Goal: Task Accomplishment & Management: Complete application form

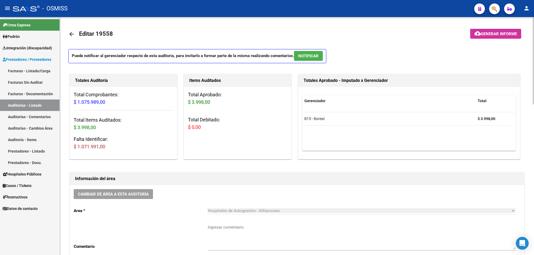
scroll to position [334, 0]
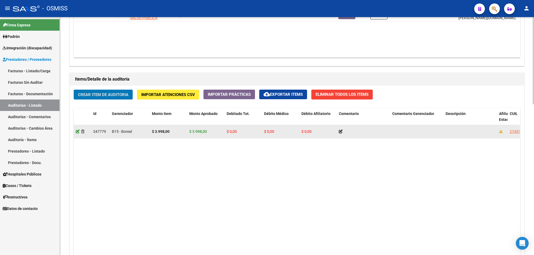
click at [76, 132] on icon at bounding box center [78, 132] width 4 height 4
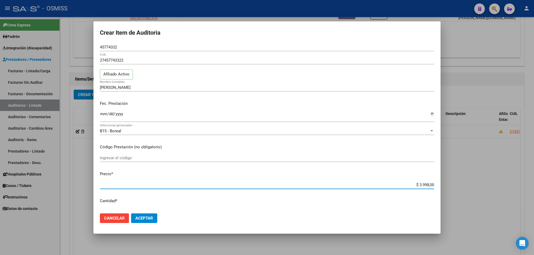
drag, startPoint x: 415, startPoint y: 186, endPoint x: 458, endPoint y: 186, distance: 42.2
click at [447, 188] on div "Crear Item de Auditoria 45774332 Nro Documento 27457743322 CUIL Afiliado Activo…" at bounding box center [267, 127] width 534 height 255
type input "$ 0,07"
type input "$ 0,79"
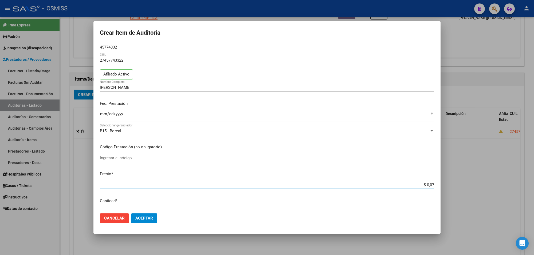
type input "$ 0,79"
type input "$ 7,99"
type input "$ 79,96"
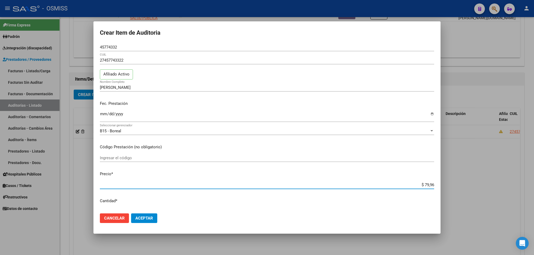
type input "$ 799,60"
type input "$ 7.996,00"
click at [146, 218] on span "Aceptar" at bounding box center [144, 218] width 18 height 5
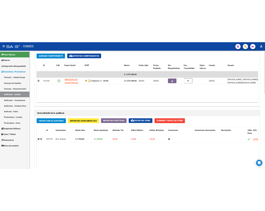
scroll to position [300, 0]
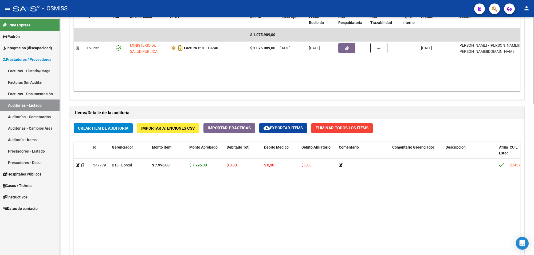
click at [103, 126] on span "Crear Item de Auditoria" at bounding box center [103, 128] width 50 height 5
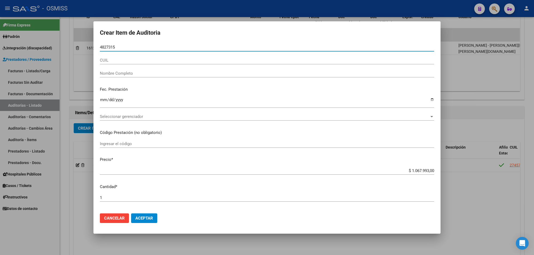
type input "48273155"
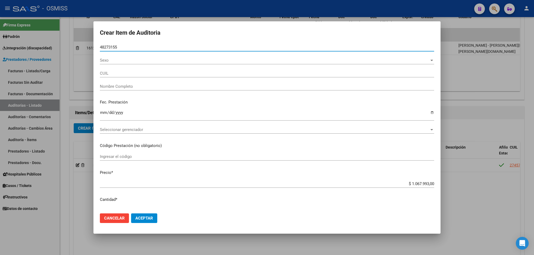
type input "20482731555"
type input "CAMPOS [PERSON_NAME]"
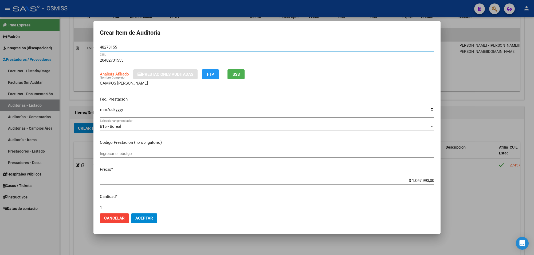
type input "48273155"
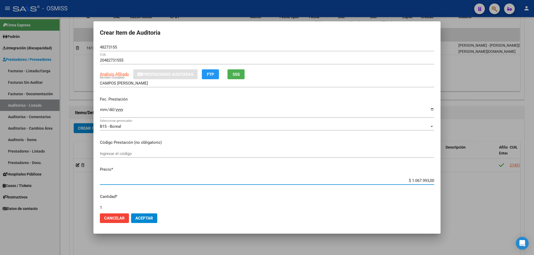
drag, startPoint x: 407, startPoint y: 182, endPoint x: 450, endPoint y: 183, distance: 42.8
click at [450, 182] on div "Crear Item de Auditoria 48273155 Nro Documento 20482731555 CUIL Análisis Afilia…" at bounding box center [267, 127] width 534 height 255
type input "$ 0,03"
type input "$ 0,39"
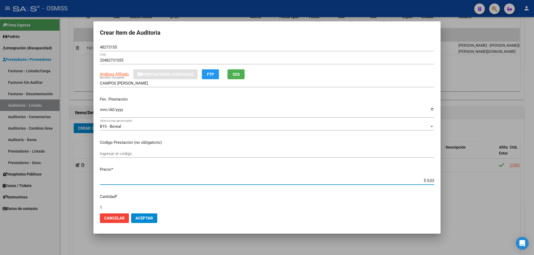
type input "$ 0,39"
type input "$ 3,99"
type input "$ 39,98"
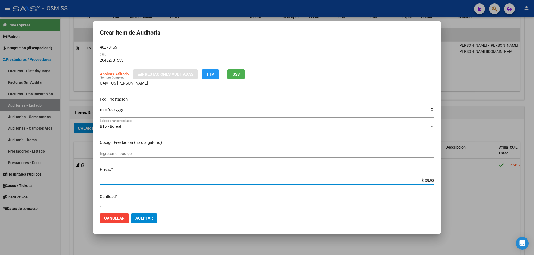
type input "$ 399,80"
type input "$ 3.998,00"
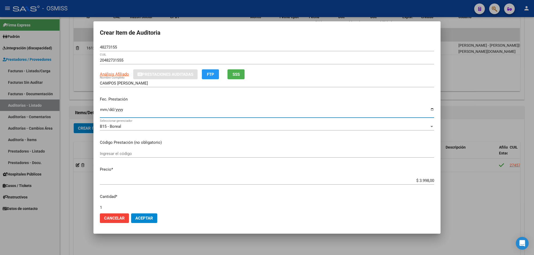
click at [100, 110] on input "Ingresar la fecha" at bounding box center [267, 112] width 334 height 9
type input "2025-05-06"
click at [125, 44] on div "48273155 Nro Documento" at bounding box center [267, 47] width 334 height 8
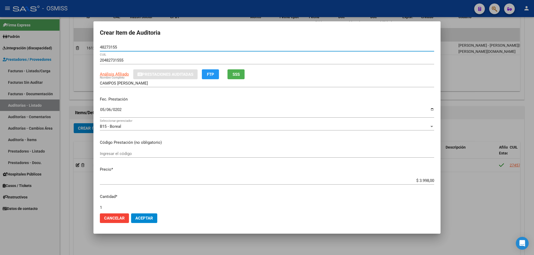
drag, startPoint x: 116, startPoint y: 46, endPoint x: 67, endPoint y: 45, distance: 48.6
click at [70, 46] on div "Crear Item de Auditoria 48273155 Nro Documento 20482731555 CUIL Análisis Afilia…" at bounding box center [267, 127] width 534 height 255
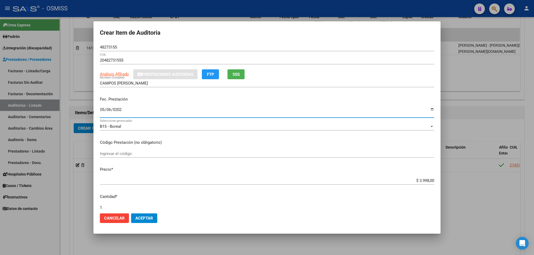
click at [186, 108] on input "2025-05-06" at bounding box center [267, 112] width 334 height 9
click at [153, 220] on span "Aceptar" at bounding box center [144, 218] width 18 height 5
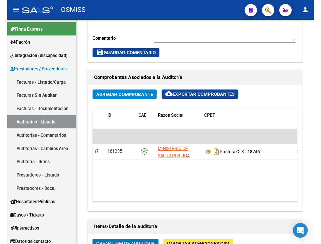
scroll to position [385, 0]
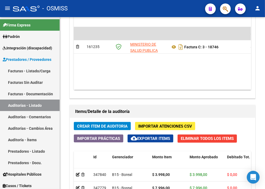
drag, startPoint x: 263, startPoint y: 186, endPoint x: 262, endPoint y: 194, distance: 8.1
click at [262, 189] on html "menu - OSMISS person Firma Express Padrón Padrón Ágil Análisis Afiliado Integra…" at bounding box center [132, 94] width 265 height 189
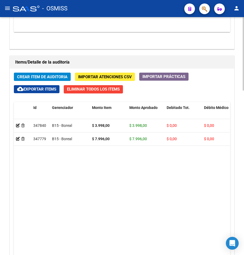
scroll to position [452, 0]
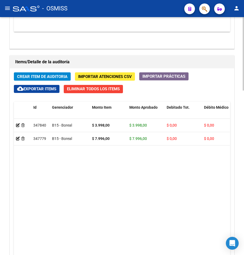
click at [54, 78] on span "Crear Item de Auditoria" at bounding box center [42, 76] width 50 height 5
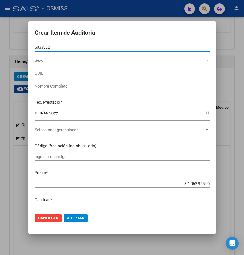
type input "50335820"
type input "23503358204"
type input "[PERSON_NAME] MAILEN"
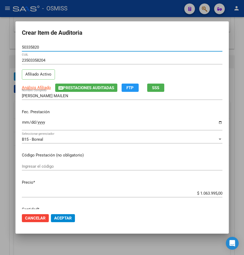
type input "50335820"
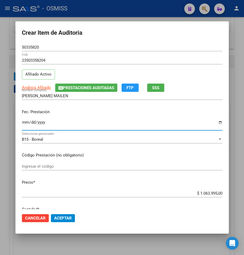
click at [26, 120] on input "Ingresar la fecha" at bounding box center [122, 124] width 201 height 9
type input "2025-02-19"
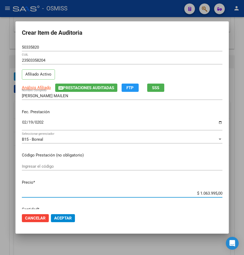
drag, startPoint x: 193, startPoint y: 192, endPoint x: 242, endPoint y: 195, distance: 48.7
click at [242, 195] on div "Crear Item de Auditoria 50335820 Nro Documento 23503358204 CUIL Afiliado Activo…" at bounding box center [122, 127] width 244 height 255
type input "$ 0,01"
type input "$ 0,15"
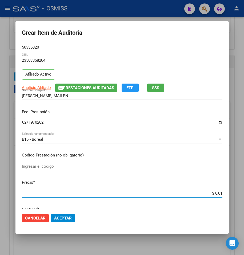
type input "$ 0,15"
type input "$ 1,52"
type input "$ 15,20"
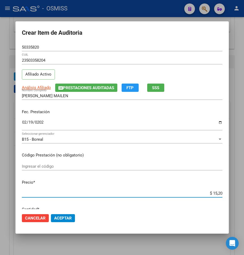
type input "$ 152,00"
type input "$ 1.520,00"
click at [76, 87] on span "Prestaciones Auditadas" at bounding box center [88, 87] width 51 height 5
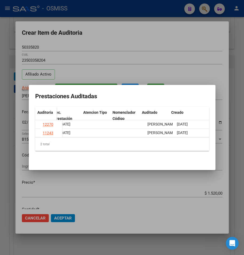
scroll to position [0, 264]
click at [123, 184] on div at bounding box center [122, 127] width 244 height 255
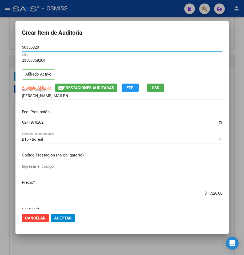
drag, startPoint x: 43, startPoint y: 49, endPoint x: 14, endPoint y: 49, distance: 28.6
click at [14, 49] on div "Crear Item de Auditoria 50335820 Nro Documento 23503358204 CUIL Afiliado Activo…" at bounding box center [122, 127] width 244 height 255
click at [96, 210] on mat-dialog-actions "Cancelar Aceptar" at bounding box center [122, 218] width 201 height 18
click at [60, 218] on span "Aceptar" at bounding box center [63, 218] width 18 height 5
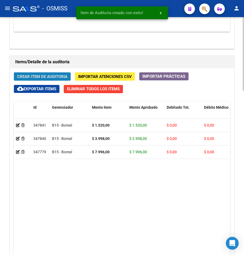
click at [39, 73] on button "Crear Item de Auditoria" at bounding box center [42, 76] width 57 height 8
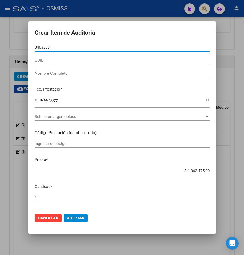
type input "34633635"
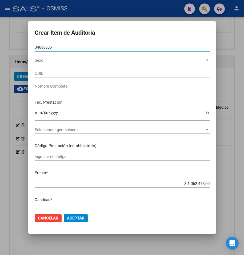
type input "20346336359"
type input "[PERSON_NAME] MAXI"
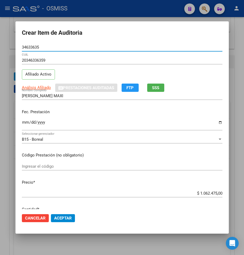
type input "34633635"
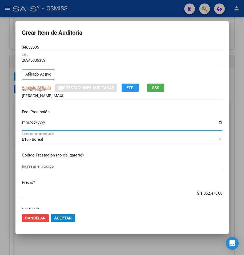
click at [25, 122] on input "Ingresar la fecha" at bounding box center [122, 124] width 201 height 9
click at [25, 125] on input "Ingresar la fecha" at bounding box center [122, 124] width 201 height 9
type input "2025-02-10"
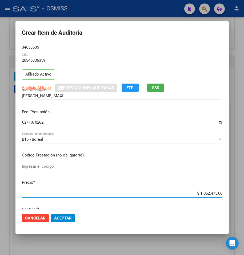
drag, startPoint x: 190, startPoint y: 193, endPoint x: 253, endPoint y: 197, distance: 62.9
click at [244, 197] on html "menu - OSMISS person Firma Express Padrón Padrón Ágil Análisis Afiliado Integra…" at bounding box center [122, 127] width 244 height 255
type input "$ 0,03"
type input "$ 0,39"
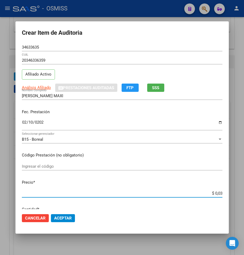
type input "$ 0,39"
type input "$ 3,99"
type input "$ 39,98"
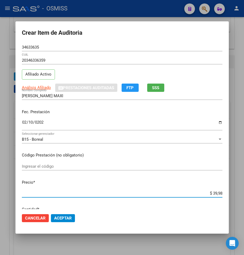
type input "$ 399,80"
type input "$ 3.998,00"
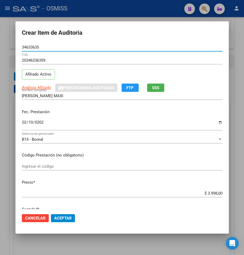
drag, startPoint x: 14, startPoint y: 47, endPoint x: 9, endPoint y: 49, distance: 5.8
click at [8, 46] on div "Crear Item de Auditoria 34633635 Nro Documento 20346336359 CUIL Afiliado Activo…" at bounding box center [122, 127] width 244 height 255
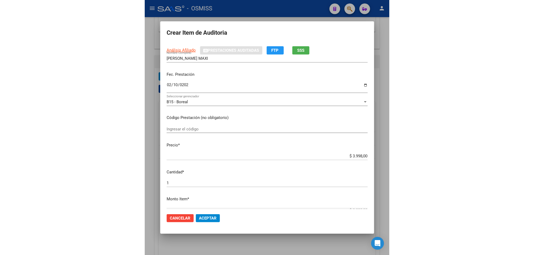
scroll to position [0, 0]
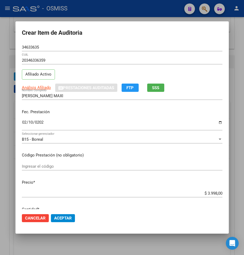
click at [99, 212] on mat-dialog-actions "Cancelar Aceptar" at bounding box center [122, 218] width 201 height 18
click at [66, 217] on span "Aceptar" at bounding box center [63, 218] width 18 height 5
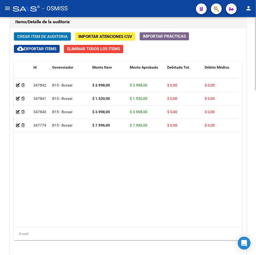
click at [48, 37] on span "Crear Item de Auditoria" at bounding box center [42, 36] width 50 height 5
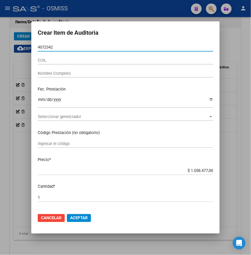
type input "40723422"
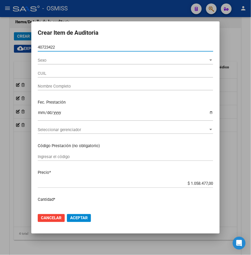
type input "20407234228"
type input "[PERSON_NAME] [PERSON_NAME]"
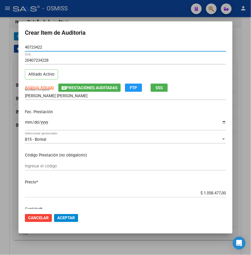
type input "40723422"
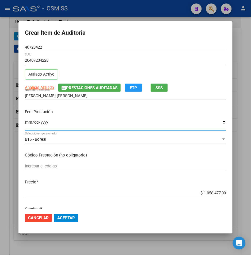
click at [28, 122] on input "Ingresar la fecha" at bounding box center [125, 124] width 201 height 9
type input "2025-02-23"
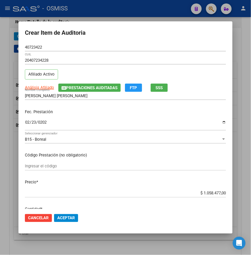
click at [174, 190] on div "$ 1.058.477,00 Ingresar el precio" at bounding box center [125, 193] width 201 height 8
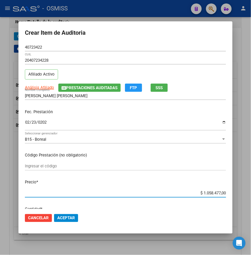
drag, startPoint x: 197, startPoint y: 194, endPoint x: 255, endPoint y: 194, distance: 57.4
click at [251, 193] on html "menu - OSMISS person Firma Express Padrón Padrón Ágil Análisis Afiliado Integra…" at bounding box center [125, 127] width 251 height 255
type input "$ 0,03"
type input "$ 0,39"
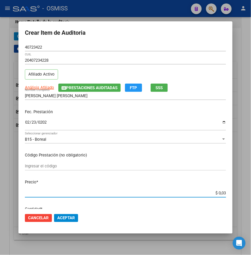
type input "$ 0,39"
type input "$ 3,99"
type input "$ 39,98"
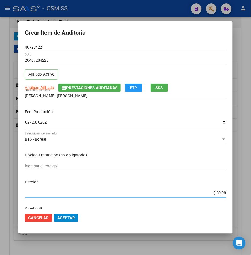
type input "$ 399,80"
type input "$ 3.998,00"
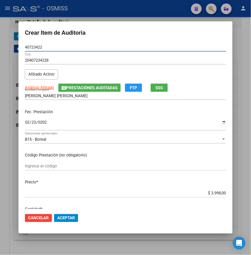
drag, startPoint x: 43, startPoint y: 45, endPoint x: 23, endPoint y: 48, distance: 20.2
click at [23, 48] on mat-dialog-content "40723422 Nro Documento 20407234228 CUIL Afiliado Activo Análisis Afiliado Prest…" at bounding box center [125, 126] width 214 height 166
click at [111, 87] on span "Prestaciones Auditadas" at bounding box center [91, 87] width 51 height 5
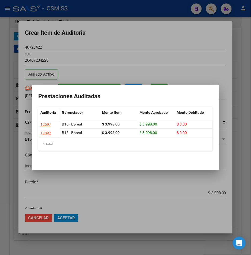
click at [139, 187] on div at bounding box center [125, 127] width 251 height 255
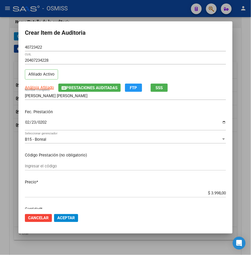
click at [68, 217] on span "Aceptar" at bounding box center [66, 218] width 18 height 5
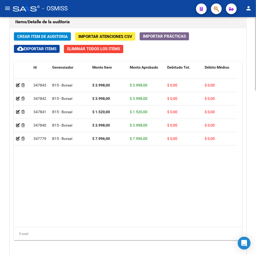
click at [37, 35] on span "Crear Item de Auditoria" at bounding box center [42, 36] width 50 height 5
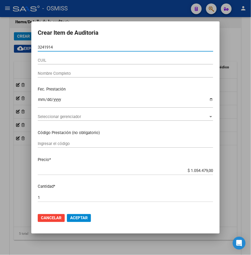
type input "32419146"
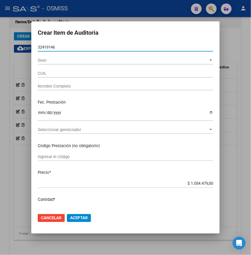
type input "27324191467"
type input "MERCADO [PERSON_NAME]"
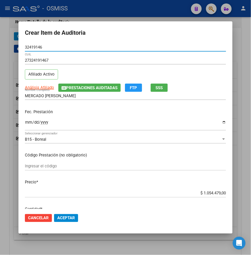
type input "32419146"
click at [26, 122] on input "Ingresar la fecha" at bounding box center [125, 124] width 201 height 9
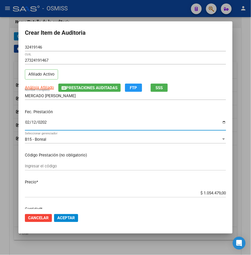
type input "2025-02-12"
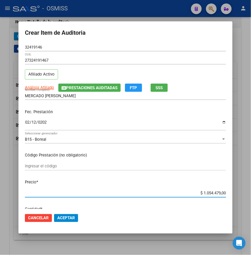
drag, startPoint x: 197, startPoint y: 192, endPoint x: 247, endPoint y: 193, distance: 50.5
click at [245, 194] on div "Crear Item de Auditoria 32419146 Nro Documento 27324191467 CUIL Afiliado Activo…" at bounding box center [125, 127] width 251 height 255
type input "$ 0,07"
type input "$ 0,79"
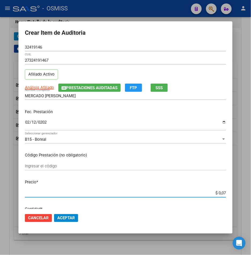
type input "$ 0,79"
type input "$ 7,99"
type input "$ 79,96"
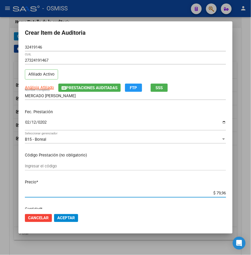
type input "$ 799,60"
type input "$ 7.996,00"
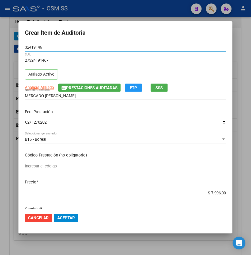
drag, startPoint x: 40, startPoint y: 48, endPoint x: -2, endPoint y: 52, distance: 42.7
click at [0, 52] on html "menu - OSMISS person Firma Express Padrón Padrón Ágil Análisis Afiliado Integra…" at bounding box center [125, 127] width 251 height 255
click at [87, 86] on span "Prestaciones Auditadas" at bounding box center [91, 87] width 51 height 5
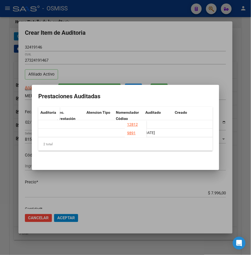
scroll to position [0, 264]
click at [130, 43] on div at bounding box center [125, 127] width 251 height 255
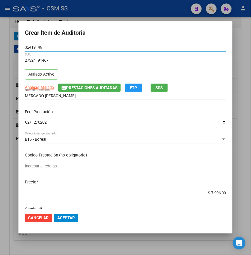
drag, startPoint x: 45, startPoint y: 49, endPoint x: -4, endPoint y: 43, distance: 48.7
click at [0, 43] on html "menu - OSMISS person Firma Express Padrón Padrón Ágil Análisis Afiliado Integra…" at bounding box center [125, 127] width 251 height 255
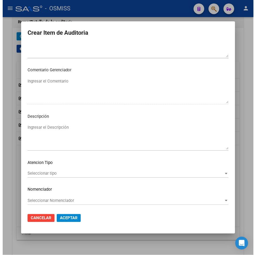
scroll to position [321, 0]
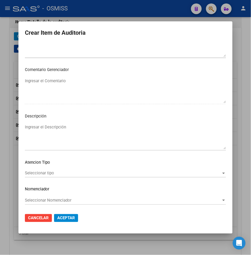
drag, startPoint x: 64, startPoint y: 218, endPoint x: 67, endPoint y: 218, distance: 3.2
click at [65, 218] on span "Aceptar" at bounding box center [66, 218] width 18 height 5
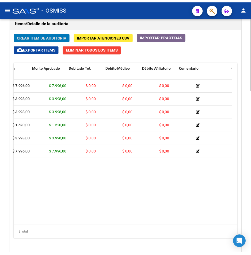
scroll to position [0, 0]
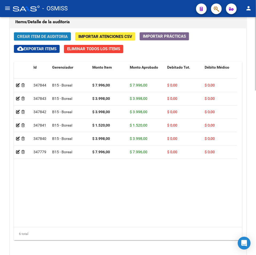
click at [35, 38] on span "Crear Item de Auditoria" at bounding box center [42, 36] width 50 height 5
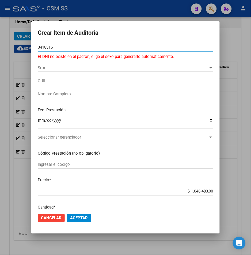
drag, startPoint x: 53, startPoint y: 48, endPoint x: 12, endPoint y: 49, distance: 40.6
click at [11, 49] on div "Crear Item de Auditoria 34183151 Nro Documento El DNI no existe en el padrón, e…" at bounding box center [125, 127] width 251 height 255
type input "29942302"
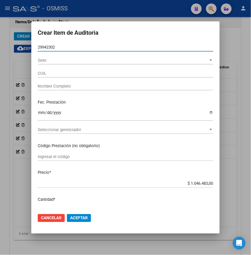
type input "20299423027"
type input "[PERSON_NAME] [PERSON_NAME]"
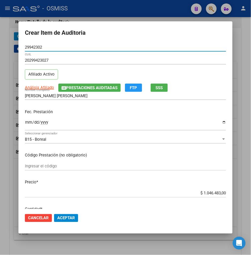
type input "29942302"
click at [101, 89] on span "Prestaciones Auditadas" at bounding box center [91, 87] width 51 height 5
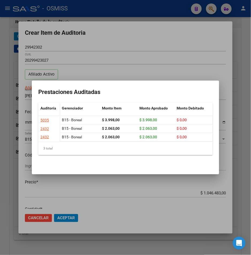
click at [130, 30] on div at bounding box center [125, 127] width 251 height 255
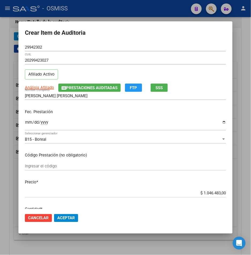
click at [30, 123] on input "Ingresar la fecha" at bounding box center [125, 124] width 201 height 9
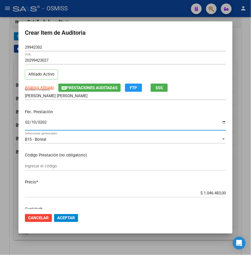
type input "2025-02-10"
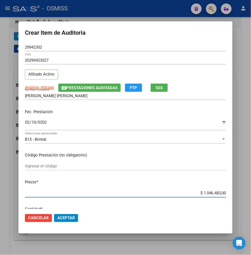
drag, startPoint x: 197, startPoint y: 195, endPoint x: 252, endPoint y: 196, distance: 55.6
click at [251, 196] on html "menu - OSMISS person Firma Express Padrón Padrón Ágil Análisis Afiliado Integra…" at bounding box center [125, 127] width 251 height 255
type input "$ 0,03"
type input "$ 0,39"
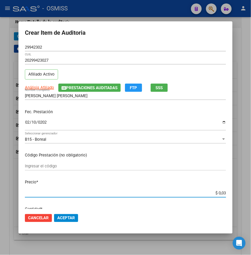
type input "$ 0,39"
type input "$ 3,99"
type input "$ 39,98"
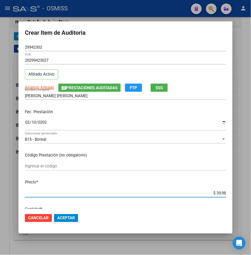
type input "$ 399,80"
type input "$ 3.998,00"
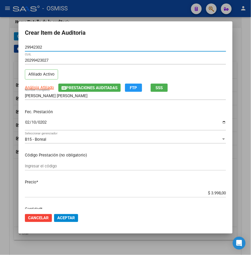
drag, startPoint x: 25, startPoint y: 46, endPoint x: 22, endPoint y: 56, distance: 9.7
click at [19, 46] on mat-dialog-content "29942302 Nro Documento 20299423027 CUIL Afiliado Activo Análisis Afiliado Prest…" at bounding box center [125, 126] width 214 height 166
click at [118, 219] on mat-dialog-actions "Cancelar Aceptar" at bounding box center [125, 218] width 201 height 18
click at [75, 215] on button "Aceptar" at bounding box center [66, 218] width 24 height 8
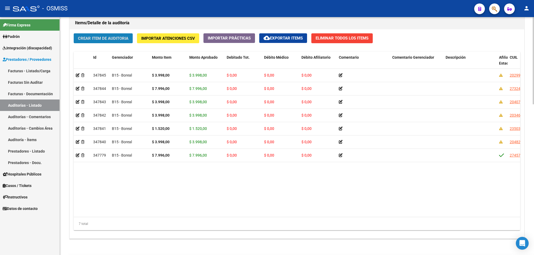
click at [111, 38] on span "Crear Item de Auditoria" at bounding box center [103, 38] width 50 height 5
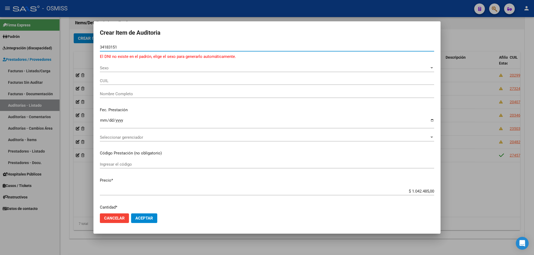
type input "34183151"
click at [111, 69] on span "Sexo" at bounding box center [265, 68] width 330 height 5
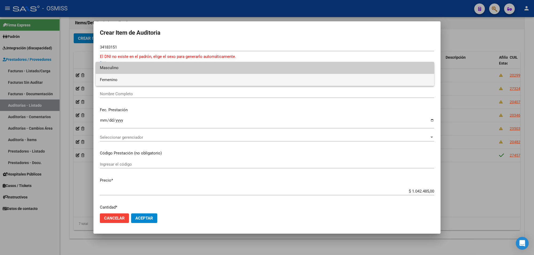
click at [114, 79] on span "Femenino" at bounding box center [265, 80] width 330 height 12
type input "27341831518"
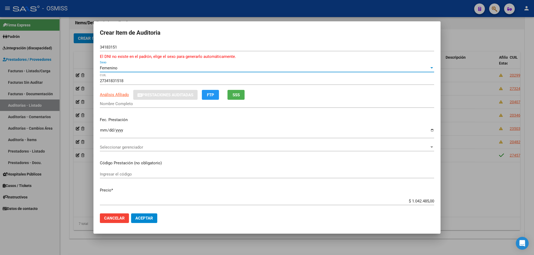
type input "[PERSON_NAME] DE [GEOGRAPHIC_DATA]"
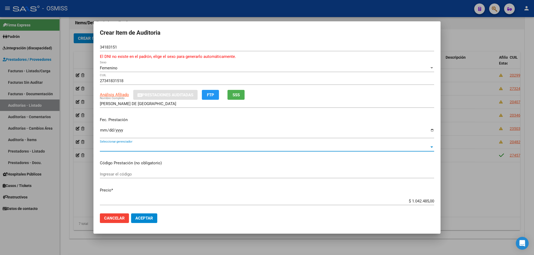
click at [121, 145] on span "Seleccionar gerenciador" at bounding box center [265, 147] width 330 height 5
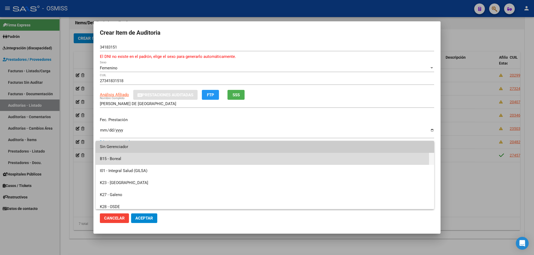
click at [145, 159] on span "B15 - Boreal" at bounding box center [265, 159] width 330 height 12
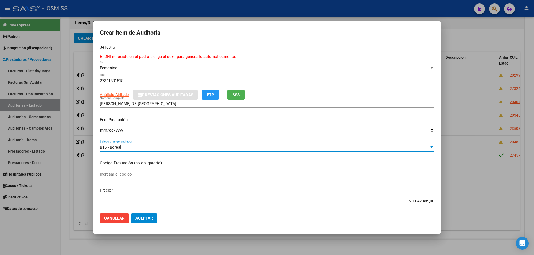
click at [102, 130] on input "Ingresar la fecha" at bounding box center [267, 132] width 334 height 9
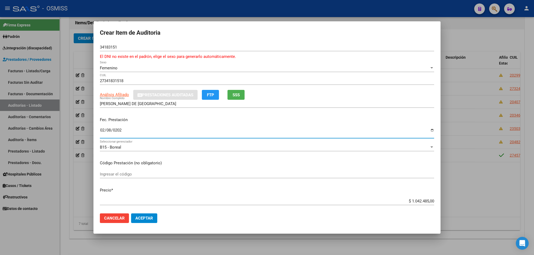
type input "2025-02-08"
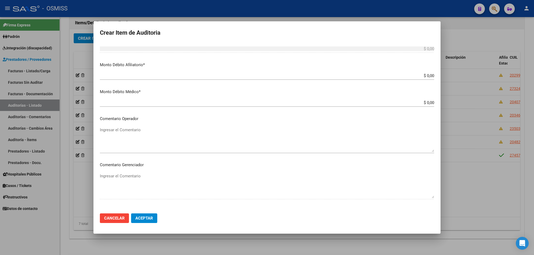
scroll to position [300, 0]
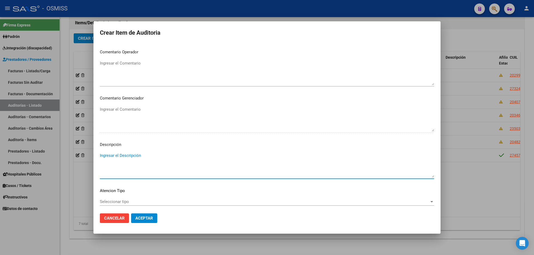
click at [132, 158] on textarea "Ingresar el Descripción" at bounding box center [267, 165] width 334 height 25
paste textarea "BENEFICIARIO NO DECLARADO EN GRUPO FAMILIAR PRIMARIO A CARGO POR EL TITULAR VIN…"
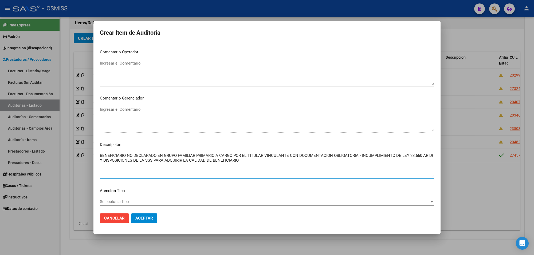
scroll to position [267, 0]
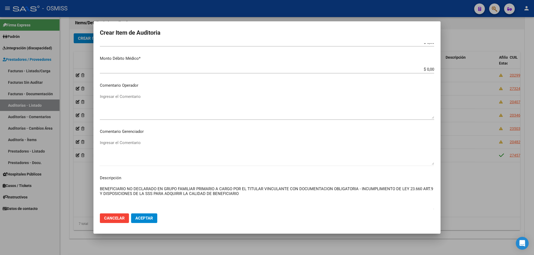
type textarea "BENEFICIARIO NO DECLARADO EN GRUPO FAMILIAR PRIMARIO A CARGO POR EL TITULAR VIN…"
click at [132, 100] on textarea "Ingresar el Comentario" at bounding box center [267, 106] width 334 height 25
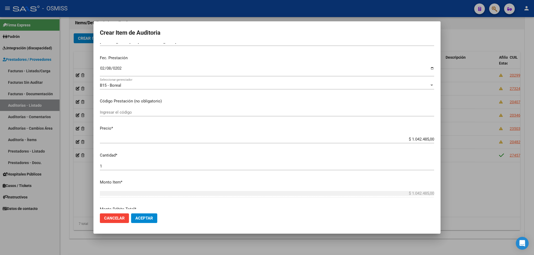
scroll to position [33, 0]
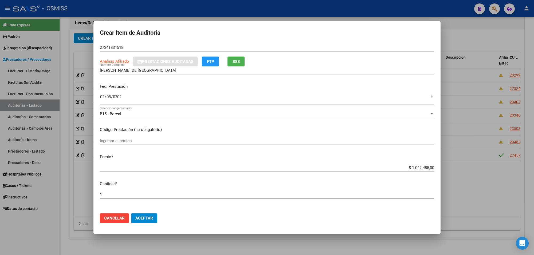
type textarea "RECHAZO"
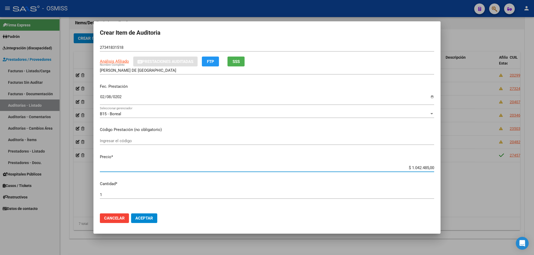
drag, startPoint x: 406, startPoint y: 167, endPoint x: 485, endPoint y: 167, distance: 79.1
click at [485, 167] on div "Crear Item de Auditoria 34183151 Nro Documento El DNI no existe en el padrón, e…" at bounding box center [267, 127] width 534 height 255
type input "$ 0,03"
type input "$ 0,39"
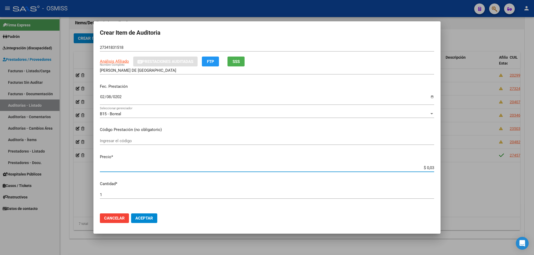
type input "$ 0,39"
type input "$ 3,99"
type input "$ 39,98"
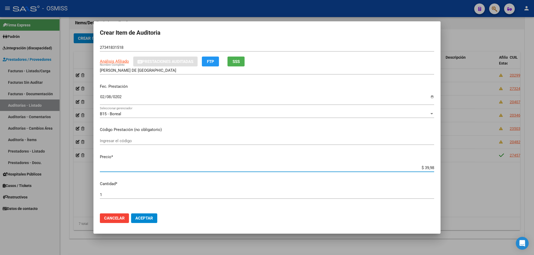
type input "$ 399,80"
type input "$ 3.998,00"
drag, startPoint x: 412, startPoint y: 167, endPoint x: 437, endPoint y: 168, distance: 25.1
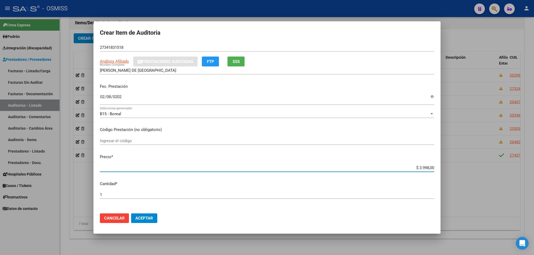
click at [437, 168] on mat-dialog-content "34183151 Nro Documento El DNI no existe en el padrón, elige el sexo para genera…" at bounding box center [266, 126] width 347 height 166
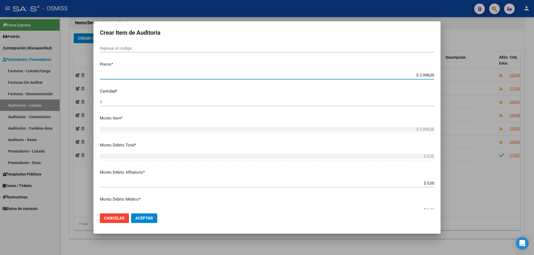
scroll to position [134, 0]
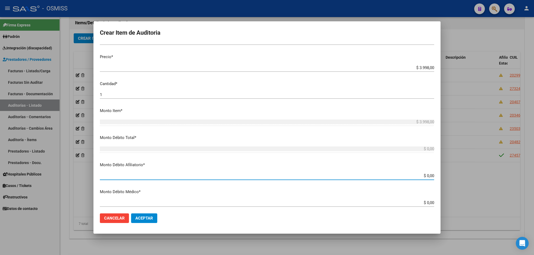
click at [429, 177] on input "$ 0,00" at bounding box center [267, 176] width 334 height 5
paste input "$ 3.998,00"
type input "$ 0,00$ 3.998,00"
type input "$ 3.998,00"
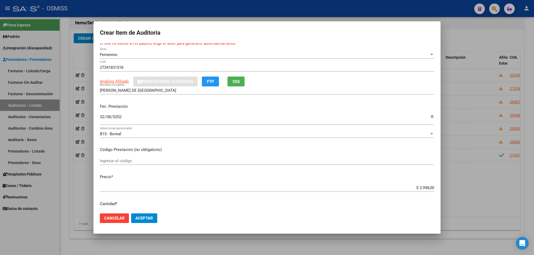
scroll to position [0, 0]
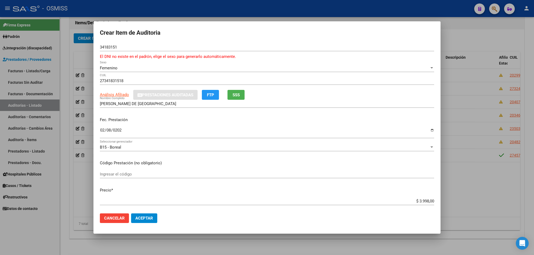
type input "$ 3.998,00"
drag, startPoint x: 120, startPoint y: 46, endPoint x: 74, endPoint y: 46, distance: 45.9
click at [74, 46] on div "Crear Item de Auditoria 34183151 Nro Documento El DNI no existe en el padrón, e…" at bounding box center [267, 127] width 534 height 255
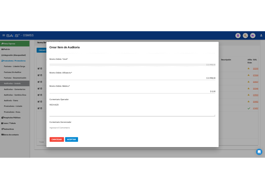
scroll to position [234, 0]
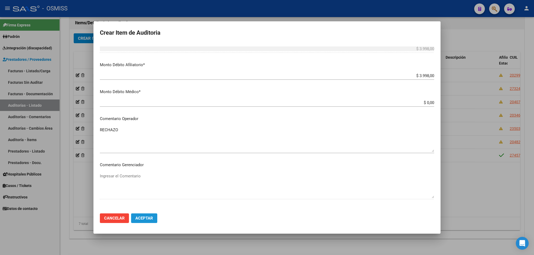
click at [145, 221] on button "Aceptar" at bounding box center [144, 219] width 26 height 10
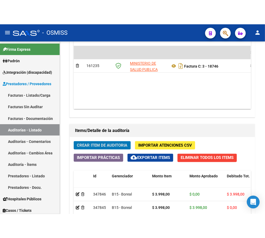
scroll to position [475, 0]
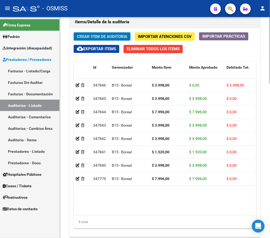
click at [99, 39] on span "Crear Item de Auditoria" at bounding box center [102, 36] width 50 height 5
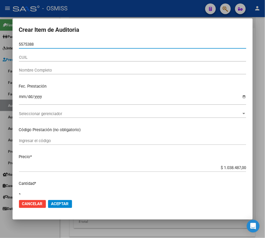
type input "55753885"
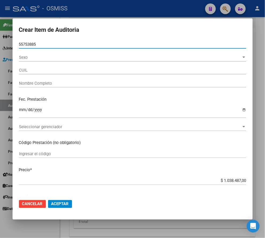
type input "20557538853"
type input "[PERSON_NAME] [PERSON_NAME]"
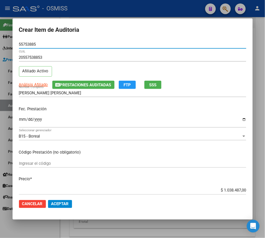
type input "55753885"
click at [98, 84] on span "Prestaciones Auditadas" at bounding box center [85, 85] width 51 height 5
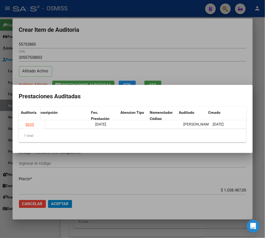
scroll to position [0, 210]
click at [157, 28] on div at bounding box center [132, 119] width 265 height 238
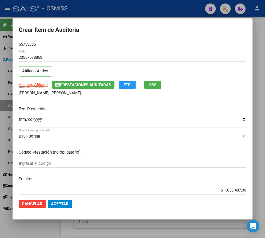
click at [23, 121] on input "Ingresar la fecha" at bounding box center [133, 121] width 228 height 9
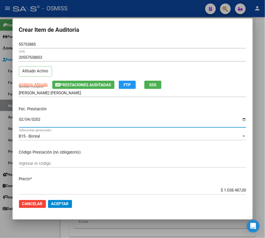
type input "2025-02-04"
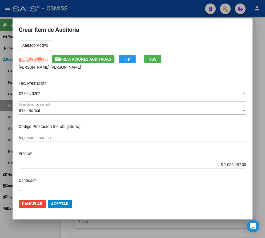
drag, startPoint x: 218, startPoint y: 191, endPoint x: 276, endPoint y: 192, distance: 58.0
click at [265, 192] on html "menu - OSMISS person Firma Express Padrón Padrón Ágil Análisis Afiliado Integra…" at bounding box center [132, 119] width 265 height 238
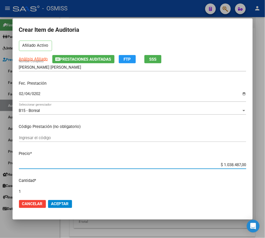
scroll to position [29, 0]
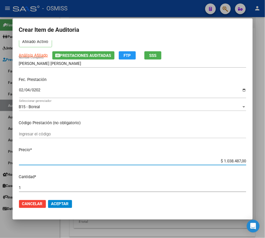
type input "$ 0,03"
type input "$ 0,39"
type input "$ 3,99"
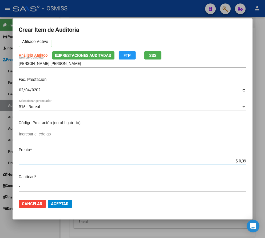
type input "$ 3,99"
type input "$ 39,98"
type input "$ 399,80"
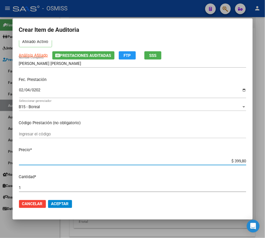
type input "$ 3.998,00"
click at [61, 201] on button "Aceptar" at bounding box center [60, 204] width 24 height 8
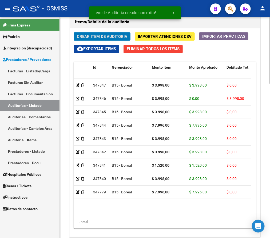
click at [100, 36] on span "Crear Item de Auditoria" at bounding box center [102, 36] width 50 height 5
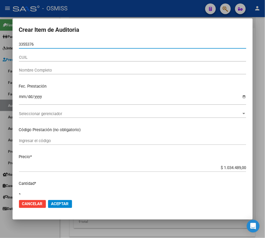
type input "33553767"
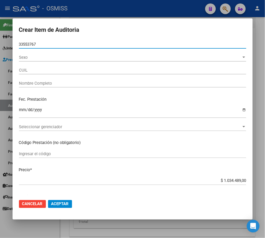
type input "27335537675"
type input "[PERSON_NAME]"
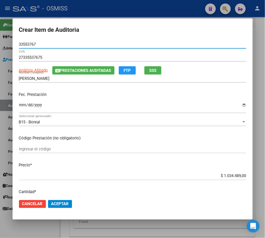
type input "33553767"
click at [21, 106] on input "Ingresar la fecha" at bounding box center [133, 107] width 228 height 9
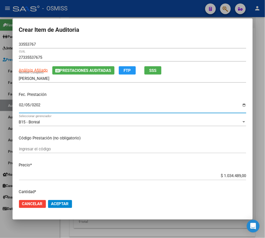
type input "2025-02-05"
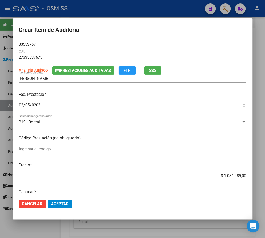
drag, startPoint x: 220, startPoint y: 174, endPoint x: 276, endPoint y: 183, distance: 56.0
click at [265, 183] on html "menu - OSMISS person Firma Express Padrón Padrón Ágil Análisis Afiliado Integra…" at bounding box center [132, 119] width 265 height 238
type input "$ 0,03"
type input "$ 0,39"
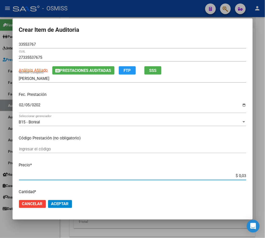
type input "$ 0,39"
type input "$ 3,99"
type input "$ 39,98"
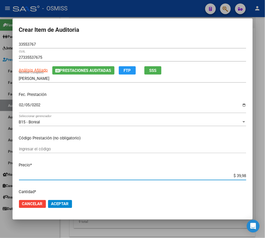
type input "$ 399,80"
type input "$ 3.998,00"
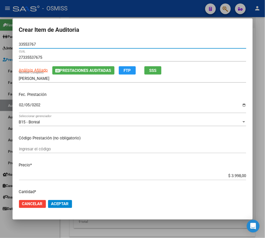
drag, startPoint x: 41, startPoint y: 45, endPoint x: 5, endPoint y: 44, distance: 36.9
click at [5, 44] on div "Crear Item de Auditoria 33553767 Nro Documento 27335537675 CUIL Análisis Afilia…" at bounding box center [132, 119] width 265 height 238
click at [63, 68] on span "Prestaciones Auditadas" at bounding box center [85, 70] width 51 height 5
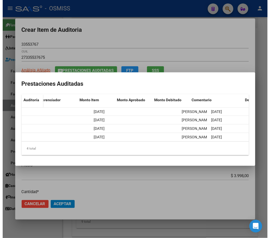
scroll to position [0, 0]
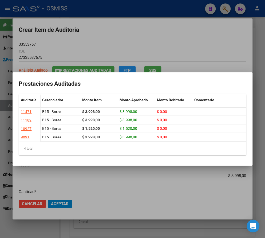
click at [100, 40] on div at bounding box center [132, 119] width 265 height 238
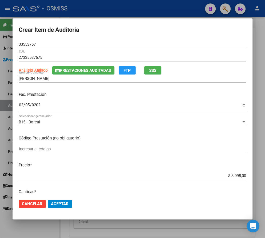
click at [70, 204] on button "Aceptar" at bounding box center [60, 204] width 24 height 8
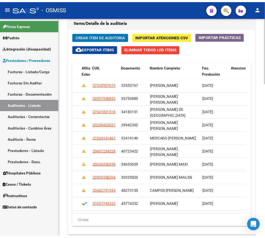
scroll to position [0, 416]
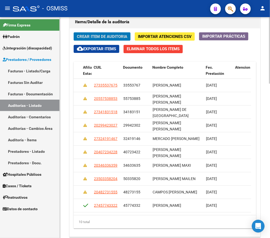
click at [109, 39] on span "Crear Item de Auditoria" at bounding box center [102, 36] width 50 height 5
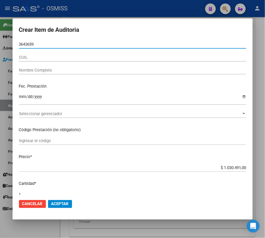
type input "36436595"
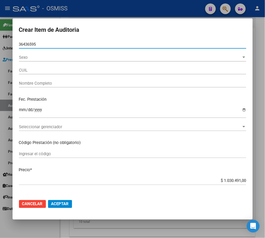
type input "20364365951"
type input "[PERSON_NAME]"
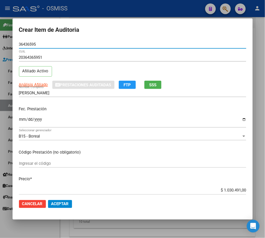
type input "36436595"
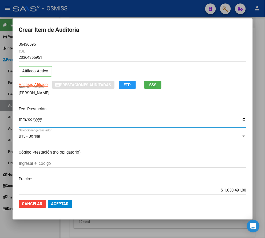
click at [21, 122] on input "Ingresar la fecha" at bounding box center [133, 121] width 228 height 9
type input "2025-02-05"
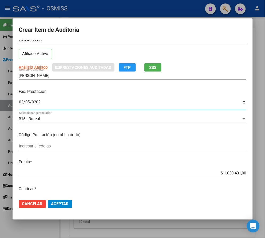
drag, startPoint x: 218, startPoint y: 191, endPoint x: 270, endPoint y: 191, distance: 52.4
click at [265, 191] on html "menu - OSMISS person Firma Express Padrón Padrón Ágil Análisis Afiliado Integra…" at bounding box center [132, 119] width 265 height 238
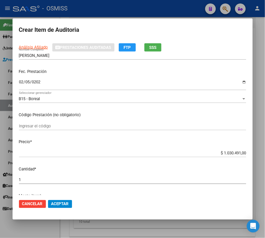
click at [144, 162] on mat-dialog-content "36436595 Nro Documento 20364365951 CUIL Afiliado Activo Análisis Afiliado Prest…" at bounding box center [133, 117] width 240 height 155
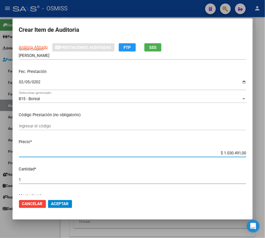
drag, startPoint x: 218, startPoint y: 154, endPoint x: 276, endPoint y: 156, distance: 57.5
click at [265, 156] on html "menu - OSMISS person Firma Express Padrón Padrón Ágil Análisis Afiliado Integra…" at bounding box center [132, 119] width 265 height 238
type input "$ 0,03"
type input "$ 0,39"
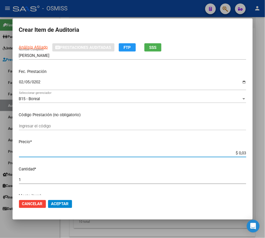
type input "$ 0,39"
type input "$ 3,99"
type input "$ 39,98"
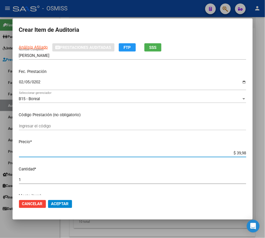
type input "$ 399,80"
type input "$ 3.998,00"
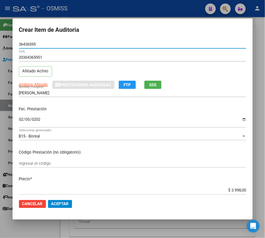
drag, startPoint x: 42, startPoint y: 44, endPoint x: -15, endPoint y: 44, distance: 56.9
click at [0, 44] on html "menu - OSMISS person Firma Express Padrón Padrón Ágil Análisis Afiliado Integra…" at bounding box center [132, 119] width 265 height 238
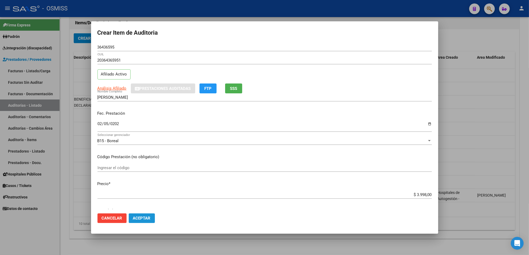
click at [134, 222] on button "Aceptar" at bounding box center [142, 219] width 26 height 10
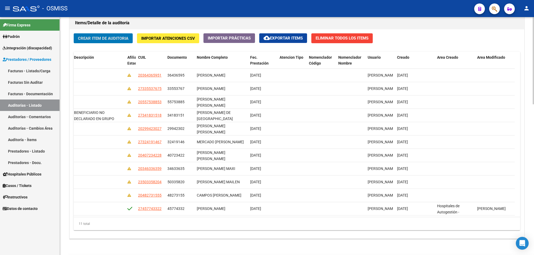
click at [122, 39] on span "Crear Item de Auditoria" at bounding box center [103, 38] width 50 height 5
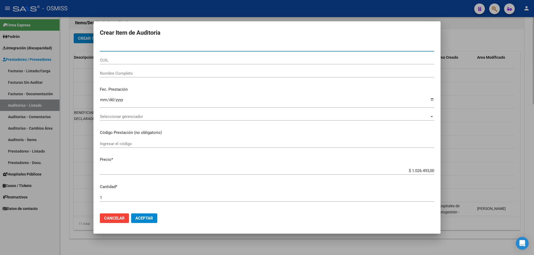
paste input "57.193120"
click at [106, 49] on input "57.193120" at bounding box center [267, 47] width 334 height 5
type input "57193120"
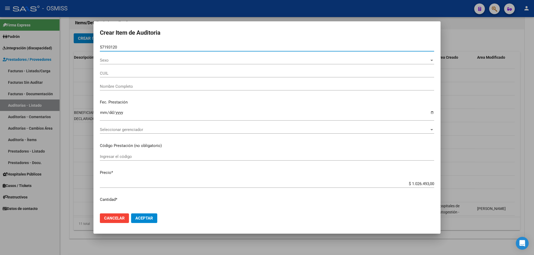
type input "27571931201"
type input "[PERSON_NAME] NAIROBI [GEOGRAPHIC_DATA]"
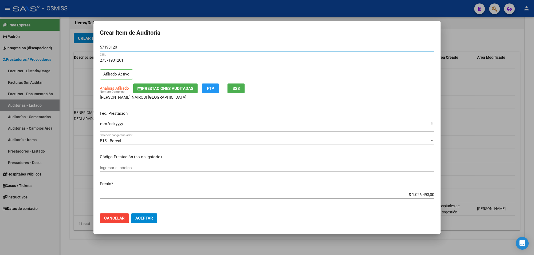
type input "57193120"
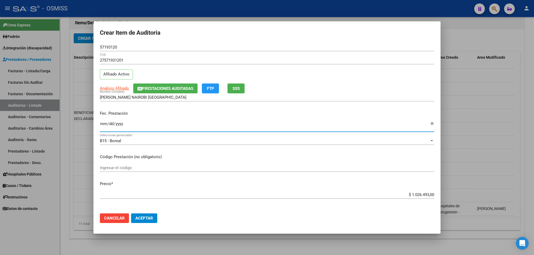
click at [101, 126] on input "Ingresar la fecha" at bounding box center [267, 126] width 334 height 9
type input "2025-02-05"
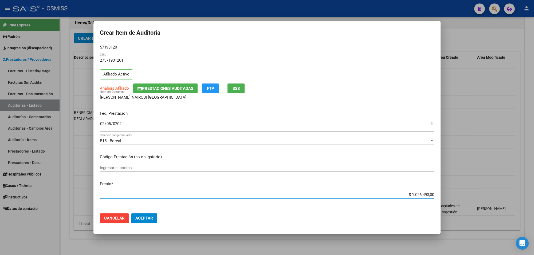
drag, startPoint x: 407, startPoint y: 194, endPoint x: 428, endPoint y: 194, distance: 20.8
click at [428, 194] on input "$ 1.026.493,00" at bounding box center [267, 195] width 334 height 5
type input "$ 0,03"
type input "$ 0,39"
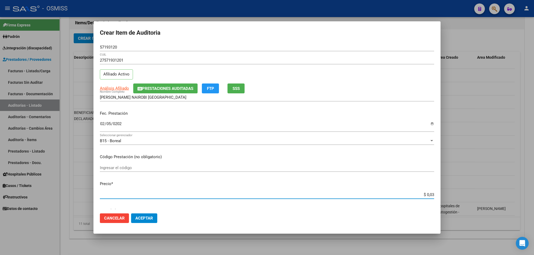
type input "$ 0,39"
type input "$ 3,99"
type input "$ 39,98"
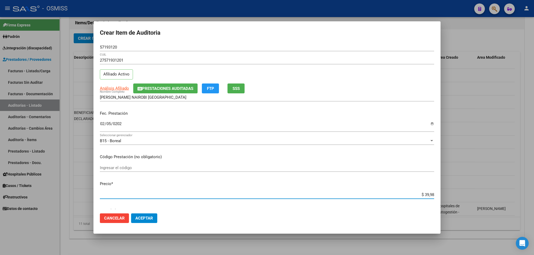
type input "$ 399,80"
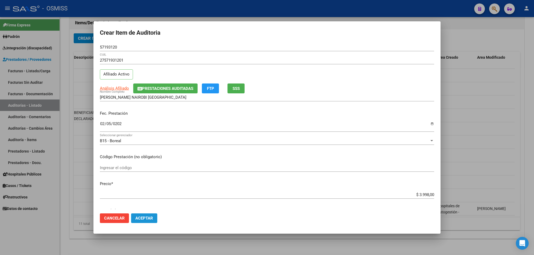
click at [151, 217] on span "Aceptar" at bounding box center [144, 218] width 18 height 5
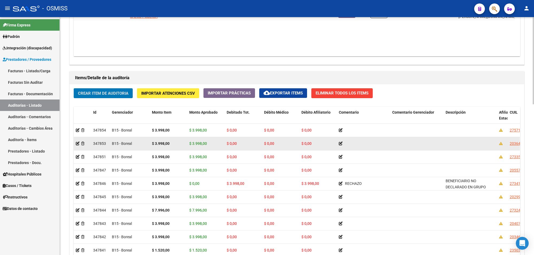
scroll to position [324, 0]
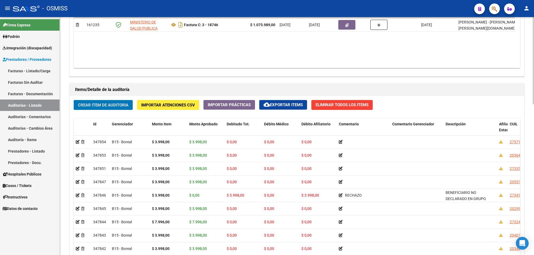
click at [118, 106] on span "Crear Item de Auditoria" at bounding box center [103, 105] width 50 height 5
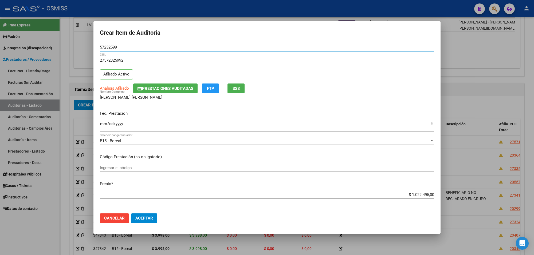
click at [179, 86] on span "Prestaciones Auditadas" at bounding box center [167, 88] width 51 height 5
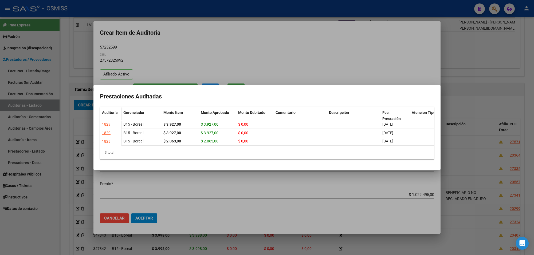
click at [228, 45] on div at bounding box center [267, 127] width 534 height 255
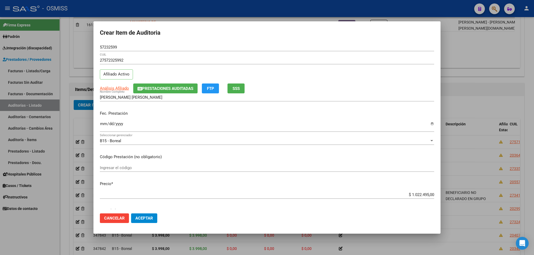
click at [100, 125] on input "Ingresar la fecha" at bounding box center [267, 126] width 334 height 9
click at [181, 87] on span "Prestaciones Auditadas" at bounding box center [167, 88] width 51 height 5
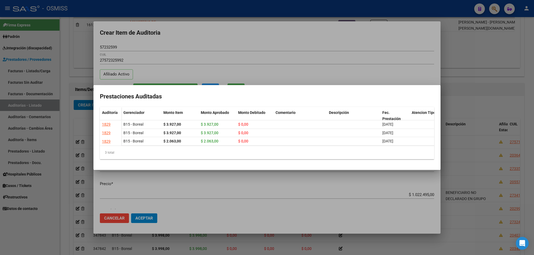
click at [224, 34] on div at bounding box center [267, 127] width 534 height 255
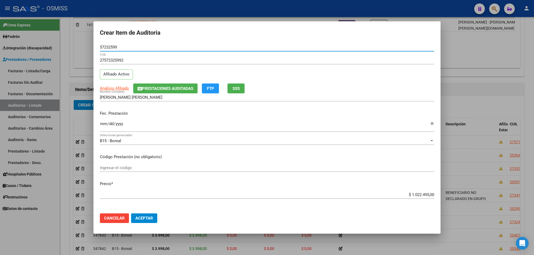
drag, startPoint x: 118, startPoint y: 48, endPoint x: 81, endPoint y: 45, distance: 37.0
click at [81, 45] on div "Crear Item de Auditoria 57232599 Nro Documento 27572325992 CUIL Afiliado Activo…" at bounding box center [267, 127] width 534 height 255
drag, startPoint x: 228, startPoint y: 116, endPoint x: 228, endPoint y: 121, distance: 4.8
click at [228, 116] on p "Fec. Prestación" at bounding box center [267, 114] width 334 height 6
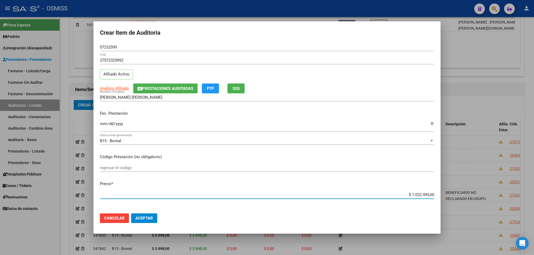
drag, startPoint x: 406, startPoint y: 196, endPoint x: 440, endPoint y: 195, distance: 33.7
click at [440, 195] on mat-dialog-content "57232599 Nro Documento 27572325992 CUIL Afiliado Activo Análisis Afiliado Prest…" at bounding box center [266, 126] width 347 height 166
click at [149, 214] on button "Aceptar" at bounding box center [144, 219] width 26 height 10
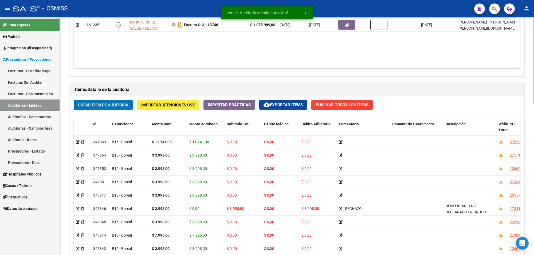
click at [124, 106] on span "Crear Item de Auditoria" at bounding box center [103, 105] width 50 height 5
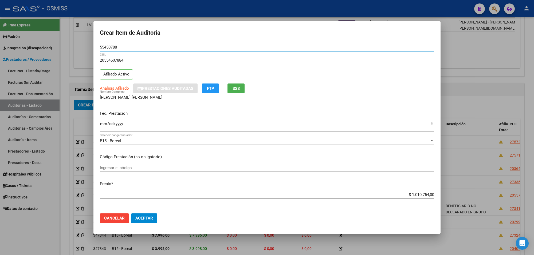
click at [106, 124] on input "Ingresar la fecha" at bounding box center [267, 126] width 334 height 9
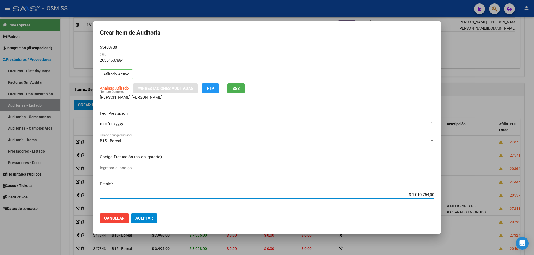
drag, startPoint x: 407, startPoint y: 194, endPoint x: 462, endPoint y: 194, distance: 55.0
click at [462, 194] on div "Crear Item de Auditoria 55450788 Nro Documento 20554507884 CUIL Afiliado Activo…" at bounding box center [267, 127] width 534 height 255
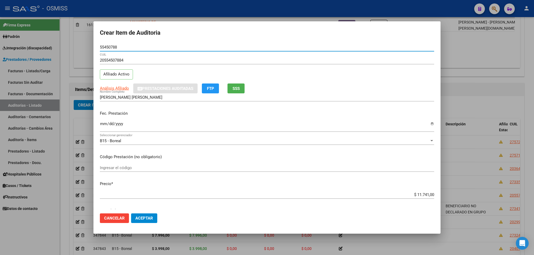
drag, startPoint x: 119, startPoint y: 47, endPoint x: 78, endPoint y: 53, distance: 42.2
click at [78, 49] on div "Crear Item de Auditoria 55450788 Nro Documento 20554507884 CUIL Afiliado Activo…" at bounding box center [267, 127] width 534 height 255
click at [206, 116] on p "Fec. Prestación" at bounding box center [267, 114] width 334 height 6
click at [138, 216] on span "Aceptar" at bounding box center [144, 218] width 18 height 5
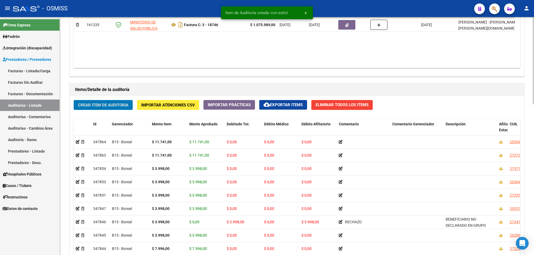
click at [121, 101] on button "Crear Item de Auditoria" at bounding box center [103, 105] width 59 height 10
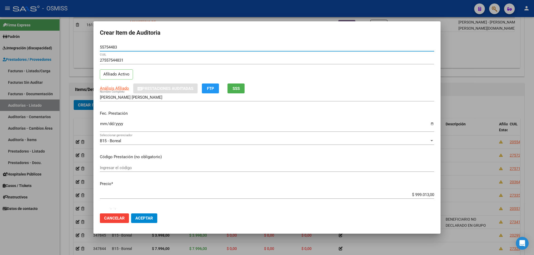
click at [105, 123] on input "Ingresar la fecha" at bounding box center [267, 126] width 334 height 9
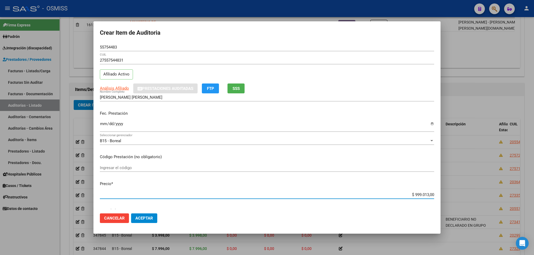
drag, startPoint x: 410, startPoint y: 195, endPoint x: 459, endPoint y: 194, distance: 49.4
click at [458, 194] on div "Crear Item de Auditoria 55754483 Nro Documento 27557544831 CUIL Afiliado Activo…" at bounding box center [267, 127] width 534 height 255
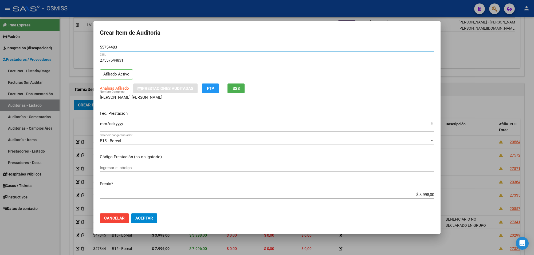
drag, startPoint x: 114, startPoint y: 46, endPoint x: 70, endPoint y: 46, distance: 44.1
click at [72, 43] on div "Crear Item de Auditoria 55754483 Nro Documento 27557544831 CUIL Afiliado Activo…" at bounding box center [267, 127] width 534 height 255
click at [174, 72] on div "27557544831 CUIL Afiliado Activo" at bounding box center [267, 69] width 334 height 27
click at [147, 217] on span "Aceptar" at bounding box center [144, 218] width 18 height 5
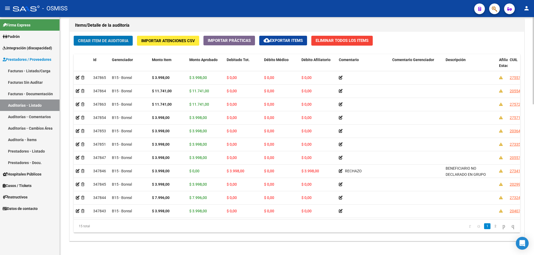
scroll to position [378, 0]
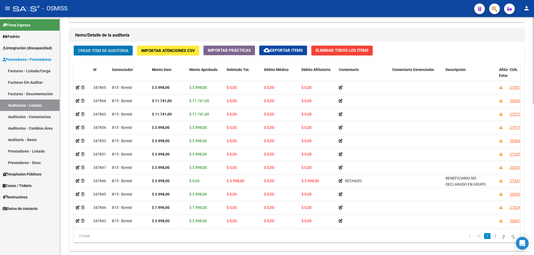
click at [107, 53] on button "Crear Item de Auditoria" at bounding box center [103, 51] width 59 height 10
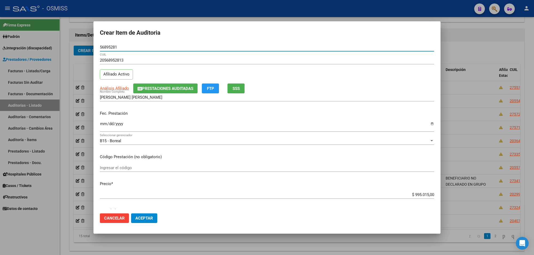
click at [149, 91] on button "Prestaciones Auditadas" at bounding box center [165, 89] width 64 height 10
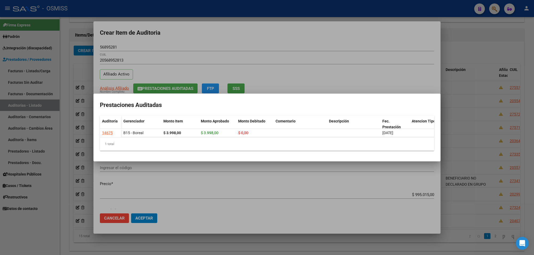
click at [197, 44] on div at bounding box center [267, 127] width 534 height 255
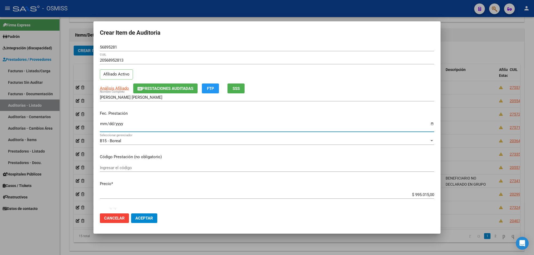
click at [101, 126] on input "Ingresar la fecha" at bounding box center [267, 126] width 334 height 9
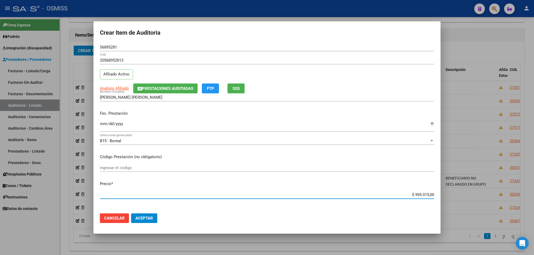
drag, startPoint x: 408, startPoint y: 193, endPoint x: 440, endPoint y: 190, distance: 32.4
click at [440, 190] on mat-dialog-content "56895281 Nro Documento 20568952813 CUIL Afiliado Activo Análisis Afiliado Prest…" at bounding box center [266, 126] width 347 height 166
click at [151, 92] on button "Prestaciones Auditadas" at bounding box center [165, 89] width 64 height 10
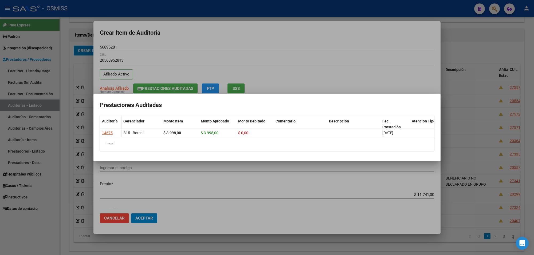
click at [182, 39] on div at bounding box center [267, 127] width 534 height 255
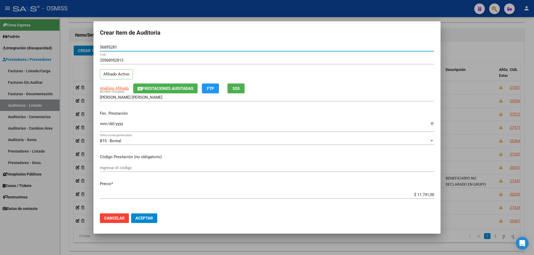
drag, startPoint x: 119, startPoint y: 47, endPoint x: 94, endPoint y: 48, distance: 25.4
click at [94, 48] on mat-dialog-content "56895281 Nro Documento 20568952813 CUIL Afiliado Activo Análisis Afiliado Prest…" at bounding box center [266, 126] width 347 height 166
click at [221, 115] on p "Fec. Prestación" at bounding box center [267, 114] width 334 height 6
click at [243, 117] on div "Fec. Prestación 2025-04-16 Ingresar la fecha" at bounding box center [267, 122] width 334 height 30
click at [147, 221] on button "Aceptar" at bounding box center [144, 219] width 26 height 10
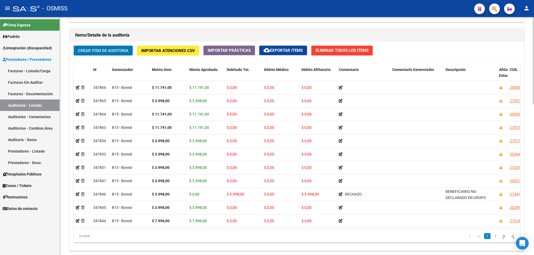
click at [129, 50] on button "Crear Item de Auditoria" at bounding box center [103, 51] width 59 height 10
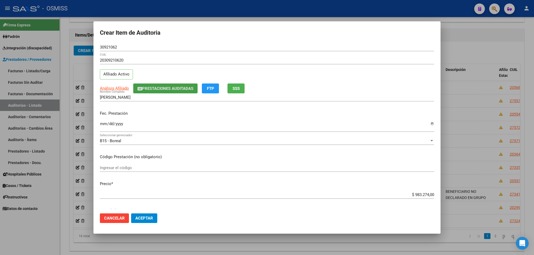
click at [147, 88] on span "Prestaciones Auditadas" at bounding box center [167, 88] width 51 height 5
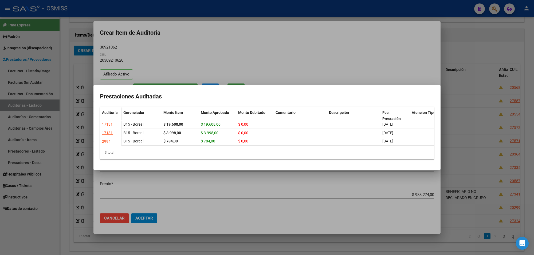
click at [168, 41] on div at bounding box center [267, 127] width 534 height 255
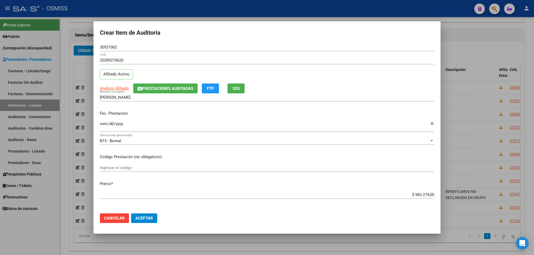
click at [104, 124] on input "Ingresar la fecha" at bounding box center [267, 126] width 334 height 9
drag, startPoint x: 410, startPoint y: 196, endPoint x: 450, endPoint y: 195, distance: 39.5
click at [450, 195] on div "Crear Item de Auditoria 30921062 Nro Documento 20309210620 CUIL Afiliado Activo…" at bounding box center [267, 127] width 534 height 255
drag, startPoint x: 75, startPoint y: 46, endPoint x: 62, endPoint y: 50, distance: 13.9
click at [63, 47] on div "Crear Item de Auditoria 30921062 Nro Documento 20309210620 CUIL Afiliado Activo…" at bounding box center [267, 127] width 534 height 255
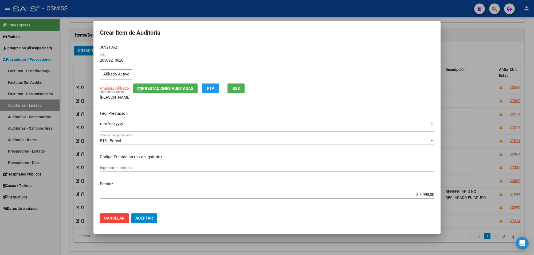
click at [197, 124] on input "2025-04-11" at bounding box center [267, 126] width 334 height 9
click at [140, 217] on span "Aceptar" at bounding box center [144, 218] width 18 height 5
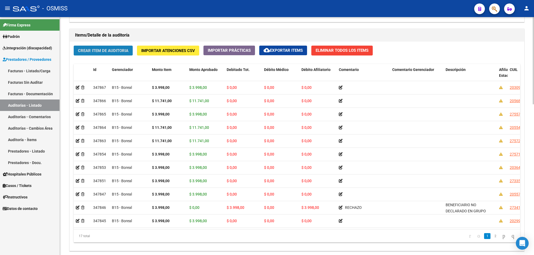
click at [98, 49] on span "Crear Item de Auditoria" at bounding box center [103, 50] width 50 height 5
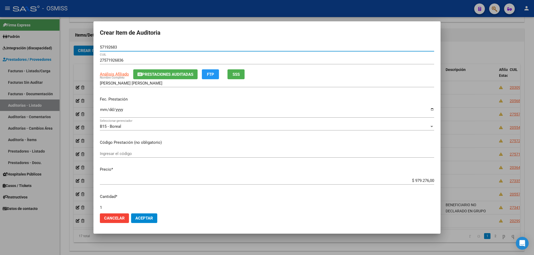
click at [154, 76] on span "Prestaciones Auditadas" at bounding box center [167, 74] width 51 height 5
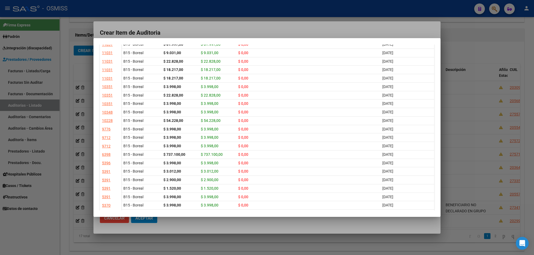
scroll to position [322, 0]
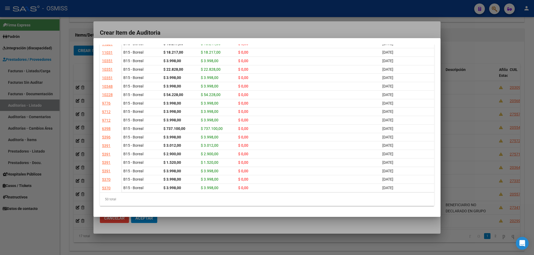
click at [208, 32] on div at bounding box center [267, 127] width 534 height 255
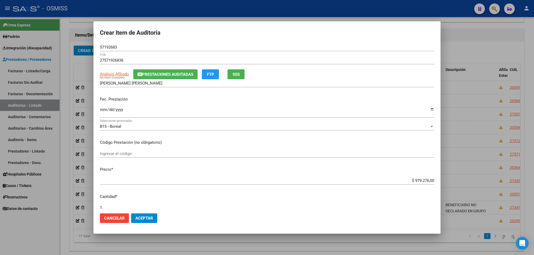
click at [102, 110] on input "Ingresar la fecha" at bounding box center [267, 112] width 334 height 9
drag, startPoint x: 408, startPoint y: 182, endPoint x: 474, endPoint y: 181, distance: 66.2
click at [471, 181] on div "Crear Item de Auditoria 57192683 Nro Documento 27571926836 CUIL Análisis Afilia…" at bounding box center [267, 127] width 534 height 255
drag, startPoint x: 121, startPoint y: 47, endPoint x: 75, endPoint y: 46, distance: 46.0
click at [77, 46] on div "Crear Item de Auditoria 57192683 Nro Documento 27571926836 CUIL Análisis Afilia…" at bounding box center [267, 127] width 534 height 255
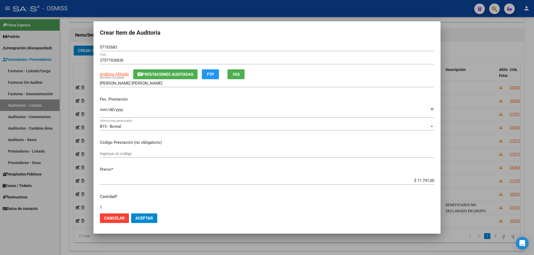
click at [173, 97] on p "Fec. Prestación" at bounding box center [267, 99] width 334 height 6
click at [140, 219] on span "Aceptar" at bounding box center [144, 218] width 18 height 5
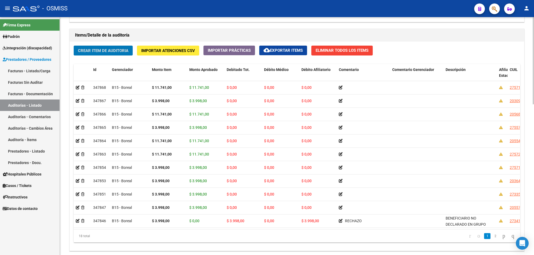
click at [115, 51] on span "Crear Item de Auditoria" at bounding box center [103, 50] width 50 height 5
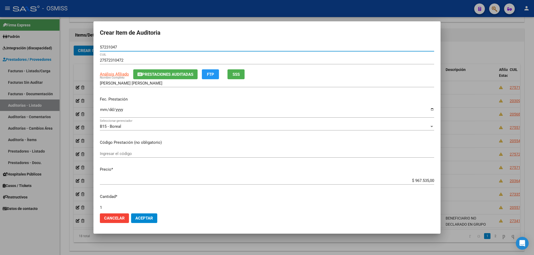
click at [104, 108] on input "Ingresar la fecha" at bounding box center [267, 112] width 334 height 9
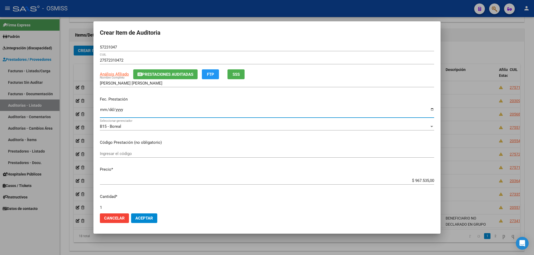
drag, startPoint x: 406, startPoint y: 180, endPoint x: 496, endPoint y: 183, distance: 90.1
click at [493, 182] on div "Crear Item de Auditoria 57231047 Nro Documento 27572310472 CUIL Análisis Afilia…" at bounding box center [267, 127] width 534 height 255
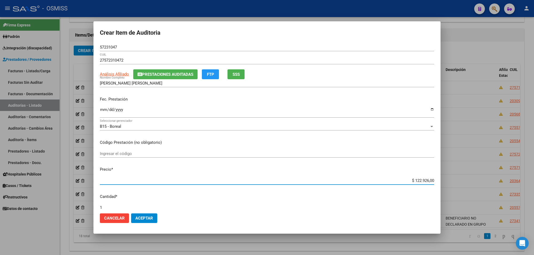
drag, startPoint x: 409, startPoint y: 178, endPoint x: 462, endPoint y: 175, distance: 53.2
click at [461, 175] on div "Crear Item de Auditoria 57231047 Nro Documento 27572310472 CUIL Análisis Afilia…" at bounding box center [267, 127] width 534 height 255
click at [122, 217] on span "Cancelar" at bounding box center [114, 218] width 21 height 5
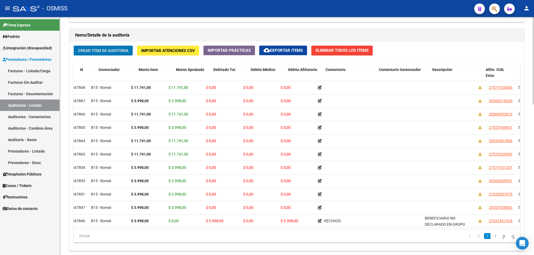
scroll to position [0, 0]
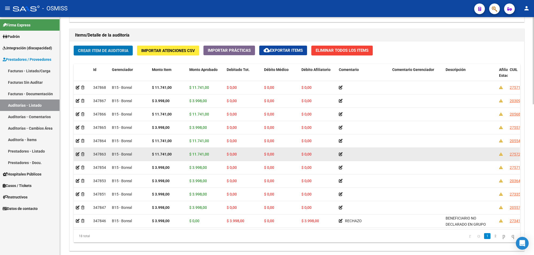
click at [77, 156] on div at bounding box center [82, 154] width 13 height 6
click at [77, 154] on icon at bounding box center [78, 155] width 4 height 4
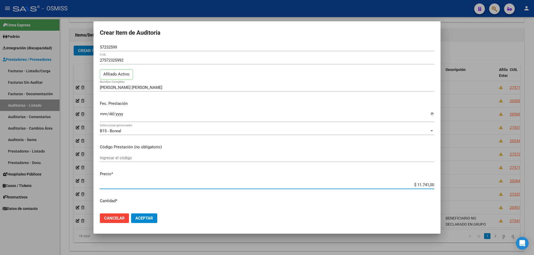
drag, startPoint x: 413, startPoint y: 184, endPoint x: 450, endPoint y: 184, distance: 36.9
click at [450, 184] on div "Crear Item de Auditoria 57232599 Nro Documento 27572325992 CUIL Afiliado Activo…" at bounding box center [267, 127] width 534 height 255
click at [421, 185] on input "$ 2.773,00" at bounding box center [267, 185] width 334 height 5
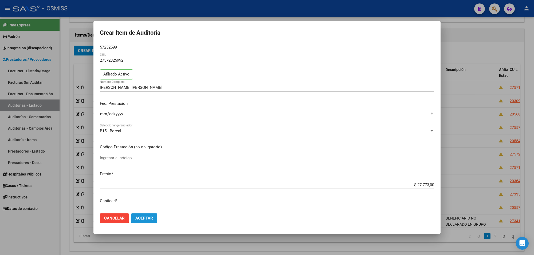
click at [148, 217] on span "Aceptar" at bounding box center [144, 218] width 18 height 5
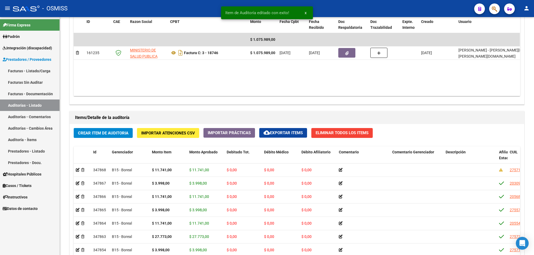
scroll to position [300, 0]
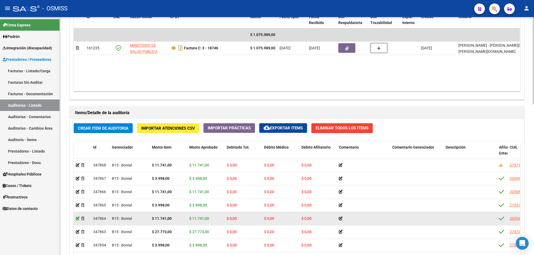
click at [77, 219] on icon at bounding box center [78, 219] width 4 height 4
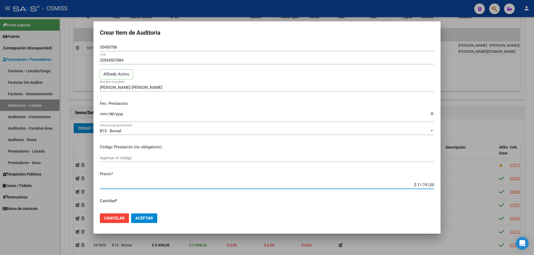
drag, startPoint x: 412, startPoint y: 183, endPoint x: 465, endPoint y: 190, distance: 53.8
click at [465, 190] on div "Crear Item de Auditoria 55450788 Nro Documento 20554507884 CUIL Afiliado Activo…" at bounding box center [267, 127] width 534 height 255
click at [137, 218] on span "Aceptar" at bounding box center [144, 218] width 18 height 5
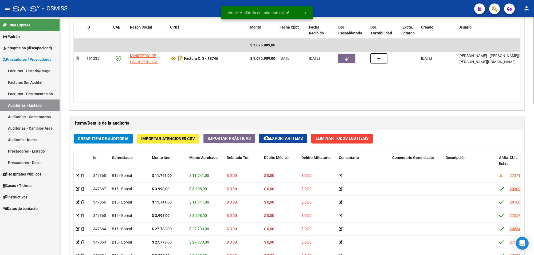
scroll to position [334, 0]
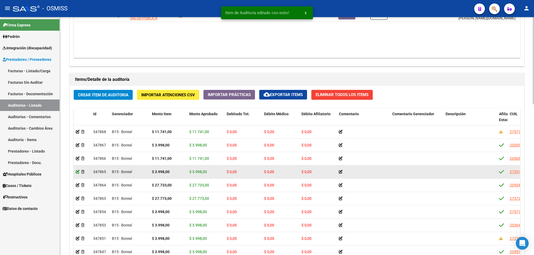
click at [76, 171] on icon at bounding box center [78, 172] width 4 height 4
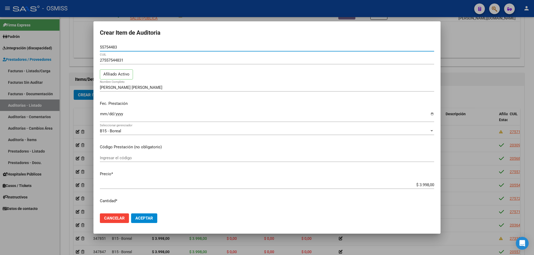
click at [65, 138] on div at bounding box center [267, 127] width 534 height 255
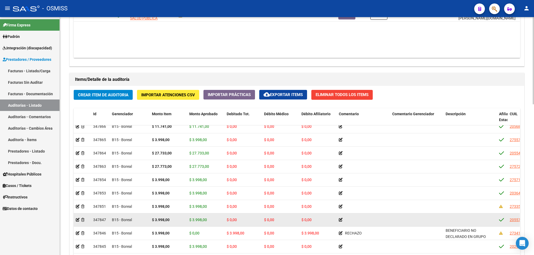
scroll to position [0, 0]
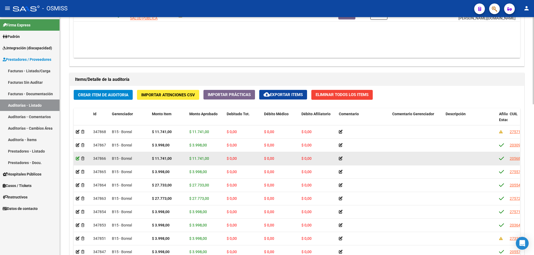
click at [78, 160] on icon at bounding box center [78, 159] width 4 height 4
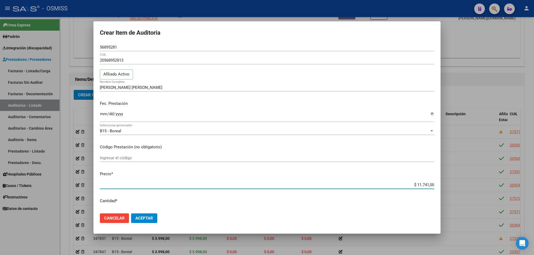
drag, startPoint x: 412, startPoint y: 186, endPoint x: 456, endPoint y: 186, distance: 44.6
click at [456, 186] on div "Crear Item de Auditoria 56895281 Nro Documento 20568952813 CUIL Afiliado Activo…" at bounding box center [267, 127] width 534 height 255
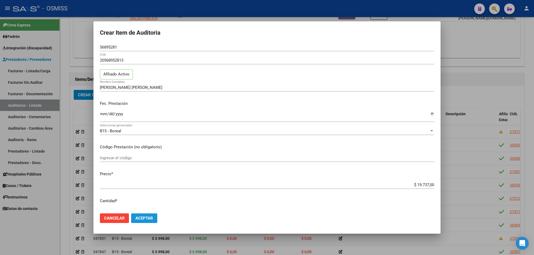
click at [143, 214] on button "Aceptar" at bounding box center [144, 219] width 26 height 10
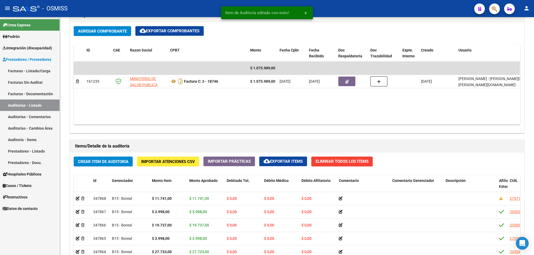
scroll to position [300, 0]
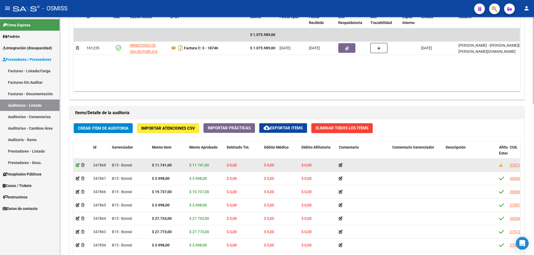
click at [76, 165] on icon at bounding box center [78, 165] width 4 height 4
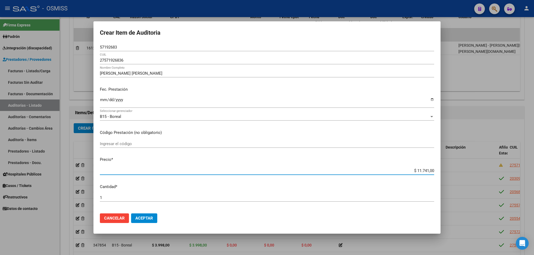
drag, startPoint x: 425, startPoint y: 174, endPoint x: 492, endPoint y: 186, distance: 67.6
click at [489, 185] on div "Crear Item de Auditoria 57192683 Nro Documento 27571926836 CUIL NIEVA GEZ AYLIN…" at bounding box center [267, 127] width 534 height 255
click at [423, 170] on input "$ 27.773,00" at bounding box center [267, 171] width 334 height 5
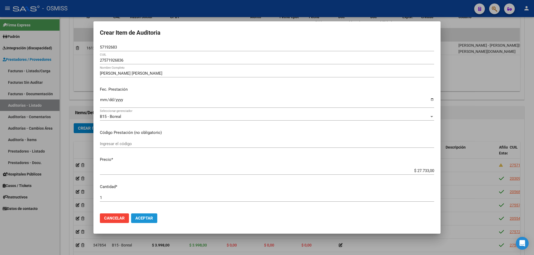
click at [146, 221] on button "Aceptar" at bounding box center [144, 219] width 26 height 10
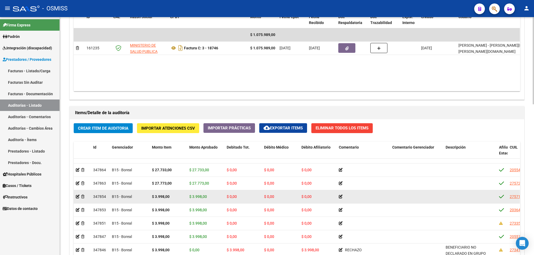
scroll to position [33, 0]
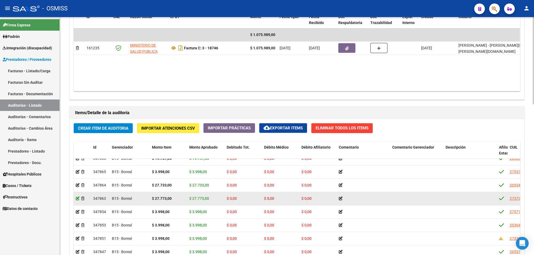
click at [76, 199] on icon at bounding box center [78, 199] width 4 height 4
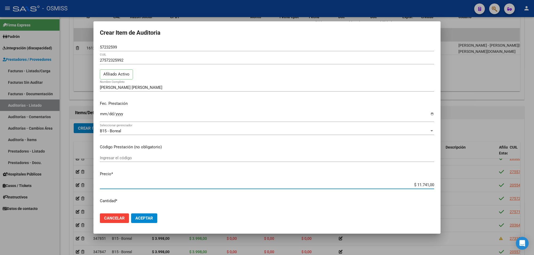
drag, startPoint x: 413, startPoint y: 186, endPoint x: 460, endPoint y: 186, distance: 46.7
click at [458, 186] on div "Crear Item de Auditoria 57232599 Nro Documento 27572325992 CUIL Afiliado Activo…" at bounding box center [267, 127] width 534 height 255
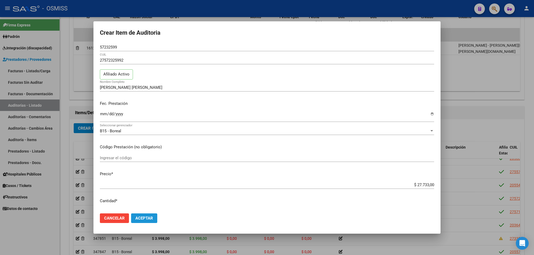
click at [152, 221] on button "Aceptar" at bounding box center [144, 219] width 26 height 10
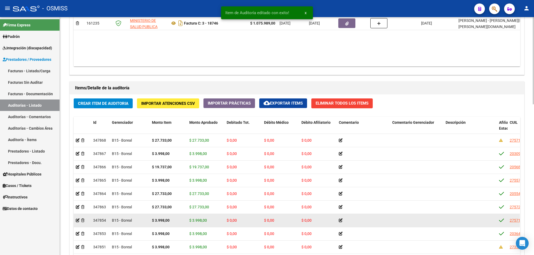
scroll to position [334, 0]
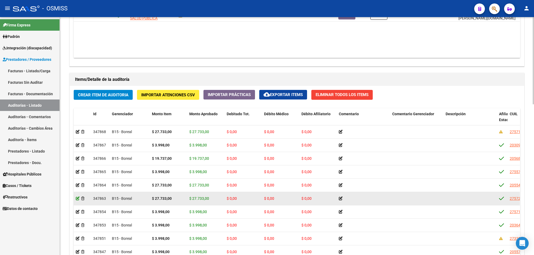
click at [77, 197] on icon at bounding box center [78, 199] width 4 height 4
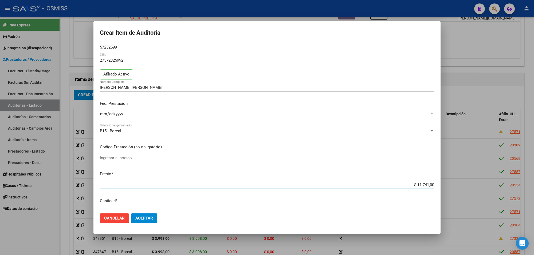
drag, startPoint x: 412, startPoint y: 185, endPoint x: 461, endPoint y: 185, distance: 48.6
click at [447, 181] on div "Crear Item de Auditoria 57232599 Nro Documento 27572325992 CUIL Afiliado Activo…" at bounding box center [267, 127] width 534 height 255
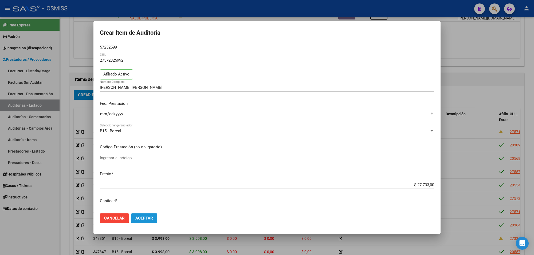
click at [155, 221] on button "Aceptar" at bounding box center [144, 219] width 26 height 10
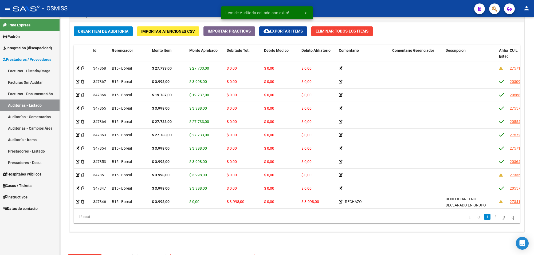
scroll to position [401, 0]
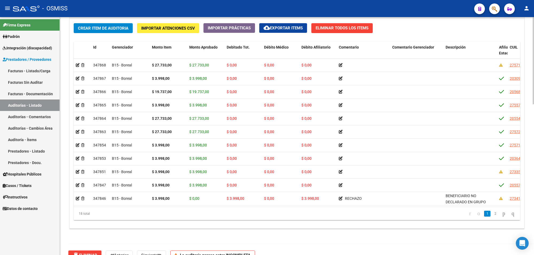
click at [102, 27] on span "Crear Item de Auditoria" at bounding box center [103, 28] width 50 height 5
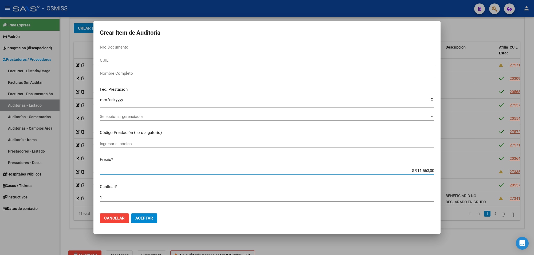
drag, startPoint x: 409, startPoint y: 170, endPoint x: 482, endPoint y: 171, distance: 72.1
click at [481, 171] on div "Crear Item de Auditoria Nro Documento CUIL Nombre Completo Fec. Prestación Ingr…" at bounding box center [267, 127] width 534 height 255
click at [112, 44] on div "Nro Documento" at bounding box center [267, 47] width 334 height 8
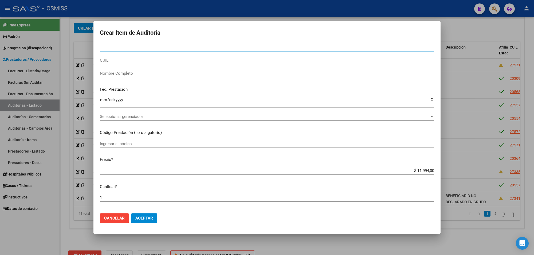
click at [113, 49] on input "Nro Documento" at bounding box center [267, 47] width 334 height 5
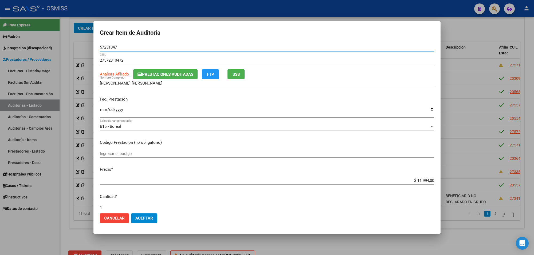
click at [101, 109] on input "Ingresar la fecha" at bounding box center [267, 112] width 334 height 9
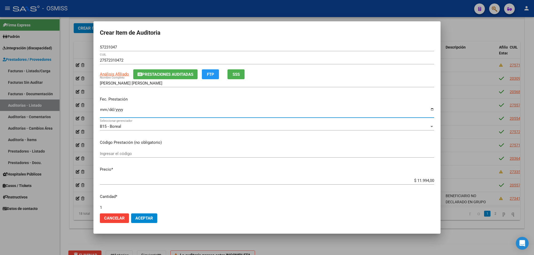
click at [154, 76] on span "Prestaciones Auditadas" at bounding box center [167, 74] width 51 height 5
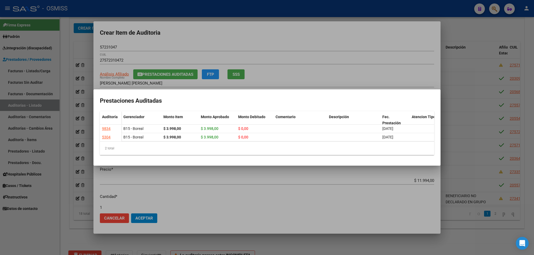
click at [249, 33] on div at bounding box center [267, 127] width 534 height 255
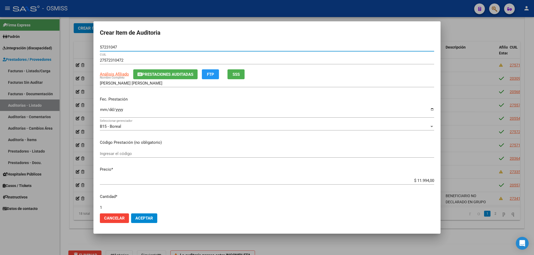
drag, startPoint x: 108, startPoint y: 48, endPoint x: 61, endPoint y: 49, distance: 47.3
click at [64, 48] on div "Crear Item de Auditoria 57231047 Nro Documento 27572310472 CUIL Análisis Afilia…" at bounding box center [267, 127] width 534 height 255
drag, startPoint x: 165, startPoint y: 108, endPoint x: 163, endPoint y: 129, distance: 20.4
click at [165, 108] on input "2025-04-08" at bounding box center [267, 112] width 334 height 9
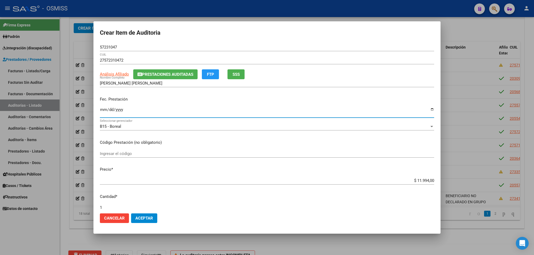
click at [145, 218] on span "Aceptar" at bounding box center [144, 218] width 18 height 5
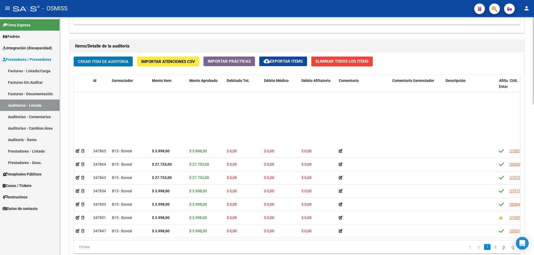
scroll to position [0, 0]
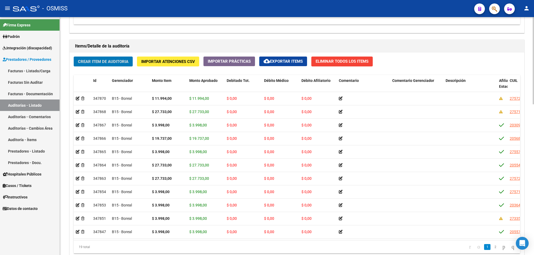
click at [116, 65] on button "Crear Item de Auditoria" at bounding box center [103, 62] width 59 height 10
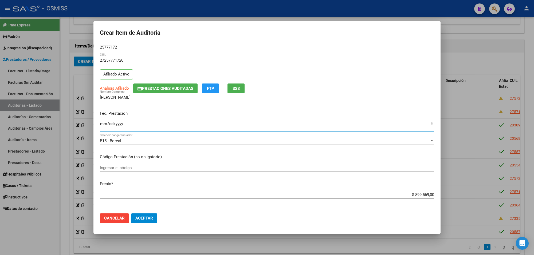
click at [103, 124] on input "Ingresar la fecha" at bounding box center [267, 126] width 334 height 9
drag, startPoint x: 408, startPoint y: 194, endPoint x: 496, endPoint y: 190, distance: 88.5
click at [495, 191] on div "Crear Item de Auditoria 25777172 Nro Documento 27257771720 CUIL Afiliado Activo…" at bounding box center [267, 127] width 534 height 255
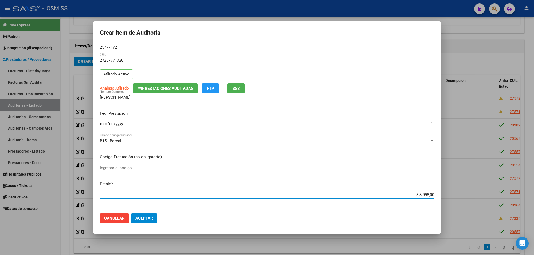
click at [176, 90] on span "Prestaciones Auditadas" at bounding box center [167, 88] width 51 height 5
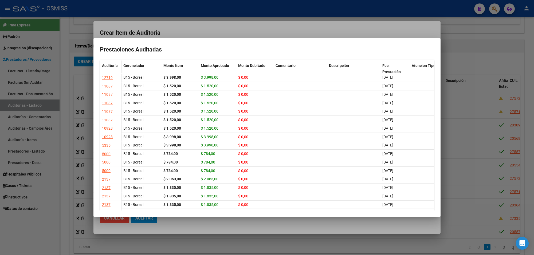
click at [217, 31] on div at bounding box center [267, 127] width 534 height 255
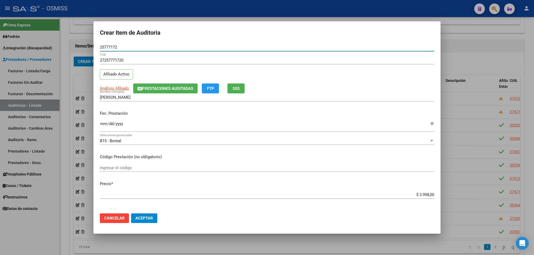
drag, startPoint x: 119, startPoint y: 48, endPoint x: 90, endPoint y: 45, distance: 28.8
click at [91, 45] on div "Crear Item de Auditoria 25777172 Nro Documento 27257771720 CUIL Afiliado Activo…" at bounding box center [267, 127] width 534 height 255
drag, startPoint x: 203, startPoint y: 42, endPoint x: 206, endPoint y: 49, distance: 7.4
click at [203, 42] on form "Crear Item de Auditoria 25777172 Nro Documento 27257771720 CUIL Afiliado Activo…" at bounding box center [267, 128] width 334 height 200
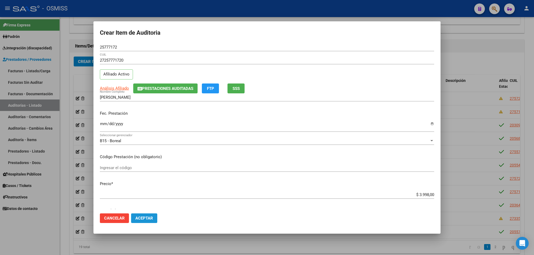
click at [142, 218] on span "Aceptar" at bounding box center [144, 218] width 18 height 5
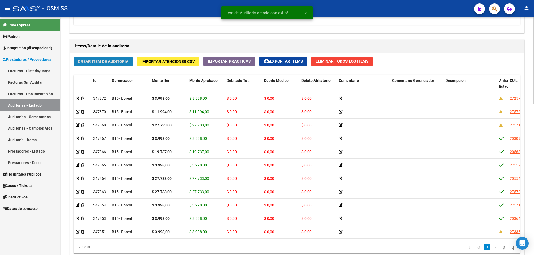
click at [114, 61] on span "Crear Item de Auditoria" at bounding box center [103, 61] width 50 height 5
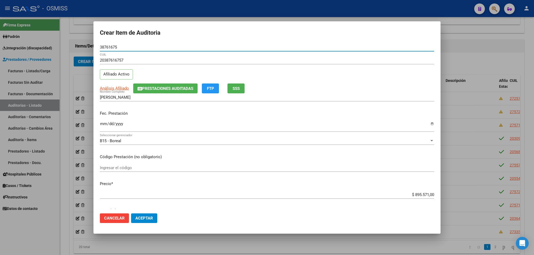
click at [153, 86] on span "Prestaciones Auditadas" at bounding box center [167, 88] width 51 height 5
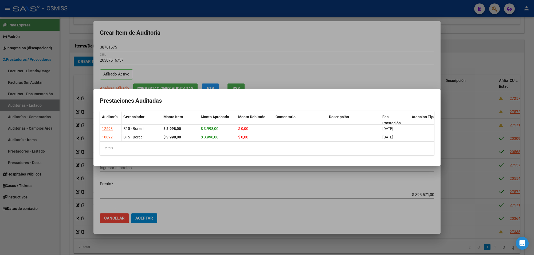
click at [191, 49] on div at bounding box center [267, 127] width 534 height 255
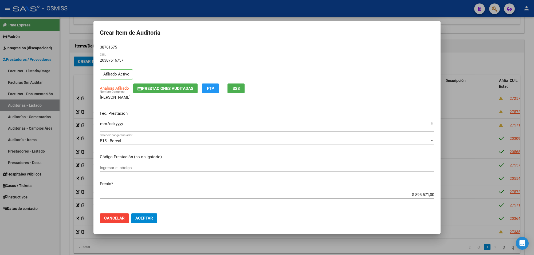
click at [103, 123] on input "Ingresar la fecha" at bounding box center [267, 126] width 334 height 9
click at [100, 125] on input "2025-05-25" at bounding box center [267, 126] width 334 height 9
drag, startPoint x: 410, startPoint y: 196, endPoint x: 451, endPoint y: 193, distance: 40.7
click at [451, 193] on div "Crear Item de Auditoria 38761675 Nro Documento 20387616757 CUIL Afiliado Activo…" at bounding box center [267, 127] width 534 height 255
drag, startPoint x: 119, startPoint y: 48, endPoint x: 83, endPoint y: 48, distance: 36.1
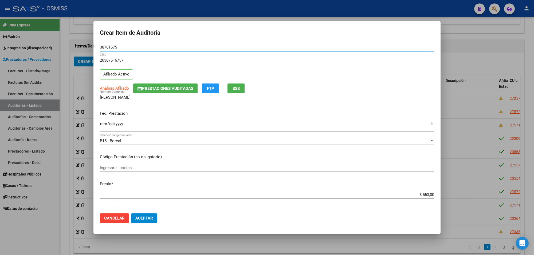
click at [83, 48] on div "Crear Item de Auditoria 38761675 Nro Documento 20387616757 CUIL Afiliado Activo…" at bounding box center [267, 127] width 534 height 255
click at [202, 112] on p "Fec. Prestación" at bounding box center [267, 114] width 334 height 6
click at [147, 218] on span "Aceptar" at bounding box center [144, 218] width 18 height 5
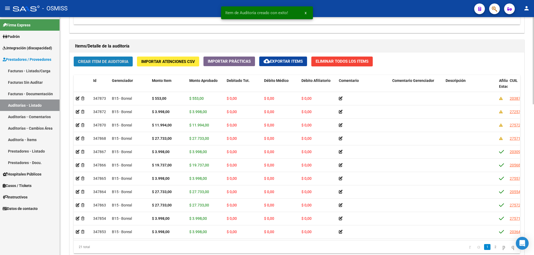
click at [114, 65] on button "Crear Item de Auditoria" at bounding box center [103, 62] width 59 height 10
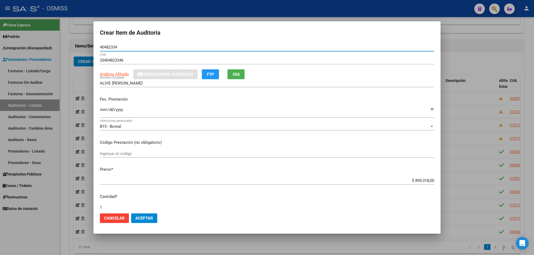
click at [103, 112] on input "Ingresar la fecha" at bounding box center [267, 112] width 334 height 9
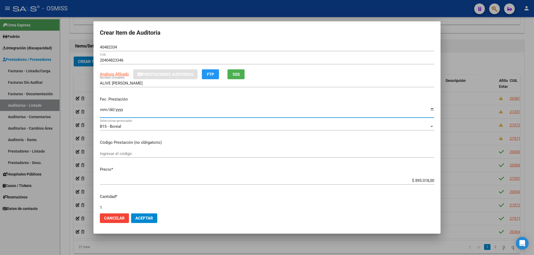
drag, startPoint x: 409, startPoint y: 180, endPoint x: 444, endPoint y: 178, distance: 34.8
click at [441, 178] on div "Crear Item de Auditoria 40482334 Nro Documento 20404823346 CUIL Análisis Afilia…" at bounding box center [267, 127] width 534 height 255
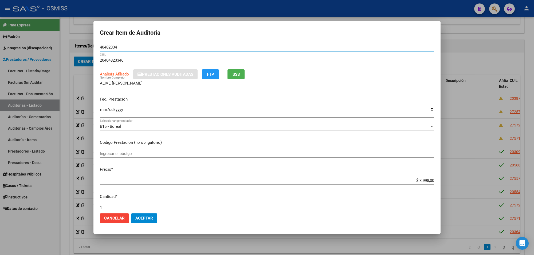
drag, startPoint x: 118, startPoint y: 46, endPoint x: 72, endPoint y: 47, distance: 46.2
click at [73, 47] on div "Crear Item de Auditoria 40482334 Nro Documento 20404823346 CUIL Análisis Afilia…" at bounding box center [267, 127] width 534 height 255
click at [205, 99] on p "Fec. Prestación" at bounding box center [267, 99] width 334 height 6
click at [140, 217] on span "Aceptar" at bounding box center [144, 218] width 18 height 5
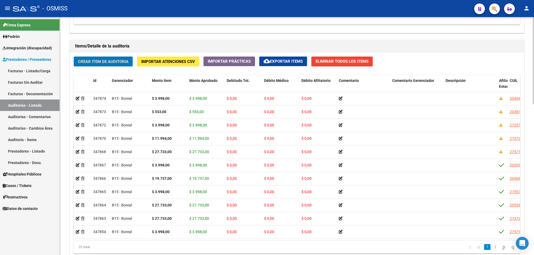
click at [102, 63] on span "Crear Item de Auditoria" at bounding box center [103, 61] width 50 height 5
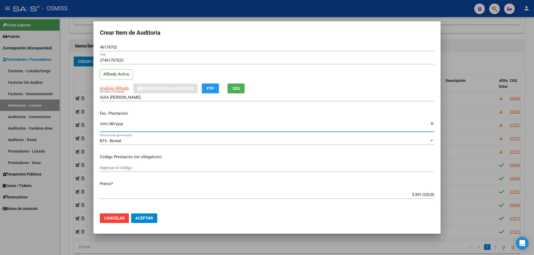
click at [103, 125] on input "Ingresar la fecha" at bounding box center [267, 126] width 334 height 9
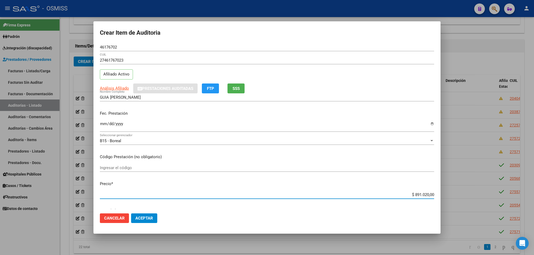
drag, startPoint x: 409, startPoint y: 195, endPoint x: 447, endPoint y: 193, distance: 37.7
click at [446, 193] on div "Crear Item de Auditoria 46176702 Nro Documento 27461767023 CUIL Afiliado Activo…" at bounding box center [267, 127] width 534 height 255
drag, startPoint x: 119, startPoint y: 46, endPoint x: 62, endPoint y: 47, distance: 57.4
click at [76, 47] on div "Crear Item de Auditoria 46176702 Nro Documento 27461767023 CUIL Afiliado Activo…" at bounding box center [267, 127] width 534 height 255
drag, startPoint x: 209, startPoint y: 121, endPoint x: 213, endPoint y: 124, distance: 5.0
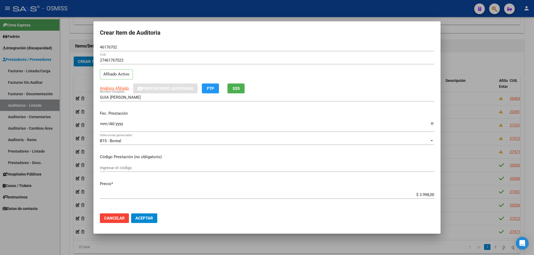
click at [210, 119] on div "Fec. Prestación 2025-05-09 Ingresar la fecha" at bounding box center [267, 122] width 334 height 30
drag, startPoint x: 200, startPoint y: 74, endPoint x: 177, endPoint y: 65, distance: 24.6
click at [200, 74] on div "27461767023 CUIL Afiliado Activo" at bounding box center [267, 69] width 334 height 27
drag, startPoint x: 122, startPoint y: 46, endPoint x: 62, endPoint y: 46, distance: 59.6
click at [63, 46] on div "Crear Item de Auditoria 46176702 Nro Documento 27461767023 CUIL Afiliado Activo…" at bounding box center [267, 127] width 534 height 255
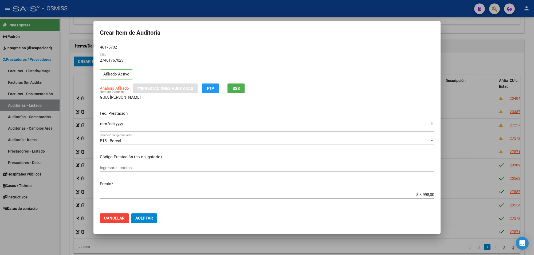
drag, startPoint x: 189, startPoint y: 122, endPoint x: 189, endPoint y: 126, distance: 4.0
click at [189, 122] on input "2025-05-09" at bounding box center [267, 126] width 334 height 9
click at [154, 220] on button "Aceptar" at bounding box center [144, 219] width 26 height 10
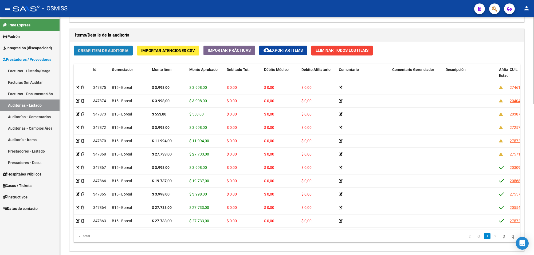
click at [120, 50] on span "Crear Item de Auditoria" at bounding box center [103, 50] width 50 height 5
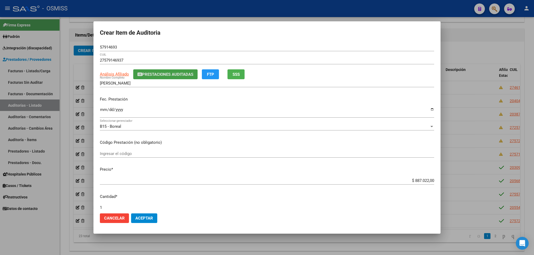
click at [153, 76] on span "Prestaciones Auditadas" at bounding box center [167, 74] width 51 height 5
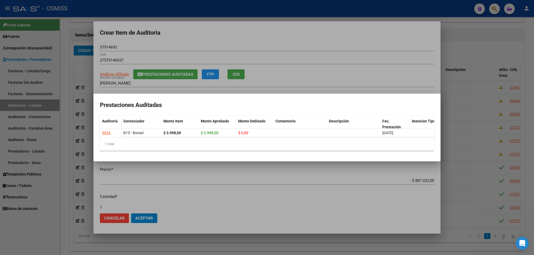
click at [200, 38] on div at bounding box center [267, 127] width 534 height 255
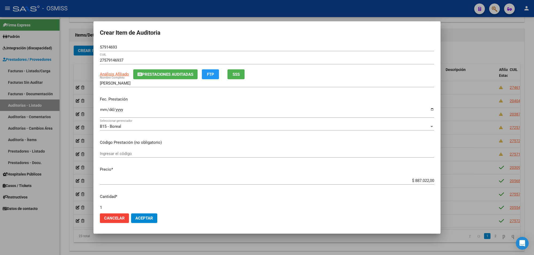
click at [103, 111] on input "Ingresar la fecha" at bounding box center [267, 112] width 334 height 9
drag, startPoint x: 409, startPoint y: 181, endPoint x: 444, endPoint y: 178, distance: 34.8
click at [444, 178] on div "Crear Item de Auditoria 57914693 Nro Documento 27579146937 CUIL Análisis Afilia…" at bounding box center [267, 127] width 534 height 255
drag, startPoint x: 119, startPoint y: 48, endPoint x: 85, endPoint y: 48, distance: 33.4
click at [85, 48] on div "Crear Item de Auditoria 57914693 Nro Documento 27579146937 CUIL Análisis Afilia…" at bounding box center [267, 127] width 534 height 255
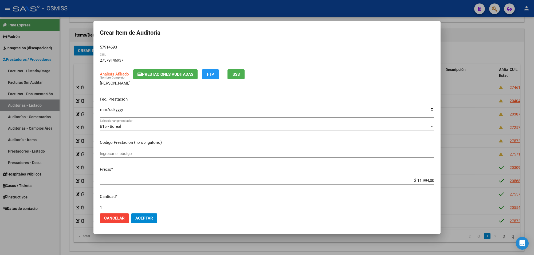
click at [161, 109] on input "2025-05-30" at bounding box center [267, 112] width 334 height 9
drag, startPoint x: 93, startPoint y: 47, endPoint x: 76, endPoint y: 49, distance: 17.5
click at [80, 47] on div "Crear Item de Auditoria 57914693 Nro Documento 27579146937 CUIL Análisis Afilia…" at bounding box center [267, 127] width 534 height 255
click at [162, 75] on span "Prestaciones Auditadas" at bounding box center [167, 74] width 51 height 5
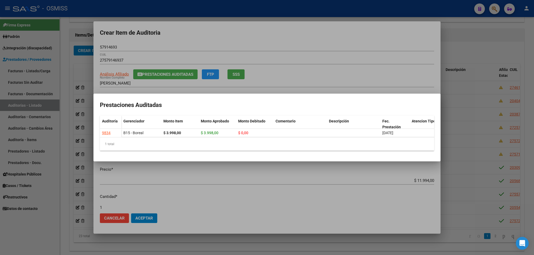
click at [330, 45] on div at bounding box center [267, 127] width 534 height 255
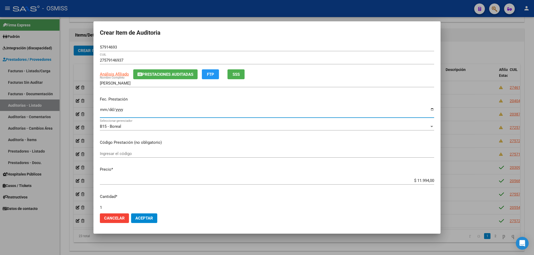
click at [213, 113] on input "2025-05-30" at bounding box center [267, 112] width 334 height 9
click at [151, 221] on button "Aceptar" at bounding box center [144, 219] width 26 height 10
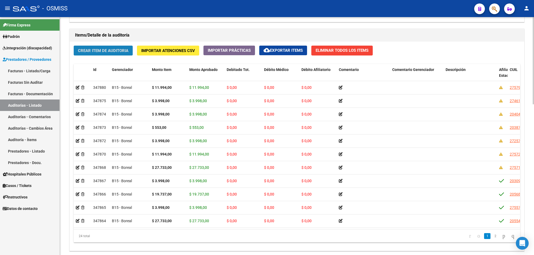
click at [116, 53] on button "Crear Item de Auditoria" at bounding box center [103, 51] width 59 height 10
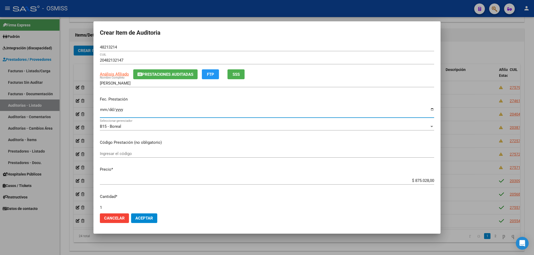
click at [102, 111] on input "Ingresar la fecha" at bounding box center [267, 112] width 334 height 9
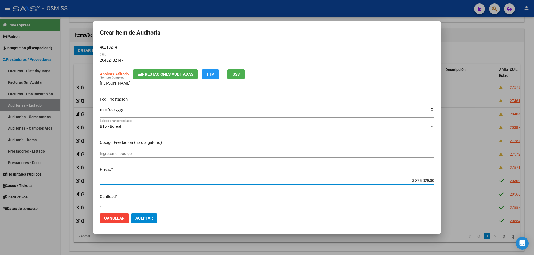
drag, startPoint x: 425, startPoint y: 182, endPoint x: 468, endPoint y: 181, distance: 43.3
click at [468, 182] on div "Crear Item de Auditoria 48213214 Nro Documento 20482132147 CUIL Análisis Afilia…" at bounding box center [267, 127] width 534 height 255
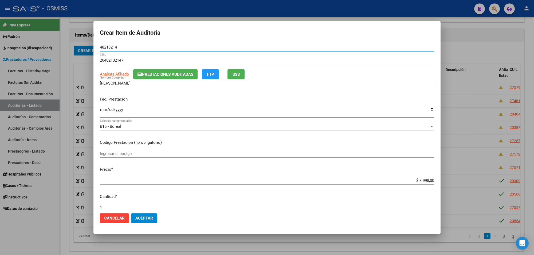
drag, startPoint x: 118, startPoint y: 46, endPoint x: 83, endPoint y: 48, distance: 35.1
click at [86, 49] on div "Crear Item de Auditoria 48213214 Nro Documento 20482132147 CUIL Análisis Afilia…" at bounding box center [267, 127] width 534 height 255
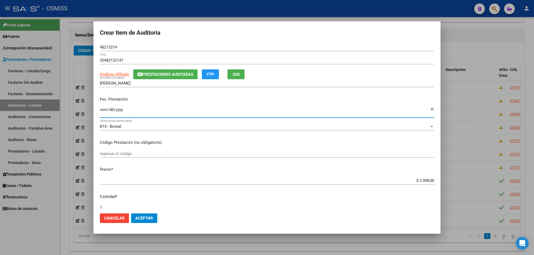
click at [201, 112] on input "2025-05-09" at bounding box center [267, 112] width 334 height 9
click at [222, 115] on input "2025-05-09" at bounding box center [267, 112] width 334 height 9
click at [137, 217] on span "Aceptar" at bounding box center [144, 218] width 18 height 5
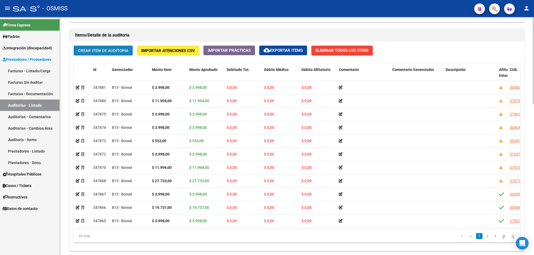
click at [120, 51] on span "Crear Item de Auditoria" at bounding box center [103, 50] width 50 height 5
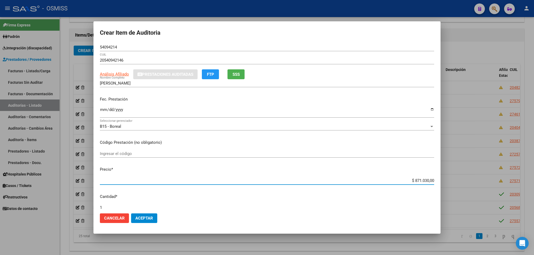
drag, startPoint x: 409, startPoint y: 181, endPoint x: 475, endPoint y: 182, distance: 66.8
click at [471, 183] on div "Crear Item de Auditoria 54094214 Nro Documento 20540942146 CUIL Análisis Afilia…" at bounding box center [267, 127] width 534 height 255
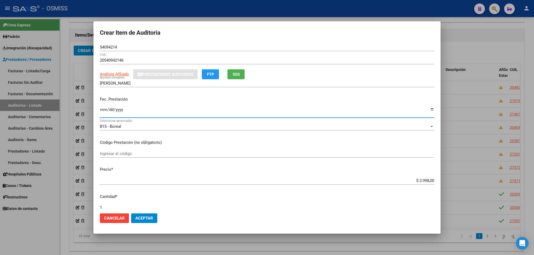
click at [101, 111] on input "Ingresar la fecha" at bounding box center [267, 112] width 334 height 9
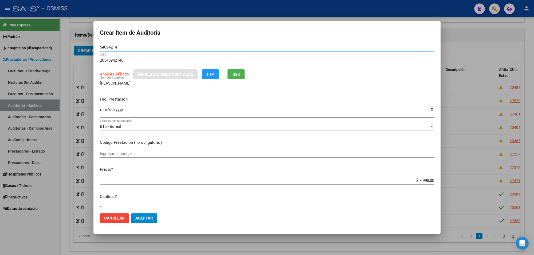
drag, startPoint x: 120, startPoint y: 49, endPoint x: 91, endPoint y: 48, distance: 29.1
click at [91, 48] on div "Crear Item de Auditoria 54094214 Nro Documento 20540942146 CUIL Análisis Afilia…" at bounding box center [267, 127] width 534 height 255
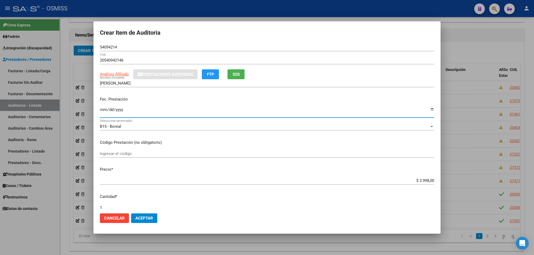
click at [194, 108] on input "2025-05-12" at bounding box center [267, 112] width 334 height 9
click at [147, 218] on span "Aceptar" at bounding box center [144, 218] width 18 height 5
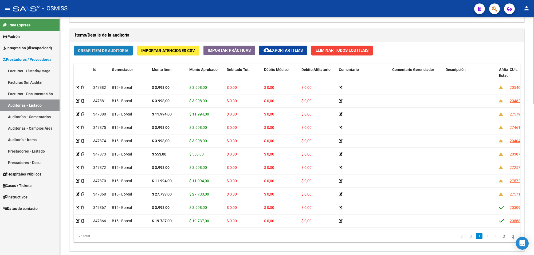
click at [90, 50] on span "Crear Item de Auditoria" at bounding box center [103, 50] width 50 height 5
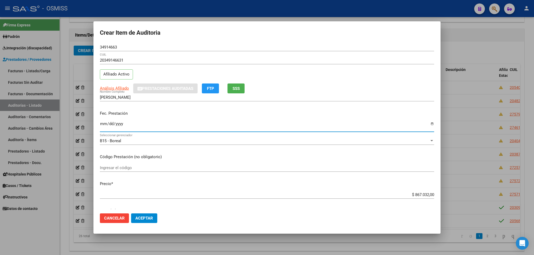
click at [102, 127] on input "Ingresar la fecha" at bounding box center [267, 126] width 334 height 9
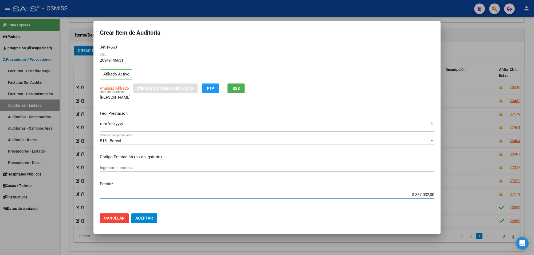
drag, startPoint x: 407, startPoint y: 194, endPoint x: 462, endPoint y: 194, distance: 55.0
click at [460, 194] on div "Crear Item de Auditoria 34914663 Nro Documento 20349146631 CUIL Afiliado Activo…" at bounding box center [267, 127] width 534 height 255
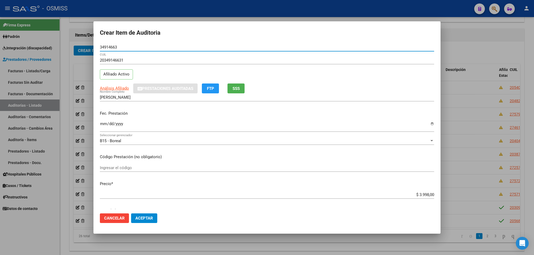
drag, startPoint x: 118, startPoint y: 48, endPoint x: 48, endPoint y: 43, distance: 70.1
click at [48, 43] on div "Crear Item de Auditoria 34914663 Nro Documento 20349146631 CUIL Afiliado Activo…" at bounding box center [267, 127] width 534 height 255
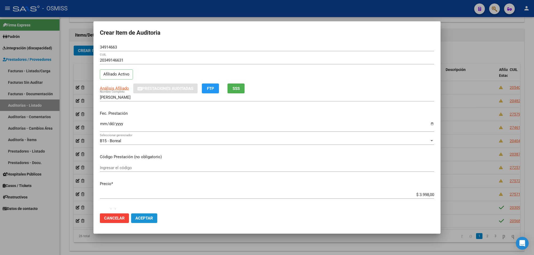
click at [146, 221] on button "Aceptar" at bounding box center [144, 219] width 26 height 10
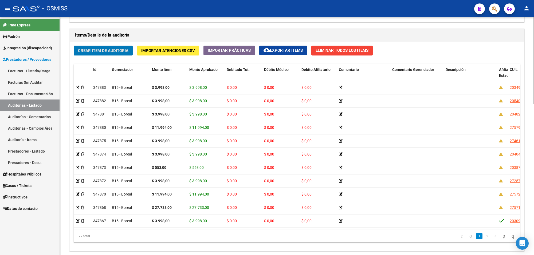
click at [108, 49] on span "Crear Item de Auditoria" at bounding box center [103, 50] width 50 height 5
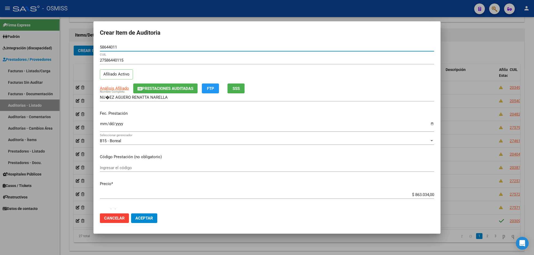
drag, startPoint x: 406, startPoint y: 194, endPoint x: 470, endPoint y: 194, distance: 63.3
click at [470, 194] on div "Crear Item de Auditoria 58644011 Nro Documento 27586440115 CUIL Afiliado Activo…" at bounding box center [267, 127] width 534 height 255
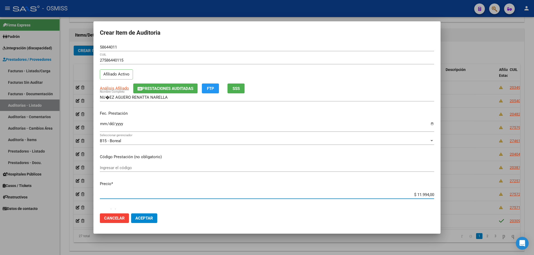
click at [103, 126] on input "Ingresar la fecha" at bounding box center [267, 126] width 334 height 9
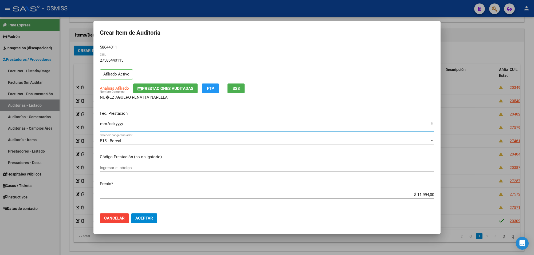
drag, startPoint x: 119, startPoint y: 47, endPoint x: 80, endPoint y: 45, distance: 39.1
click at [91, 43] on div "Crear Item de Auditoria 58644011 Nro Documento 27586440115 CUIL Afiliado Activo…" at bounding box center [267, 127] width 534 height 255
click at [221, 126] on input "2025-05-22" at bounding box center [267, 126] width 334 height 9
click at [146, 220] on span "Aceptar" at bounding box center [144, 218] width 18 height 5
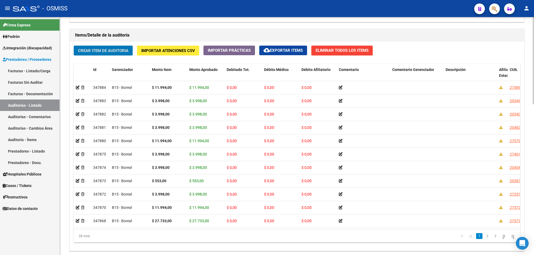
click at [113, 53] on button "Crear Item de Auditoria" at bounding box center [103, 51] width 59 height 10
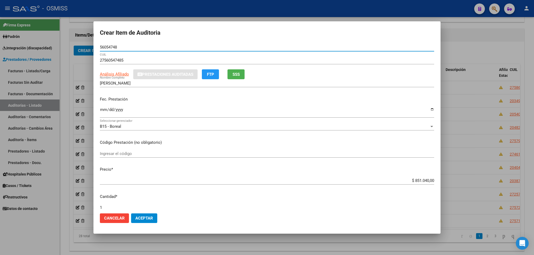
click at [104, 109] on input "Ingresar la fecha" at bounding box center [267, 112] width 334 height 9
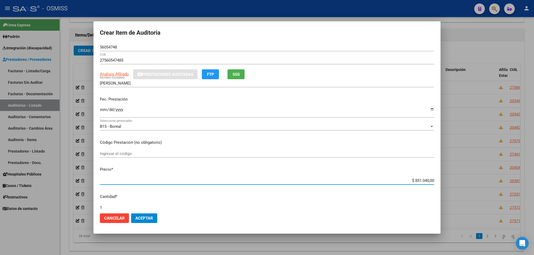
drag, startPoint x: 409, startPoint y: 180, endPoint x: 456, endPoint y: 181, distance: 46.5
click at [454, 181] on div "Crear Item de Auditoria 56054748 Nro Documento 27560547485 CUIL Análisis Afilia…" at bounding box center [267, 127] width 534 height 255
drag, startPoint x: 122, startPoint y: 49, endPoint x: 64, endPoint y: 46, distance: 58.6
click at [64, 46] on div "Crear Item de Auditoria 56054748 Nro Documento 27560547485 CUIL Análisis Afilia…" at bounding box center [267, 127] width 534 height 255
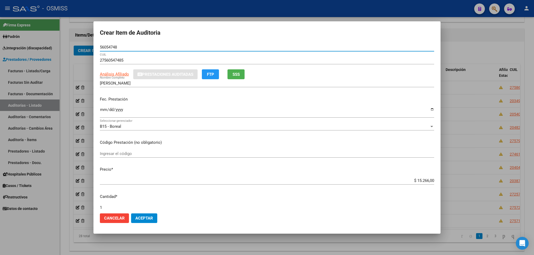
drag, startPoint x: 116, startPoint y: 47, endPoint x: 101, endPoint y: 45, distance: 15.6
click at [101, 45] on input "56054748" at bounding box center [267, 47] width 334 height 5
drag, startPoint x: 118, startPoint y: 47, endPoint x: 93, endPoint y: 51, distance: 25.3
click at [93, 51] on div "Crear Item de Auditoria 56054748 Nro Documento 27560547485 CUIL Análisis Afilia…" at bounding box center [267, 127] width 534 height 255
click at [153, 104] on div "Fec. Prestación 2025-05-27 Ingresar la fecha" at bounding box center [267, 107] width 334 height 30
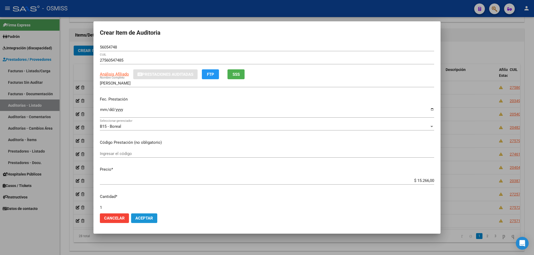
click at [148, 220] on span "Aceptar" at bounding box center [144, 218] width 18 height 5
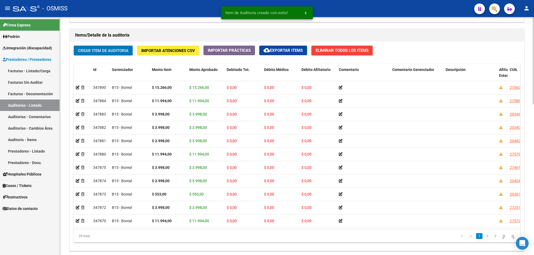
click at [108, 53] on button "Crear Item de Auditoria" at bounding box center [103, 51] width 59 height 10
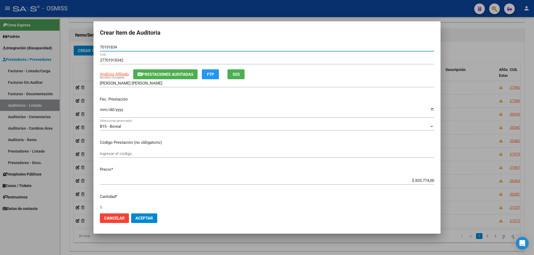
click at [145, 75] on span "Prestaciones Auditadas" at bounding box center [167, 74] width 51 height 5
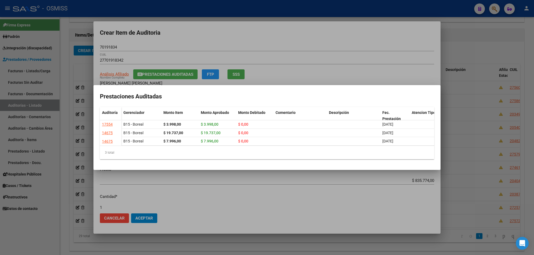
click at [206, 37] on div at bounding box center [267, 127] width 534 height 255
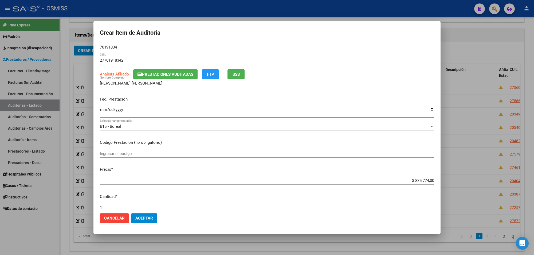
click at [102, 108] on input "Ingresar la fecha" at bounding box center [267, 112] width 334 height 9
drag, startPoint x: 409, startPoint y: 181, endPoint x: 444, endPoint y: 182, distance: 35.0
click at [444, 182] on div "Crear Item de Auditoria 70191834 Nro Documento 27701918342 CUIL Análisis Afilia…" at bounding box center [267, 127] width 534 height 255
drag, startPoint x: 127, startPoint y: 50, endPoint x: 45, endPoint y: 52, distance: 81.8
click at [45, 52] on div "Crear Item de Auditoria 70191834 Nro Documento 27701918342 CUIL Análisis Afilia…" at bounding box center [267, 127] width 534 height 255
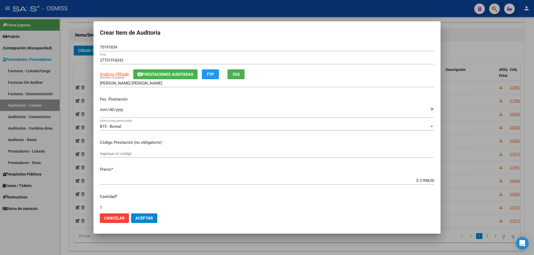
click at [207, 93] on div "Fec. Prestación 2025-05-29 Ingresar la fecha" at bounding box center [267, 107] width 334 height 30
click at [149, 220] on span "Aceptar" at bounding box center [144, 218] width 18 height 5
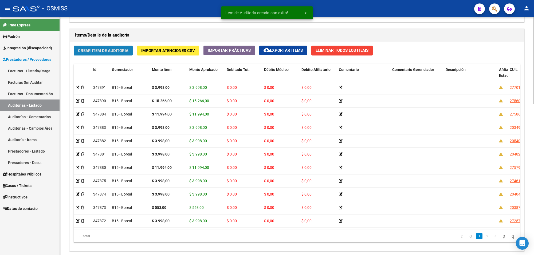
click at [109, 51] on span "Crear Item de Auditoria" at bounding box center [103, 50] width 50 height 5
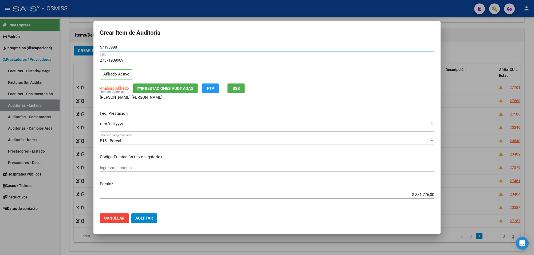
click at [144, 83] on div "27571939989 CUIL Afiliado Activo" at bounding box center [267, 69] width 334 height 27
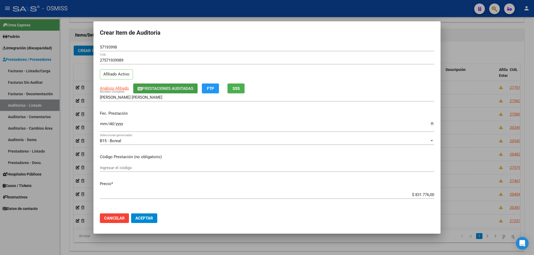
click at [151, 88] on span "Prestaciones Auditadas" at bounding box center [167, 88] width 51 height 5
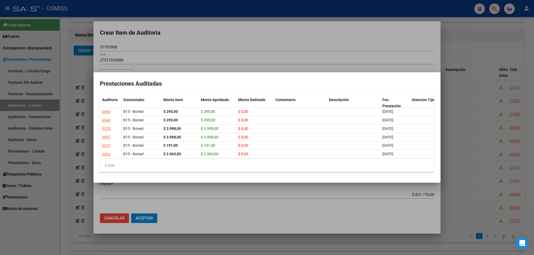
click at [180, 37] on div at bounding box center [267, 127] width 534 height 255
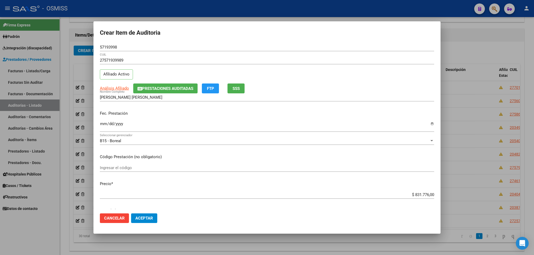
click at [103, 126] on input "Ingresar la fecha" at bounding box center [267, 126] width 334 height 9
drag, startPoint x: 409, startPoint y: 196, endPoint x: 495, endPoint y: 198, distance: 86.3
click at [495, 198] on div "Crear Item de Auditoria 57193998 Nro Documento 27571939989 CUIL Afiliado Activo…" at bounding box center [267, 127] width 534 height 255
drag, startPoint x: 122, startPoint y: 46, endPoint x: 71, endPoint y: 57, distance: 52.0
click at [62, 51] on div "Crear Item de Auditoria 57193998 Nro Documento 27571939989 CUIL Afiliado Activo…" at bounding box center [267, 127] width 534 height 255
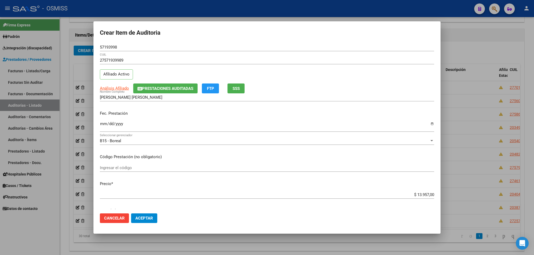
click at [204, 122] on input "2025-05-29" at bounding box center [267, 126] width 334 height 9
click at [153, 221] on button "Aceptar" at bounding box center [144, 219] width 26 height 10
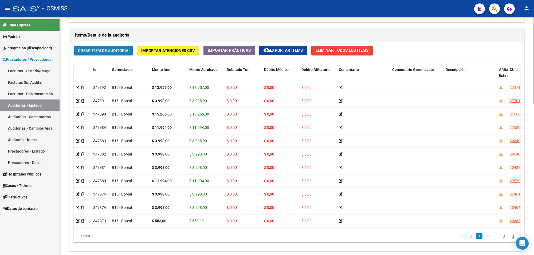
click at [119, 54] on button "Crear Item de Auditoria" at bounding box center [103, 51] width 59 height 10
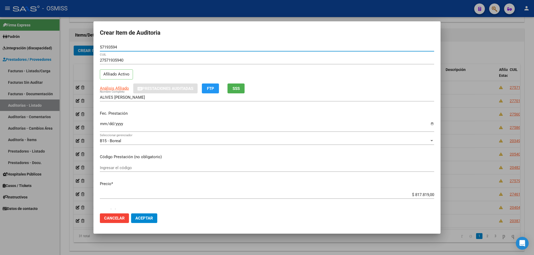
click at [100, 126] on input "Ingresar la fecha" at bounding box center [267, 126] width 334 height 9
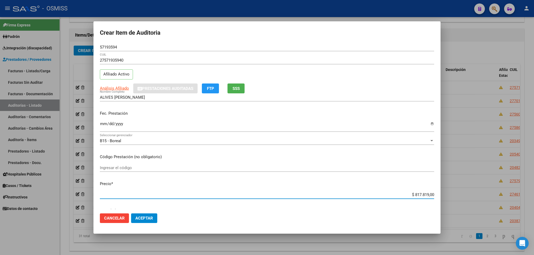
drag, startPoint x: 409, startPoint y: 193, endPoint x: 501, endPoint y: 190, distance: 91.9
click at [473, 189] on div "Crear Item de Auditoria 57193594 Nro Documento 27571935940 CUIL Afiliado Activo…" at bounding box center [267, 127] width 534 height 255
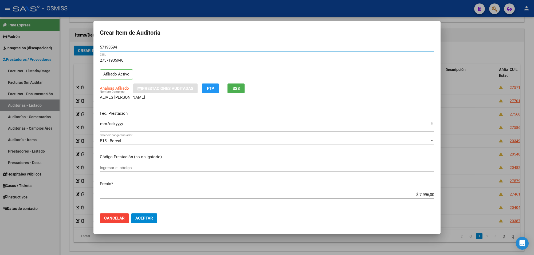
drag, startPoint x: 122, startPoint y: 48, endPoint x: 31, endPoint y: 50, distance: 90.6
click at [41, 48] on div "Crear Item de Auditoria 57193594 Nro Documento 27571935940 CUIL Afiliado Activo…" at bounding box center [267, 127] width 534 height 255
click at [147, 116] on p "Fec. Prestación" at bounding box center [267, 114] width 334 height 6
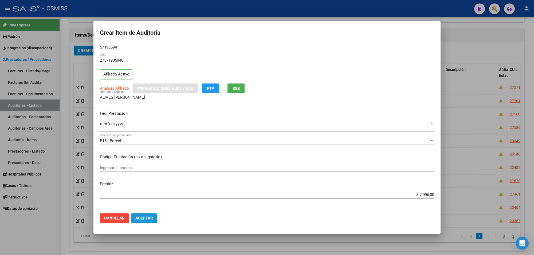
click at [149, 215] on button "Aceptar" at bounding box center [144, 219] width 26 height 10
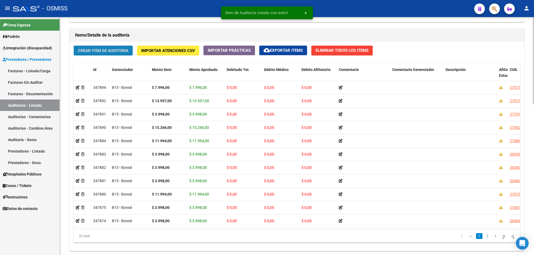
click at [116, 53] on button "Crear Item de Auditoria" at bounding box center [103, 51] width 59 height 10
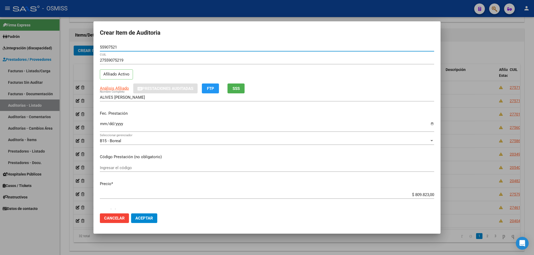
click at [103, 126] on input "Ingresar la fecha" at bounding box center [267, 126] width 334 height 9
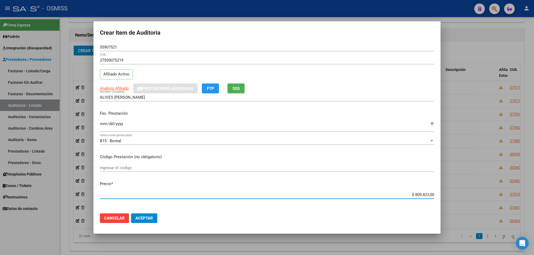
drag, startPoint x: 410, startPoint y: 197, endPoint x: 534, endPoint y: 198, distance: 123.4
click at [534, 197] on div "Crear Item de Auditoria 55907521 Nro Documento 27559075219 CUIL Afiliado Activo…" at bounding box center [267, 127] width 534 height 255
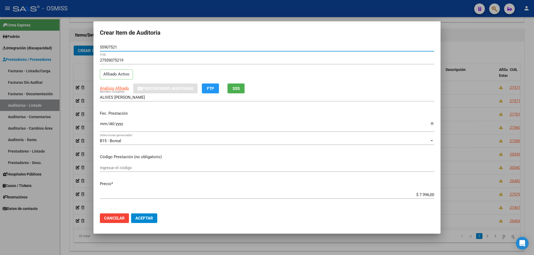
drag, startPoint x: 96, startPoint y: 48, endPoint x: 80, endPoint y: 62, distance: 20.8
click at [69, 46] on div "Crear Item de Auditoria 55907521 Nro Documento 27559075219 CUIL Afiliado Activo…" at bounding box center [267, 127] width 534 height 255
click at [254, 122] on input "2025-05-30" at bounding box center [267, 126] width 334 height 9
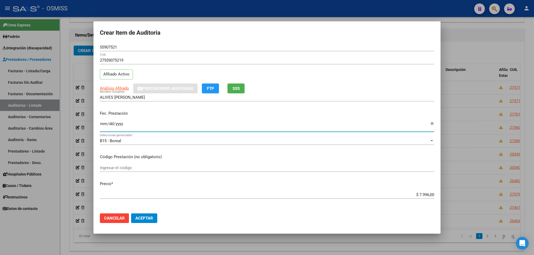
click at [149, 217] on span "Aceptar" at bounding box center [144, 218] width 18 height 5
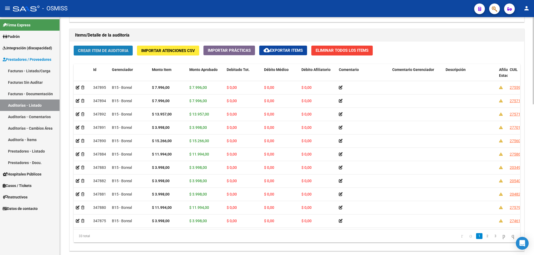
click at [90, 49] on span "Crear Item de Auditoria" at bounding box center [103, 50] width 50 height 5
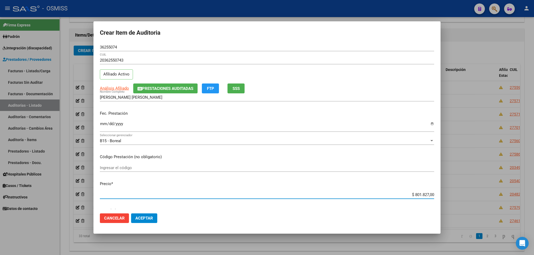
drag, startPoint x: 409, startPoint y: 196, endPoint x: 532, endPoint y: 217, distance: 124.6
click at [532, 217] on div "Crear Item de Auditoria 36255074 Nro Documento 20362550743 CUIL Afiliado Activo…" at bounding box center [267, 127] width 534 height 255
click at [103, 125] on input "Ingresar la fecha" at bounding box center [267, 126] width 334 height 9
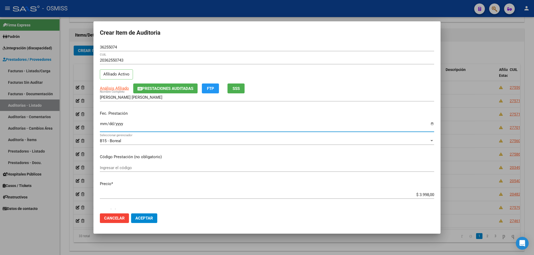
click at [150, 87] on span "Prestaciones Auditadas" at bounding box center [167, 88] width 51 height 5
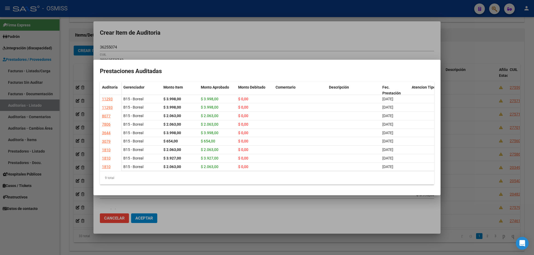
click at [160, 42] on div at bounding box center [267, 127] width 534 height 255
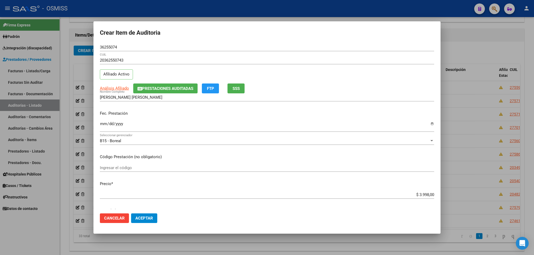
click at [79, 46] on div "Crear Item de Auditoria 36255074 Nro Documento 20362550743 CUIL Afiliado Activo…" at bounding box center [267, 127] width 534 height 255
drag, startPoint x: 199, startPoint y: 110, endPoint x: 202, endPoint y: 138, distance: 28.7
click at [199, 110] on div "Fec. Prestación 2025-05-27 Ingresar la fecha" at bounding box center [267, 122] width 334 height 30
drag, startPoint x: 167, startPoint y: 119, endPoint x: 167, endPoint y: 123, distance: 4.5
click at [167, 119] on div "Fec. Prestación 2025-05-27 Ingresar la fecha" at bounding box center [267, 122] width 334 height 30
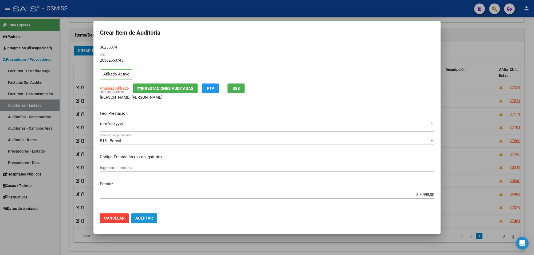
click at [142, 218] on span "Aceptar" at bounding box center [144, 218] width 18 height 5
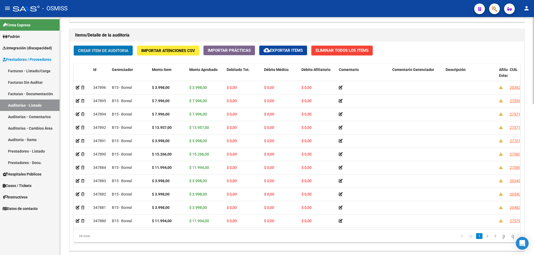
click at [116, 48] on span "Crear Item de Auditoria" at bounding box center [103, 50] width 50 height 5
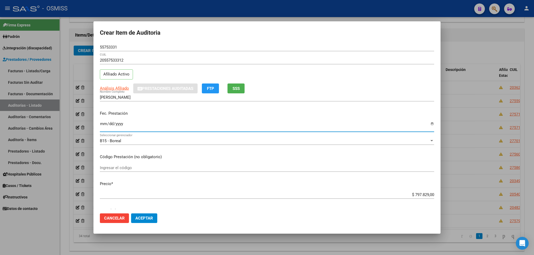
click at [104, 127] on input "Ingresar la fecha" at bounding box center [267, 126] width 334 height 9
drag, startPoint x: 410, startPoint y: 192, endPoint x: 457, endPoint y: 196, distance: 47.2
click at [457, 196] on div "Crear Item de Auditoria 55753331 Nro Documento 20557533312 CUIL Afiliado Activo…" at bounding box center [267, 127] width 534 height 255
click at [417, 197] on input "$ 797.829,00" at bounding box center [267, 195] width 334 height 5
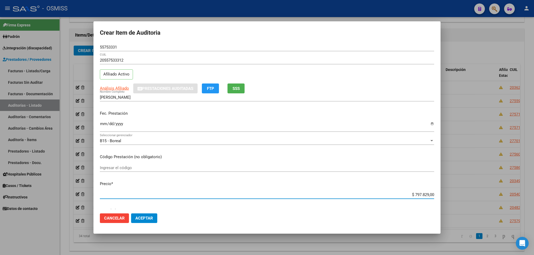
drag, startPoint x: 410, startPoint y: 194, endPoint x: 462, endPoint y: 197, distance: 52.4
click at [462, 197] on div "Crear Item de Auditoria 55753331 Nro Documento 20557533312 CUIL Afiliado Activo…" at bounding box center [267, 127] width 534 height 255
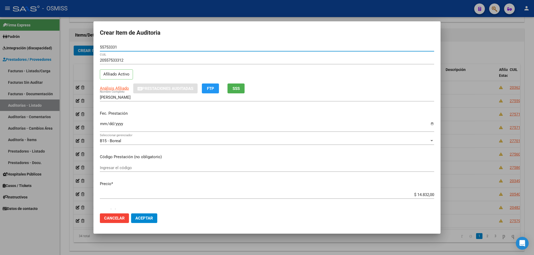
drag, startPoint x: 120, startPoint y: 49, endPoint x: 91, endPoint y: 50, distance: 29.4
click at [96, 47] on mat-dialog-content "55753331 Nro Documento 20557533312 CUIL Afiliado Activo Análisis Afiliado Prest…" at bounding box center [266, 126] width 347 height 166
click at [145, 117] on div "Fec. Prestación 2025-04-28 Ingresar la fecha" at bounding box center [267, 122] width 334 height 30
drag, startPoint x: 155, startPoint y: 216, endPoint x: 161, endPoint y: 212, distance: 7.2
click at [156, 216] on button "Aceptar" at bounding box center [144, 219] width 26 height 10
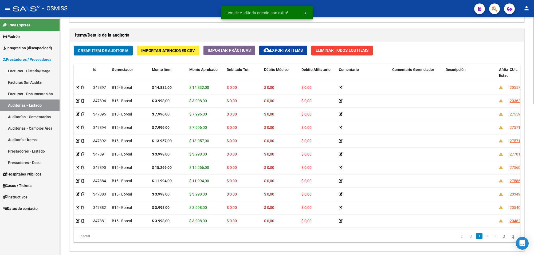
click at [107, 51] on span "Crear Item de Auditoria" at bounding box center [103, 50] width 50 height 5
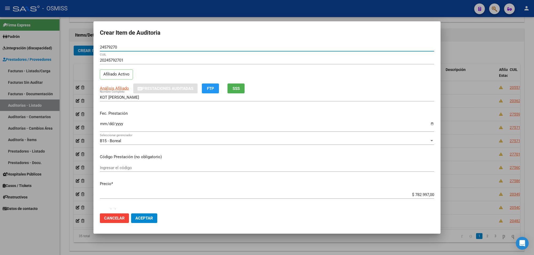
click at [99, 124] on mat-dialog-content "24579270 Nro Documento 20245792701 CUIL Afiliado Activo Análisis Afiliado Prest…" at bounding box center [266, 126] width 347 height 166
click at [100, 124] on input "Ingresar la fecha" at bounding box center [267, 126] width 334 height 9
drag, startPoint x: 410, startPoint y: 192, endPoint x: 431, endPoint y: 193, distance: 20.6
click at [431, 193] on app-form-text-field "Precio * $ 782.997,00 Ingresar el precio" at bounding box center [269, 189] width 339 height 17
click at [406, 202] on div "$ 782.997,00 Ingresar el precio" at bounding box center [267, 197] width 334 height 13
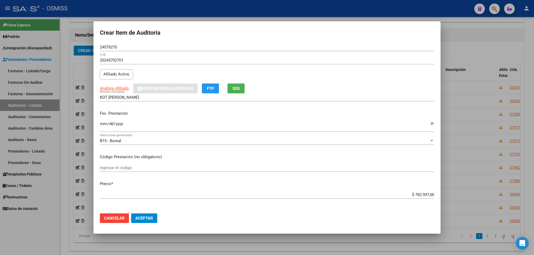
drag, startPoint x: 425, startPoint y: 189, endPoint x: 419, endPoint y: 193, distance: 7.3
click at [424, 189] on mat-dialog-content "24579270 Nro Documento 20245792701 CUIL Afiliado Activo Análisis Afiliado Prest…" at bounding box center [266, 126] width 347 height 166
click at [409, 194] on input "$ 782.997,00" at bounding box center [267, 195] width 334 height 5
drag, startPoint x: 405, startPoint y: 197, endPoint x: 441, endPoint y: 194, distance: 35.9
click at [441, 194] on div "Crear Item de Auditoria 24579270 Nro Documento 20245792701 CUIL Afiliado Activo…" at bounding box center [267, 127] width 534 height 255
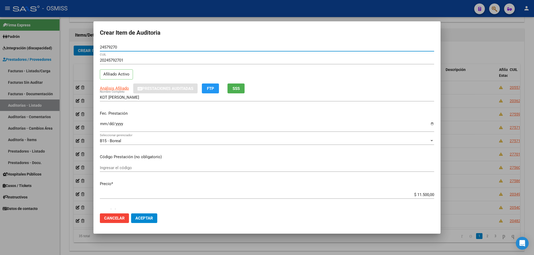
drag, startPoint x: 122, startPoint y: 49, endPoint x: 47, endPoint y: 38, distance: 75.5
click at [60, 38] on div "Crear Item de Auditoria 24579270 Nro Documento 20245792701 CUIL Afiliado Activo…" at bounding box center [267, 127] width 534 height 255
click at [226, 70] on div "20245792701 CUIL Afiliado Activo" at bounding box center [267, 69] width 334 height 27
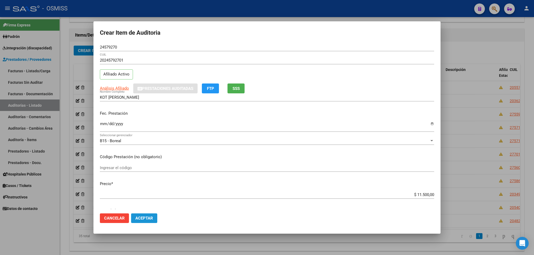
click at [151, 218] on span "Aceptar" at bounding box center [144, 218] width 18 height 5
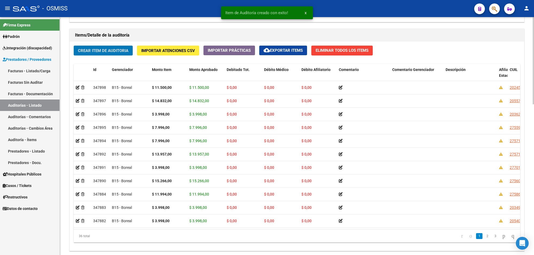
click at [101, 54] on button "Crear Item de Auditoria" at bounding box center [103, 51] width 59 height 10
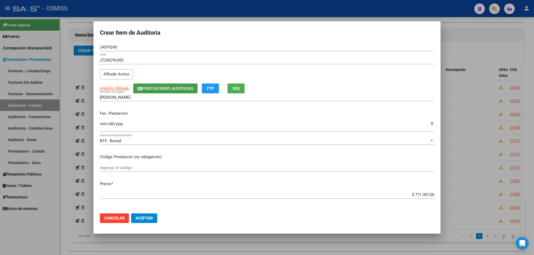
click at [158, 88] on span "Prestaciones Auditadas" at bounding box center [167, 88] width 51 height 5
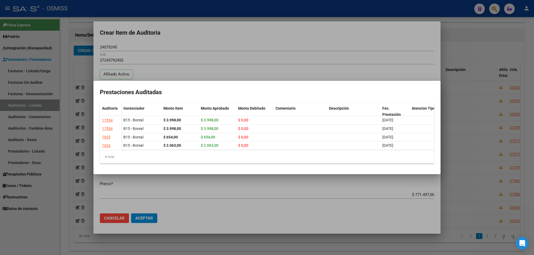
click at [182, 33] on div at bounding box center [267, 127] width 534 height 255
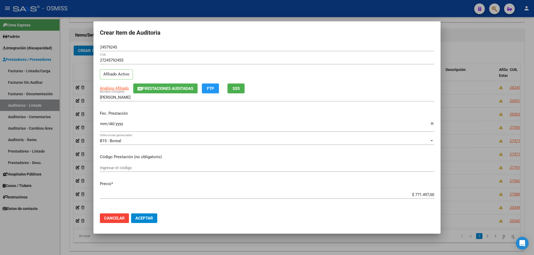
click at [101, 126] on input "Ingresar la fecha" at bounding box center [267, 126] width 334 height 9
drag, startPoint x: 411, startPoint y: 194, endPoint x: 442, endPoint y: 191, distance: 31.7
click at [441, 191] on div "Crear Item de Auditoria 24579245 Nro Documento 27245792455 CUIL Afiliado Activo…" at bounding box center [267, 127] width 534 height 255
drag, startPoint x: 113, startPoint y: 46, endPoint x: 90, endPoint y: 48, distance: 22.5
click at [90, 48] on div "Crear Item de Auditoria 24579245 Nro Documento 27245792455 CUIL Afiliado Activo…" at bounding box center [267, 127] width 534 height 255
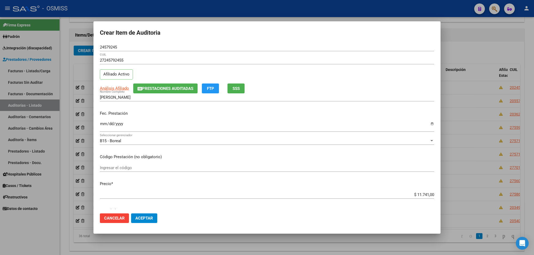
click at [122, 47] on input "24579245" at bounding box center [267, 47] width 334 height 5
drag, startPoint x: 122, startPoint y: 48, endPoint x: 92, endPoint y: 50, distance: 29.4
click at [93, 48] on mat-dialog-content "24579245 Nro Documento 27245792455 CUIL Afiliado Activo Análisis Afiliado Prest…" at bounding box center [266, 126] width 347 height 166
click at [216, 155] on p "Código Prestación (no obligatorio)" at bounding box center [267, 157] width 334 height 6
click at [148, 217] on span "Aceptar" at bounding box center [144, 218] width 18 height 5
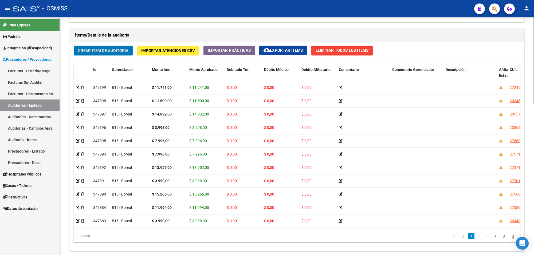
click at [126, 50] on span "Crear Item de Auditoria" at bounding box center [103, 50] width 50 height 5
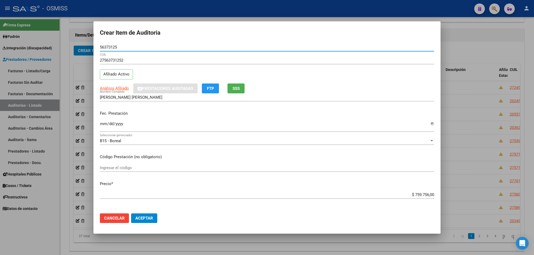
click at [104, 122] on input "Ingresar la fecha" at bounding box center [267, 126] width 334 height 9
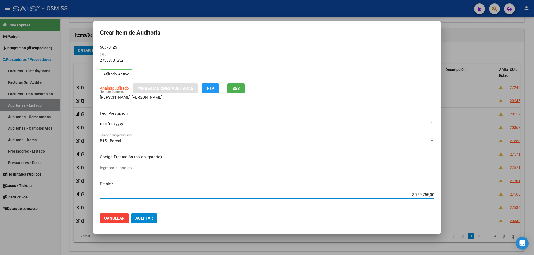
click at [413, 194] on input "$ 759.756,00" at bounding box center [267, 195] width 334 height 5
drag, startPoint x: 410, startPoint y: 194, endPoint x: 470, endPoint y: 198, distance: 59.4
click at [471, 198] on div "Crear Item de Auditoria 56373125 Nro Documento 27563731252 CUIL Afiliado Activo…" at bounding box center [267, 127] width 534 height 255
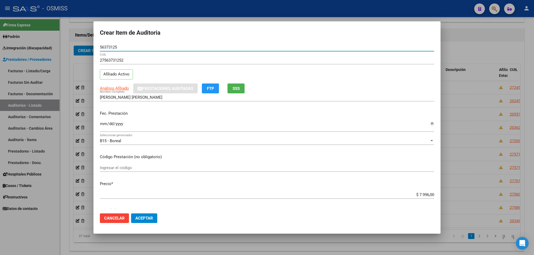
drag, startPoint x: 119, startPoint y: 46, endPoint x: 78, endPoint y: 61, distance: 43.6
click at [78, 48] on div "Crear Item de Auditoria 56373125 Nro Documento 27563731252 CUIL Afiliado Activo…" at bounding box center [267, 127] width 534 height 255
click at [148, 119] on div "Fec. Prestación 2025-04-21 Ingresar la fecha" at bounding box center [267, 122] width 334 height 30
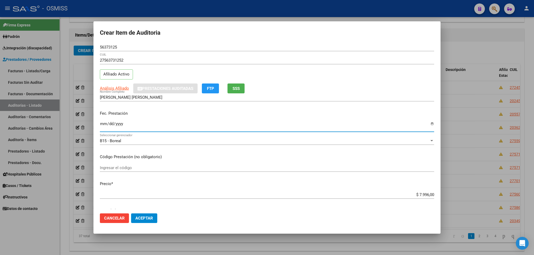
click at [212, 128] on input "2025-04-21" at bounding box center [267, 126] width 334 height 9
click at [147, 219] on span "Aceptar" at bounding box center [144, 218] width 18 height 5
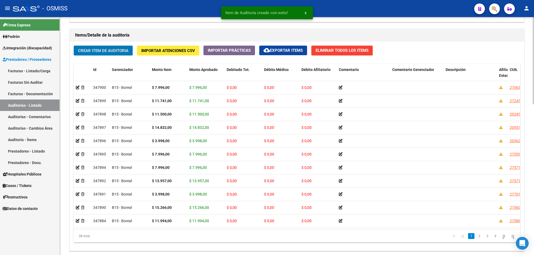
click at [110, 48] on span "Crear Item de Auditoria" at bounding box center [103, 50] width 50 height 5
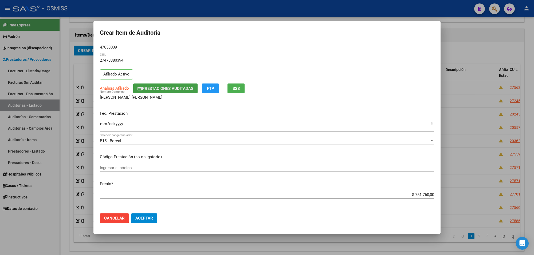
click at [149, 89] on span "Prestaciones Auditadas" at bounding box center [167, 88] width 51 height 5
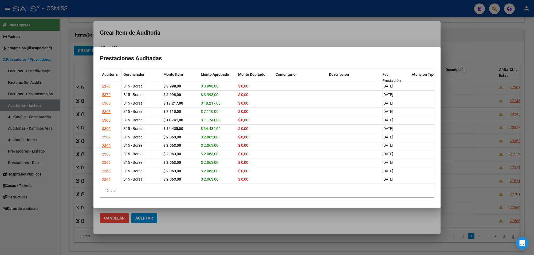
click at [236, 24] on div at bounding box center [267, 127] width 534 height 255
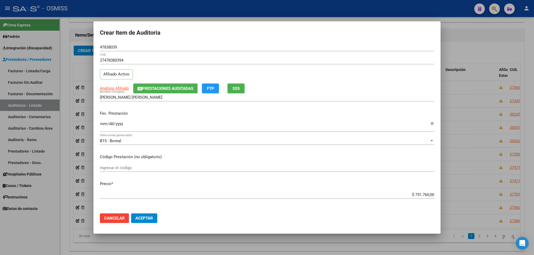
click at [103, 124] on input "Ingresar la fecha" at bounding box center [267, 126] width 334 height 9
drag, startPoint x: 409, startPoint y: 193, endPoint x: 454, endPoint y: 193, distance: 44.9
click at [454, 193] on div "Crear Item de Auditoria 47838039 Nro Documento 27478380394 CUIL Afiliado Activo…" at bounding box center [267, 127] width 534 height 255
drag, startPoint x: 119, startPoint y: 49, endPoint x: 45, endPoint y: 50, distance: 74.3
click at [45, 50] on div "Crear Item de Auditoria 47838039 Nro Documento 27478380394 CUIL Afiliado Activo…" at bounding box center [267, 127] width 534 height 255
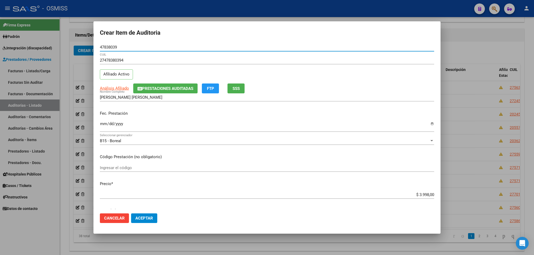
click at [151, 215] on button "Aceptar" at bounding box center [144, 219] width 26 height 10
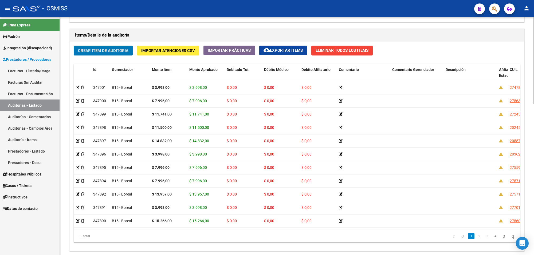
click at [102, 54] on button "Crear Item de Auditoria" at bounding box center [103, 51] width 59 height 10
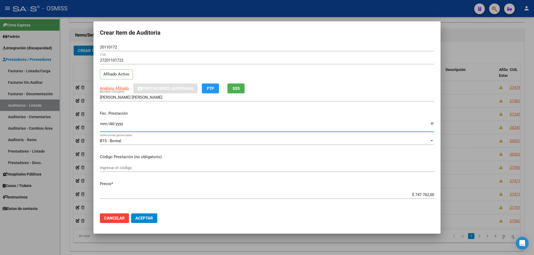
click at [103, 124] on input "Ingresar la fecha" at bounding box center [267, 126] width 334 height 9
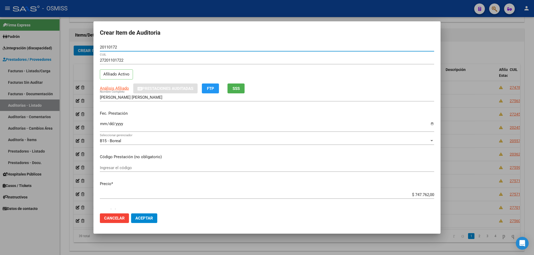
drag, startPoint x: 116, startPoint y: 47, endPoint x: 67, endPoint y: 44, distance: 49.2
click at [70, 44] on div "Crear Item de Auditoria 20110172 Nro Documento 27201101722 CUIL Afiliado Activo…" at bounding box center [267, 127] width 534 height 255
click at [213, 122] on input "[DATE]" at bounding box center [267, 126] width 334 height 9
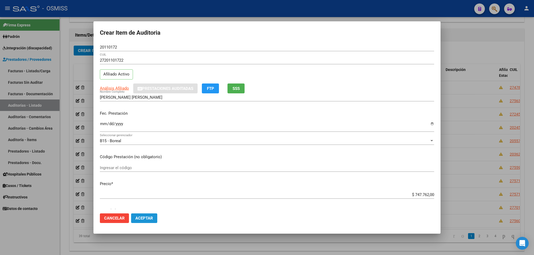
click at [144, 216] on span "Aceptar" at bounding box center [144, 218] width 18 height 5
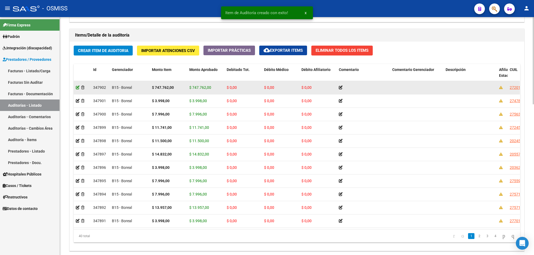
click at [78, 87] on icon at bounding box center [78, 88] width 4 height 4
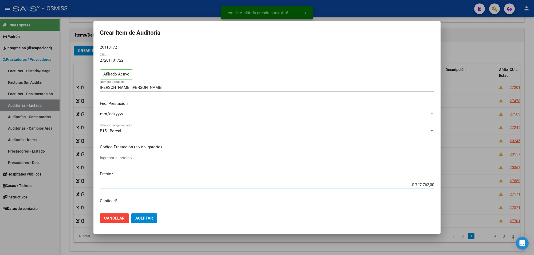
drag, startPoint x: 410, startPoint y: 186, endPoint x: 473, endPoint y: 193, distance: 63.4
click at [474, 190] on div "Item de Auditoría creado con exito! x Crear Item de Auditoria 20110172 Nro Docu…" at bounding box center [267, 127] width 534 height 255
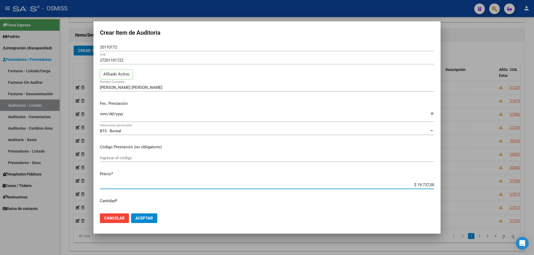
click at [147, 220] on button "Aceptar" at bounding box center [144, 219] width 26 height 10
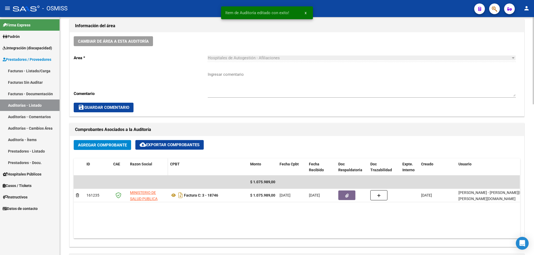
scroll to position [234, 0]
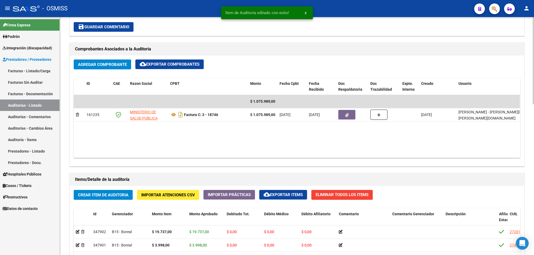
click at [115, 194] on span "Crear Item de Auditoria" at bounding box center [103, 195] width 50 height 5
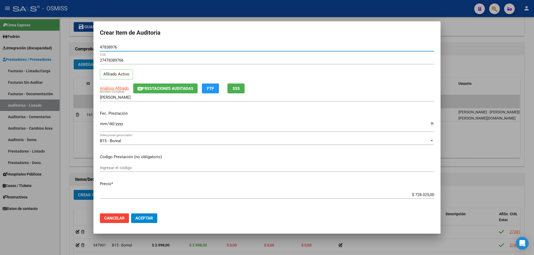
click at [153, 89] on span "Prestaciones Auditadas" at bounding box center [167, 88] width 51 height 5
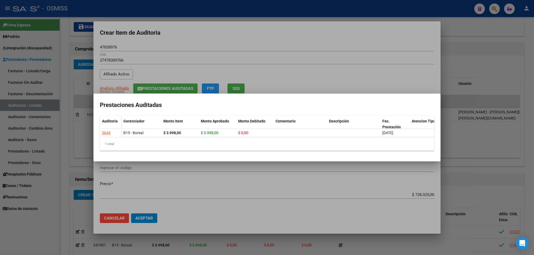
click at [214, 43] on div at bounding box center [267, 127] width 534 height 255
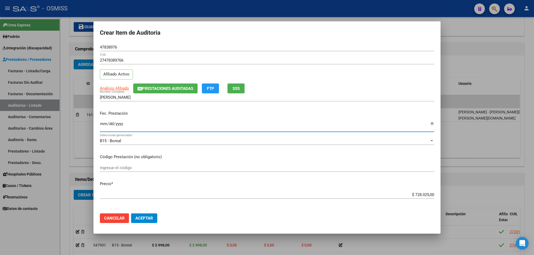
click at [102, 123] on input "Ingresar la fecha" at bounding box center [267, 126] width 334 height 9
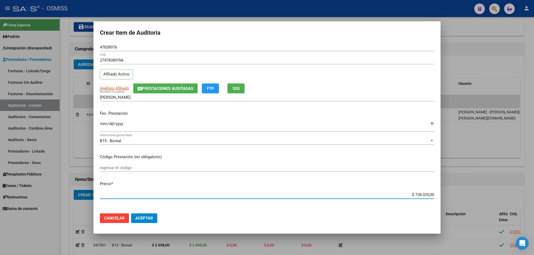
drag, startPoint x: 409, startPoint y: 196, endPoint x: 477, endPoint y: 197, distance: 67.9
click at [472, 196] on div "Crear Item de Auditoria 47838976 Nro Documento 27478389766 CUIL Afiliado Activo…" at bounding box center [267, 127] width 534 height 255
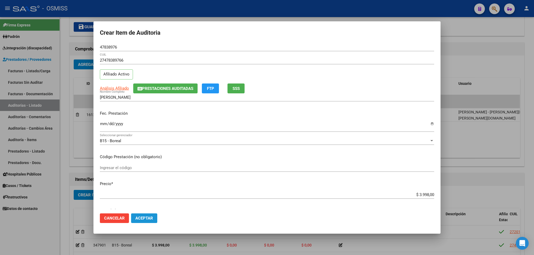
click at [147, 218] on span "Aceptar" at bounding box center [144, 218] width 18 height 5
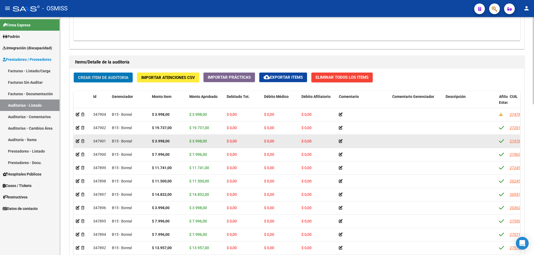
scroll to position [345, 0]
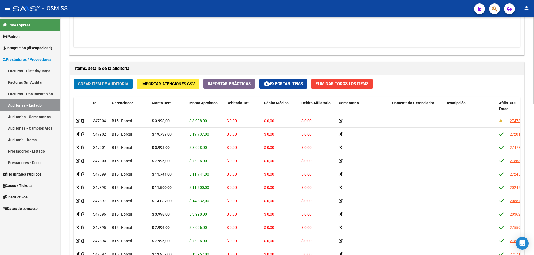
click at [122, 84] on span "Crear Item de Auditoria" at bounding box center [103, 84] width 50 height 5
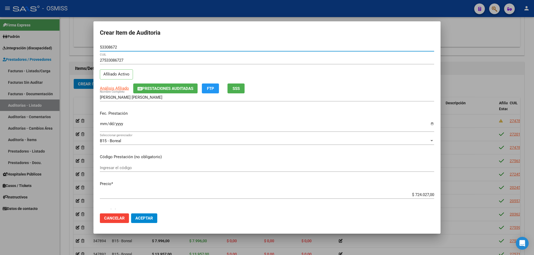
click at [151, 86] on span "Prestaciones Auditadas" at bounding box center [167, 88] width 51 height 5
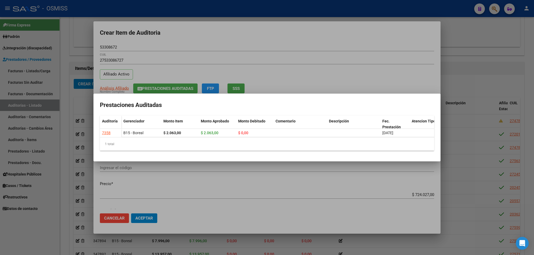
drag, startPoint x: 197, startPoint y: 30, endPoint x: 190, endPoint y: 55, distance: 26.1
click at [198, 30] on div at bounding box center [267, 127] width 534 height 255
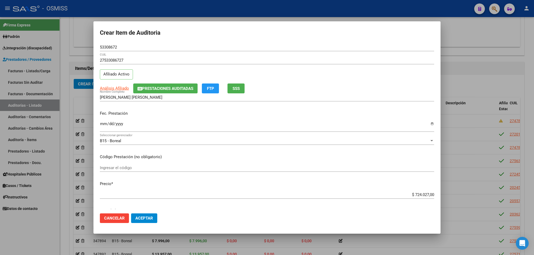
click at [104, 125] on input "Ingresar la fecha" at bounding box center [267, 126] width 334 height 9
drag, startPoint x: 409, startPoint y: 196, endPoint x: 454, endPoint y: 195, distance: 44.6
click at [453, 195] on div "Crear Item de Auditoria 53308672 Nro Documento 27533086727 CUIL Afiliado Activo…" at bounding box center [267, 127] width 534 height 255
drag, startPoint x: 29, startPoint y: 53, endPoint x: 69, endPoint y: 69, distance: 42.4
click at [0, 59] on div "Crear Item de Auditoria 53308672 Nro Documento 27533086727 CUIL Afiliado Activo…" at bounding box center [267, 127] width 534 height 255
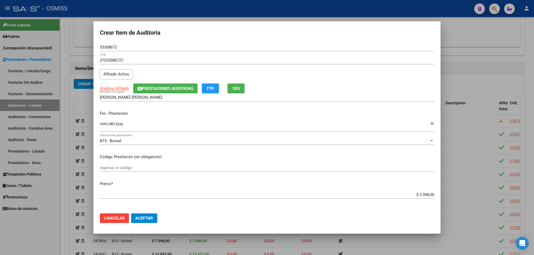
click at [185, 109] on div "Fec. Prestación 2025-05-23 Ingresar la fecha" at bounding box center [267, 122] width 334 height 30
click at [206, 124] on input "2025-05-23" at bounding box center [267, 126] width 334 height 9
click at [154, 218] on button "Aceptar" at bounding box center [144, 219] width 26 height 10
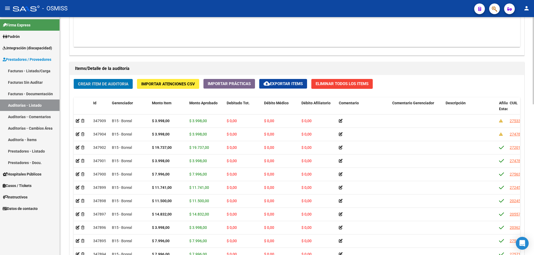
click at [111, 78] on div "Crear Item de Auditoria Importar Atenciones CSV Importar Prácticas cloud_downlo…" at bounding box center [297, 179] width 455 height 209
click at [111, 84] on span "Crear Item de Auditoria" at bounding box center [103, 84] width 50 height 5
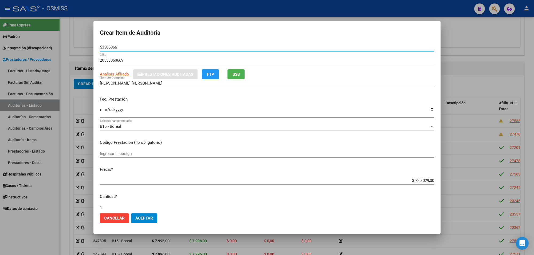
click at [100, 111] on input "Ingresar la fecha" at bounding box center [267, 112] width 334 height 9
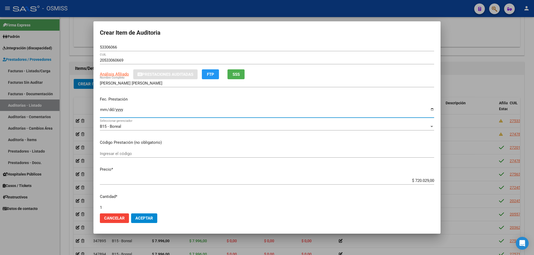
drag, startPoint x: 409, startPoint y: 180, endPoint x: 492, endPoint y: 170, distance: 83.7
click at [485, 171] on div "Crear Item de Auditoria 53306066 Nro Documento 20533060669 CUIL Análisis Afilia…" at bounding box center [267, 127] width 534 height 255
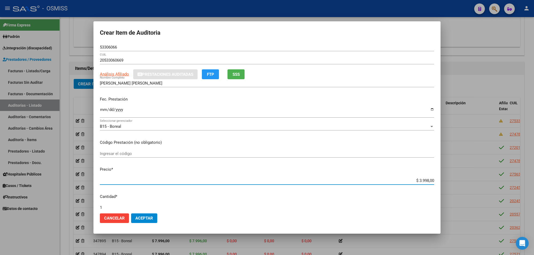
drag, startPoint x: 118, startPoint y: 47, endPoint x: 78, endPoint y: 53, distance: 40.8
click at [74, 51] on div "Crear Item de Auditoria 53306066 Nro Documento 20533060669 CUIL Análisis Afilia…" at bounding box center [267, 127] width 534 height 255
click at [176, 105] on div "Fec. Prestación 2025-05-28 Ingresar la fecha" at bounding box center [267, 107] width 334 height 30
click at [150, 217] on span "Aceptar" at bounding box center [144, 218] width 18 height 5
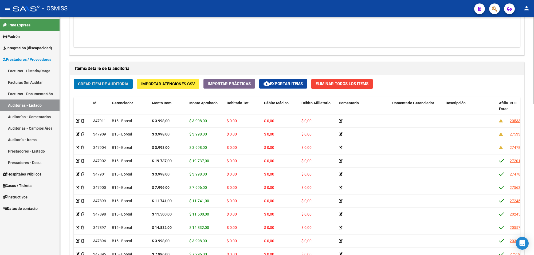
click at [108, 86] on button "Crear Item de Auditoria" at bounding box center [103, 84] width 59 height 10
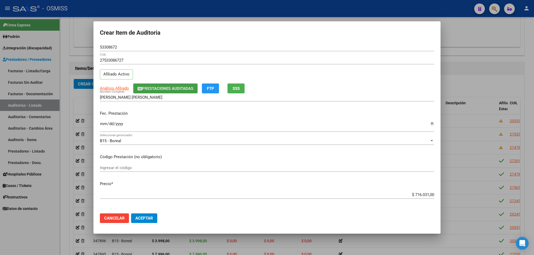
click at [161, 88] on span "Prestaciones Auditadas" at bounding box center [167, 88] width 51 height 5
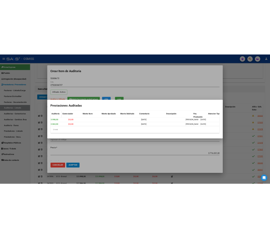
scroll to position [0, 0]
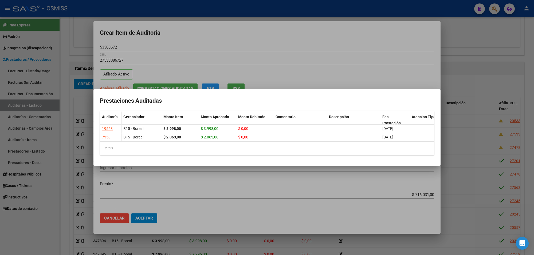
click at [116, 220] on div at bounding box center [267, 127] width 534 height 255
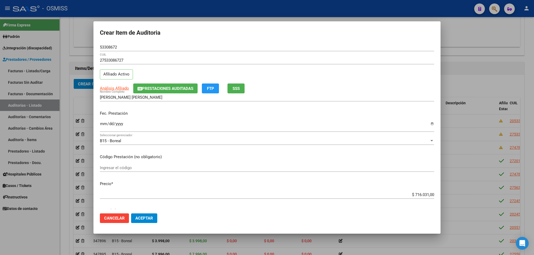
click at [232, 180] on mat-dialog-content "53308672 Nro Documento 27533086727 CUIL Afiliado Activo Análisis Afiliado Prest…" at bounding box center [266, 126] width 347 height 166
click at [102, 123] on input "Ingresar la fecha" at bounding box center [267, 126] width 334 height 9
drag, startPoint x: 113, startPoint y: 49, endPoint x: 43, endPoint y: 48, distance: 70.0
click at [50, 49] on div "Crear Item de Auditoria 53308672 Nro Documento 27533086727 CUIL Afiliado Activo…" at bounding box center [267, 127] width 534 height 255
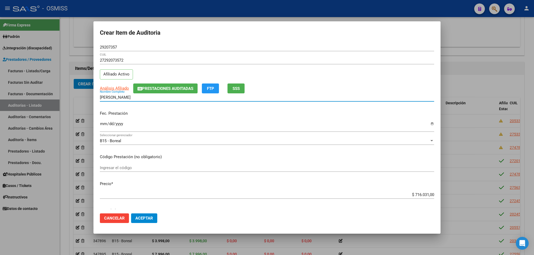
click at [181, 95] on input "[PERSON_NAME]" at bounding box center [267, 97] width 334 height 5
click at [176, 88] on span "Prestaciones Auditadas" at bounding box center [167, 88] width 51 height 5
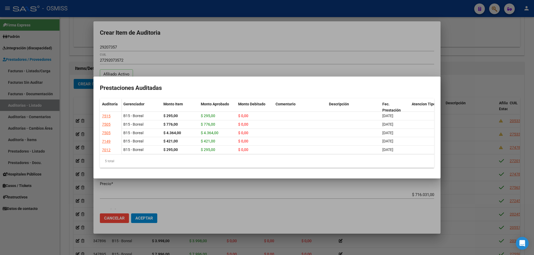
click at [190, 39] on div at bounding box center [267, 127] width 534 height 255
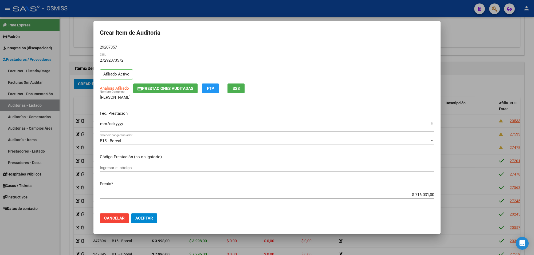
drag, startPoint x: 118, startPoint y: 48, endPoint x: 19, endPoint y: 50, distance: 98.8
click at [70, 46] on div "Crear Item de Auditoria 29207357 Nro Documento 27292073572 CUIL Afiliado Activo…" at bounding box center [267, 127] width 534 height 255
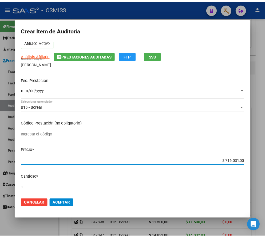
scroll to position [116, 0]
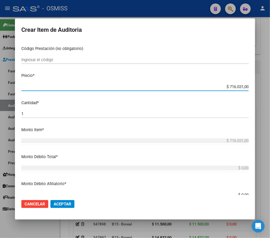
drag, startPoint x: 222, startPoint y: 191, endPoint x: 276, endPoint y: 200, distance: 53.8
click at [270, 200] on html "menu - OSMISS person Firma Express Padrón Padrón Ágil Análisis Afiliado Integra…" at bounding box center [135, 119] width 270 height 238
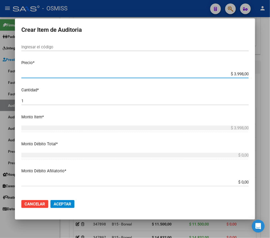
click at [69, 206] on span "Aceptar" at bounding box center [63, 204] width 18 height 5
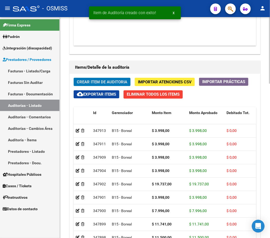
click at [101, 81] on span "Crear Item de Auditoria" at bounding box center [102, 82] width 50 height 5
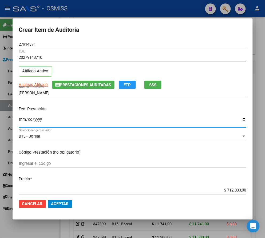
click at [21, 121] on input "Ingresar la fecha" at bounding box center [133, 121] width 228 height 9
click at [86, 85] on span "Prestaciones Auditadas" at bounding box center [85, 85] width 51 height 5
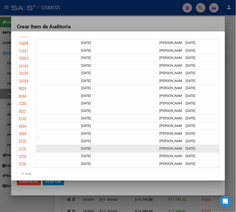
scroll to position [0, 0]
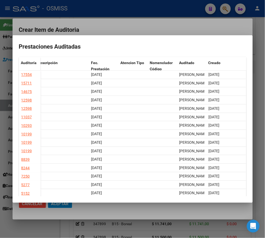
click at [129, 29] on div at bounding box center [132, 119] width 265 height 238
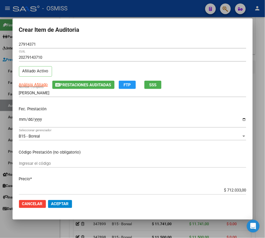
click at [183, 107] on p "Fec. Prestación" at bounding box center [133, 109] width 228 height 6
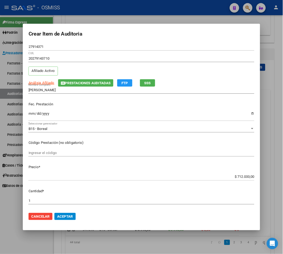
scroll to position [435, 0]
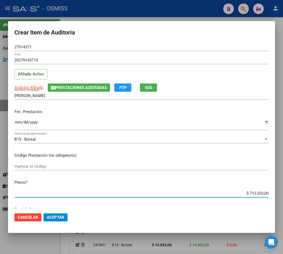
drag, startPoint x: 243, startPoint y: 193, endPoint x: 294, endPoint y: 190, distance: 51.1
click at [283, 190] on html "menu - OSMISS person Firma Express Padrón Padrón Ágil Análisis Afiliado Integra…" at bounding box center [141, 127] width 283 height 254
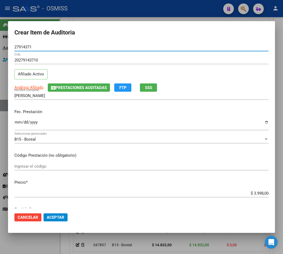
drag, startPoint x: 34, startPoint y: 48, endPoint x: -5, endPoint y: 47, distance: 39.3
click at [0, 47] on html "menu - OSMISS person Firma Express Padrón Padrón Ágil Análisis Afiliado Integra…" at bounding box center [141, 127] width 283 height 254
click at [59, 217] on span "Aceptar" at bounding box center [56, 217] width 18 height 5
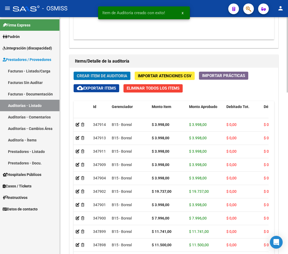
click at [91, 76] on span "Crear Item de Auditoria" at bounding box center [102, 75] width 50 height 5
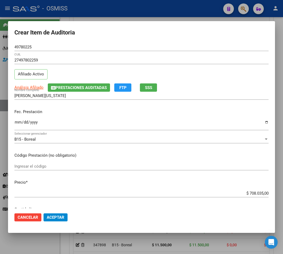
click at [14, 123] on mat-dialog-content "49780225 Nro Documento 27497802259 CUIL Afiliado Activo Análisis Afiliado Prest…" at bounding box center [141, 125] width 267 height 165
click at [19, 122] on input "Ingresar la fecha" at bounding box center [141, 124] width 254 height 9
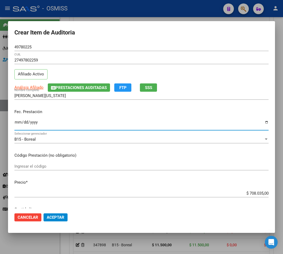
drag, startPoint x: 243, startPoint y: 192, endPoint x: 294, endPoint y: 185, distance: 51.7
click at [283, 185] on html "menu - OSMISS person Firma Express Padrón Padrón Ágil Análisis Afiliado Integra…" at bounding box center [141, 127] width 283 height 254
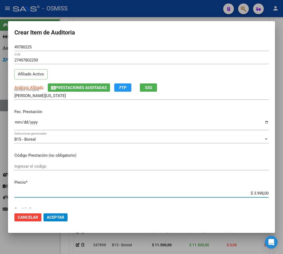
drag, startPoint x: 40, startPoint y: 43, endPoint x: -20, endPoint y: 35, distance: 60.6
click at [0, 35] on html "menu - OSMISS person Firma Express Padrón Padrón Ágil Análisis Afiliado Integra…" at bounding box center [141, 127] width 283 height 254
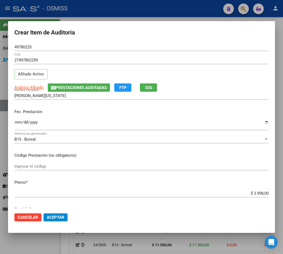
click at [37, 48] on input "49780225" at bounding box center [141, 47] width 254 height 5
drag, startPoint x: 38, startPoint y: 48, endPoint x: 0, endPoint y: 49, distance: 37.4
click at [11, 45] on mat-dialog-content "49780225 Nro Documento 27497802259 CUIL Afiliado Activo Análisis Afiliado Prest…" at bounding box center [141, 125] width 267 height 165
drag, startPoint x: 34, startPoint y: 45, endPoint x: -1, endPoint y: 42, distance: 35.2
click at [0, 42] on html "menu - OSMISS person Firma Express Padrón Padrón Ágil Análisis Afiliado Integra…" at bounding box center [141, 127] width 283 height 254
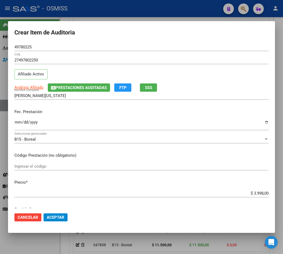
click at [88, 120] on input "2025-03-11" at bounding box center [141, 124] width 254 height 9
click at [65, 219] on button "Aceptar" at bounding box center [56, 217] width 24 height 8
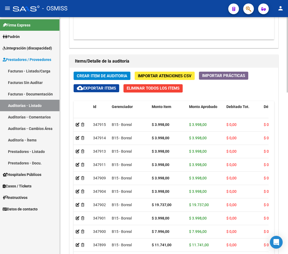
click at [110, 76] on span "Crear Item de Auditoria" at bounding box center [102, 75] width 50 height 5
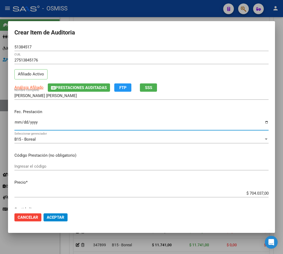
click at [20, 124] on input "Ingresar la fecha" at bounding box center [141, 124] width 254 height 9
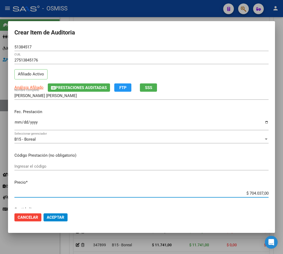
drag, startPoint x: 241, startPoint y: 195, endPoint x: 278, endPoint y: 199, distance: 37.4
click at [283, 195] on html "menu - OSMISS person Firma Express Padrón Padrón Ágil Análisis Afiliado Integra…" at bounding box center [141, 127] width 283 height 254
drag, startPoint x: 43, startPoint y: 47, endPoint x: -17, endPoint y: 38, distance: 60.6
click at [0, 38] on html "menu - OSMISS person Firma Express Padrón Padrón Ágil Análisis Afiliado Integra…" at bounding box center [141, 127] width 283 height 254
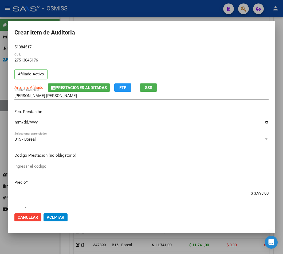
click at [87, 117] on div "Fec. Prestación 2025-03-18 Ingresar la fecha" at bounding box center [141, 120] width 254 height 30
click at [66, 208] on mat-dialog-actions "Cancelar Aceptar" at bounding box center [141, 217] width 254 height 18
click at [55, 216] on span "Aceptar" at bounding box center [56, 217] width 18 height 5
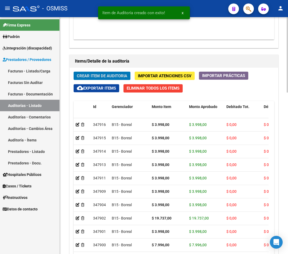
click at [81, 76] on span "Crear Item de Auditoria" at bounding box center [102, 75] width 50 height 5
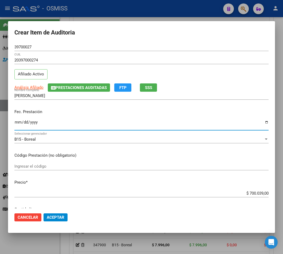
click at [17, 122] on input "Ingresar la fecha" at bounding box center [141, 124] width 254 height 9
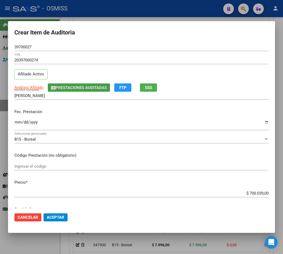
click at [81, 86] on span "Prestaciones Auditadas" at bounding box center [81, 87] width 51 height 5
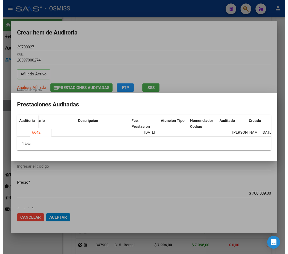
scroll to position [0, 184]
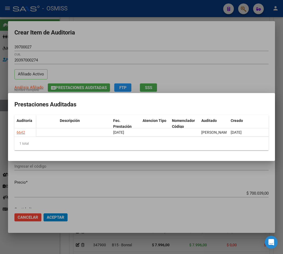
click at [139, 44] on div at bounding box center [141, 127] width 283 height 254
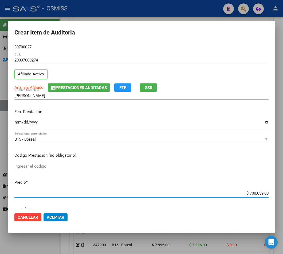
drag, startPoint x: 244, startPoint y: 193, endPoint x: 294, endPoint y: 193, distance: 50.2
click at [283, 193] on html "menu - OSMISS person Firma Express Padrón Padrón Ágil Análisis Afiliado Integra…" at bounding box center [141, 127] width 283 height 254
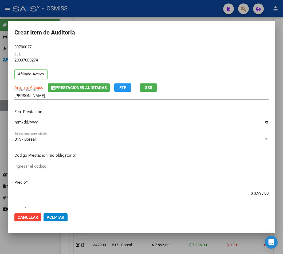
drag, startPoint x: 38, startPoint y: 49, endPoint x: 10, endPoint y: 44, distance: 28.9
click at [10, 44] on mat-dialog-content "39700027 Nro Documento 20397000274 CUIL Afiliado Activo Análisis Afiliado Prest…" at bounding box center [141, 125] width 267 height 165
click at [65, 216] on button "Aceptar" at bounding box center [56, 217] width 24 height 8
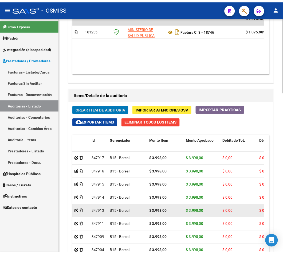
scroll to position [401, 0]
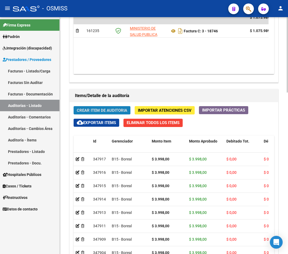
click at [103, 112] on span "Crear Item de Auditoria" at bounding box center [102, 110] width 50 height 5
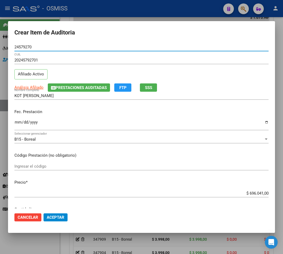
click at [58, 91] on button "Prestaciones Auditadas" at bounding box center [79, 87] width 62 height 8
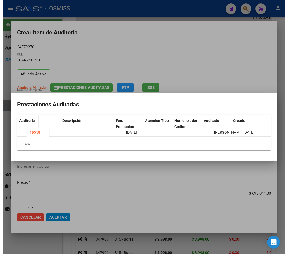
scroll to position [0, 184]
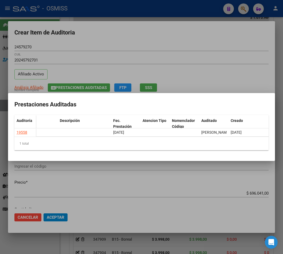
click at [138, 41] on div at bounding box center [141, 127] width 283 height 254
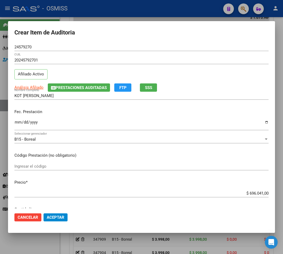
click at [14, 122] on input "Ingresar la fecha" at bounding box center [141, 124] width 254 height 9
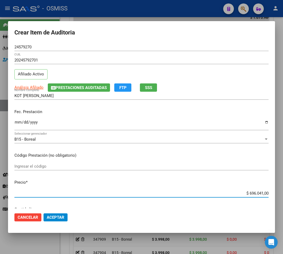
drag, startPoint x: 243, startPoint y: 193, endPoint x: 290, endPoint y: 193, distance: 46.7
click at [283, 193] on html "menu - OSMISS person Firma Express Padrón Padrón Ágil Análisis Afiliado Integra…" at bounding box center [141, 127] width 283 height 254
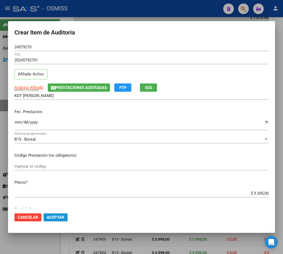
click at [61, 218] on span "Aceptar" at bounding box center [56, 217] width 18 height 5
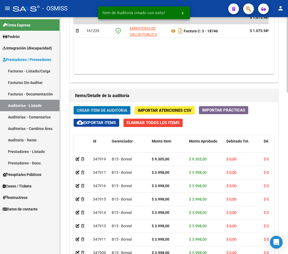
click at [98, 116] on div "Crear Item de Auditoria Importar Atenciones CSV Importar Prácticas cloud_downlo…" at bounding box center [174, 211] width 209 height 219
click at [98, 110] on span "Crear Item de Auditoria" at bounding box center [102, 110] width 50 height 5
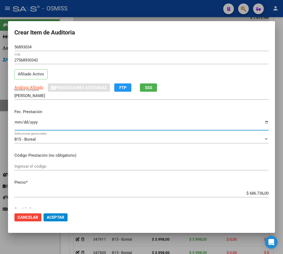
click at [19, 122] on input "Ingresar la fecha" at bounding box center [141, 124] width 254 height 9
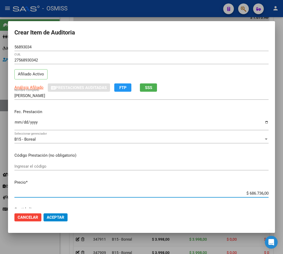
drag, startPoint x: 242, startPoint y: 194, endPoint x: 294, endPoint y: 193, distance: 52.1
click at [283, 193] on html "menu - OSMISS person Firma Express Padrón Padrón Ágil Análisis Afiliado Integra…" at bounding box center [141, 127] width 283 height 254
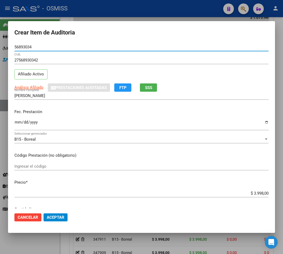
drag, startPoint x: 31, startPoint y: 45, endPoint x: 27, endPoint y: 47, distance: 5.0
click at [25, 46] on input "56893034" at bounding box center [141, 47] width 254 height 5
click at [39, 47] on input "56893034" at bounding box center [141, 47] width 254 height 5
drag, startPoint x: 3, startPoint y: 44, endPoint x: -18, endPoint y: 42, distance: 21.0
click at [0, 42] on html "menu - OSMISS person Firma Express Padrón Padrón Ágil Análisis Afiliado Integra…" at bounding box center [141, 127] width 283 height 254
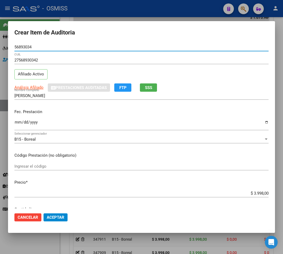
click at [55, 220] on button "Aceptar" at bounding box center [56, 217] width 24 height 8
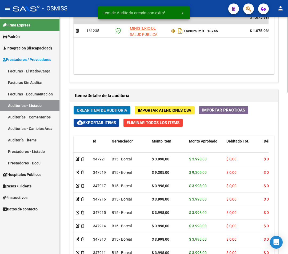
click at [103, 110] on span "Crear Item de Auditoria" at bounding box center [102, 110] width 50 height 5
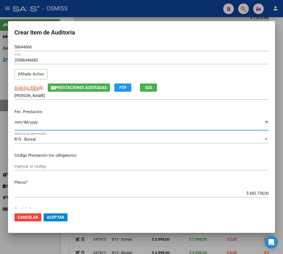
click at [19, 123] on input "Ingresar la fecha" at bounding box center [141, 124] width 254 height 9
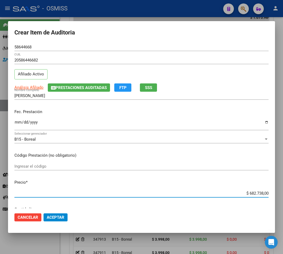
drag, startPoint x: 243, startPoint y: 192, endPoint x: 287, endPoint y: 192, distance: 44.9
click at [283, 192] on html "menu - OSMISS person Firma Express Padrón Padrón Ágil Análisis Afiliado Integra…" at bounding box center [141, 127] width 283 height 254
click at [64, 219] on span "Aceptar" at bounding box center [56, 217] width 18 height 5
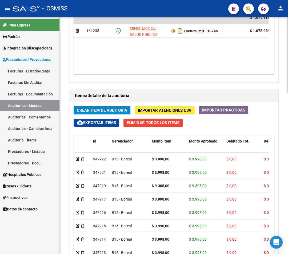
click at [85, 110] on span "Crear Item de Auditoria" at bounding box center [102, 110] width 50 height 5
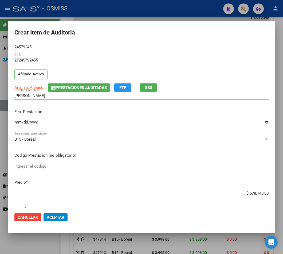
click at [17, 123] on input "Ingresar la fecha" at bounding box center [141, 124] width 254 height 9
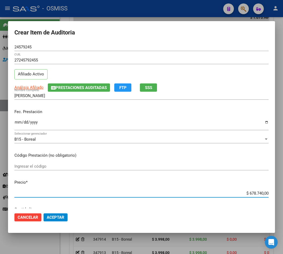
drag, startPoint x: 241, startPoint y: 193, endPoint x: 285, endPoint y: 194, distance: 43.8
click at [283, 195] on div "Crear Item de Auditoria 24579245 Nro Documento 27245792455 CUIL Afiliado Activo…" at bounding box center [141, 127] width 283 height 254
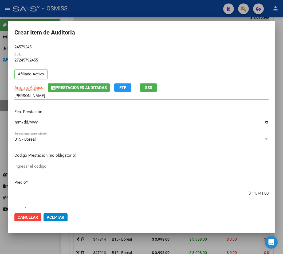
drag, startPoint x: 32, startPoint y: 49, endPoint x: 0, endPoint y: 44, distance: 31.6
click at [0, 44] on div "Crear Item de Auditoria 24579245 Nro Documento 27245792455 CUIL Afiliado Activo…" at bounding box center [141, 127] width 283 height 254
click at [67, 218] on button "Aceptar" at bounding box center [56, 217] width 24 height 8
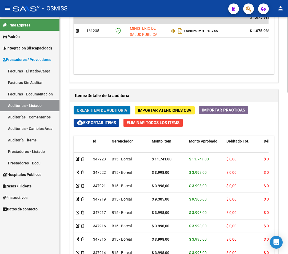
click at [107, 111] on span "Crear Item de Auditoria" at bounding box center [102, 110] width 50 height 5
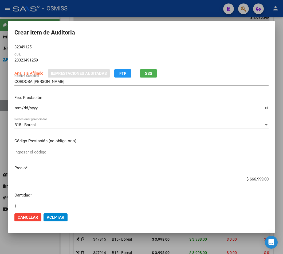
click at [14, 109] on input "Ingresar la fecha" at bounding box center [141, 110] width 254 height 9
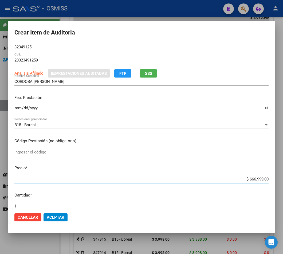
click at [244, 178] on input "$ 666.999,00" at bounding box center [141, 179] width 254 height 5
drag, startPoint x: 243, startPoint y: 179, endPoint x: 265, endPoint y: 177, distance: 23.2
click at [265, 177] on app-form-text-field "Precio * $ 666.999,00 Ingresar el precio" at bounding box center [143, 173] width 259 height 17
drag, startPoint x: 264, startPoint y: 178, endPoint x: 277, endPoint y: 178, distance: 12.8
click at [277, 178] on div "Crear Item de Auditoria 32349125 Nro Documento 23323491259 CUIL Análisis Afilia…" at bounding box center [141, 127] width 283 height 254
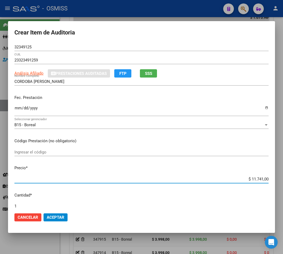
drag, startPoint x: 33, startPoint y: 48, endPoint x: -1, endPoint y: 47, distance: 33.7
click at [0, 47] on html "menu - OSMISS person Firma Express Padrón Padrón Ágil Análisis Afiliado Integra…" at bounding box center [141, 127] width 283 height 254
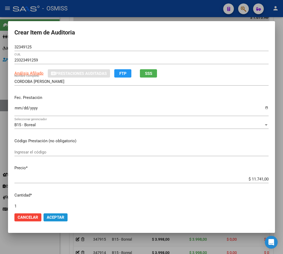
click at [58, 221] on button "Aceptar" at bounding box center [56, 217] width 24 height 8
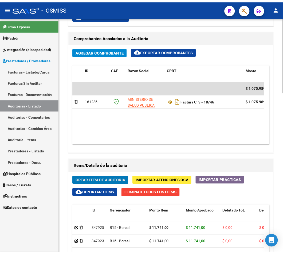
scroll to position [330, 0]
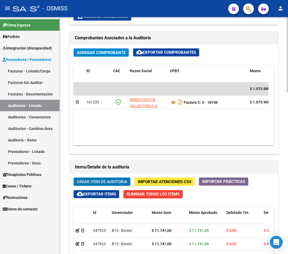
click at [112, 178] on button "Crear Item de Auditoria" at bounding box center [102, 181] width 57 height 8
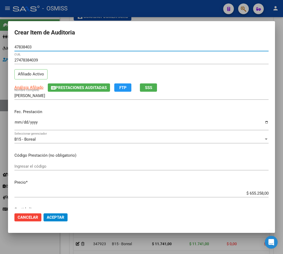
click at [75, 89] on span "Prestaciones Auditadas" at bounding box center [81, 87] width 51 height 5
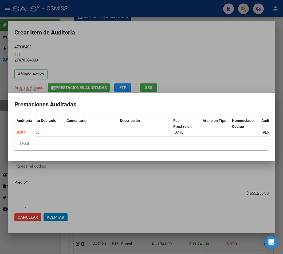
scroll to position [0, 0]
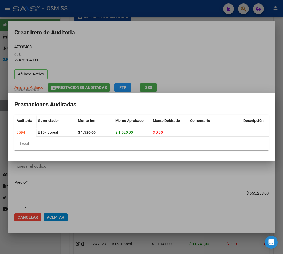
click at [125, 32] on div at bounding box center [141, 127] width 283 height 254
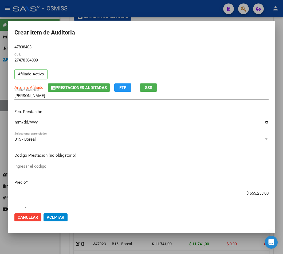
click at [19, 123] on input "Ingresar la fecha" at bounding box center [141, 124] width 254 height 9
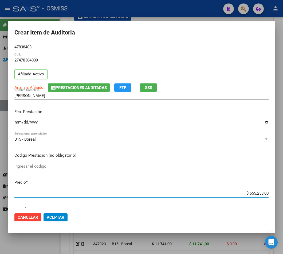
drag, startPoint x: 243, startPoint y: 195, endPoint x: 294, endPoint y: 190, distance: 51.2
click at [283, 190] on html "menu - OSMISS person Firma Express Padrón Padrón Ágil Análisis Afiliado Integra…" at bounding box center [141, 127] width 283 height 254
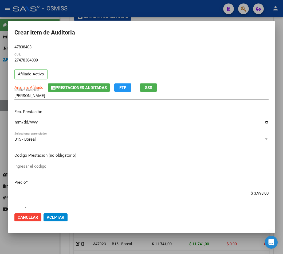
drag, startPoint x: 33, startPoint y: 47, endPoint x: -5, endPoint y: 41, distance: 38.6
click at [0, 41] on html "menu - OSMISS person Firma Express Padrón Padrón Ágil Análisis Afiliado Integra…" at bounding box center [141, 127] width 283 height 254
click at [55, 214] on button "Aceptar" at bounding box center [56, 217] width 24 height 8
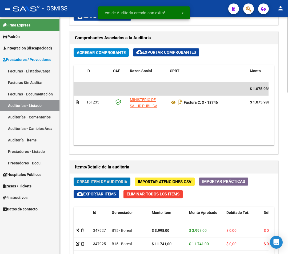
click at [121, 182] on span "Crear Item de Auditoria" at bounding box center [102, 181] width 50 height 5
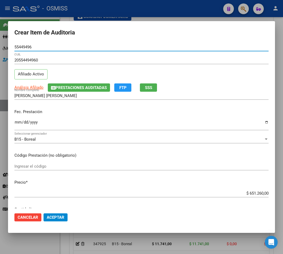
click at [15, 125] on input "Ingresar la fecha" at bounding box center [141, 124] width 254 height 9
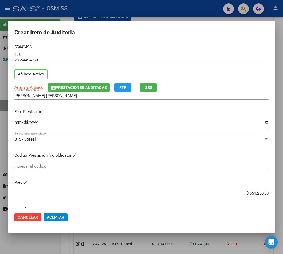
click at [105, 85] on span "Prestaciones Auditadas" at bounding box center [81, 87] width 51 height 5
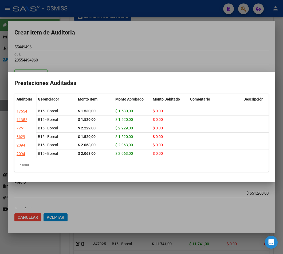
click at [136, 44] on div at bounding box center [141, 127] width 283 height 254
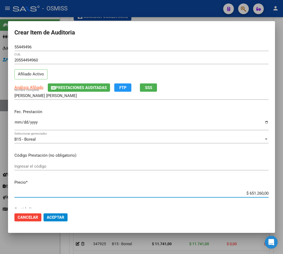
drag, startPoint x: 243, startPoint y: 195, endPoint x: 279, endPoint y: 193, distance: 36.6
click at [279, 193] on div "Crear Item de Auditoria 55449496 Nro Documento 20554494960 CUIL Afiliado Activo…" at bounding box center [141, 127] width 283 height 254
click at [65, 215] on button "Aceptar" at bounding box center [56, 217] width 24 height 8
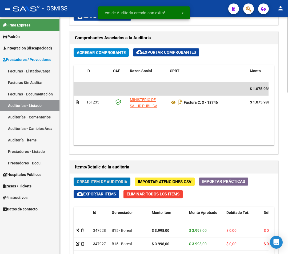
click at [106, 183] on span "Crear Item de Auditoria" at bounding box center [102, 181] width 50 height 5
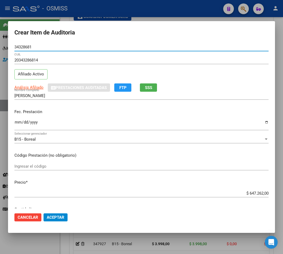
click at [14, 122] on mat-dialog-content "34328681 Nro Documento 20343286814 CUIL Afiliado Activo Análisis Afiliado Prest…" at bounding box center [141, 125] width 267 height 165
click at [16, 123] on input "Ingresar la fecha" at bounding box center [141, 124] width 254 height 9
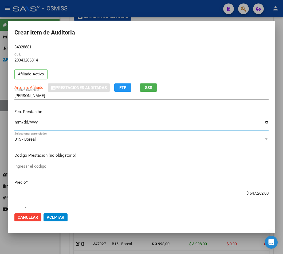
drag, startPoint x: 241, startPoint y: 193, endPoint x: 260, endPoint y: 190, distance: 19.3
click at [259, 191] on input "$ 647.262,00" at bounding box center [141, 193] width 254 height 5
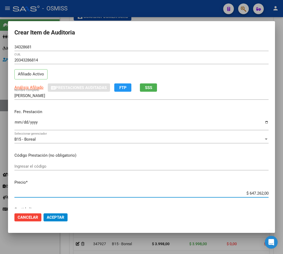
click at [249, 192] on input "$ 647.262,00" at bounding box center [141, 193] width 254 height 5
drag, startPoint x: 253, startPoint y: 196, endPoint x: 271, endPoint y: 196, distance: 17.4
click at [271, 196] on mat-dialog-content "34328681 Nro Documento 20343286814 CUIL Afiliado Activo Análisis Afiliado Prest…" at bounding box center [141, 125] width 267 height 165
drag, startPoint x: 40, startPoint y: 49, endPoint x: -57, endPoint y: 49, distance: 96.4
click at [0, 49] on html "menu - OSMISS person Firma Express Padrón Padrón Ágil Análisis Afiliado Integra…" at bounding box center [141, 127] width 283 height 254
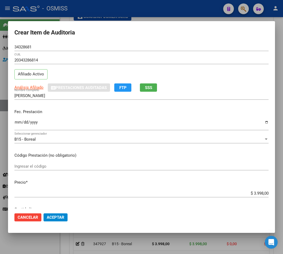
click at [148, 117] on div "Fec. Prestación 2025-05-06 Ingresar la fecha" at bounding box center [141, 120] width 254 height 30
click at [49, 217] on span "Aceptar" at bounding box center [56, 217] width 18 height 5
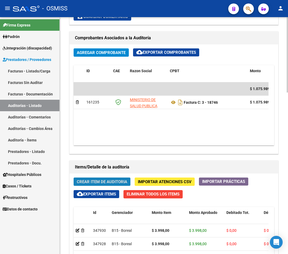
click at [108, 180] on span "Crear Item de Auditoria" at bounding box center [102, 181] width 50 height 5
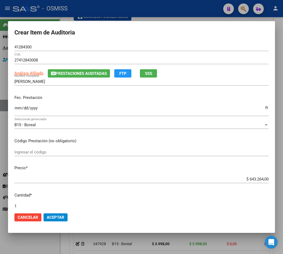
click at [14, 110] on mat-dialog-content "41284300 Nro Documento 27412843008 CUIL Análisis Afiliado Prestaciones Auditada…" at bounding box center [141, 125] width 267 height 165
click at [16, 109] on input "Ingresar la fecha" at bounding box center [141, 110] width 254 height 9
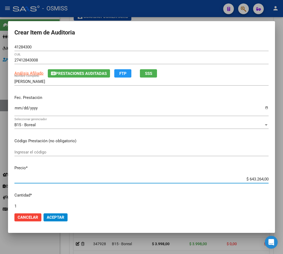
drag, startPoint x: 251, startPoint y: 178, endPoint x: 282, endPoint y: 179, distance: 30.5
click at [280, 179] on div "Crear Item de Auditoria 41284300 Nro Documento 27412843008 CUIL Análisis Afilia…" at bounding box center [141, 127] width 283 height 254
click at [18, 107] on input "Ingresar la fecha" at bounding box center [141, 110] width 254 height 9
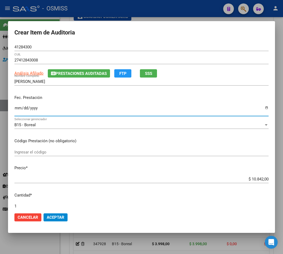
click at [60, 71] on span "Prestaciones Auditadas" at bounding box center [81, 73] width 51 height 5
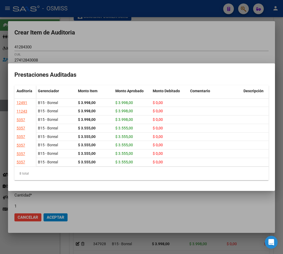
click at [108, 44] on div at bounding box center [141, 127] width 283 height 254
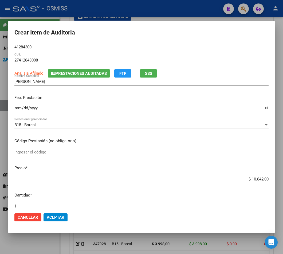
drag, startPoint x: 33, startPoint y: 49, endPoint x: -22, endPoint y: 48, distance: 54.8
click at [0, 48] on html "menu - OSMISS person Firma Express Padrón Padrón Ágil Análisis Afiliado Integra…" at bounding box center [141, 127] width 283 height 254
click at [57, 217] on span "Aceptar" at bounding box center [56, 217] width 18 height 5
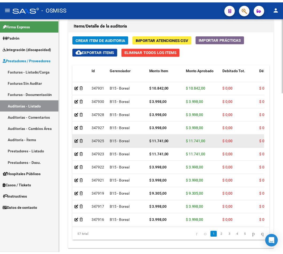
scroll to position [472, 0]
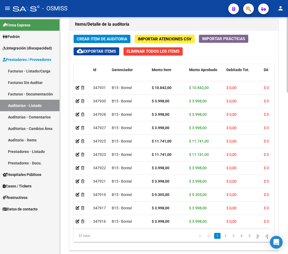
click at [105, 40] on span "Crear Item de Auditoria" at bounding box center [102, 39] width 50 height 5
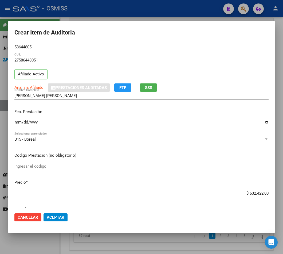
click at [15, 123] on input "Ingresar la fecha" at bounding box center [141, 124] width 254 height 9
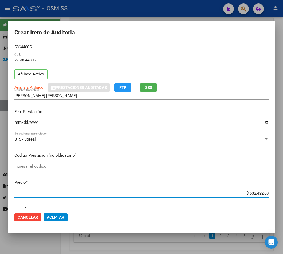
drag, startPoint x: 244, startPoint y: 194, endPoint x: 283, endPoint y: 190, distance: 39.1
click at [283, 190] on div "Crear Item de Auditoria 58644805 Nro Documento 27586448051 CUIL Afiliado Activo…" at bounding box center [141, 127] width 283 height 254
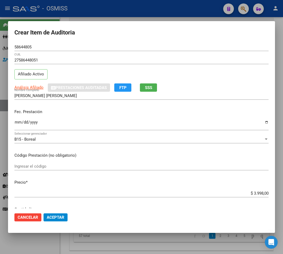
click at [45, 44] on div "58644805 Nro Documento" at bounding box center [141, 47] width 254 height 8
drag, startPoint x: 40, startPoint y: 47, endPoint x: -32, endPoint y: 32, distance: 72.7
click at [0, 32] on html "menu - OSMISS person Firma Express Padrón Padrón Ágil Análisis Afiliado Integra…" at bounding box center [141, 127] width 283 height 254
click at [60, 221] on button "Aceptar" at bounding box center [56, 217] width 24 height 8
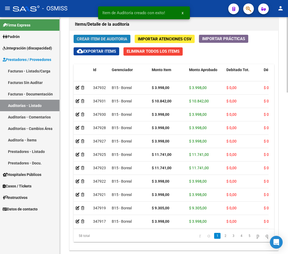
click at [98, 39] on span "Crear Item de Auditoria" at bounding box center [102, 39] width 50 height 5
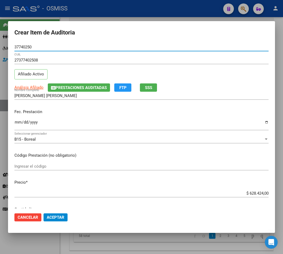
click at [62, 89] on span "Prestaciones Auditadas" at bounding box center [81, 87] width 51 height 5
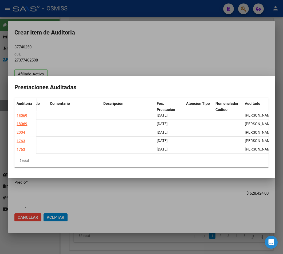
scroll to position [0, 184]
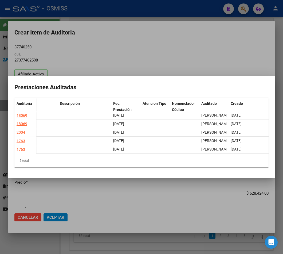
click at [151, 44] on div at bounding box center [141, 127] width 283 height 254
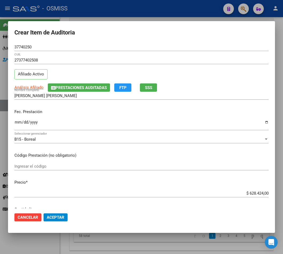
click at [16, 124] on input "Ingresar la fecha" at bounding box center [141, 124] width 254 height 9
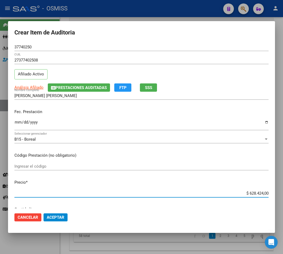
drag, startPoint x: 243, startPoint y: 193, endPoint x: 294, endPoint y: 195, distance: 51.3
click at [283, 195] on html "menu - OSMISS person Firma Express Padrón Padrón Ágil Análisis Afiliado Integra…" at bounding box center [141, 127] width 283 height 254
click at [63, 218] on span "Aceptar" at bounding box center [56, 217] width 18 height 5
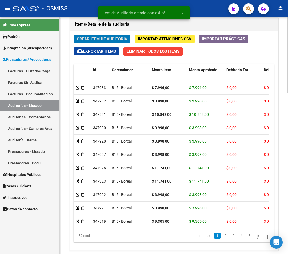
click at [95, 41] on span "Crear Item de Auditoria" at bounding box center [102, 39] width 50 height 5
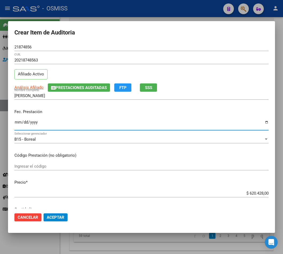
click at [15, 123] on input "Ingresar la fecha" at bounding box center [141, 124] width 254 height 9
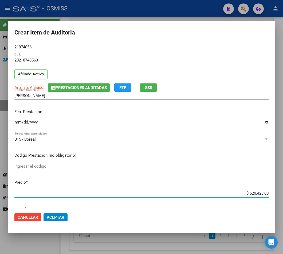
drag, startPoint x: 241, startPoint y: 195, endPoint x: 294, endPoint y: 185, distance: 53.5
click at [283, 185] on html "menu - OSMISS person Firma Express Padrón Padrón Ágil Análisis Afiliado Integra…" at bounding box center [141, 127] width 283 height 254
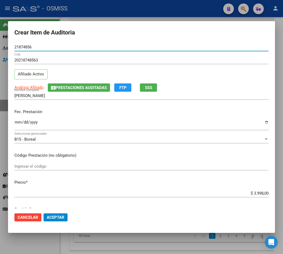
drag, startPoint x: 38, startPoint y: 46, endPoint x: -14, endPoint y: 41, distance: 52.6
click at [0, 41] on html "menu - OSMISS person Firma Express Padrón Padrón Ágil Análisis Afiliado Integra…" at bounding box center [141, 127] width 283 height 254
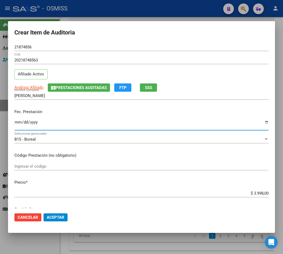
click at [122, 126] on input "2025-04-14" at bounding box center [141, 124] width 254 height 9
click at [48, 221] on button "Aceptar" at bounding box center [56, 217] width 24 height 8
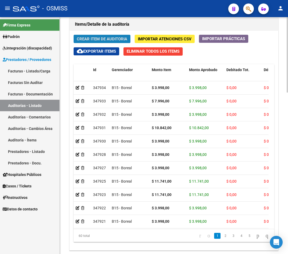
click at [97, 38] on span "Crear Item de Auditoria" at bounding box center [102, 39] width 50 height 5
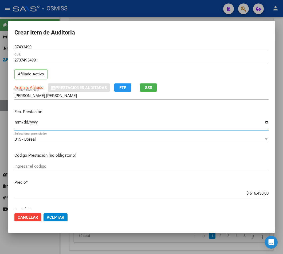
click at [15, 120] on input "Ingresar la fecha" at bounding box center [141, 124] width 254 height 9
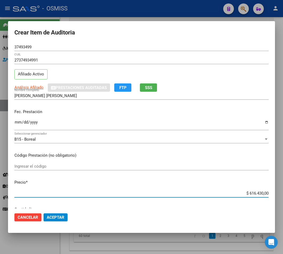
drag, startPoint x: 243, startPoint y: 193, endPoint x: 282, endPoint y: 192, distance: 38.7
click at [282, 192] on div "Crear Item de Auditoria 37493499 Nro Documento 27374934991 CUIL Afiliado Activo…" at bounding box center [141, 127] width 283 height 254
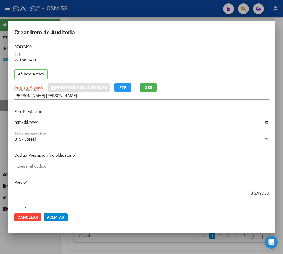
drag, startPoint x: 36, startPoint y: 47, endPoint x: -75, endPoint y: 47, distance: 111.6
click at [0, 47] on html "menu - OSMISS person Firma Express Padrón Padrón Ágil Análisis Afiliado Integra…" at bounding box center [141, 127] width 283 height 254
click at [66, 218] on button "Aceptar" at bounding box center [56, 217] width 24 height 8
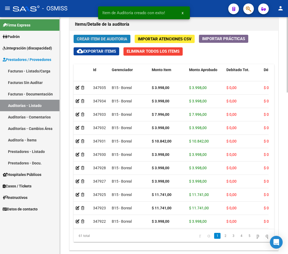
click at [103, 38] on span "Crear Item de Auditoria" at bounding box center [102, 39] width 50 height 5
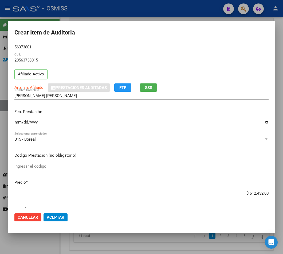
click at [15, 121] on input "Ingresar la fecha" at bounding box center [141, 124] width 254 height 9
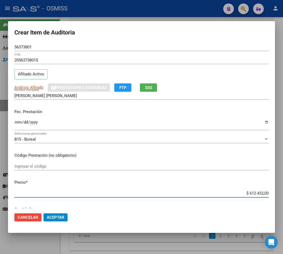
drag, startPoint x: 241, startPoint y: 194, endPoint x: 294, endPoint y: 193, distance: 52.6
click at [283, 193] on html "menu - OSMISS person Firma Express Padrón Padrón Ágil Análisis Afiliado Integra…" at bounding box center [141, 127] width 283 height 254
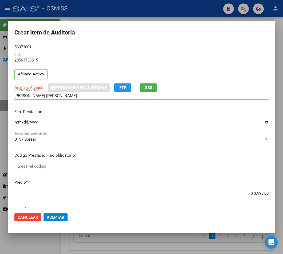
drag, startPoint x: 27, startPoint y: 48, endPoint x: 14, endPoint y: 48, distance: 12.3
click at [13, 47] on mat-dialog-content "56373801 Nro Documento 20563738015 CUIL Afiliado Activo Análisis Afiliado Prest…" at bounding box center [141, 125] width 267 height 165
click at [25, 46] on input "56373801" at bounding box center [141, 47] width 254 height 5
drag, startPoint x: 48, startPoint y: 46, endPoint x: -25, endPoint y: 46, distance: 72.7
click at [0, 46] on html "menu - OSMISS person Firma Express Padrón Padrón Ágil Análisis Afiliado Integra…" at bounding box center [141, 127] width 283 height 254
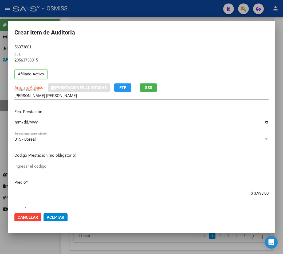
click at [153, 106] on div "Fec. Prestación 2025-04-21 Ingresar la fecha" at bounding box center [141, 120] width 254 height 30
click at [59, 220] on button "Aceptar" at bounding box center [56, 217] width 24 height 8
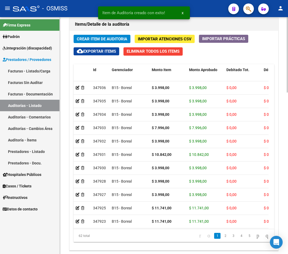
click at [101, 38] on span "Crear Item de Auditoria" at bounding box center [102, 39] width 50 height 5
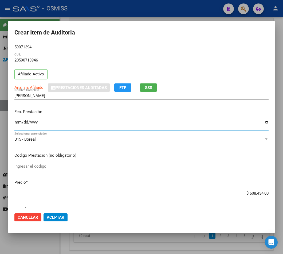
click at [17, 122] on input "Ingresar la fecha" at bounding box center [141, 124] width 254 height 9
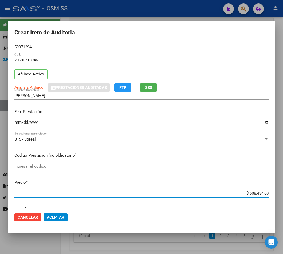
drag, startPoint x: 243, startPoint y: 193, endPoint x: 291, endPoint y: 184, distance: 49.0
click at [283, 184] on html "menu - OSMISS person Firma Express Padrón Padrón Ágil Análisis Afiliado Integra…" at bounding box center [141, 127] width 283 height 254
drag, startPoint x: 32, startPoint y: 45, endPoint x: -28, endPoint y: 41, distance: 59.7
click at [0, 41] on html "menu - OSMISS person Firma Express Padrón Padrón Ágil Análisis Afiliado Integra…" at bounding box center [141, 127] width 283 height 254
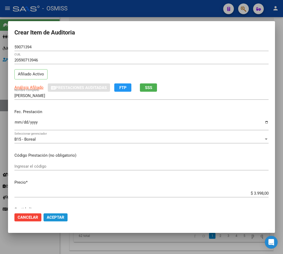
click at [61, 219] on span "Aceptar" at bounding box center [56, 217] width 18 height 5
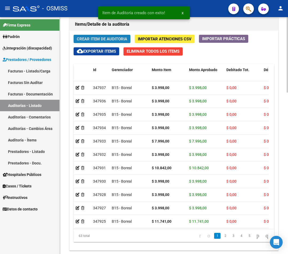
click at [91, 38] on span "Crear Item de Auditoria" at bounding box center [102, 39] width 50 height 5
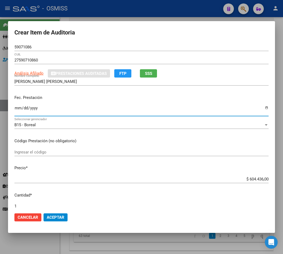
click at [19, 109] on input "Ingresar la fecha" at bounding box center [141, 110] width 254 height 9
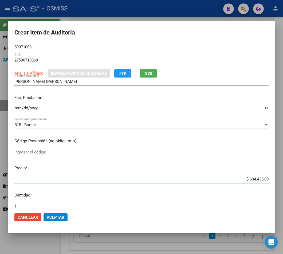
drag, startPoint x: 244, startPoint y: 178, endPoint x: 294, endPoint y: 179, distance: 50.0
click at [283, 179] on html "menu - OSMISS person Firma Express Padrón Padrón Ágil Análisis Afiliado Integra…" at bounding box center [141, 127] width 283 height 254
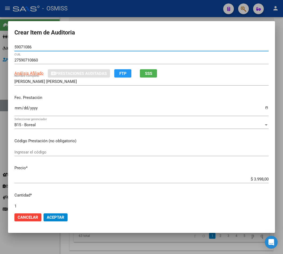
click at [31, 48] on input "59071086" at bounding box center [141, 47] width 254 height 5
drag, startPoint x: 31, startPoint y: 47, endPoint x: -32, endPoint y: 48, distance: 63.0
click at [0, 48] on html "menu - OSMISS person Firma Express Padrón Padrón Ágil Análisis Afiliado Integra…" at bounding box center [141, 127] width 283 height 254
click at [65, 218] on button "Aceptar" at bounding box center [56, 217] width 24 height 8
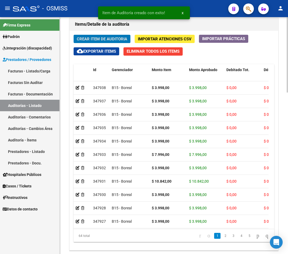
click at [100, 38] on span "Crear Item de Auditoria" at bounding box center [102, 39] width 50 height 5
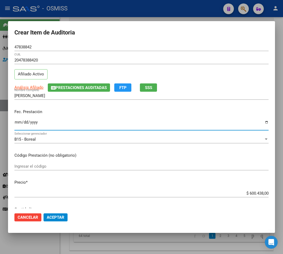
click at [16, 124] on input "Ingresar la fecha" at bounding box center [141, 124] width 254 height 9
click at [98, 93] on input "[PERSON_NAME]" at bounding box center [141, 95] width 254 height 5
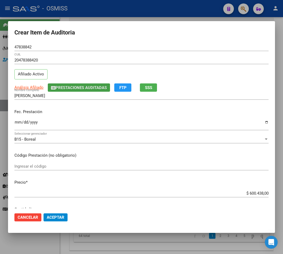
click at [97, 91] on button "Prestaciones Auditadas" at bounding box center [79, 87] width 62 height 8
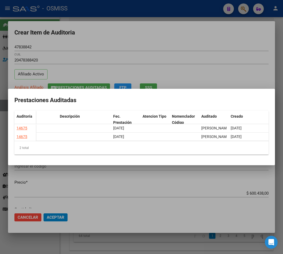
click at [162, 35] on div at bounding box center [141, 127] width 283 height 254
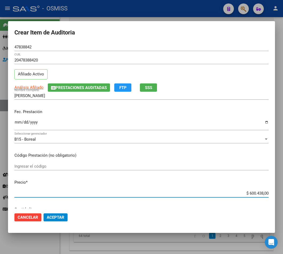
drag, startPoint x: 259, startPoint y: 194, endPoint x: 294, endPoint y: 194, distance: 35.3
click at [283, 194] on html "menu - OSMISS person Firma Express Padrón Padrón Ágil Análisis Afiliado Integra…" at bounding box center [141, 127] width 283 height 254
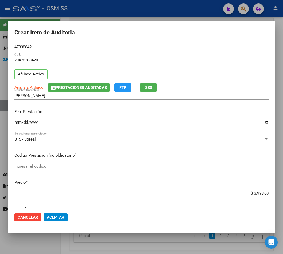
drag, startPoint x: 37, startPoint y: 50, endPoint x: -18, endPoint y: 48, distance: 54.5
click at [0, 48] on html "menu - OSMISS person Firma Express Padrón Padrón Ágil Análisis Afiliado Integra…" at bounding box center [141, 127] width 283 height 254
click at [25, 48] on input "47838842" at bounding box center [141, 47] width 254 height 5
click at [30, 48] on input "47838842" at bounding box center [141, 47] width 254 height 5
drag, startPoint x: 32, startPoint y: 48, endPoint x: -17, endPoint y: 48, distance: 48.9
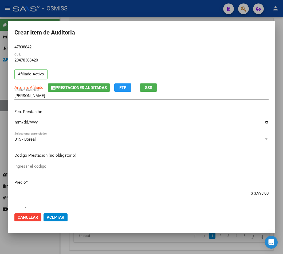
click at [0, 48] on html "menu - OSMISS person Firma Express Padrón Padrón Ágil Análisis Afiliado Integra…" at bounding box center [141, 127] width 283 height 254
click at [54, 215] on span "Aceptar" at bounding box center [56, 217] width 18 height 5
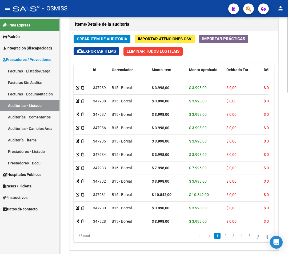
click at [105, 40] on span "Crear Item de Auditoria" at bounding box center [102, 39] width 50 height 5
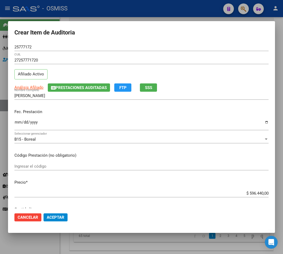
click at [91, 82] on div "27257771720 CUIL Afiliado Activo" at bounding box center [141, 69] width 254 height 27
click at [89, 87] on span "Prestaciones Auditadas" at bounding box center [81, 87] width 51 height 5
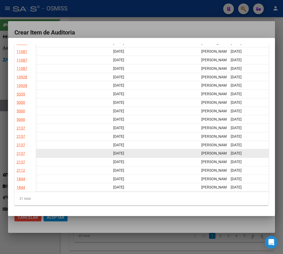
scroll to position [0, 0]
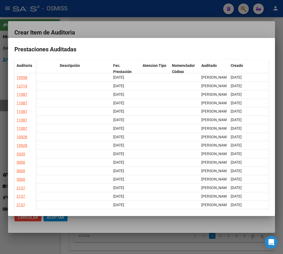
click at [98, 25] on div at bounding box center [141, 127] width 283 height 254
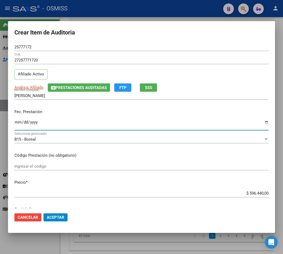
click at [15, 123] on input "Ingresar la fecha" at bounding box center [141, 124] width 254 height 9
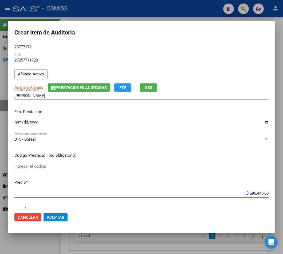
drag, startPoint x: 243, startPoint y: 195, endPoint x: 290, endPoint y: 189, distance: 47.4
click at [283, 189] on html "menu - OSMISS person Firma Express Padrón Padrón Ágil Análisis Afiliado Integra…" at bounding box center [141, 127] width 283 height 254
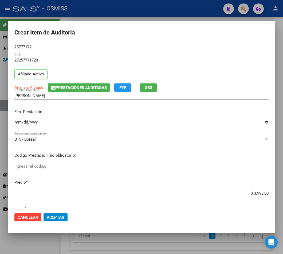
drag, startPoint x: 4, startPoint y: 48, endPoint x: -8, endPoint y: 48, distance: 12.3
click at [0, 48] on html "menu - OSMISS person Firma Express Padrón Padrón Ágil Análisis Afiliado Integra…" at bounding box center [141, 127] width 283 height 254
click at [62, 218] on span "Aceptar" at bounding box center [56, 217] width 18 height 5
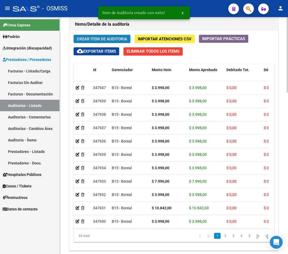
click at [105, 38] on span "Crear Item de Auditoria" at bounding box center [102, 39] width 50 height 5
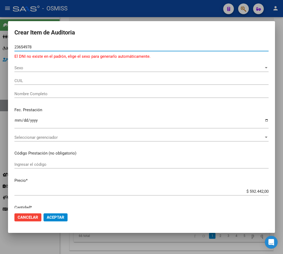
drag, startPoint x: 32, startPoint y: 47, endPoint x: 0, endPoint y: 45, distance: 32.1
click at [3, 45] on div "Crear Item de Auditoria 23654978 Nro Documento El DNI no existe en el padrón, e…" at bounding box center [141, 127] width 283 height 254
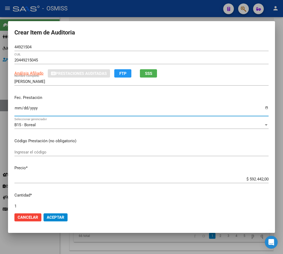
click at [16, 108] on input "Ingresar la fecha" at bounding box center [141, 110] width 254 height 9
drag, startPoint x: 242, startPoint y: 178, endPoint x: 293, endPoint y: 176, distance: 50.8
click at [283, 176] on html "menu - OSMISS person Firma Express Padrón Padrón Ágil Análisis Afiliado Integra…" at bounding box center [141, 127] width 283 height 254
click at [138, 106] on input "2025-01-14" at bounding box center [141, 110] width 254 height 9
drag, startPoint x: 33, startPoint y: 45, endPoint x: -24, endPoint y: 46, distance: 56.1
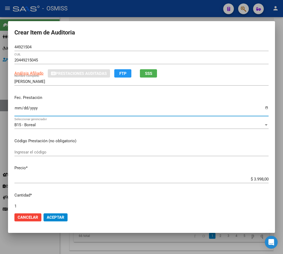
click at [0, 46] on html "menu - OSMISS person Firma Express Padrón Padrón Ágil Análisis Afiliado Integra…" at bounding box center [141, 127] width 283 height 254
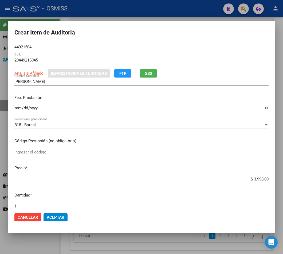
click at [60, 218] on span "Aceptar" at bounding box center [56, 217] width 18 height 5
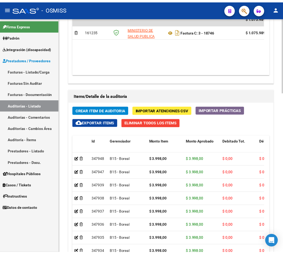
scroll to position [436, 0]
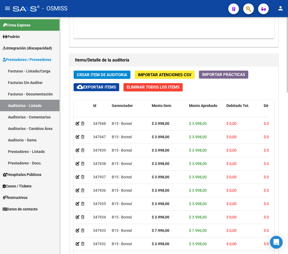
click at [109, 74] on span "Crear Item de Auditoria" at bounding box center [102, 74] width 50 height 5
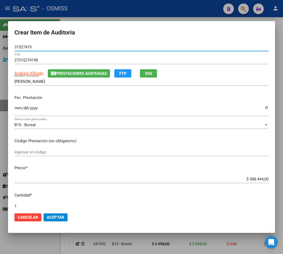
click at [49, 74] on button "Prestaciones Auditadas" at bounding box center [79, 73] width 62 height 8
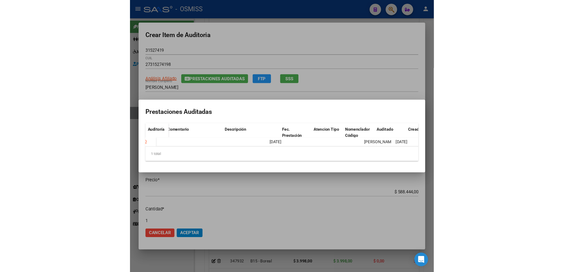
scroll to position [0, 175]
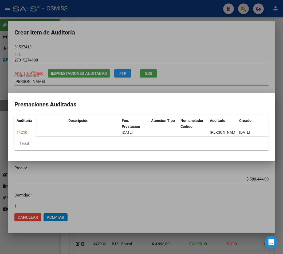
click at [163, 36] on div at bounding box center [141, 127] width 283 height 254
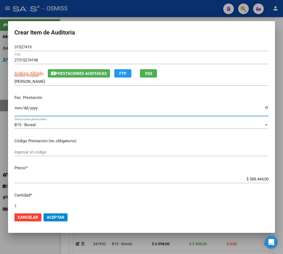
click at [19, 107] on input "Ingresar la fecha" at bounding box center [141, 110] width 254 height 9
click at [18, 108] on input "2025-03-06" at bounding box center [141, 110] width 254 height 9
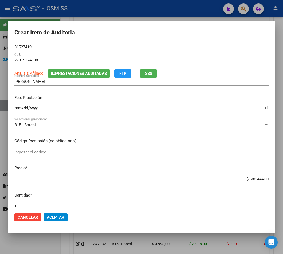
drag, startPoint x: 244, startPoint y: 179, endPoint x: 281, endPoint y: 178, distance: 36.9
click at [281, 178] on div "Crear Item de Auditoria 31527419 Nro Documento 27315274198 CUIL Análisis Afilia…" at bounding box center [141, 127] width 283 height 254
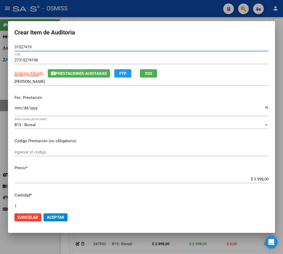
drag, startPoint x: 34, startPoint y: 46, endPoint x: 5, endPoint y: 41, distance: 30.3
click at [5, 41] on div "Crear Item de Auditoria 31527419 Nro Documento 27315274198 CUIL Análisis Afilia…" at bounding box center [141, 127] width 283 height 254
click at [60, 215] on span "Aceptar" at bounding box center [56, 217] width 18 height 5
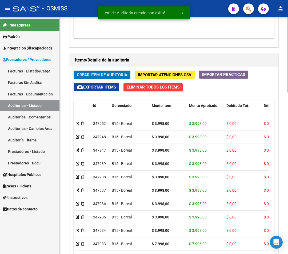
click at [96, 75] on span "Crear Item de Auditoria" at bounding box center [102, 74] width 50 height 5
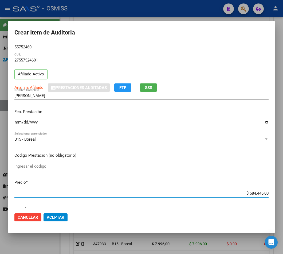
drag, startPoint x: 242, startPoint y: 191, endPoint x: 294, endPoint y: 194, distance: 52.2
click at [283, 194] on html "menu - OSMISS person Firma Express Padrón Padrón Ágil Análisis Afiliado Integra…" at bounding box center [141, 127] width 283 height 254
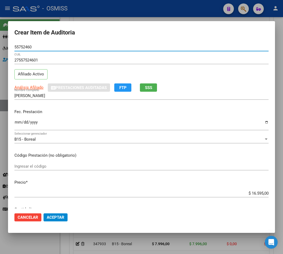
drag, startPoint x: 34, startPoint y: 49, endPoint x: -6, endPoint y: 48, distance: 40.1
click at [0, 48] on html "menu - OSMISS person Firma Express Padrón Padrón Ágil Análisis Afiliado Integra…" at bounding box center [141, 127] width 283 height 254
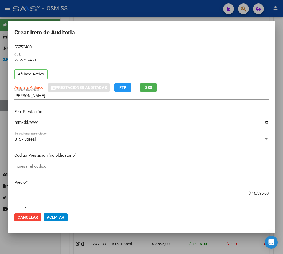
click at [17, 121] on input "Ingresar la fecha" at bounding box center [141, 124] width 254 height 9
click at [58, 216] on span "Aceptar" at bounding box center [56, 217] width 18 height 5
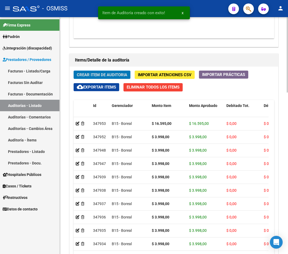
click at [107, 74] on span "Crear Item de Auditoria" at bounding box center [102, 74] width 50 height 5
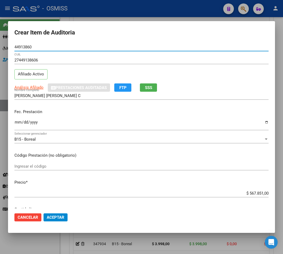
click at [16, 123] on input "Ingresar la fecha" at bounding box center [141, 124] width 254 height 9
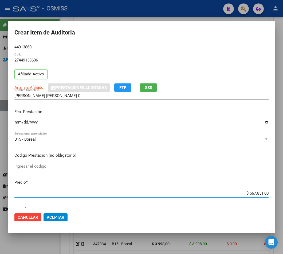
drag, startPoint x: 243, startPoint y: 194, endPoint x: 286, endPoint y: 198, distance: 43.4
click at [283, 198] on html "menu - OSMISS person Firma Express Padrón Padrón Ágil Análisis Afiliado Integra…" at bounding box center [141, 127] width 283 height 254
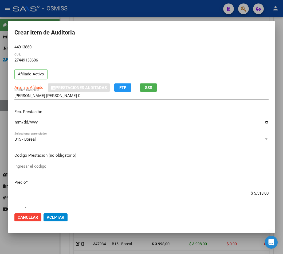
drag, startPoint x: 31, startPoint y: 48, endPoint x: -56, endPoint y: 53, distance: 87.5
click at [0, 53] on html "menu - OSMISS person Firma Express Padrón Padrón Ágil Análisis Afiliado Integra…" at bounding box center [141, 127] width 283 height 254
drag, startPoint x: 24, startPoint y: 46, endPoint x: 9, endPoint y: 45, distance: 15.5
click at [12, 45] on mat-dialog-content "44913860 Nro Documento 27449138606 CUIL Afiliado Activo Análisis Afiliado Prest…" at bounding box center [141, 125] width 267 height 165
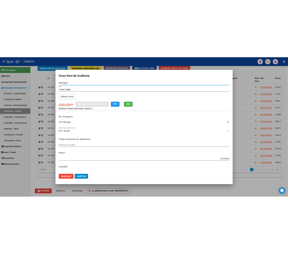
scroll to position [353, 0]
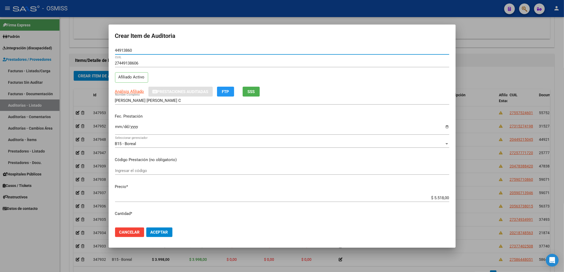
click at [167, 231] on span "Aceptar" at bounding box center [160, 232] width 18 height 5
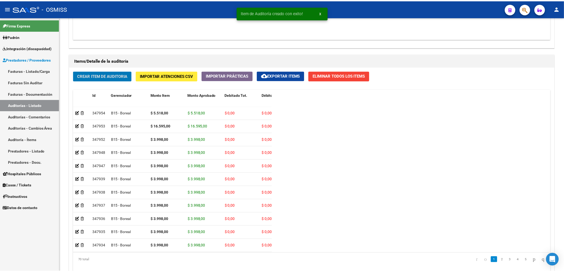
scroll to position [436, 0]
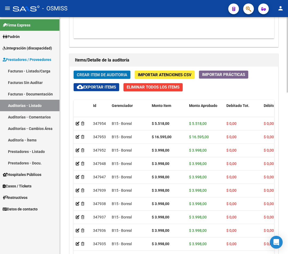
click at [88, 77] on span "Crear Item de Auditoria" at bounding box center [102, 74] width 50 height 5
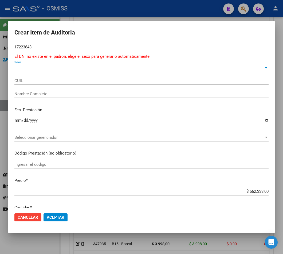
click at [25, 69] on span "Sexo" at bounding box center [138, 67] width 249 height 5
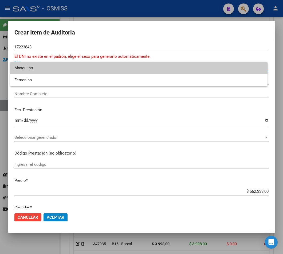
click at [26, 68] on span "Masculino" at bounding box center [138, 68] width 249 height 12
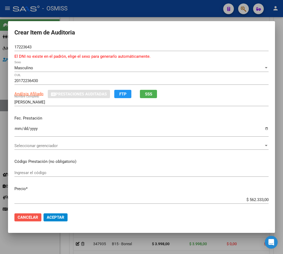
click at [27, 217] on span "Cancelar" at bounding box center [28, 217] width 21 height 5
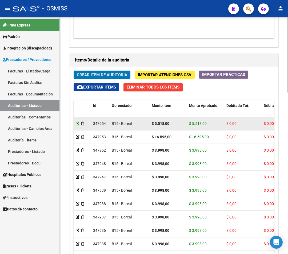
click at [79, 124] on icon at bounding box center [78, 124] width 4 height 4
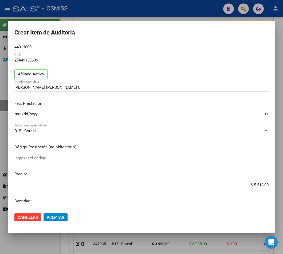
click at [78, 42] on form "Crear Item de Auditoria 44913860 Nro Documento 27449138606 CUIL Afiliado Activo…" at bounding box center [141, 127] width 254 height 199
click at [33, 241] on div at bounding box center [141, 127] width 283 height 254
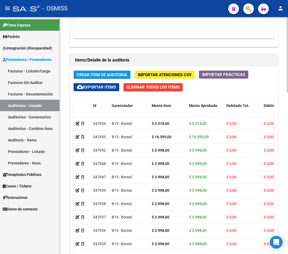
click at [98, 79] on button "Crear Item de Auditoria" at bounding box center [102, 75] width 57 height 8
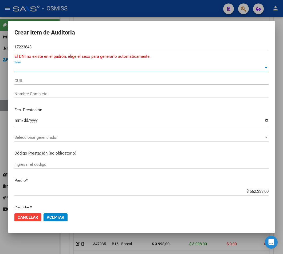
click at [25, 67] on span "Sexo" at bounding box center [138, 67] width 249 height 5
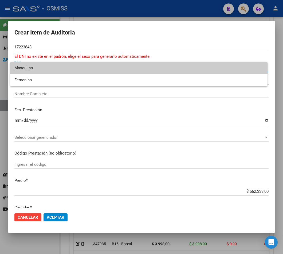
click at [32, 69] on span "Masculino" at bounding box center [138, 68] width 249 height 12
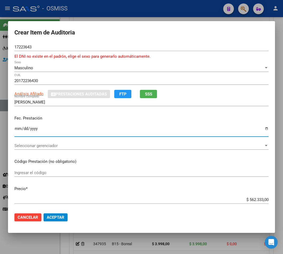
click at [17, 128] on input "Ingresar la fecha" at bounding box center [141, 130] width 254 height 9
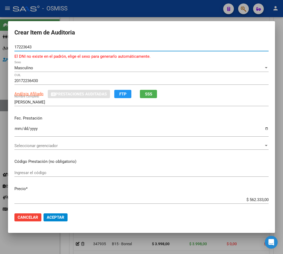
drag, startPoint x: 34, startPoint y: 48, endPoint x: -23, endPoint y: 42, distance: 57.8
click at [0, 42] on html "menu - OSMISS person Firma Express Padrón Padrón Ágil Análisis Afiliado Integra…" at bounding box center [141, 127] width 283 height 254
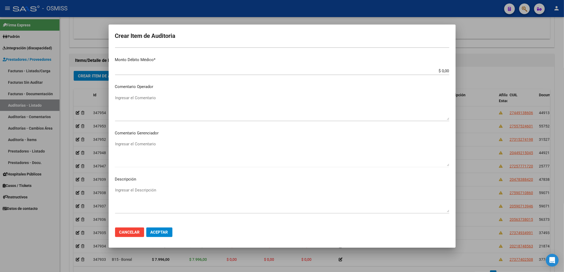
scroll to position [318, 0]
click at [128, 137] on div "Ingresar el Descripción" at bounding box center [282, 150] width 334 height 27
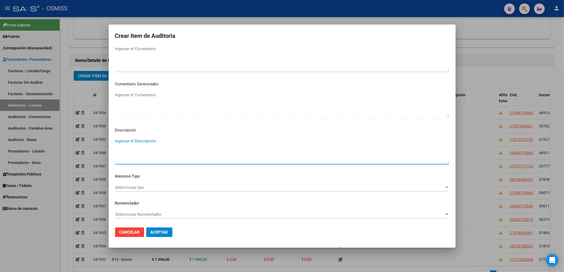
click at [128, 139] on textarea "Ingresar el Descripción" at bounding box center [282, 150] width 334 height 25
paste textarea "No existe en padrón. Según registros oficiales SSS corresponde cobertura a …."
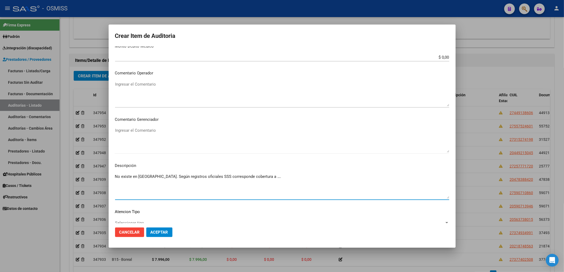
scroll to position [247, 0]
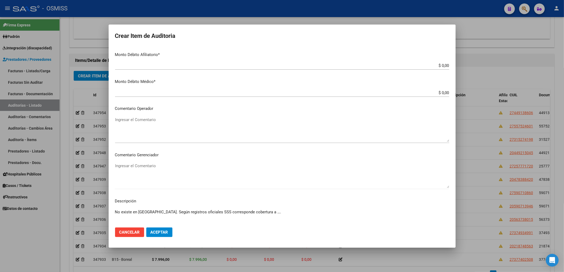
drag, startPoint x: 258, startPoint y: 213, endPoint x: 249, endPoint y: 213, distance: 8.3
click at [249, 213] on textarea "No existe en padrón. Según registros oficiales SSS corresponde cobertura a …." at bounding box center [282, 221] width 334 height 25
paste textarea "O.S.PERS. RURAL Y ESTIBADORES DE REP.ARGENTINA"
drag, startPoint x: 249, startPoint y: 212, endPoint x: 257, endPoint y: 221, distance: 12.9
click at [249, 212] on textarea "No existe en padrón. Según registros oficiales SSS corresponde cobertura aO.S.P…" at bounding box center [282, 221] width 334 height 25
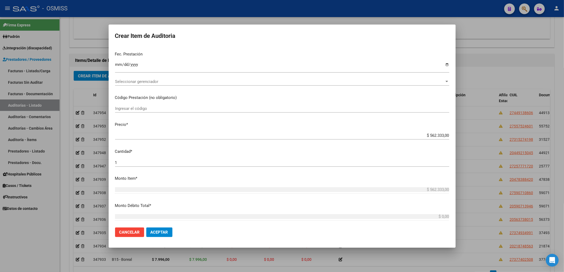
scroll to position [0, 0]
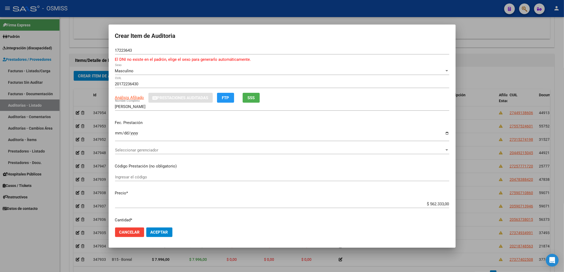
drag, startPoint x: 396, startPoint y: 167, endPoint x: 401, endPoint y: 179, distance: 12.5
click at [396, 167] on p "Código Prestación (no obligatorio)" at bounding box center [282, 166] width 334 height 6
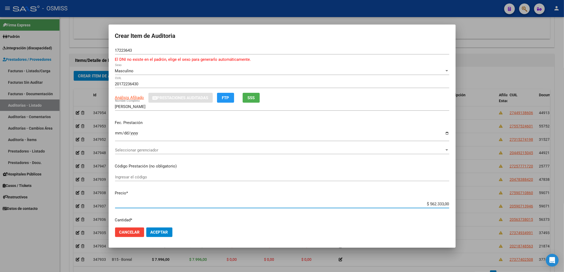
drag, startPoint x: 424, startPoint y: 205, endPoint x: 462, endPoint y: 204, distance: 38.0
click at [462, 204] on div "Crear Item de Auditoria 17223643 Nro Documento El DNI no existe en el padrón, e…" at bounding box center [282, 136] width 564 height 272
drag, startPoint x: 429, startPoint y: 204, endPoint x: 453, endPoint y: 204, distance: 23.8
click at [453, 204] on mat-dialog-content "17223643 Nro Documento El DNI no existe en el padrón, elige el sexo para genera…" at bounding box center [282, 134] width 347 height 177
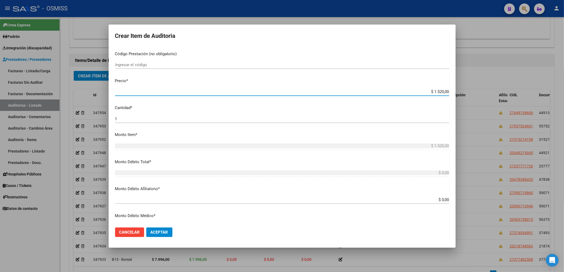
scroll to position [142, 0]
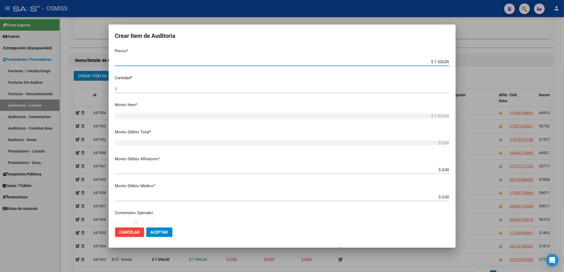
click at [444, 170] on input "$ 0,00" at bounding box center [282, 170] width 334 height 5
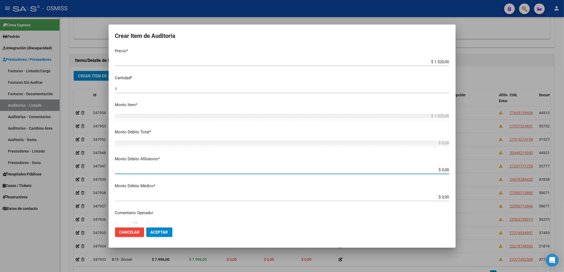
paste input "1.520,00"
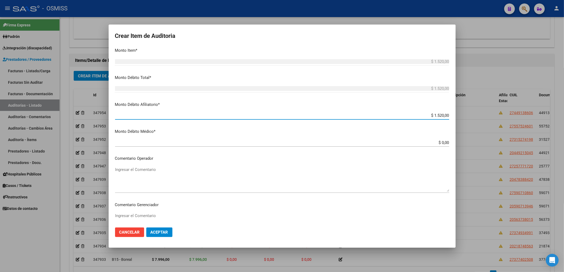
scroll to position [285, 0]
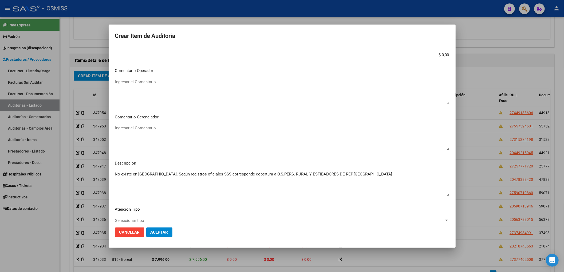
click at [129, 82] on textarea "Ingresar el Comentario" at bounding box center [282, 91] width 334 height 25
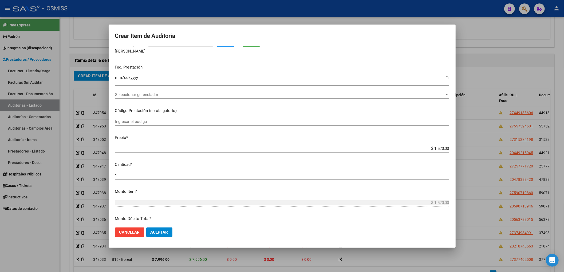
scroll to position [0, 0]
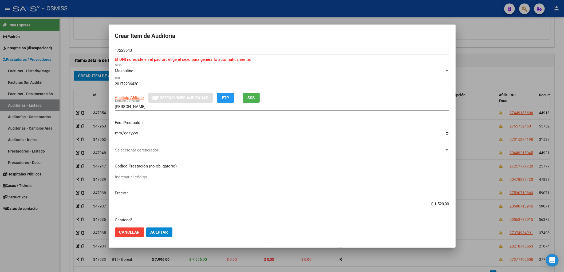
click at [145, 151] on span "Seleccionar gerenciador" at bounding box center [280, 150] width 330 height 5
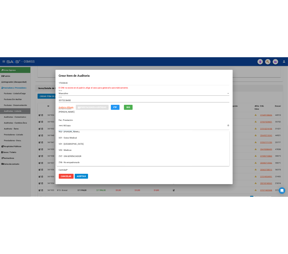
scroll to position [142, 0]
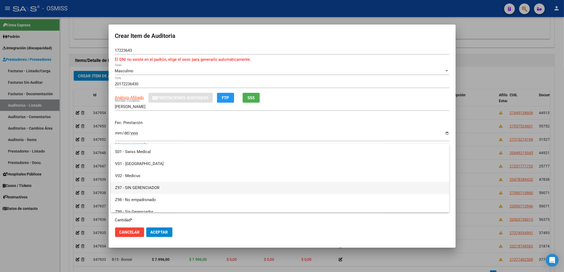
click at [153, 186] on span "Z97 - SIN GERENCIADOR" at bounding box center [280, 188] width 330 height 12
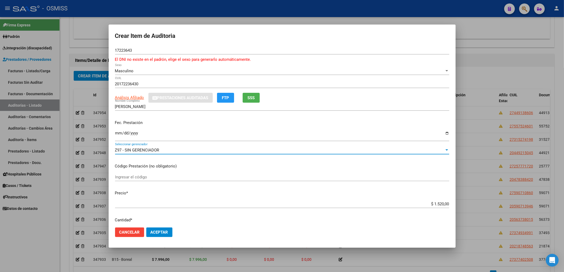
click at [166, 235] on button "Aceptar" at bounding box center [159, 233] width 26 height 10
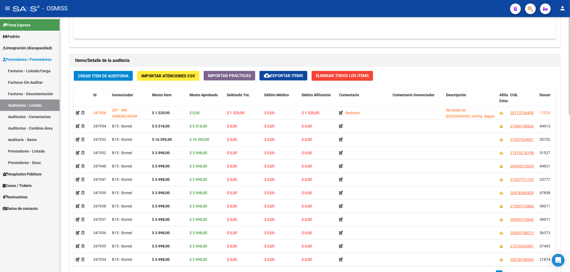
click at [420, 79] on div "Crear Item de Auditoria Importar Atenciones CSV Importar Prácticas cloud_downlo…" at bounding box center [315, 177] width 490 height 221
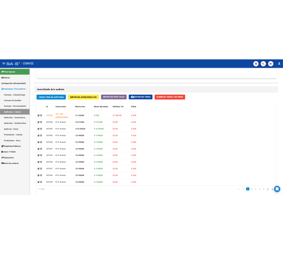
scroll to position [436, 0]
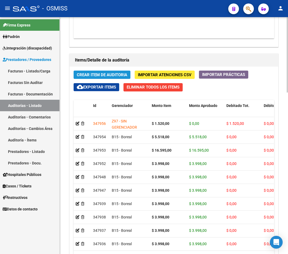
click at [97, 77] on span "Crear Item de Auditoria" at bounding box center [102, 74] width 50 height 5
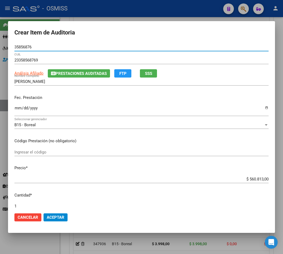
click at [74, 74] on span "Prestaciones Auditadas" at bounding box center [81, 73] width 51 height 5
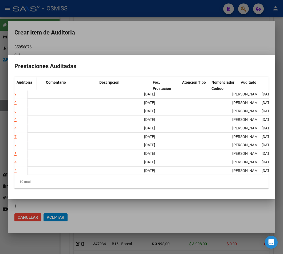
scroll to position [0, 184]
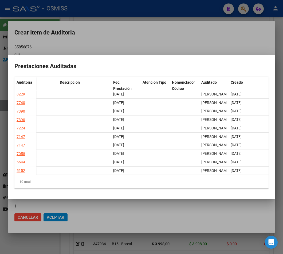
click at [155, 32] on div at bounding box center [141, 127] width 283 height 254
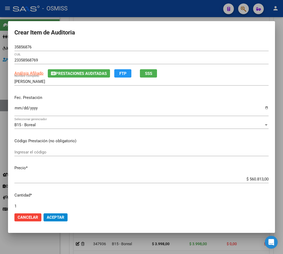
click at [18, 109] on input "Ingresar la fecha" at bounding box center [141, 110] width 254 height 9
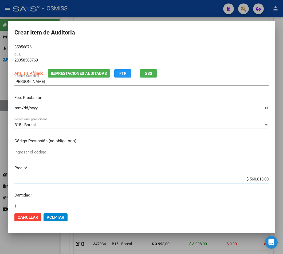
drag, startPoint x: 251, startPoint y: 177, endPoint x: 280, endPoint y: 177, distance: 29.6
click at [275, 177] on div "Crear Item de Auditoria 35856876 Nro Documento 23358568769 CUIL Análisis Afilia…" at bounding box center [141, 127] width 283 height 254
drag, startPoint x: 248, startPoint y: 178, endPoint x: 294, endPoint y: 177, distance: 45.7
click at [283, 177] on html "menu - OSMISS person Firma Express Padrón Padrón Ágil Análisis Afiliado Integra…" at bounding box center [141, 127] width 283 height 254
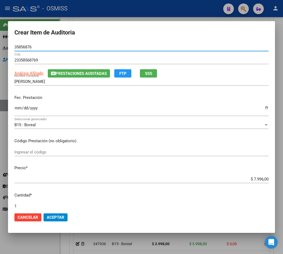
drag, startPoint x: 33, startPoint y: 47, endPoint x: -29, endPoint y: 41, distance: 62.3
click at [0, 41] on html "menu - OSMISS person Firma Express Padrón Padrón Ágil Análisis Afiliado Integra…" at bounding box center [141, 127] width 283 height 254
click at [49, 218] on span "Aceptar" at bounding box center [56, 217] width 18 height 5
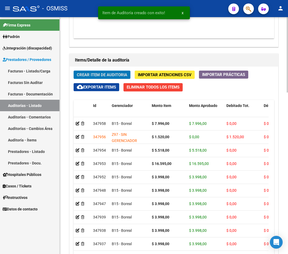
click at [98, 76] on span "Crear Item de Auditoria" at bounding box center [102, 74] width 50 height 5
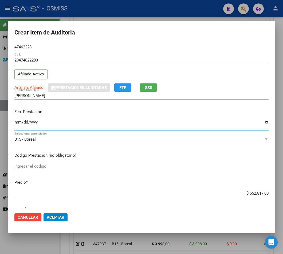
click at [15, 121] on input "Ingresar la fecha" at bounding box center [141, 124] width 254 height 9
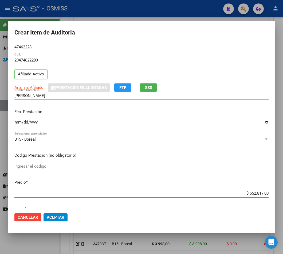
drag, startPoint x: 275, startPoint y: 192, endPoint x: 282, endPoint y: 192, distance: 6.9
click at [282, 192] on div "Crear Item de Auditoria 47462228 Nro Documento 20474622283 CUIL Afiliado Activo…" at bounding box center [141, 127] width 283 height 254
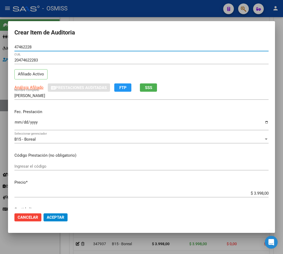
drag, startPoint x: 34, startPoint y: 47, endPoint x: -28, endPoint y: 47, distance: 62.5
click at [0, 47] on html "menu - OSMISS person Firma Express Padrón Padrón Ágil Análisis Afiliado Integra…" at bounding box center [141, 127] width 283 height 254
click at [126, 121] on input "2025-04-22" at bounding box center [141, 124] width 254 height 9
click at [83, 228] on mat-dialog-container "Crear Item de Auditoria 47462228 Nro Documento 20474622283 CUIL Afiliado Activo…" at bounding box center [141, 127] width 267 height 212
click at [60, 218] on span "Aceptar" at bounding box center [56, 217] width 18 height 5
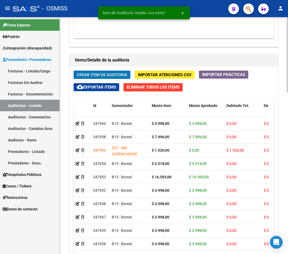
click at [101, 74] on span "Crear Item de Auditoria" at bounding box center [102, 74] width 50 height 5
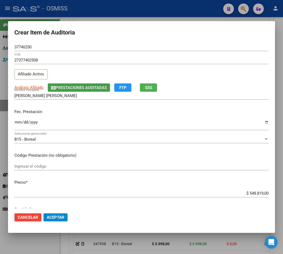
click at [60, 87] on span "Prestaciones Auditadas" at bounding box center [81, 87] width 51 height 5
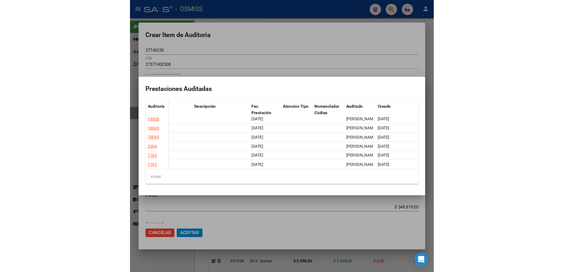
scroll to position [0, 0]
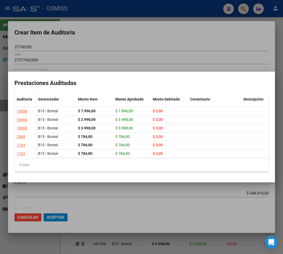
click at [110, 37] on div at bounding box center [141, 127] width 283 height 254
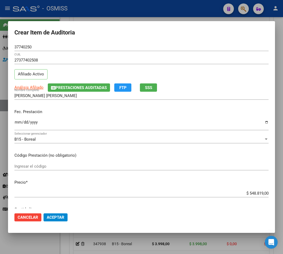
click at [18, 123] on input "Ingresar la fecha" at bounding box center [141, 124] width 254 height 9
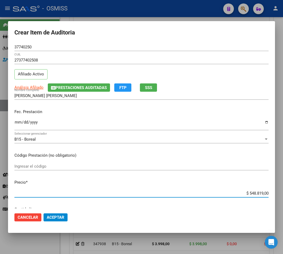
drag, startPoint x: 244, startPoint y: 192, endPoint x: 291, endPoint y: 189, distance: 46.6
click at [283, 189] on html "menu - OSMISS person Firma Express Padrón Padrón Ágil Análisis Afiliado Integra…" at bounding box center [141, 127] width 283 height 254
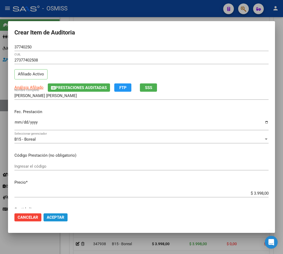
click at [57, 220] on button "Aceptar" at bounding box center [56, 217] width 24 height 8
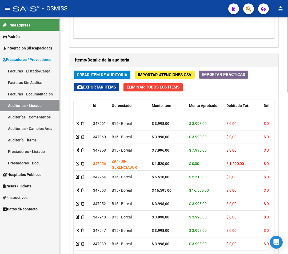
click at [100, 77] on span "Crear Item de Auditoria" at bounding box center [102, 74] width 50 height 5
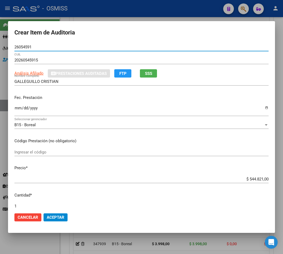
click at [15, 111] on input "Ingresar la fecha" at bounding box center [141, 110] width 254 height 9
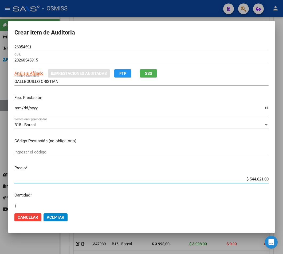
drag, startPoint x: 243, startPoint y: 179, endPoint x: 276, endPoint y: 174, distance: 33.2
click at [275, 175] on div "Crear Item de Auditoria 26054591 Nro Documento 20260545915 CUIL Análisis Afilia…" at bounding box center [141, 127] width 283 height 254
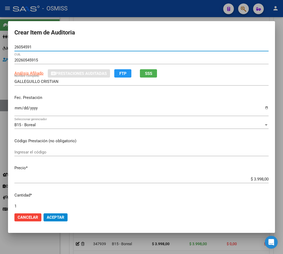
drag, startPoint x: 35, startPoint y: 47, endPoint x: -10, endPoint y: 45, distance: 45.5
click at [0, 45] on html "menu - OSMISS person Firma Express Padrón Padrón Ágil Análisis Afiliado Integra…" at bounding box center [141, 127] width 283 height 254
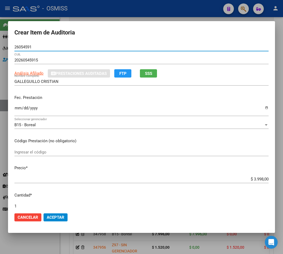
scroll to position [436, 0]
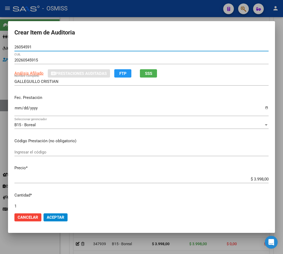
click at [54, 216] on span "Aceptar" at bounding box center [56, 217] width 18 height 5
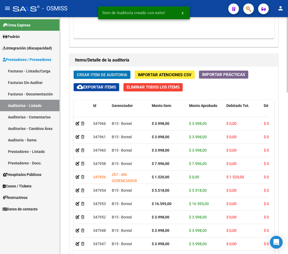
click at [86, 77] on span "Crear Item de Auditoria" at bounding box center [102, 74] width 50 height 5
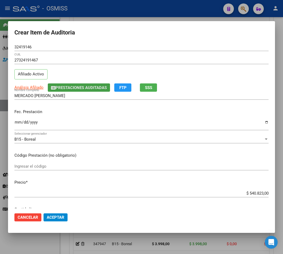
click at [67, 88] on span "Prestaciones Auditadas" at bounding box center [81, 87] width 51 height 5
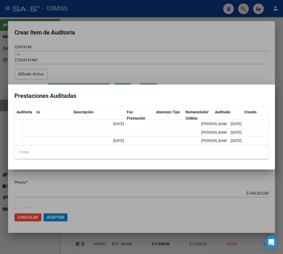
scroll to position [0, 0]
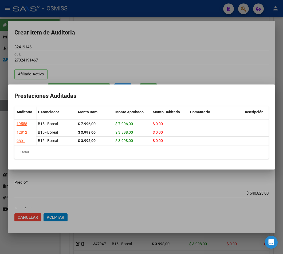
click at [118, 41] on div at bounding box center [141, 127] width 283 height 254
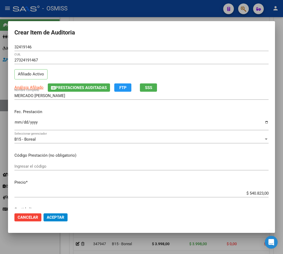
click at [93, 89] on span "Prestaciones Auditadas" at bounding box center [81, 87] width 51 height 5
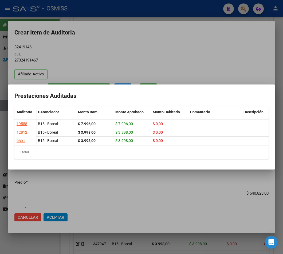
drag, startPoint x: 97, startPoint y: 43, endPoint x: 87, endPoint y: 61, distance: 21.3
click at [98, 43] on div at bounding box center [141, 127] width 283 height 254
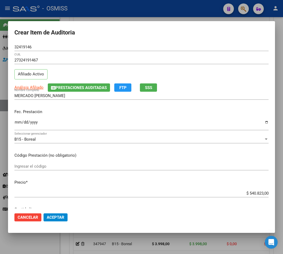
click at [17, 121] on input "Ingresar la fecha" at bounding box center [141, 124] width 254 height 9
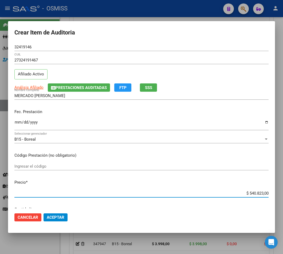
drag, startPoint x: 244, startPoint y: 194, endPoint x: 294, endPoint y: 191, distance: 50.3
click at [283, 191] on html "menu - OSMISS person Firma Express Padrón Padrón Ágil Análisis Afiliado Integra…" at bounding box center [141, 127] width 283 height 254
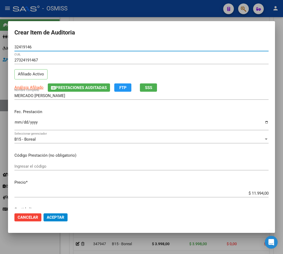
drag, startPoint x: 36, startPoint y: 48, endPoint x: -26, endPoint y: 48, distance: 62.2
click at [0, 48] on html "menu - OSMISS person Firma Express Padrón Padrón Ágil Análisis Afiliado Integra…" at bounding box center [141, 127] width 283 height 254
click at [59, 220] on button "Aceptar" at bounding box center [56, 217] width 24 height 8
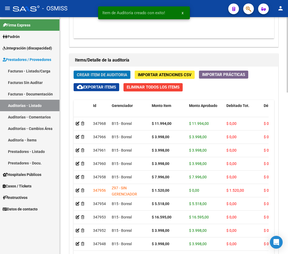
click at [93, 75] on span "Crear Item de Auditoria" at bounding box center [102, 74] width 50 height 5
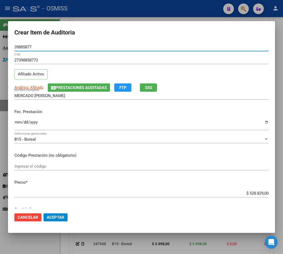
click at [14, 124] on input "Ingresar la fecha" at bounding box center [141, 124] width 254 height 9
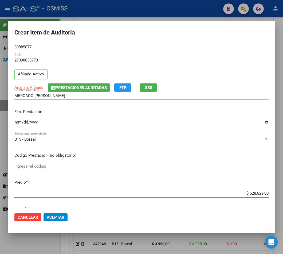
drag, startPoint x: 244, startPoint y: 193, endPoint x: 276, endPoint y: 190, distance: 32.1
click at [274, 191] on mat-dialog-content "39885877 Nro Documento 27398858773 CUIL Afiliado Activo Análisis Afiliado Prest…" at bounding box center [141, 125] width 267 height 165
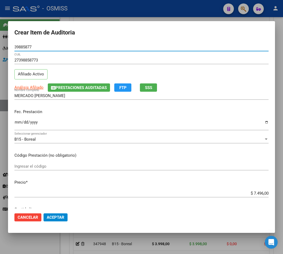
drag, startPoint x: 33, startPoint y: 46, endPoint x: 17, endPoint y: 58, distance: 19.4
click at [9, 48] on mat-dialog-content "39885877 Nro Documento 27398858773 CUIL Afiliado Activo Análisis Afiliado Prest…" at bounding box center [141, 125] width 267 height 165
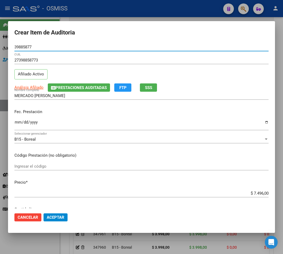
scroll to position [436, 0]
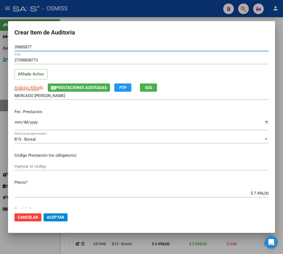
click at [59, 216] on span "Aceptar" at bounding box center [56, 217] width 18 height 5
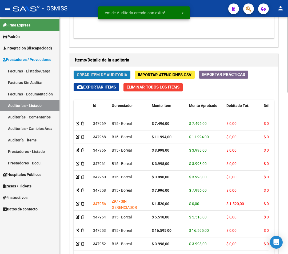
click at [97, 76] on span "Crear Item de Auditoria" at bounding box center [102, 74] width 50 height 5
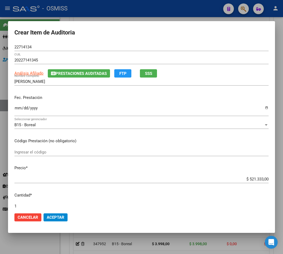
click at [245, 181] on div "$ 521.333,00 Ingresar el precio" at bounding box center [141, 179] width 254 height 8
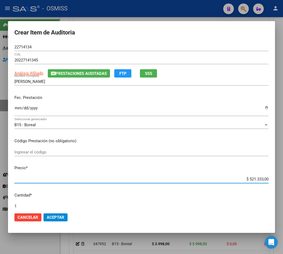
drag, startPoint x: 242, startPoint y: 178, endPoint x: 283, endPoint y: 175, distance: 41.5
click at [282, 175] on div "Crear Item de Auditoria 22714134 Nro Documento 20227141345 CUIL Análisis Afilia…" at bounding box center [141, 127] width 283 height 254
click at [17, 108] on input "Ingresar la fecha" at bounding box center [141, 110] width 254 height 9
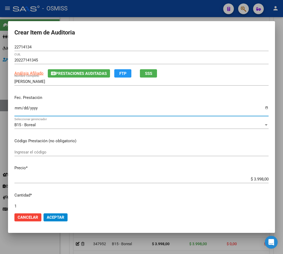
drag, startPoint x: 35, startPoint y: 46, endPoint x: 1, endPoint y: 48, distance: 33.7
click at [7, 48] on div "Crear Item de Auditoria 22714134 Nro Documento 20227141345 CUIL Análisis Afilia…" at bounding box center [141, 127] width 283 height 254
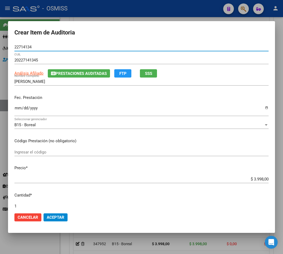
click at [76, 75] on span "Prestaciones Auditadas" at bounding box center [81, 73] width 51 height 5
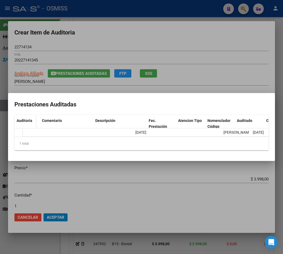
scroll to position [0, 184]
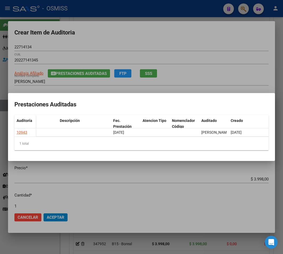
click at [181, 34] on div at bounding box center [141, 127] width 283 height 254
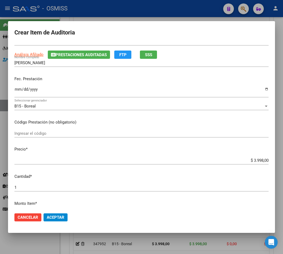
scroll to position [36, 0]
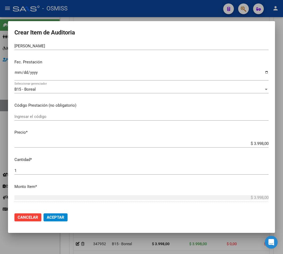
click at [105, 64] on p "Fec. Prestación" at bounding box center [141, 62] width 254 height 6
click at [52, 216] on span "Aceptar" at bounding box center [56, 217] width 18 height 5
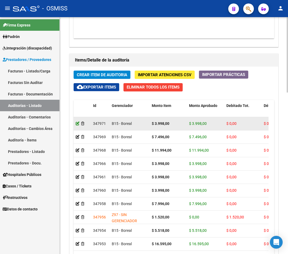
click at [77, 123] on icon at bounding box center [78, 124] width 4 height 4
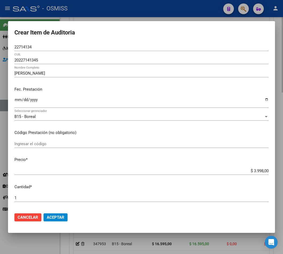
click at [278, 34] on div at bounding box center [141, 127] width 283 height 254
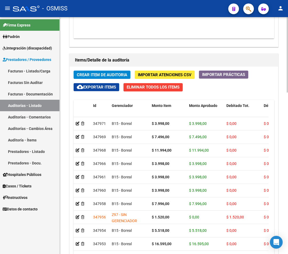
click at [108, 73] on span "Crear Item de Auditoria" at bounding box center [102, 74] width 50 height 5
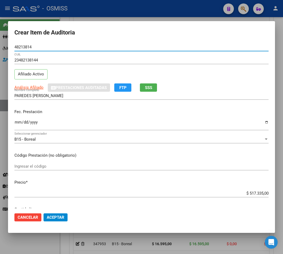
click at [19, 123] on input "Ingresar la fecha" at bounding box center [141, 124] width 254 height 9
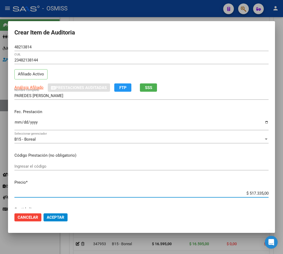
drag, startPoint x: 240, startPoint y: 194, endPoint x: 294, endPoint y: 193, distance: 53.4
click at [283, 193] on html "menu - OSMISS person Firma Express Padrón Padrón Ágil Análisis Afiliado Integra…" at bounding box center [141, 127] width 283 height 254
drag, startPoint x: 23, startPoint y: 47, endPoint x: -12, endPoint y: 41, distance: 35.7
click at [0, 41] on html "menu - OSMISS person Firma Express Padrón Padrón Ágil Análisis Afiliado Integra…" at bounding box center [141, 127] width 283 height 254
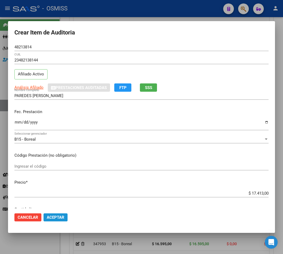
click at [60, 214] on button "Aceptar" at bounding box center [56, 217] width 24 height 8
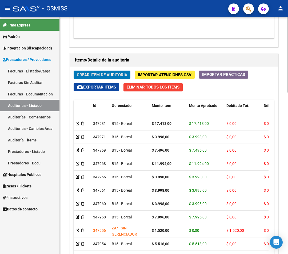
click at [86, 76] on span "Crear Item de Auditoria" at bounding box center [102, 74] width 50 height 5
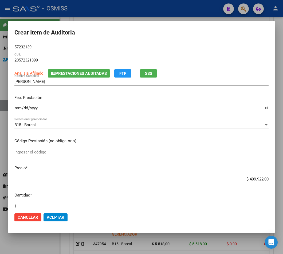
click at [17, 108] on input "Ingresar la fecha" at bounding box center [141, 110] width 254 height 9
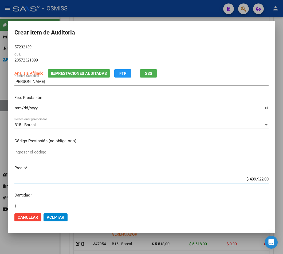
drag, startPoint x: 241, startPoint y: 180, endPoint x: 293, endPoint y: 184, distance: 52.0
click at [283, 184] on html "menu - OSMISS person Firma Express Padrón Padrón Ágil Análisis Afiliado Integra…" at bounding box center [141, 127] width 283 height 254
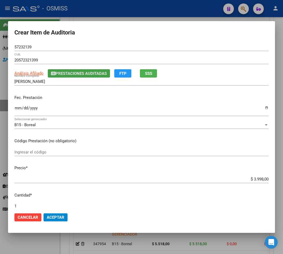
click at [56, 71] on span "Prestaciones Auditadas" at bounding box center [81, 73] width 51 height 5
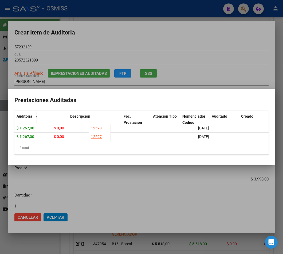
scroll to position [0, 184]
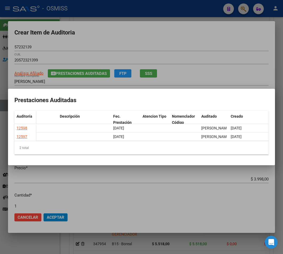
click at [122, 40] on div at bounding box center [141, 127] width 283 height 254
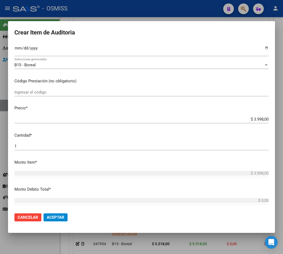
scroll to position [0, 0]
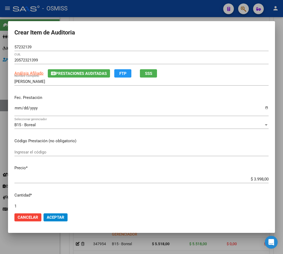
drag, startPoint x: 33, startPoint y: 49, endPoint x: -132, endPoint y: 26, distance: 167.2
click at [0, 26] on html "menu - OSMISS person Firma Express Padrón Padrón Ágil Análisis Afiliado Integra…" at bounding box center [141, 127] width 283 height 254
click at [50, 217] on span "Aceptar" at bounding box center [56, 217] width 18 height 5
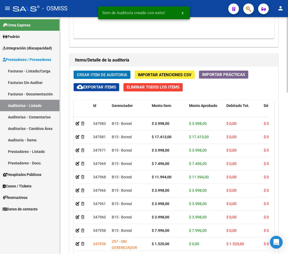
click at [90, 71] on div "Crear Item de Auditoria Importar Atenciones CSV Importar Prácticas cloud_downlo…" at bounding box center [174, 176] width 209 height 219
click at [90, 74] on span "Crear Item de Auditoria" at bounding box center [102, 74] width 50 height 5
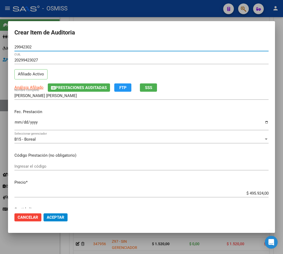
click at [86, 89] on span "Prestaciones Auditadas" at bounding box center [81, 87] width 51 height 5
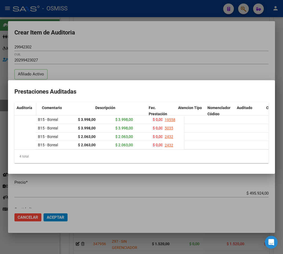
scroll to position [0, 184]
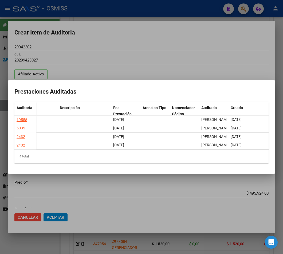
drag, startPoint x: 162, startPoint y: 38, endPoint x: 165, endPoint y: 40, distance: 3.9
click at [165, 40] on div at bounding box center [141, 127] width 283 height 254
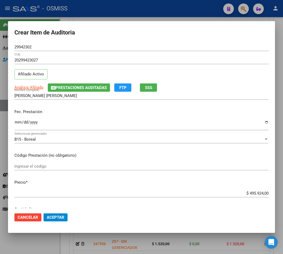
click at [18, 120] on input "Ingresar la fecha" at bounding box center [141, 124] width 254 height 9
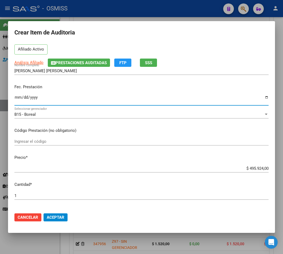
scroll to position [36, 0]
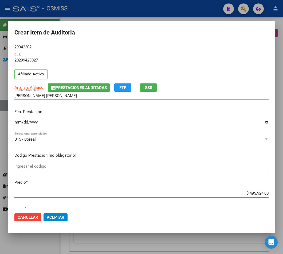
scroll to position [36, 0]
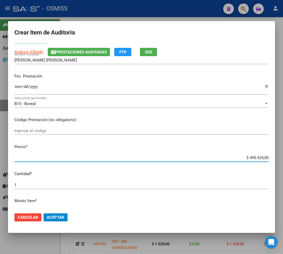
type input "$ 0,03"
type input "$ 0,39"
type input "$ 3,99"
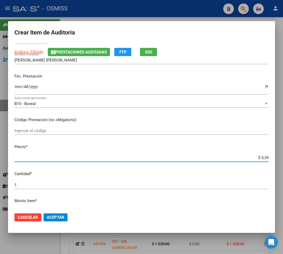
type input "$ 3,99"
type input "$ 39,98"
type input "$ 399,80"
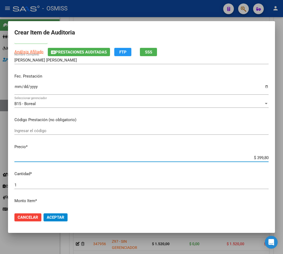
type input "$ 3.998,00"
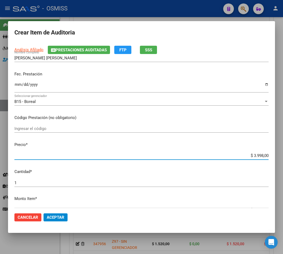
scroll to position [0, 0]
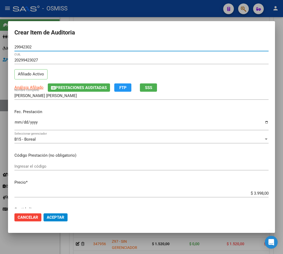
drag, startPoint x: 35, startPoint y: 46, endPoint x: 22, endPoint y: 52, distance: 14.5
click at [12, 45] on mat-dialog-content "29942302 Nro Documento 20299423027 CUIL Afiliado Activo Análisis Afiliado Prest…" at bounding box center [141, 125] width 267 height 165
click at [77, 90] on span "Prestaciones Auditadas" at bounding box center [81, 87] width 51 height 5
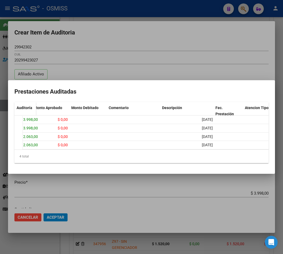
scroll to position [0, 96]
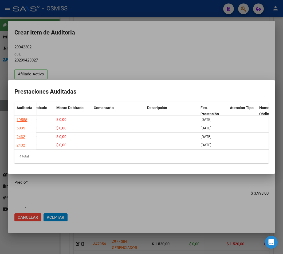
click at [134, 42] on div at bounding box center [141, 127] width 283 height 254
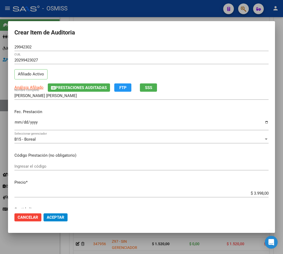
click at [161, 132] on div "2025-04-17 Ingresar la fecha" at bounding box center [141, 127] width 254 height 16
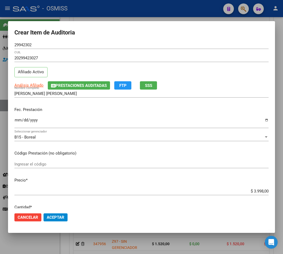
scroll to position [0, 0]
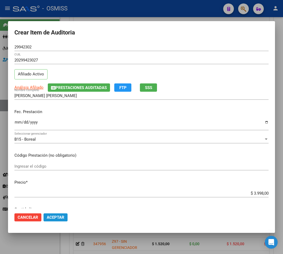
click at [57, 216] on span "Aceptar" at bounding box center [56, 217] width 18 height 5
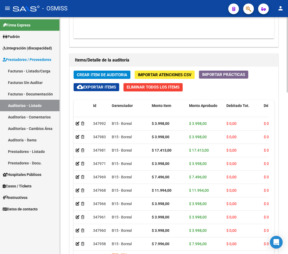
click at [92, 77] on span "Crear Item de Auditoria" at bounding box center [102, 74] width 50 height 5
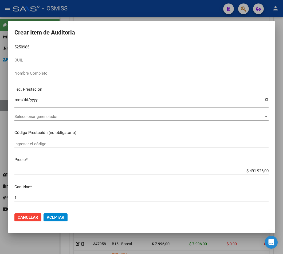
type input "52509852"
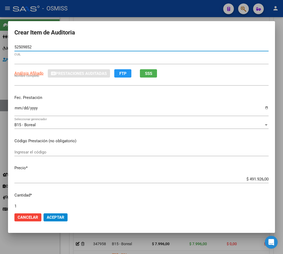
type input "23525098524"
type input "[PERSON_NAME] [DATE][PERSON_NAME]"
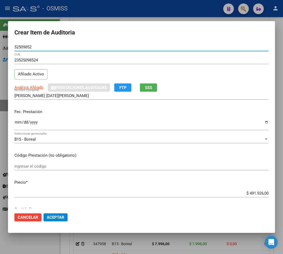
type input "52509852"
click at [16, 123] on input "Ingresar la fecha" at bounding box center [141, 124] width 254 height 9
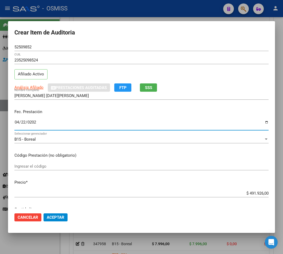
type input "2025-04-22"
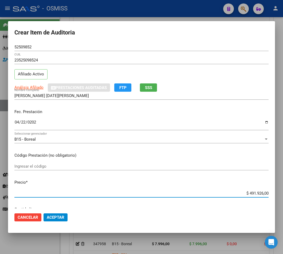
drag, startPoint x: 241, startPoint y: 192, endPoint x: 274, endPoint y: 190, distance: 32.3
click at [274, 190] on mat-dialog-content "52509852 Nro Documento 23525098524 CUIL Afiliado Activo Análisis Afiliado Prest…" at bounding box center [141, 125] width 267 height 165
type input "$ 0,01"
type input "$ 0,15"
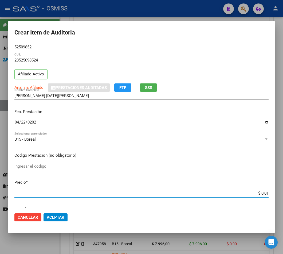
type input "$ 0,15"
type input "$ 1,52"
type input "$ 15,20"
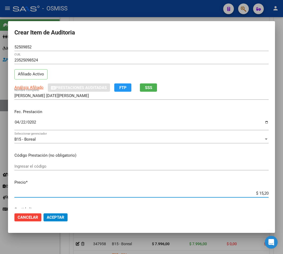
type input "$ 152,00"
type input "$ 1.520,00"
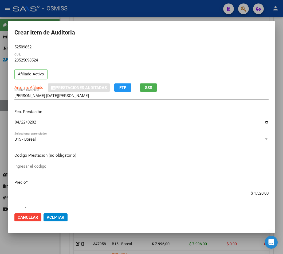
drag, startPoint x: 33, startPoint y: 47, endPoint x: -38, endPoint y: 38, distance: 72.0
click at [0, 38] on html "menu - OSMISS person Firma Express Padrón Padrón Ágil Análisis Afiliado Integra…" at bounding box center [141, 127] width 283 height 254
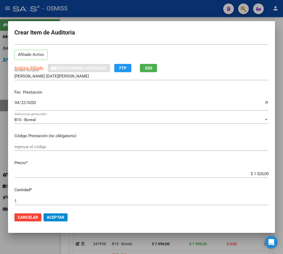
scroll to position [71, 0]
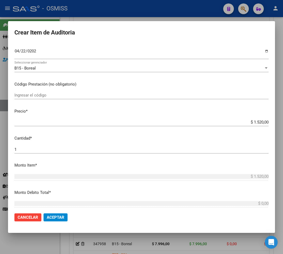
click at [63, 220] on button "Aceptar" at bounding box center [56, 217] width 24 height 8
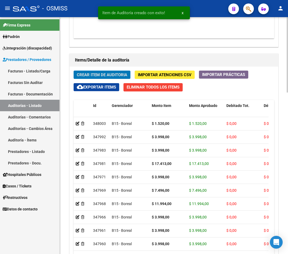
click at [98, 76] on span "Crear Item de Auditoria" at bounding box center [102, 74] width 50 height 5
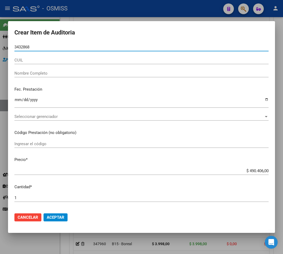
type input "34328681"
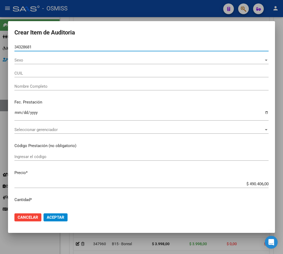
type input "20343286814"
type input "[PERSON_NAME]"
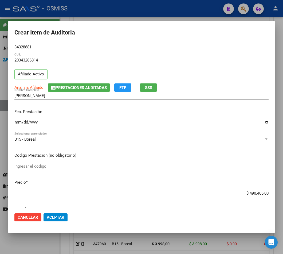
type input "34328681"
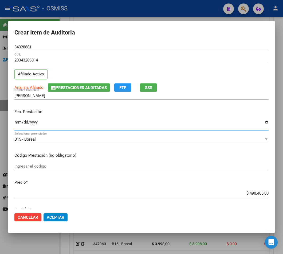
click at [17, 123] on input "Ingresar la fecha" at bounding box center [141, 124] width 254 height 9
click at [17, 124] on input "Ingresar la fecha" at bounding box center [141, 124] width 254 height 9
type input "2025-04-26"
drag, startPoint x: 245, startPoint y: 194, endPoint x: 284, endPoint y: 193, distance: 39.0
click at [283, 193] on html "menu - OSMISS person Firma Express Padrón Padrón Ágil Análisis Afiliado Integra…" at bounding box center [141, 127] width 283 height 254
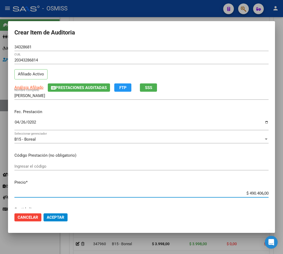
type input "$ 0,04"
type input "$ 0,03"
type input "$ 0,39"
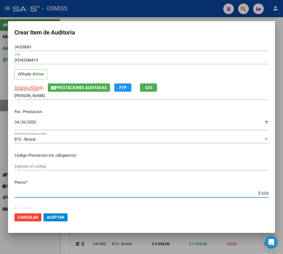
type input "$ 0,39"
type input "$ 3,99"
type input "$ 39,98"
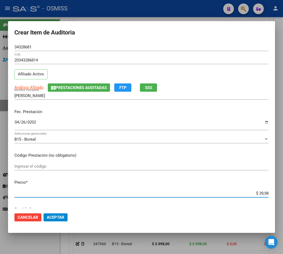
type input "$ 399,80"
type input "$ 3.998,00"
drag, startPoint x: 33, startPoint y: 48, endPoint x: -13, endPoint y: 48, distance: 46.2
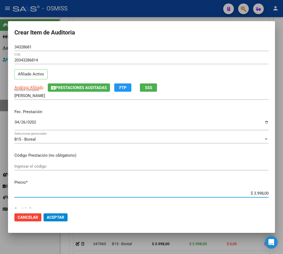
click at [0, 48] on html "menu - OSMISS person Firma Express Padrón Padrón Ágil Análisis Afiliado Integra…" at bounding box center [141, 127] width 283 height 254
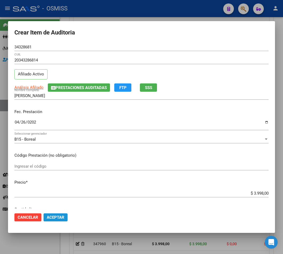
click at [52, 215] on span "Aceptar" at bounding box center [56, 217] width 18 height 5
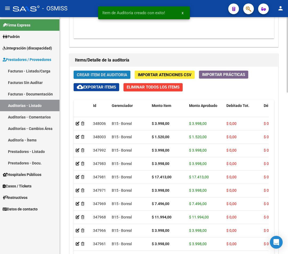
click at [84, 76] on span "Crear Item de Auditoria" at bounding box center [102, 74] width 50 height 5
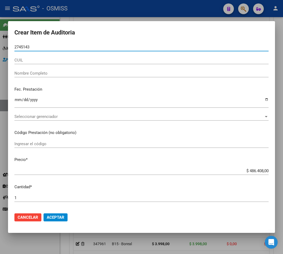
type input "27451432"
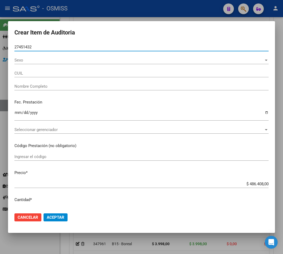
type input "27274514324"
type input "[PERSON_NAME]"
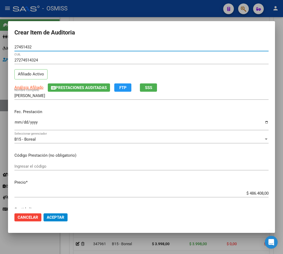
type input "27451432"
click at [65, 89] on span "Prestaciones Auditadas" at bounding box center [81, 87] width 51 height 5
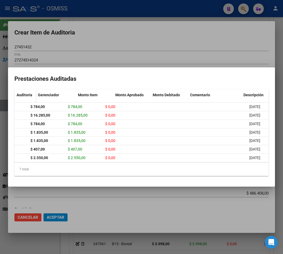
scroll to position [0, 0]
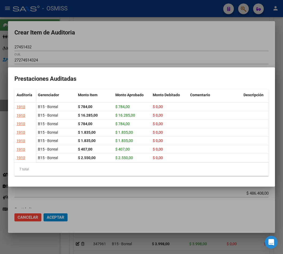
click at [136, 34] on div at bounding box center [141, 127] width 283 height 254
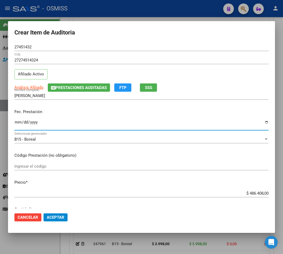
click at [14, 123] on input "Ingresar la fecha" at bounding box center [141, 124] width 254 height 9
type input "2025-04-26"
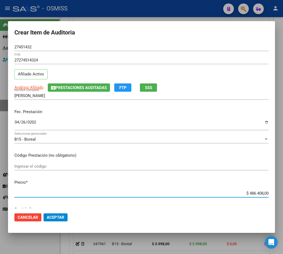
drag, startPoint x: 241, startPoint y: 192, endPoint x: 256, endPoint y: 179, distance: 20.1
click at [275, 190] on mat-dialog-content "27451432 Nro Documento 27274514324 CUIL Afiliado Activo Análisis Afiliado Prest…" at bounding box center [141, 125] width 267 height 165
type input "$ 0,03"
type input "$ 0,39"
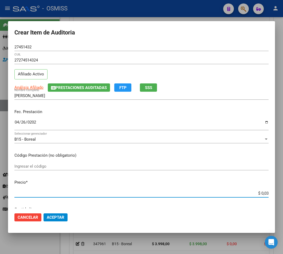
type input "$ 0,39"
type input "$ 3,99"
type input "$ 39,98"
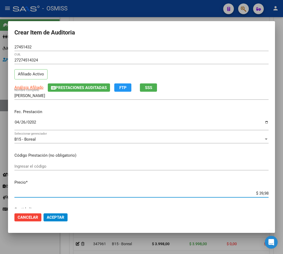
type input "$ 399,80"
type input "$ 3.998,00"
click at [18, 122] on input "2025-04-26" at bounding box center [141, 124] width 254 height 9
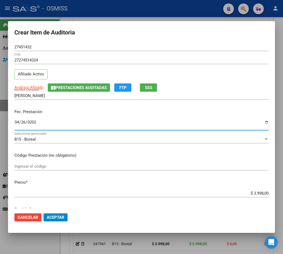
type input "2025-04-27"
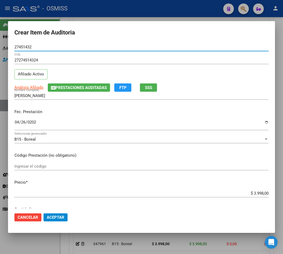
drag, startPoint x: -25, startPoint y: 48, endPoint x: -30, endPoint y: 48, distance: 5.3
click at [0, 48] on html "menu - OSMISS person Firma Express Padrón Padrón Ágil Análisis Afiliado Integra…" at bounding box center [141, 127] width 283 height 254
click at [93, 87] on span "Prestaciones Auditadas" at bounding box center [81, 87] width 51 height 5
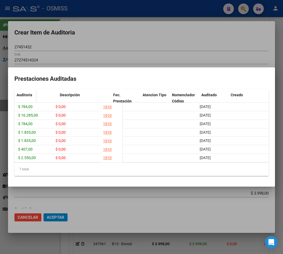
scroll to position [0, 184]
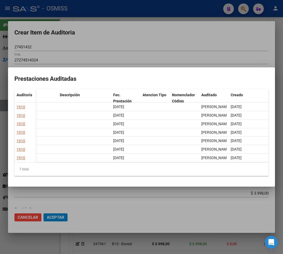
drag, startPoint x: 167, startPoint y: 24, endPoint x: 168, endPoint y: 29, distance: 5.4
click at [167, 24] on div at bounding box center [141, 127] width 283 height 254
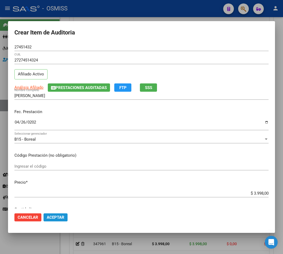
click at [59, 217] on span "Aceptar" at bounding box center [56, 217] width 18 height 5
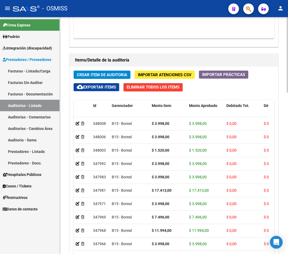
click at [87, 77] on span "Crear Item de Auditoria" at bounding box center [102, 74] width 50 height 5
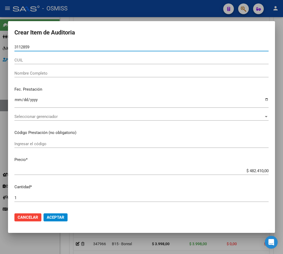
type input "31128596"
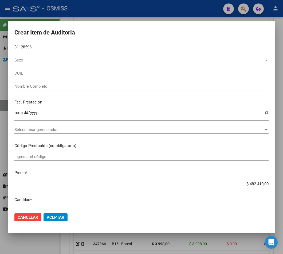
type input "27311285969"
type input "[PERSON_NAME] [PERSON_NAME]"
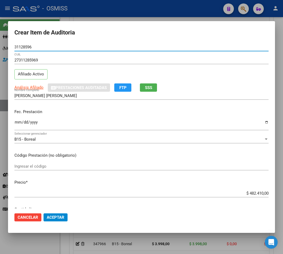
type input "31128596"
click at [15, 122] on input "Ingresar la fecha" at bounding box center [141, 124] width 254 height 9
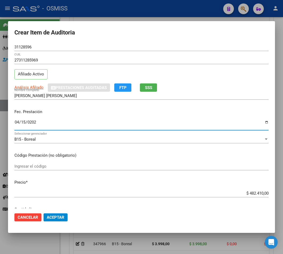
type input "2025-04-15"
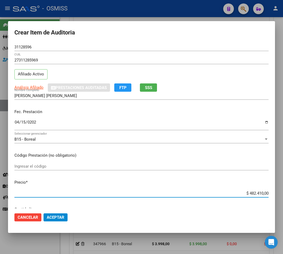
drag, startPoint x: 242, startPoint y: 194, endPoint x: 294, endPoint y: 202, distance: 53.0
click at [283, 202] on html "menu - OSMISS person Firma Express Padrón Padrón Ágil Análisis Afiliado Integra…" at bounding box center [141, 127] width 283 height 254
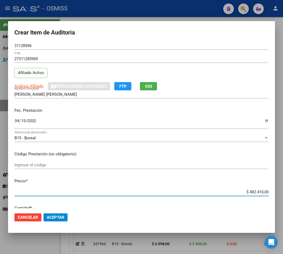
type input "$ 0,03"
type input "$ 0,39"
type input "$ 3,99"
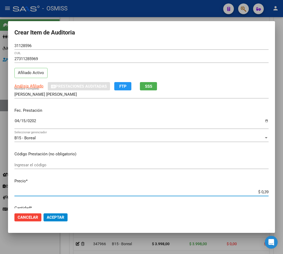
type input "$ 3,99"
type input "$ 39,98"
type input "$ 399,80"
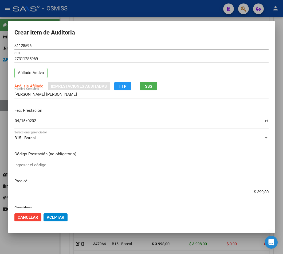
type input "$ 3.998,00"
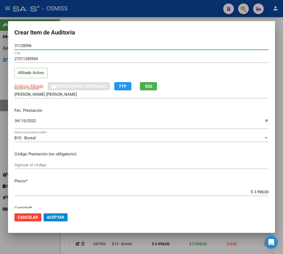
drag, startPoint x: 28, startPoint y: 44, endPoint x: -44, endPoint y: 43, distance: 72.7
click at [0, 43] on html "menu - OSMISS person Firma Express Padrón Padrón Ágil Análisis Afiliado Integra…" at bounding box center [141, 127] width 283 height 254
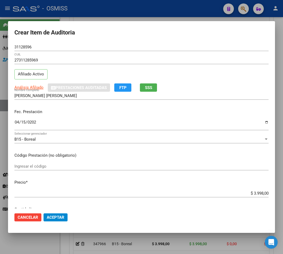
click at [83, 229] on mat-dialog-container "Crear Item de Auditoria 31128596 Nro Documento 27311285969 CUIL Afiliado Activo…" at bounding box center [141, 127] width 267 height 212
click at [27, 48] on input "31128596" at bounding box center [141, 47] width 254 height 5
drag, startPoint x: 33, startPoint y: 47, endPoint x: -105, endPoint y: 35, distance: 138.9
click at [0, 35] on html "menu - OSMISS person Firma Express Padrón Padrón Ágil Análisis Afiliado Integra…" at bounding box center [141, 127] width 283 height 254
click at [101, 225] on mat-dialog-actions "Cancelar Aceptar" at bounding box center [141, 217] width 254 height 18
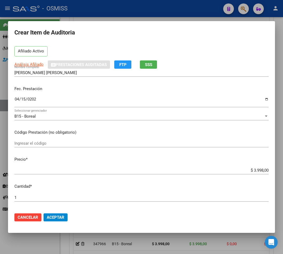
scroll to position [36, 0]
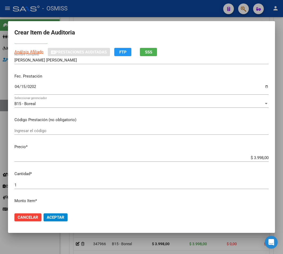
click at [59, 215] on span "Aceptar" at bounding box center [56, 217] width 18 height 5
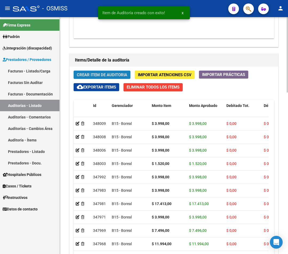
click at [101, 76] on span "Crear Item de Auditoria" at bounding box center [102, 74] width 50 height 5
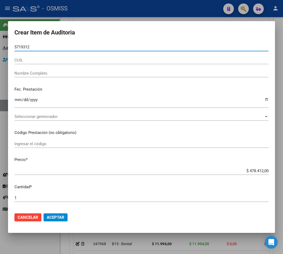
type input "57193120"
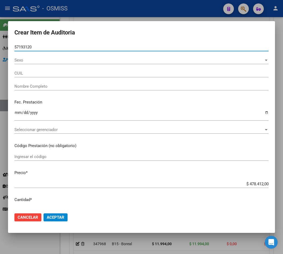
type input "27571931201"
type input "[PERSON_NAME] NAIROBI [GEOGRAPHIC_DATA]"
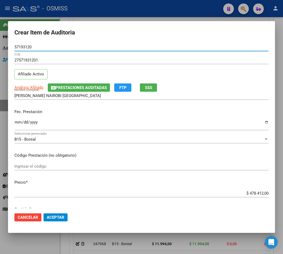
type input "57193120"
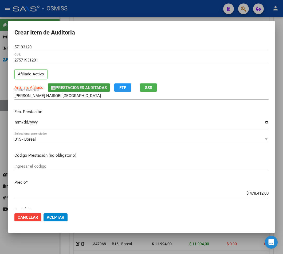
click at [71, 90] on span "Prestaciones Auditadas" at bounding box center [81, 87] width 51 height 5
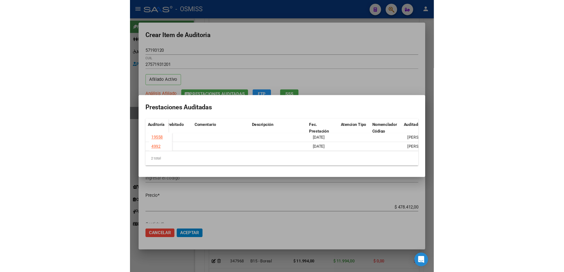
scroll to position [0, 130]
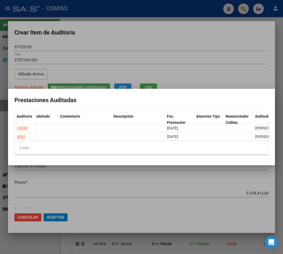
click at [128, 40] on div at bounding box center [141, 127] width 283 height 254
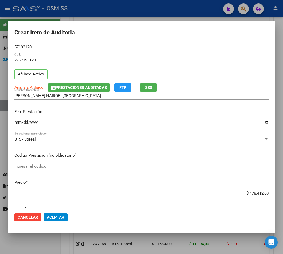
click at [17, 122] on input "Ingresar la fecha" at bounding box center [141, 124] width 254 height 9
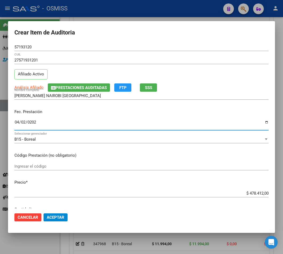
type input "2025-04-02"
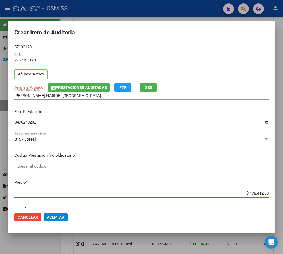
drag, startPoint x: 252, startPoint y: 192, endPoint x: 294, endPoint y: 197, distance: 42.8
click at [283, 197] on html "menu - OSMISS person Firma Express Padrón Padrón Ágil Análisis Afiliado Integra…" at bounding box center [141, 127] width 283 height 254
type input "$ 0,03"
type input "$ 0,39"
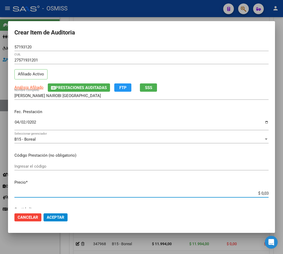
type input "$ 0,39"
type input "$ 3,99"
type input "$ 39,98"
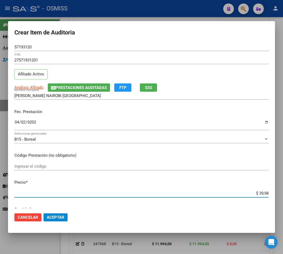
type input "$ 399,80"
type input "$ 3.998,00"
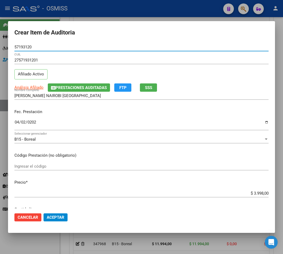
drag, startPoint x: 37, startPoint y: 48, endPoint x: 0, endPoint y: 49, distance: 36.9
click at [9, 48] on mat-dialog-content "57193120 Nro Documento 27571931201 CUIL Afiliado Activo Análisis Afiliado Prest…" at bounding box center [141, 125] width 267 height 165
drag, startPoint x: 91, startPoint y: 43, endPoint x: 95, endPoint y: 47, distance: 5.9
click at [91, 43] on div "57193120 Nro Documento" at bounding box center [141, 47] width 254 height 8
click at [51, 220] on button "Aceptar" at bounding box center [56, 217] width 24 height 8
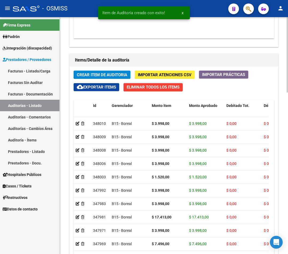
click at [90, 71] on div "Crear Item de Auditoria Importar Atenciones CSV Importar Prácticas cloud_downlo…" at bounding box center [174, 176] width 209 height 219
click at [94, 72] on button "Crear Item de Auditoria" at bounding box center [102, 75] width 57 height 8
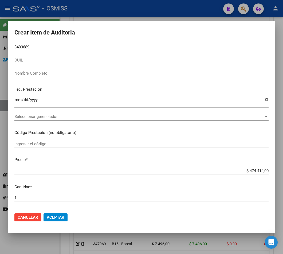
type input "34036894"
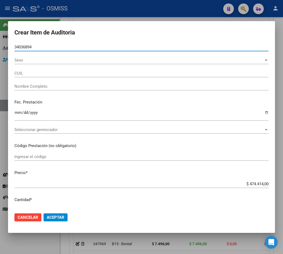
type input "20340368941"
type input "[PERSON_NAME]"
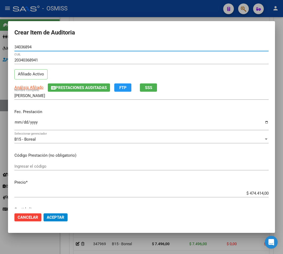
type input "34036894"
click at [18, 121] on input "Ingresar la fecha" at bounding box center [141, 124] width 254 height 9
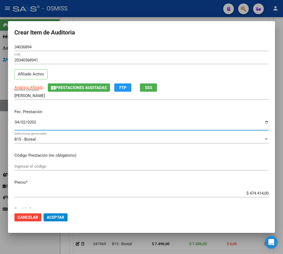
type input "2025-04-02"
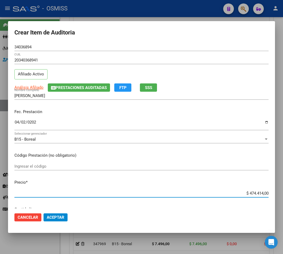
drag, startPoint x: 240, startPoint y: 193, endPoint x: 294, endPoint y: 188, distance: 54.7
click at [283, 188] on html "menu - OSMISS person Firma Express Padrón Padrón Ágil Análisis Afiliado Integra…" at bounding box center [141, 127] width 283 height 254
type input "$ 0,07"
type input "$ 0,79"
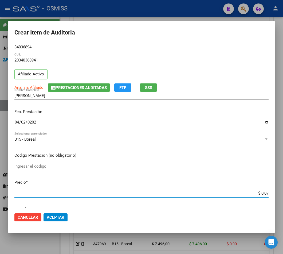
type input "$ 0,79"
type input "$ 7,99"
type input "$ 79,96"
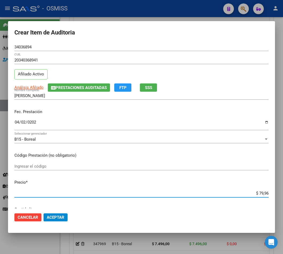
type input "$ 799,60"
type input "$ 7.996,00"
drag, startPoint x: 33, startPoint y: 49, endPoint x: -28, endPoint y: 30, distance: 63.3
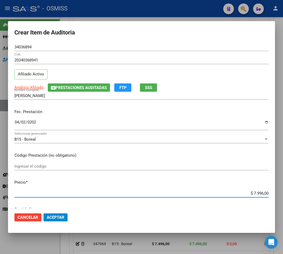
click at [0, 30] on html "menu - OSMISS person Firma Express Padrón Padrón Ágil Análisis Afiliado Integra…" at bounding box center [141, 127] width 283 height 254
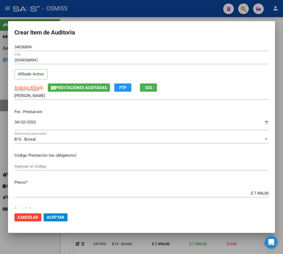
click at [91, 119] on div "Fec. Prestación 2025-04-02 Ingresar la fecha" at bounding box center [141, 120] width 254 height 30
click at [56, 221] on button "Aceptar" at bounding box center [56, 217] width 24 height 8
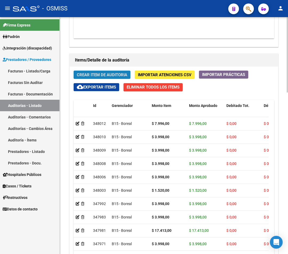
click at [104, 74] on span "Crear Item de Auditoria" at bounding box center [102, 74] width 50 height 5
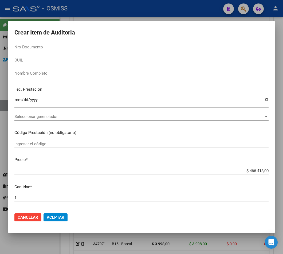
click at [108, 14] on div at bounding box center [141, 127] width 283 height 254
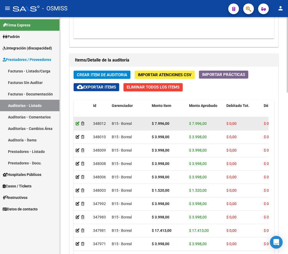
click at [77, 125] on icon at bounding box center [78, 124] width 4 height 4
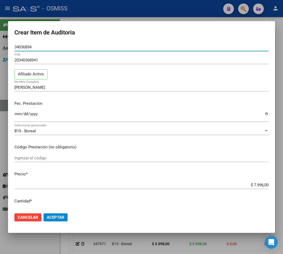
click at [162, 11] on div at bounding box center [141, 127] width 283 height 254
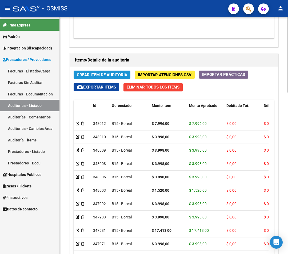
click at [88, 77] on span "Crear Item de Auditoria" at bounding box center [102, 74] width 50 height 5
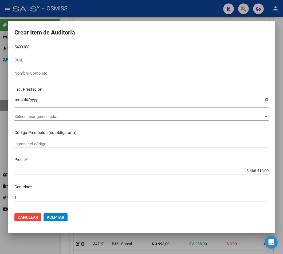
type input "54093880"
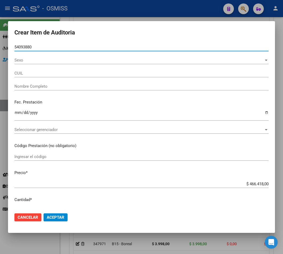
type input "27540938801"
type input "[PERSON_NAME] GUADALUPE"
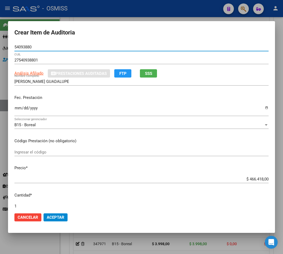
type input "54093880"
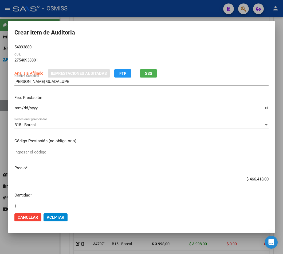
click at [19, 107] on input "Ingresar la fecha" at bounding box center [141, 110] width 254 height 9
type input "2025-04-29"
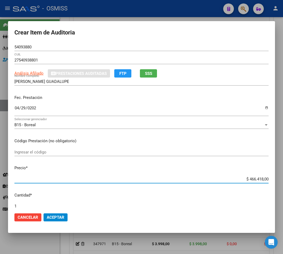
drag, startPoint x: 237, startPoint y: 180, endPoint x: 290, endPoint y: 181, distance: 52.1
click at [283, 181] on html "menu - OSMISS person Firma Express Padrón Padrón Ágil Análisis Afiliado Integra…" at bounding box center [141, 127] width 283 height 254
type input "$ 0,03"
type input "$ 0,39"
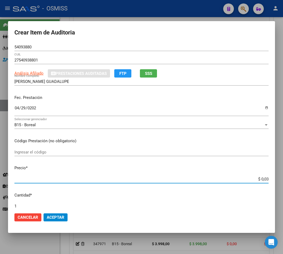
type input "$ 0,39"
type input "$ 3,99"
type input "$ 399,78"
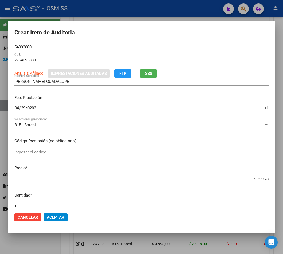
type input "$ 3.997,80"
type input "$ 39.978,00"
click at [256, 177] on input "$ 39.978,00" at bounding box center [141, 179] width 254 height 5
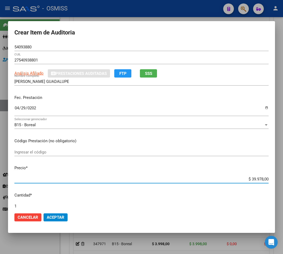
type input "$ 3.998,00"
click at [0, 47] on html "menu - OSMISS person Firma Express Padrón Padrón Ágil Análisis Afiliado Integra…" at bounding box center [141, 127] width 283 height 254
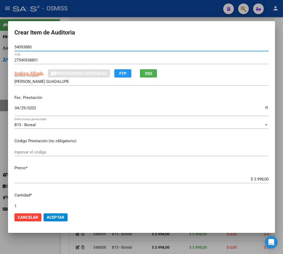
scroll to position [436, 0]
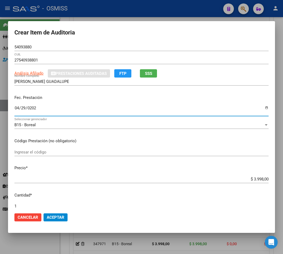
click at [170, 109] on input "2025-04-29" at bounding box center [141, 110] width 254 height 9
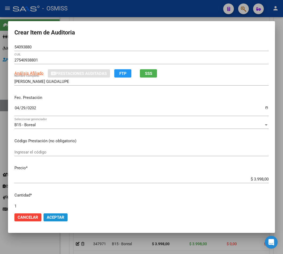
click at [53, 219] on span "Aceptar" at bounding box center [56, 217] width 18 height 5
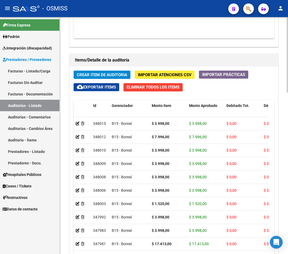
click at [110, 75] on span "Crear Item de Auditoria" at bounding box center [102, 74] width 50 height 5
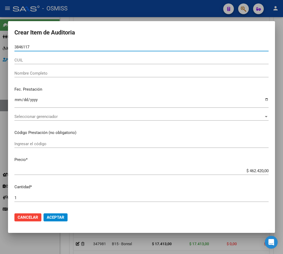
type input "38461171"
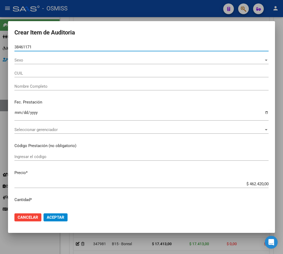
type input "27384611716"
type input "[PERSON_NAME] DE [GEOGRAPHIC_DATA]"
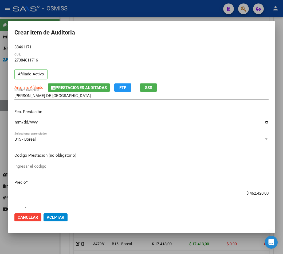
type input "38461171"
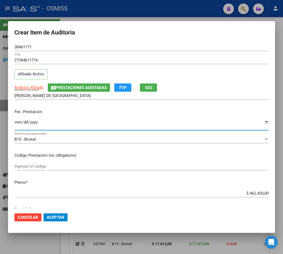
click at [16, 125] on input "Ingresar la fecha" at bounding box center [141, 124] width 254 height 9
type input "2025-03-03"
drag, startPoint x: 241, startPoint y: 193, endPoint x: 287, endPoint y: 192, distance: 45.4
click at [283, 191] on html "menu - OSMISS person Firma Express Padrón Padrón Ágil Análisis Afiliado Integra…" at bounding box center [141, 127] width 283 height 254
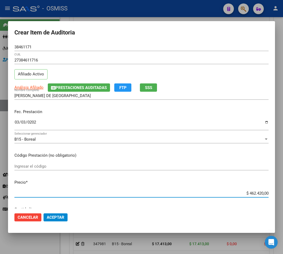
type input "$ 0,03"
type input "$ 0,39"
type input "$ 3,99"
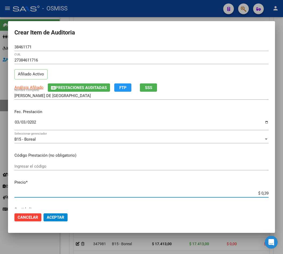
type input "$ 3,99"
type input "$ 39,98"
type input "$ 399,80"
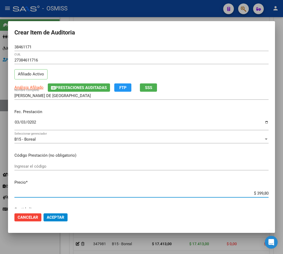
type input "$ 3.998,00"
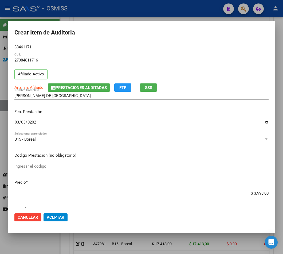
drag, startPoint x: 36, startPoint y: 49, endPoint x: -50, endPoint y: 34, distance: 88.0
click at [0, 34] on html "menu - OSMISS person Firma Express Padrón Padrón Ágil Análisis Afiliado Integra…" at bounding box center [141, 127] width 283 height 254
click at [80, 85] on span "Prestaciones Auditadas" at bounding box center [81, 87] width 51 height 5
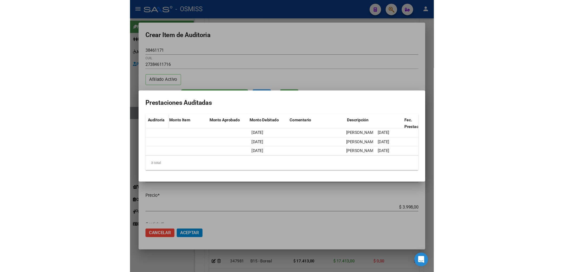
scroll to position [0, 0]
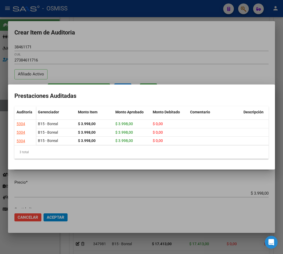
click at [105, 38] on div at bounding box center [141, 127] width 283 height 254
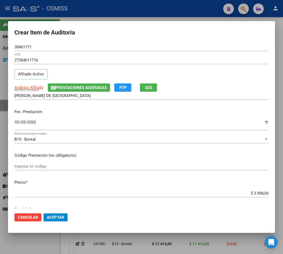
click at [92, 226] on mat-dialog-actions "Cancelar Aceptar" at bounding box center [141, 217] width 254 height 18
drag, startPoint x: 32, startPoint y: 46, endPoint x: -44, endPoint y: 39, distance: 76.0
click at [0, 39] on html "menu - OSMISS person Firma Express Padrón Padrón Ágil Análisis Afiliado Integra…" at bounding box center [141, 127] width 283 height 254
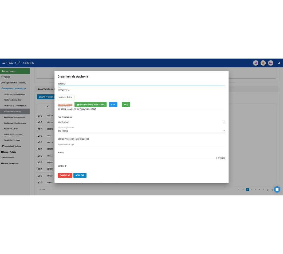
scroll to position [436, 0]
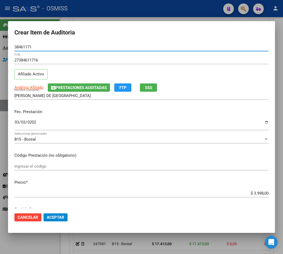
click at [54, 219] on span "Aceptar" at bounding box center [56, 217] width 18 height 5
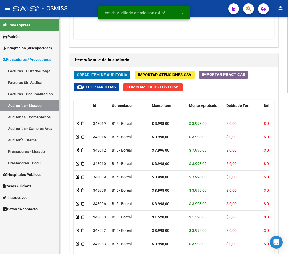
click at [121, 76] on span "Crear Item de Auditoria" at bounding box center [102, 74] width 50 height 5
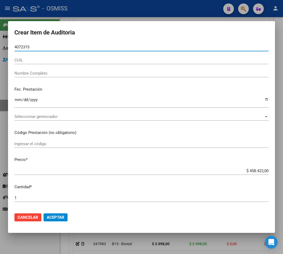
type input "40723159"
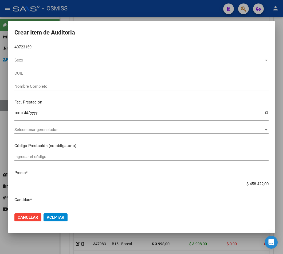
type input "20407231598"
type input "[PERSON_NAME]"
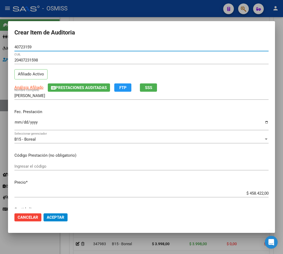
type input "40723159"
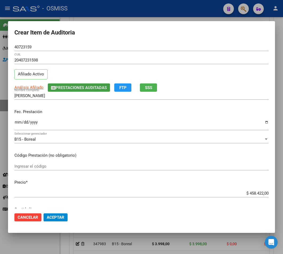
click at [65, 91] on button "Prestaciones Auditadas" at bounding box center [79, 87] width 62 height 8
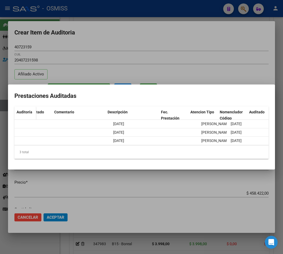
scroll to position [0, 0]
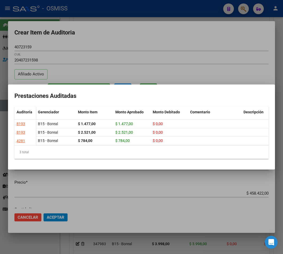
click at [95, 40] on div at bounding box center [141, 127] width 283 height 254
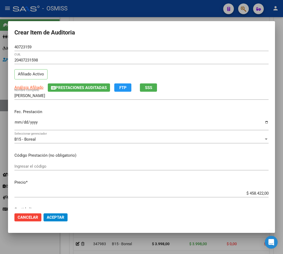
click at [18, 123] on input "Ingresar la fecha" at bounding box center [141, 124] width 254 height 9
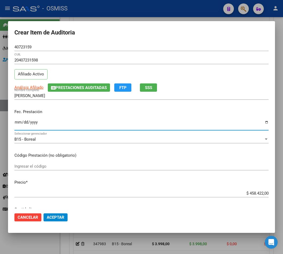
click at [18, 123] on input "2025-03-17" at bounding box center [141, 124] width 254 height 9
type input "2025-03-15"
drag, startPoint x: 243, startPoint y: 194, endPoint x: 287, endPoint y: 192, distance: 44.1
click at [283, 192] on html "menu - OSMISS person Firma Express Padrón Padrón Ágil Análisis Afiliado Integra…" at bounding box center [141, 127] width 283 height 254
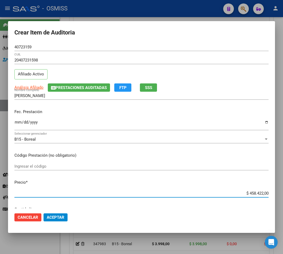
type input "$ 0,07"
type input "$ 0,76"
type input "$ 7,60"
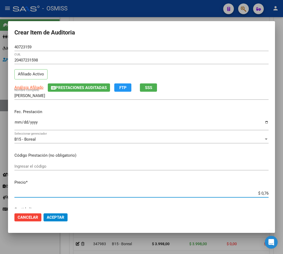
type input "$ 7,60"
type input "$ 76,08"
type input "$ 760,80"
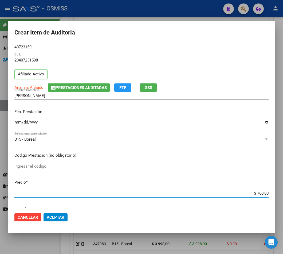
type input "$ 7.608,00"
click at [257, 192] on input "$ 7.608,00" at bounding box center [141, 193] width 254 height 5
type input "$ 760,00"
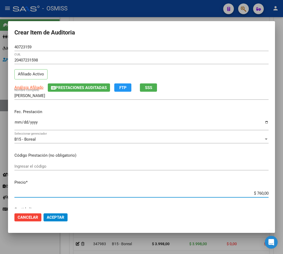
type input "$ 7.609,00"
drag, startPoint x: 33, startPoint y: 48, endPoint x: -90, endPoint y: 46, distance: 123.7
click at [0, 46] on html "menu - OSMISS person Firma Express Padrón Padrón Ágil Análisis Afiliado Integra…" at bounding box center [141, 127] width 283 height 254
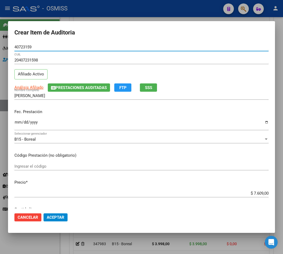
click at [61, 217] on span "Aceptar" at bounding box center [56, 217] width 18 height 5
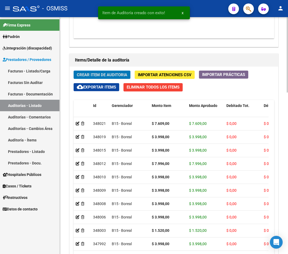
click at [110, 77] on span "Crear Item de Auditoria" at bounding box center [102, 74] width 50 height 5
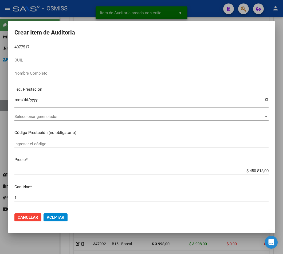
type input "40775174"
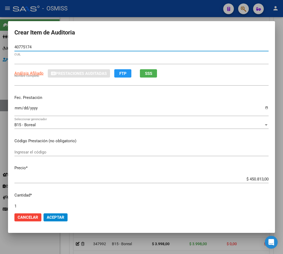
type input "20407751745"
type input "[PERSON_NAME]"
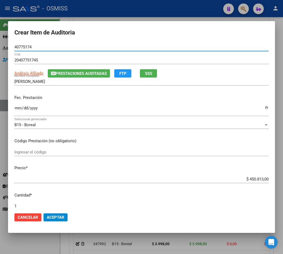
type input "40775174"
click at [83, 73] on span "Prestaciones Auditadas" at bounding box center [81, 73] width 51 height 5
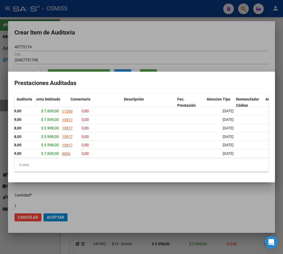
scroll to position [0, 184]
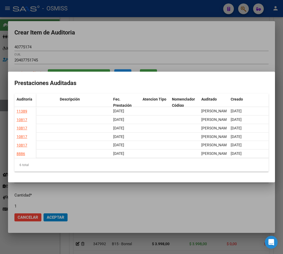
click at [160, 40] on div at bounding box center [141, 127] width 283 height 254
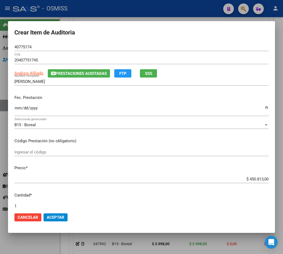
click at [16, 109] on input "Ingresar la fecha" at bounding box center [141, 110] width 254 height 9
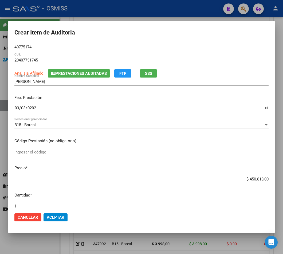
type input "2025-03-03"
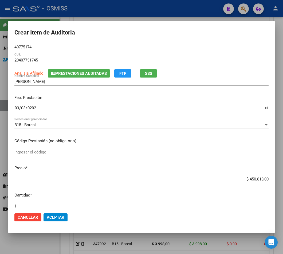
drag, startPoint x: 236, startPoint y: 175, endPoint x: 291, endPoint y: 190, distance: 56.8
click at [283, 190] on html "menu - OSMISS person Firma Express Padrón Padrón Ágil Análisis Afiliado Integra…" at bounding box center [141, 127] width 283 height 254
click at [240, 187] on div "$ 450.813,00 Ingresar el precio" at bounding box center [141, 181] width 254 height 13
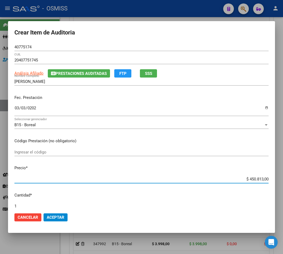
drag, startPoint x: 241, startPoint y: 178, endPoint x: 276, endPoint y: 179, distance: 35.3
click at [276, 179] on div "Crear Item de Auditoria 40775174 Nro Documento 20407751745 CUIL Análisis Afilia…" at bounding box center [141, 127] width 283 height 254
type input "$ 0,03"
type input "$ 0,39"
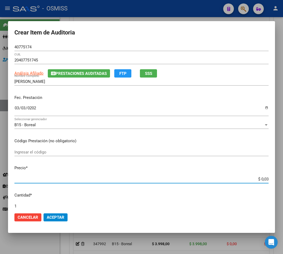
type input "$ 0,39"
type input "$ 3,99"
type input "$ 39,98"
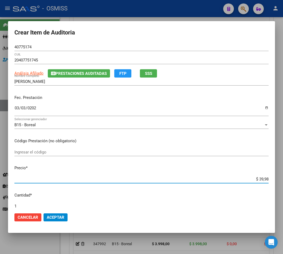
type input "$ 399,80"
type input "$ 3.998,00"
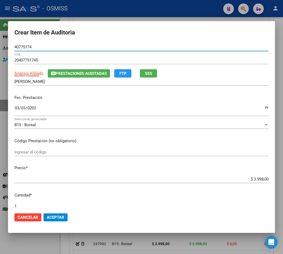
drag, startPoint x: 33, startPoint y: 48, endPoint x: -4, endPoint y: 45, distance: 37.5
click at [0, 45] on html "menu - OSMISS person Firma Express Padrón Padrón Ágil Análisis Afiliado Integra…" at bounding box center [141, 127] width 283 height 254
click at [63, 217] on span "Aceptar" at bounding box center [56, 217] width 18 height 5
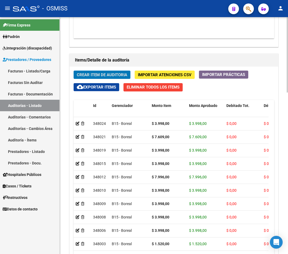
click at [80, 74] on span "Crear Item de Auditoria" at bounding box center [102, 74] width 50 height 5
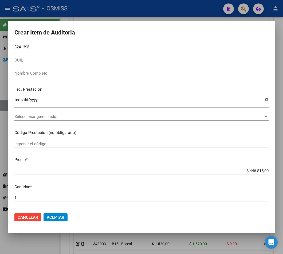
type input "32413965"
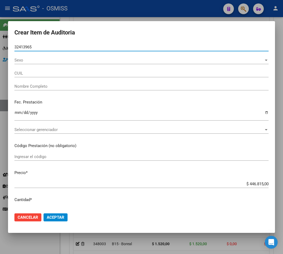
type input "20324139657"
type input "NISORIA [PERSON_NAME]"
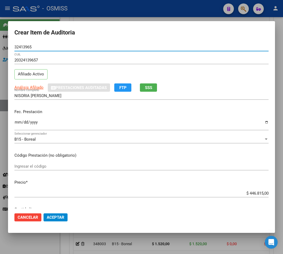
type input "32413965"
click at [18, 122] on input "Ingresar la fecha" at bounding box center [141, 124] width 254 height 9
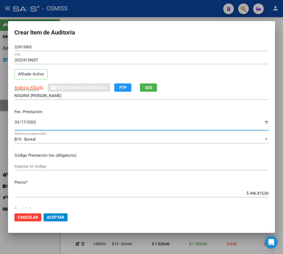
type input "2025-03-17"
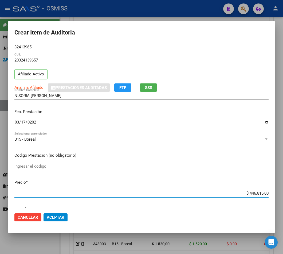
drag, startPoint x: 243, startPoint y: 193, endPoint x: 291, endPoint y: 194, distance: 48.1
click at [283, 194] on html "menu - OSMISS person Firma Express Padrón Padrón Ágil Análisis Afiliado Integra…" at bounding box center [141, 127] width 283 height 254
type input "$ 0,03"
type input "$ 0,39"
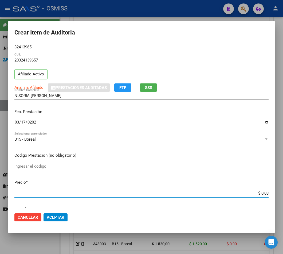
type input "$ 0,39"
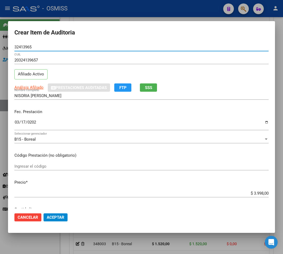
drag, startPoint x: 40, startPoint y: 46, endPoint x: -4, endPoint y: 42, distance: 44.0
click at [0, 42] on html "menu - OSMISS person Firma Express Padrón Padrón Ágil Análisis Afiliado Integra…" at bounding box center [141, 127] width 283 height 254
click at [139, 120] on div "2025-03-17 Ingresar la fecha" at bounding box center [141, 124] width 254 height 11
click at [64, 215] on span "Aceptar" at bounding box center [56, 217] width 18 height 5
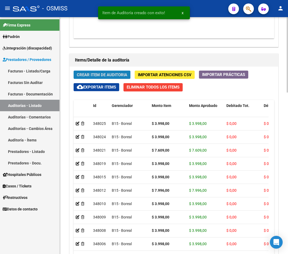
click at [110, 75] on span "Crear Item de Auditoria" at bounding box center [102, 74] width 50 height 5
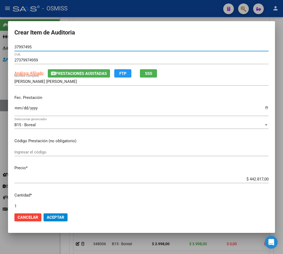
click at [80, 75] on span "Prestaciones Auditadas" at bounding box center [81, 73] width 51 height 5
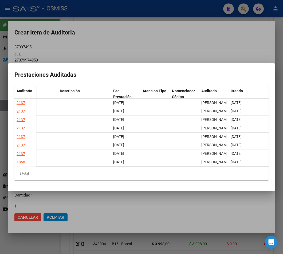
click at [145, 31] on div at bounding box center [141, 127] width 283 height 254
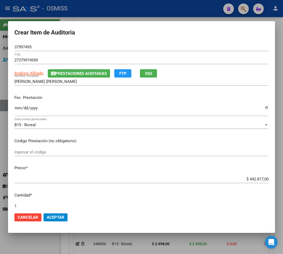
click at [18, 108] on input "Ingresar la fecha" at bounding box center [141, 110] width 254 height 9
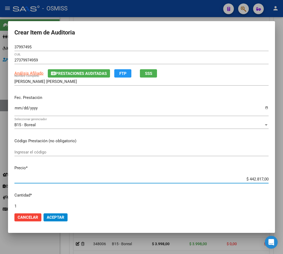
drag, startPoint x: 247, startPoint y: 178, endPoint x: 285, endPoint y: 178, distance: 37.7
click at [282, 178] on div "Crear Item de Auditoria 37997495 Nro Documento 27379974959 CUIL Análisis Afilia…" at bounding box center [141, 127] width 283 height 254
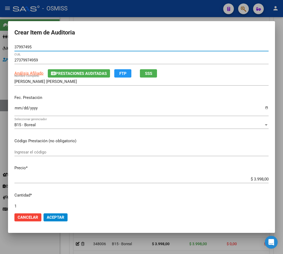
drag, startPoint x: 33, startPoint y: 48, endPoint x: 5, endPoint y: 46, distance: 27.8
click at [5, 46] on div "Crear Item de Auditoria 37997495 Nro Documento 27379974959 CUIL Análisis Afilia…" at bounding box center [141, 127] width 283 height 254
click at [58, 216] on span "Aceptar" at bounding box center [56, 217] width 18 height 5
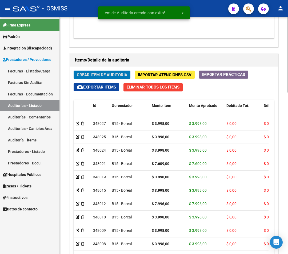
click at [112, 74] on span "Crear Item de Auditoria" at bounding box center [102, 74] width 50 height 5
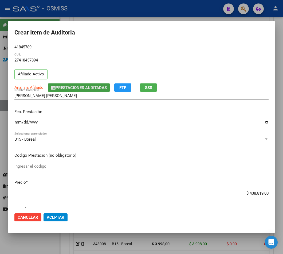
click at [59, 87] on span "Prestaciones Auditadas" at bounding box center [81, 87] width 51 height 5
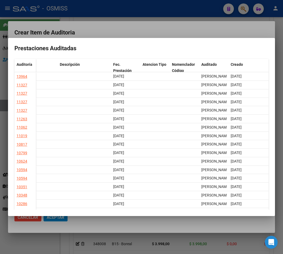
scroll to position [0, 0]
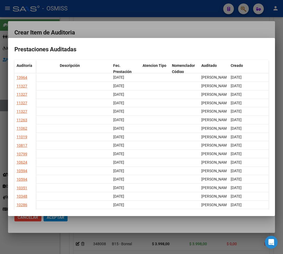
click at [157, 30] on div at bounding box center [141, 127] width 283 height 254
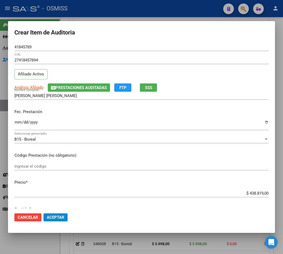
click at [15, 123] on input "Ingresar la fecha" at bounding box center [141, 124] width 254 height 9
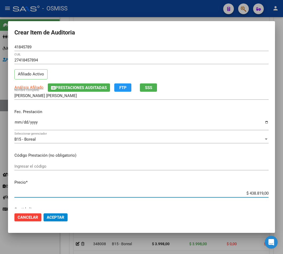
drag, startPoint x: 240, startPoint y: 193, endPoint x: 291, endPoint y: 196, distance: 50.8
click at [283, 196] on html "menu - OSMISS person Firma Express Padrón Padrón Ágil Análisis Afiliado Integra…" at bounding box center [141, 127] width 283 height 254
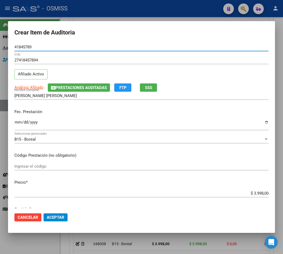
drag, startPoint x: 41, startPoint y: 47, endPoint x: -19, endPoint y: 47, distance: 59.8
click at [0, 47] on html "menu - OSMISS person Firma Express Padrón Padrón Ágil Análisis Afiliado Integra…" at bounding box center [141, 127] width 283 height 254
click at [63, 215] on span "Aceptar" at bounding box center [56, 217] width 18 height 5
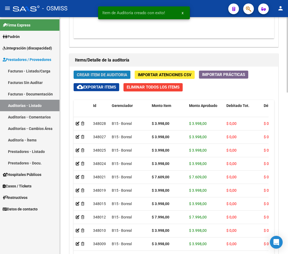
click at [87, 76] on span "Crear Item de Auditoria" at bounding box center [102, 74] width 50 height 5
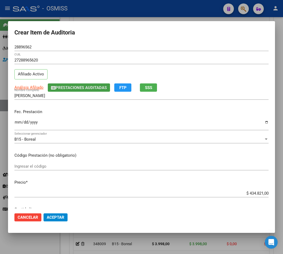
click at [73, 90] on span "Prestaciones Auditadas" at bounding box center [81, 87] width 51 height 5
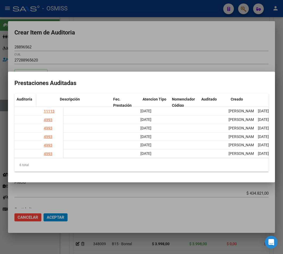
scroll to position [0, 184]
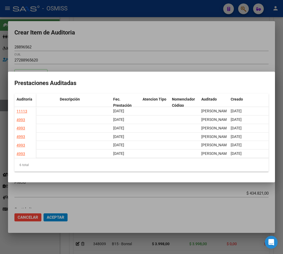
click at [139, 36] on div at bounding box center [141, 127] width 283 height 254
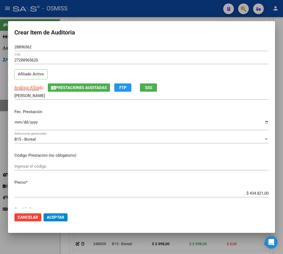
click at [18, 123] on input "Ingresar la fecha" at bounding box center [141, 124] width 254 height 9
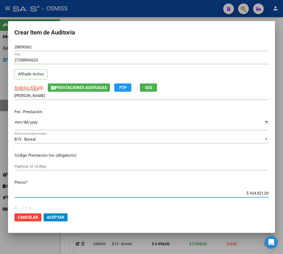
drag, startPoint x: 244, startPoint y: 191, endPoint x: 272, endPoint y: 192, distance: 27.8
click at [272, 192] on mat-dialog-content "28896562 Nro Documento 27288965620 CUIL Afiliado Activo Análisis Afiliado Prest…" at bounding box center [141, 125] width 267 height 165
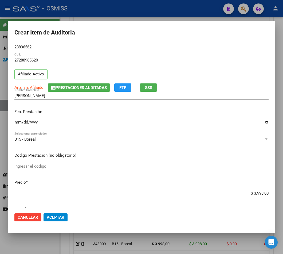
drag, startPoint x: 34, startPoint y: 47, endPoint x: -4, endPoint y: 41, distance: 38.7
click at [0, 41] on html "menu - OSMISS person Firma Express Padrón Padrón Ágil Análisis Afiliado Integra…" at bounding box center [141, 127] width 283 height 254
click at [55, 215] on span "Aceptar" at bounding box center [56, 217] width 18 height 5
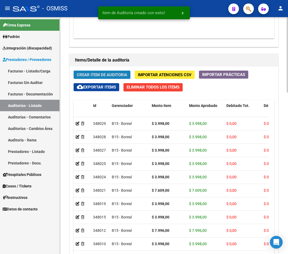
click at [81, 74] on span "Crear Item de Auditoria" at bounding box center [102, 74] width 50 height 5
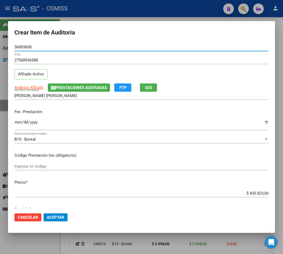
click at [17, 123] on input "Ingresar la fecha" at bounding box center [141, 124] width 254 height 9
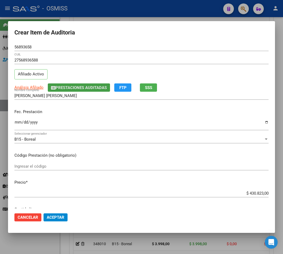
click at [63, 84] on button "Prestaciones Auditadas" at bounding box center [79, 87] width 62 height 8
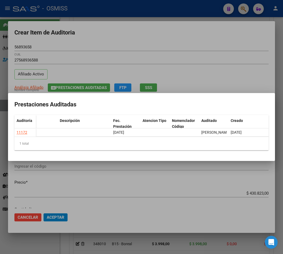
click at [167, 41] on div at bounding box center [141, 127] width 283 height 254
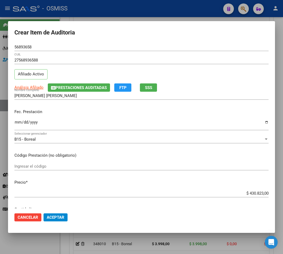
drag, startPoint x: 240, startPoint y: 190, endPoint x: 283, endPoint y: 194, distance: 43.7
click at [283, 194] on html "menu - OSMISS person Firma Express Padrón Padrón Ágil Análisis Afiliado Integra…" at bounding box center [141, 127] width 283 height 254
click at [261, 197] on div "$ 430.823,00 Ingresar el precio" at bounding box center [141, 193] width 254 height 8
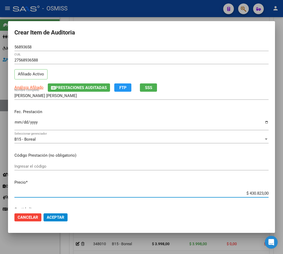
drag, startPoint x: 243, startPoint y: 194, endPoint x: 274, endPoint y: 195, distance: 31.3
click at [274, 195] on mat-dialog-content "56893658 Nro Documento 27568936588 CUIL Afiliado Activo Análisis Afiliado Prest…" at bounding box center [141, 125] width 267 height 165
drag, startPoint x: 37, startPoint y: 48, endPoint x: 2, endPoint y: 51, distance: 35.1
click at [5, 51] on div "Crear Item de Auditoria 56893658 Nro Documento 27568936588 CUIL Afiliado Activo…" at bounding box center [141, 127] width 283 height 254
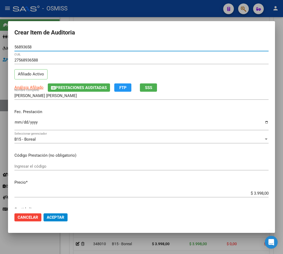
click at [58, 220] on button "Aceptar" at bounding box center [56, 217] width 24 height 8
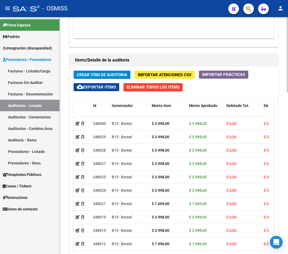
click at [113, 76] on span "Crear Item de Auditoria" at bounding box center [102, 74] width 50 height 5
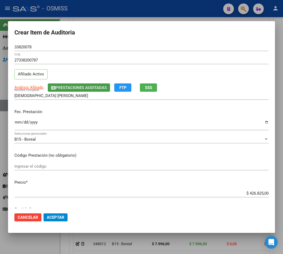
click at [86, 89] on span "Prestaciones Auditadas" at bounding box center [81, 87] width 51 height 5
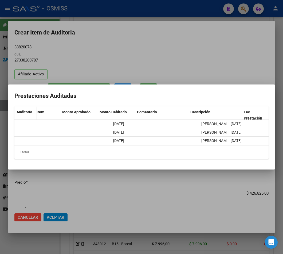
scroll to position [0, 0]
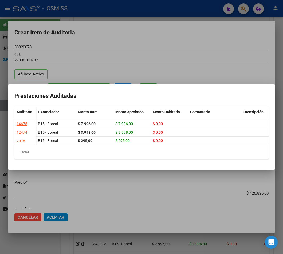
click at [106, 22] on div at bounding box center [141, 127] width 283 height 254
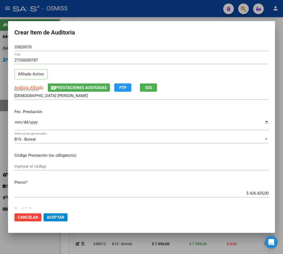
click at [14, 123] on mat-dialog-content "33820078 Nro Documento 27338200787 CUIL Afiliado Activo Análisis Afiliado Prest…" at bounding box center [141, 125] width 267 height 165
click at [17, 123] on input "Ingresar la fecha" at bounding box center [141, 124] width 254 height 9
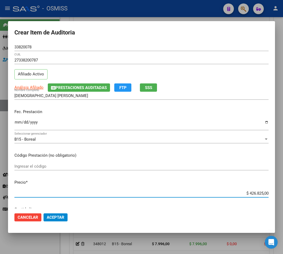
drag, startPoint x: 243, startPoint y: 194, endPoint x: 279, endPoint y: 188, distance: 36.9
click at [277, 188] on div "Crear Item de Auditoria 33820078 Nro Documento 27338200787 CUIL Afiliado Activo…" at bounding box center [141, 127] width 283 height 254
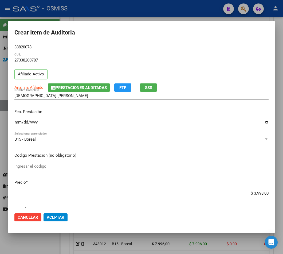
drag, startPoint x: 34, startPoint y: 48, endPoint x: 2, endPoint y: 47, distance: 31.3
click at [2, 47] on div "Crear Item de Auditoria 33820078 Nro Documento 27338200787 CUIL Afiliado Activo…" at bounding box center [141, 127] width 283 height 254
click at [59, 217] on span "Aceptar" at bounding box center [56, 217] width 18 height 5
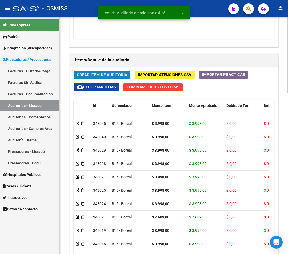
click at [93, 76] on span "Crear Item de Auditoria" at bounding box center [102, 74] width 50 height 5
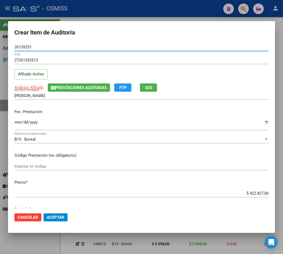
click at [65, 88] on span "Prestaciones Auditadas" at bounding box center [81, 87] width 51 height 5
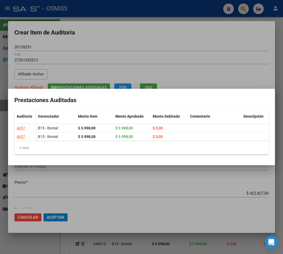
click at [108, 149] on div "2 total" at bounding box center [141, 147] width 254 height 13
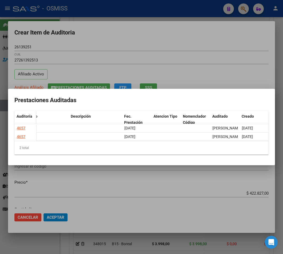
scroll to position [0, 184]
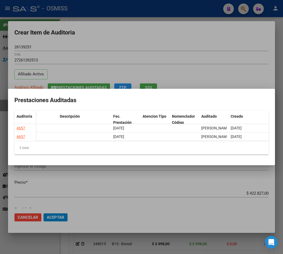
click at [167, 44] on div at bounding box center [141, 127] width 283 height 254
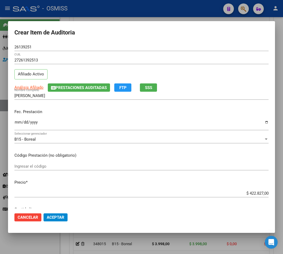
click at [18, 123] on input "Ingresar la fecha" at bounding box center [141, 124] width 254 height 9
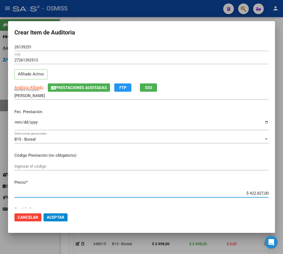
drag, startPoint x: 238, startPoint y: 193, endPoint x: 284, endPoint y: 192, distance: 46.0
click at [281, 192] on div "Crear Item de Auditoria 26139251 Nro Documento 27261392513 CUIL Afiliado Activo…" at bounding box center [141, 127] width 283 height 254
drag, startPoint x: 15, startPoint y: 47, endPoint x: 5, endPoint y: 48, distance: 11.0
click at [11, 47] on mat-dialog-content "26139251 Nro Documento 27261392513 CUIL Afiliado Activo Análisis Afiliado Prest…" at bounding box center [141, 125] width 267 height 165
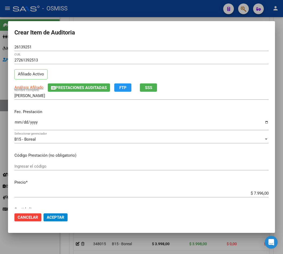
click at [63, 92] on div "TEJERINA PATRICIA ELIZABETH Nombre Completo" at bounding box center [141, 96] width 254 height 8
click at [66, 87] on span "Prestaciones Auditadas" at bounding box center [81, 87] width 51 height 5
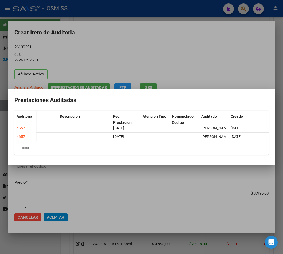
click at [158, 40] on div at bounding box center [141, 127] width 283 height 254
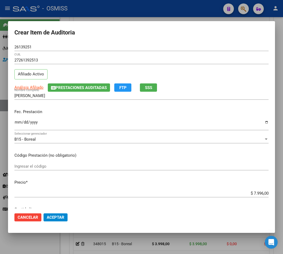
click at [154, 124] on input "2025-04-22" at bounding box center [141, 124] width 254 height 9
click at [51, 217] on span "Aceptar" at bounding box center [56, 217] width 18 height 5
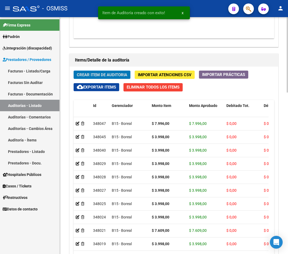
click at [106, 78] on button "Crear Item de Auditoria" at bounding box center [102, 75] width 57 height 8
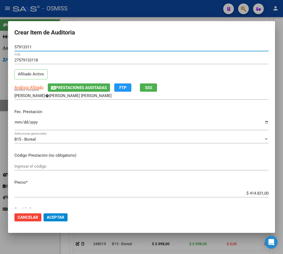
click at [69, 91] on button "Prestaciones Auditadas" at bounding box center [79, 87] width 62 height 8
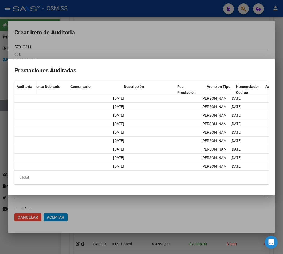
scroll to position [0, 0]
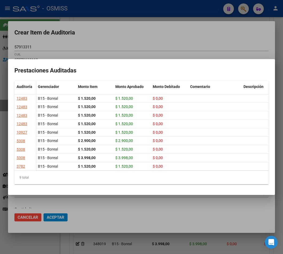
click at [109, 35] on div at bounding box center [141, 127] width 283 height 254
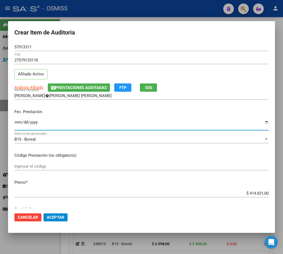
click at [15, 124] on input "Ingresar la fecha" at bounding box center [141, 124] width 254 height 9
drag, startPoint x: 243, startPoint y: 195, endPoint x: 284, endPoint y: 193, distance: 41.2
click at [283, 193] on html "menu - OSMISS person Firma Express Padrón Padrón Ágil Análisis Afiliado Integra…" at bounding box center [141, 127] width 283 height 254
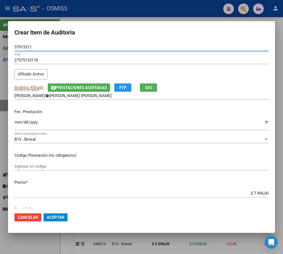
drag, startPoint x: 38, startPoint y: 48, endPoint x: -13, endPoint y: 46, distance: 51.9
click at [0, 46] on html "menu - OSMISS person Firma Express Padrón Padrón Ágil Análisis Afiliado Integra…" at bounding box center [141, 127] width 283 height 254
click at [58, 217] on span "Aceptar" at bounding box center [56, 217] width 18 height 5
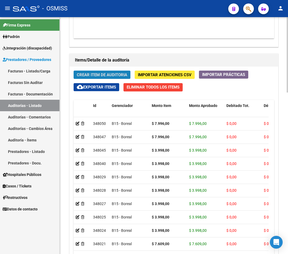
click at [116, 75] on span "Crear Item de Auditoria" at bounding box center [102, 74] width 50 height 5
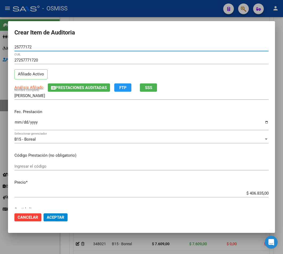
click at [104, 86] on span "Prestaciones Auditadas" at bounding box center [81, 87] width 51 height 5
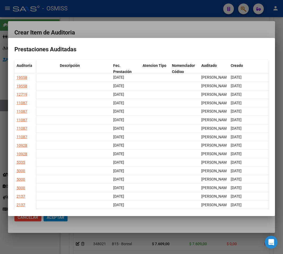
click at [116, 27] on div at bounding box center [141, 127] width 283 height 254
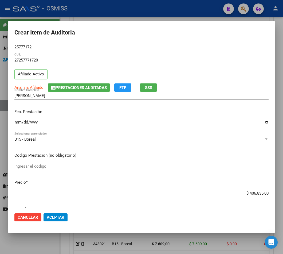
click at [20, 126] on input "Ingresar la fecha" at bounding box center [141, 124] width 254 height 9
drag, startPoint x: 244, startPoint y: 196, endPoint x: 260, endPoint y: 194, distance: 16.1
click at [260, 194] on div "$ 406.835,00 Ingresar el precio" at bounding box center [141, 193] width 254 height 8
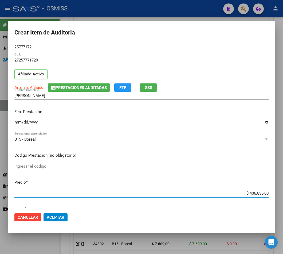
drag, startPoint x: 232, startPoint y: 193, endPoint x: 276, endPoint y: 192, distance: 43.8
click at [276, 192] on div "Crear Item de Auditoria 25777172 Nro Documento 27257771720 CUIL Afiliado Activo…" at bounding box center [141, 127] width 283 height 254
click at [59, 218] on span "Aceptar" at bounding box center [56, 217] width 18 height 5
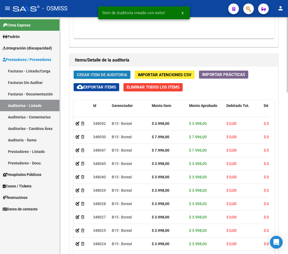
click at [92, 77] on span "Crear Item de Auditoria" at bounding box center [102, 74] width 50 height 5
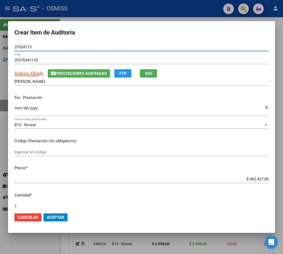
click at [15, 110] on input "Ingresar la fecha" at bounding box center [141, 110] width 254 height 9
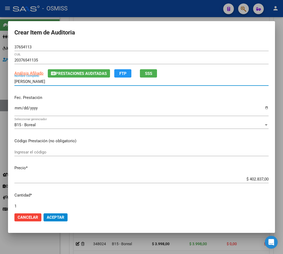
click at [65, 79] on input "[PERSON_NAME]" at bounding box center [141, 81] width 254 height 5
click at [69, 73] on span "Prestaciones Auditadas" at bounding box center [81, 73] width 51 height 5
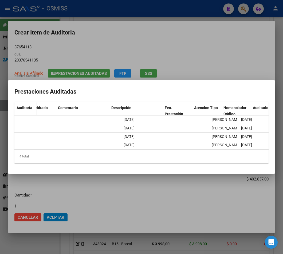
scroll to position [0, 184]
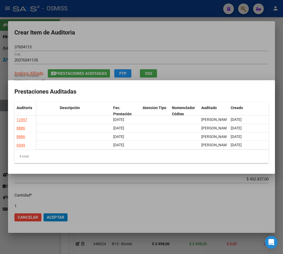
click at [162, 38] on div at bounding box center [141, 127] width 283 height 254
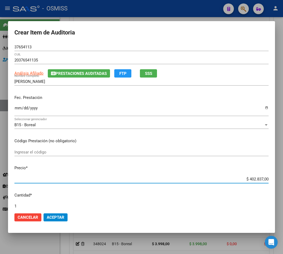
drag, startPoint x: 244, startPoint y: 181, endPoint x: 291, endPoint y: 179, distance: 47.6
click at [283, 179] on html "menu - OSMISS person Firma Express Padrón Padrón Ágil Análisis Afiliado Integra…" at bounding box center [141, 127] width 283 height 254
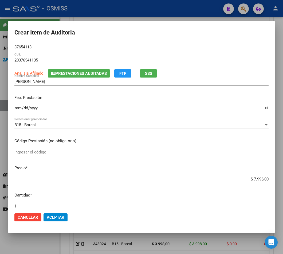
drag, startPoint x: 38, startPoint y: 47, endPoint x: -39, endPoint y: 40, distance: 77.3
click at [0, 40] on html "menu - OSMISS person Firma Express Padrón Padrón Ágil Análisis Afiliado Integra…" at bounding box center [141, 127] width 283 height 254
click at [93, 174] on mat-dialog-content "37654113 Nro Documento 20376541135 CUIL Análisis Afiliado Prestaciones Auditada…" at bounding box center [141, 125] width 267 height 165
click at [56, 215] on span "Aceptar" at bounding box center [56, 217] width 18 height 5
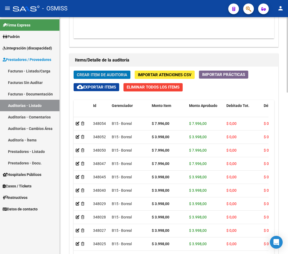
click at [85, 72] on button "Crear Item de Auditoria" at bounding box center [102, 75] width 57 height 8
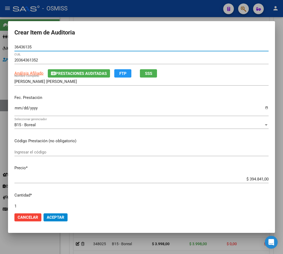
click at [69, 75] on span "Prestaciones Auditadas" at bounding box center [81, 73] width 51 height 5
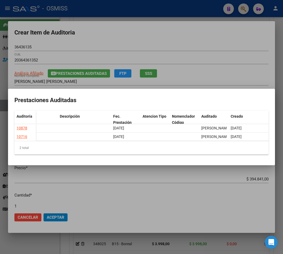
scroll to position [0, 0]
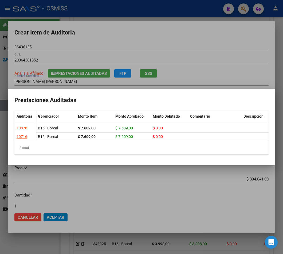
click at [110, 37] on div at bounding box center [141, 127] width 283 height 254
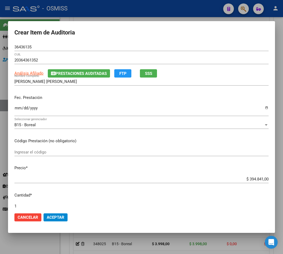
click at [14, 108] on input "Ingresar la fecha" at bounding box center [141, 110] width 254 height 9
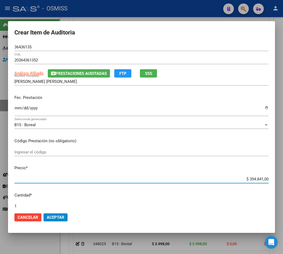
drag, startPoint x: 243, startPoint y: 179, endPoint x: 291, endPoint y: 171, distance: 49.0
click at [283, 171] on html "menu - OSMISS person Firma Express Padrón Padrón Ágil Análisis Afiliado Integra…" at bounding box center [141, 127] width 283 height 254
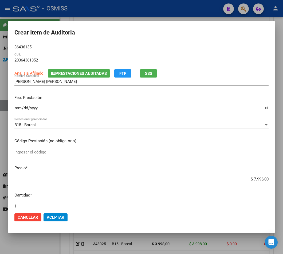
drag, startPoint x: 35, startPoint y: 48, endPoint x: -43, endPoint y: 45, distance: 78.0
click at [0, 45] on html "menu - OSMISS person Firma Express Padrón Padrón Ágil Análisis Afiliado Integra…" at bounding box center [141, 127] width 283 height 254
click at [74, 75] on span "Prestaciones Auditadas" at bounding box center [81, 73] width 51 height 5
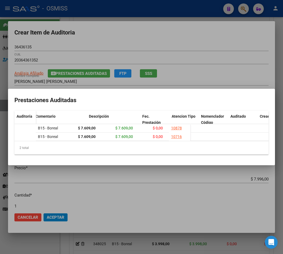
scroll to position [0, 184]
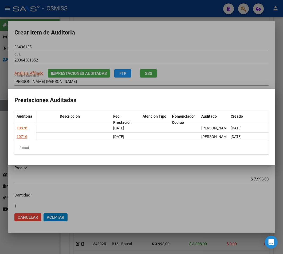
click at [201, 41] on div at bounding box center [141, 127] width 283 height 254
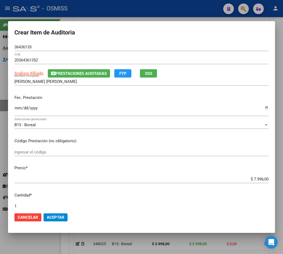
click at [53, 218] on span "Aceptar" at bounding box center [56, 217] width 18 height 5
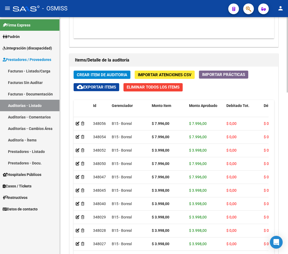
drag, startPoint x: 104, startPoint y: 69, endPoint x: 101, endPoint y: 77, distance: 8.2
click at [104, 69] on div "Crear Item de Auditoria Importar Atenciones CSV Importar Prácticas cloud_downlo…" at bounding box center [174, 176] width 209 height 219
click at [100, 77] on span "Crear Item de Auditoria" at bounding box center [102, 74] width 50 height 5
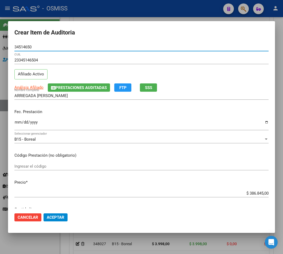
click at [18, 120] on input "Ingresar la fecha" at bounding box center [141, 124] width 254 height 9
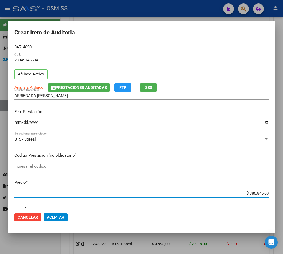
drag, startPoint x: 240, startPoint y: 194, endPoint x: 291, endPoint y: 187, distance: 52.0
click at [283, 187] on html "menu - OSMISS person Firma Express Padrón Padrón Ágil Análisis Afiliado Integra…" at bounding box center [141, 127] width 283 height 254
click at [73, 86] on span "Prestaciones Auditadas" at bounding box center [81, 87] width 51 height 5
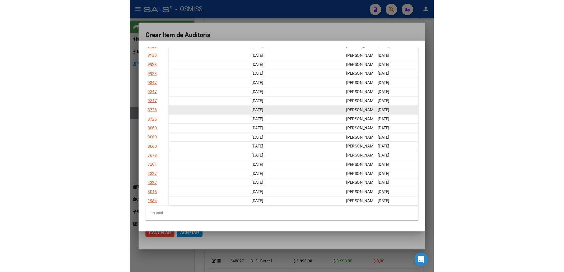
scroll to position [0, 0]
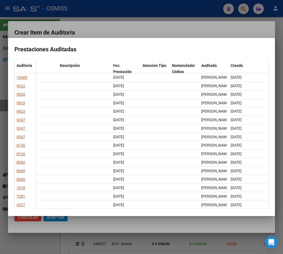
click at [178, 31] on div at bounding box center [141, 127] width 283 height 254
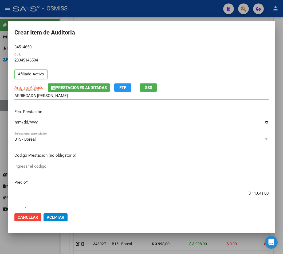
drag, startPoint x: 32, startPoint y: 47, endPoint x: -10, endPoint y: 43, distance: 41.4
click at [0, 43] on html "menu - OSMISS person Firma Express Padrón Padrón Ágil Análisis Afiliado Integra…" at bounding box center [141, 127] width 283 height 254
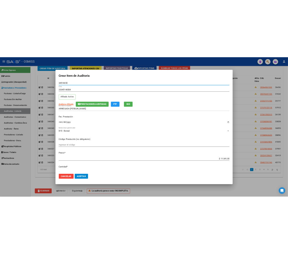
scroll to position [353, 0]
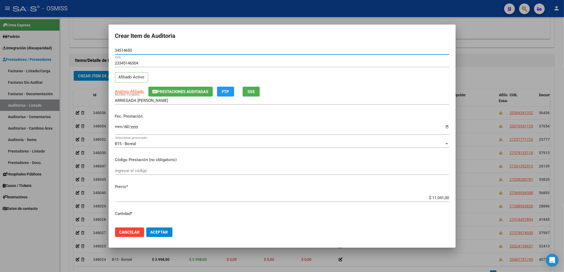
click at [165, 229] on button "Aceptar" at bounding box center [159, 233] width 26 height 10
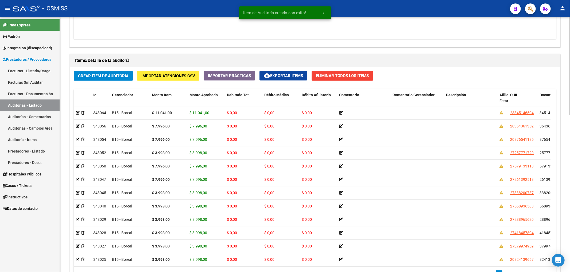
click at [100, 83] on div "Crear Item de Auditoria Importar Atenciones CSV Importar Prácticas cloud_downlo…" at bounding box center [315, 177] width 490 height 221
click at [100, 80] on button "Crear Item de Auditoria" at bounding box center [103, 76] width 59 height 10
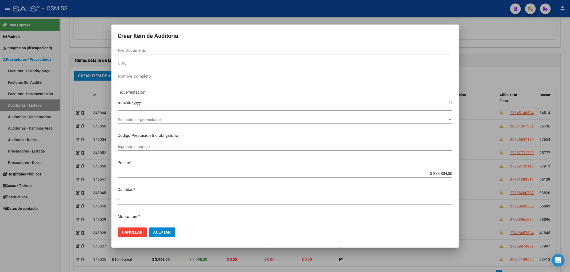
click at [283, 101] on input "Ingresar la fecha" at bounding box center [285, 105] width 334 height 9
drag, startPoint x: 403, startPoint y: 137, endPoint x: 390, endPoint y: 140, distance: 12.7
click at [283, 137] on p "Código Prestación (no obligatorio)" at bounding box center [285, 136] width 334 height 6
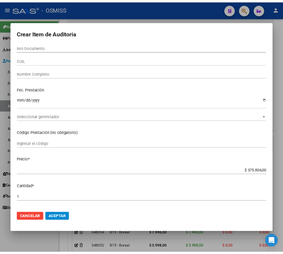
scroll to position [436, 0]
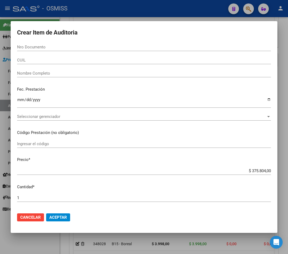
click at [35, 50] on div "Nro Documento" at bounding box center [144, 47] width 254 height 8
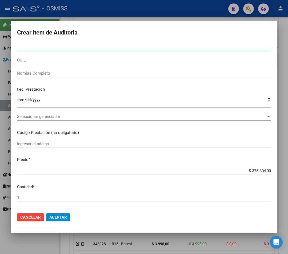
click at [35, 47] on input "Nro Documento" at bounding box center [144, 47] width 254 height 5
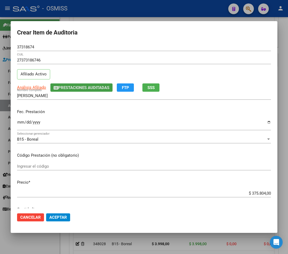
click at [69, 89] on span "Prestaciones Auditadas" at bounding box center [83, 87] width 51 height 5
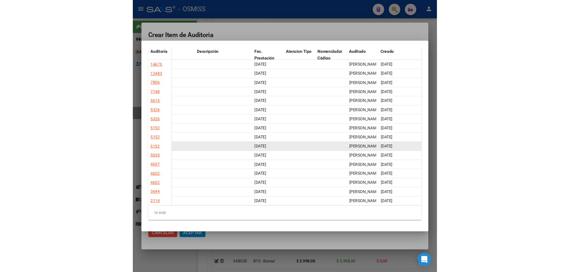
scroll to position [0, 0]
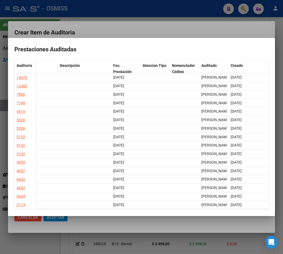
click at [188, 25] on div at bounding box center [141, 127] width 283 height 254
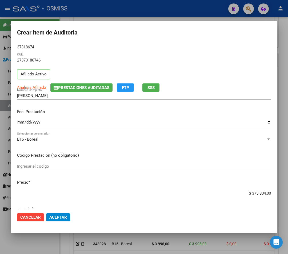
click at [18, 124] on input "Ingresar la fecha" at bounding box center [144, 124] width 254 height 9
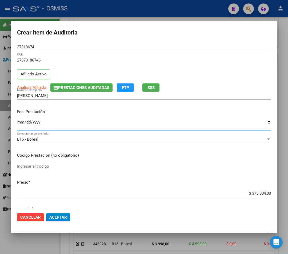
drag, startPoint x: 245, startPoint y: 193, endPoint x: 291, endPoint y: 191, distance: 46.3
click at [283, 191] on html "menu - OSMISS person Firma Express Padrón Padrón Ágil Análisis Afiliado Integra…" at bounding box center [144, 127] width 288 height 254
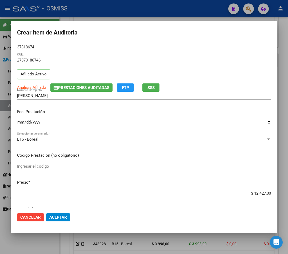
drag, startPoint x: 37, startPoint y: 45, endPoint x: 4, endPoint y: 47, distance: 33.2
click at [15, 45] on mat-dialog-content "37318674 Nro Documento 27373186746 CUIL Afiliado Activo Análisis Afiliado Prest…" at bounding box center [144, 125] width 267 height 165
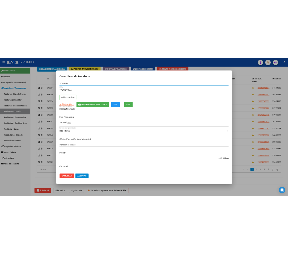
scroll to position [353, 0]
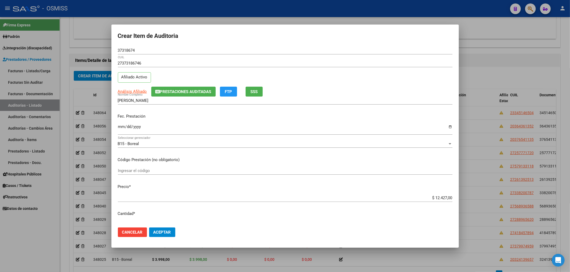
click at [208, 121] on div "Fec. Prestación 2025-05-13 Ingresar la fecha" at bounding box center [285, 125] width 334 height 30
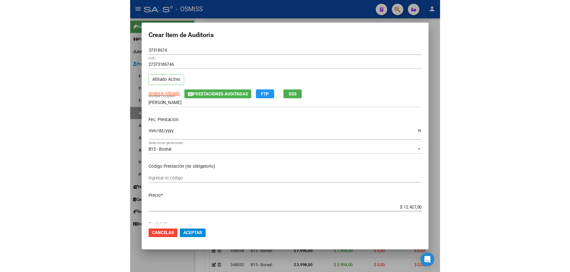
scroll to position [436, 0]
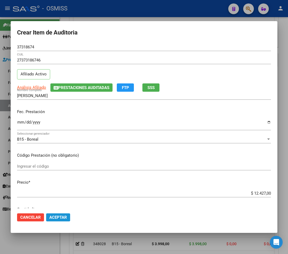
click at [63, 221] on mat-dialog-actions "Cancelar Aceptar" at bounding box center [144, 217] width 254 height 18
click at [63, 218] on span "Aceptar" at bounding box center [58, 217] width 18 height 5
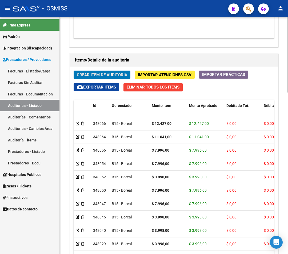
click at [109, 74] on span "Crear Item de Auditoria" at bounding box center [102, 74] width 50 height 5
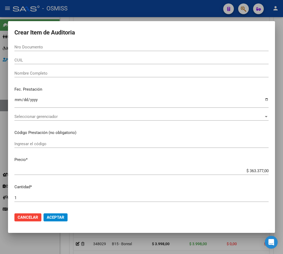
click at [188, 18] on div at bounding box center [141, 127] width 283 height 254
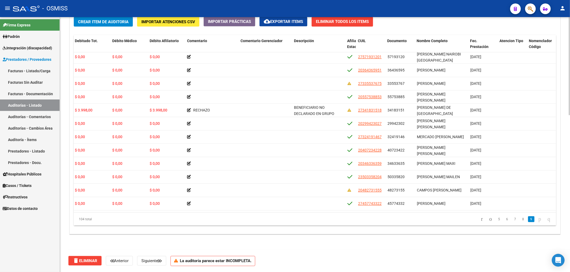
scroll to position [1235, 257]
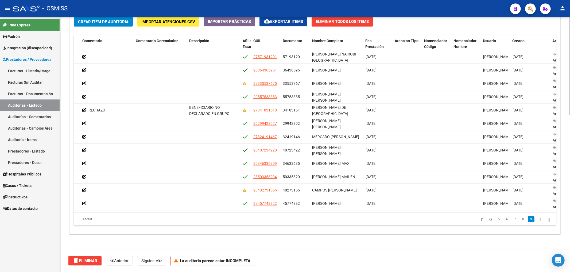
click at [281, 19] on span "cloud_download Exportar Items" at bounding box center [283, 21] width 39 height 5
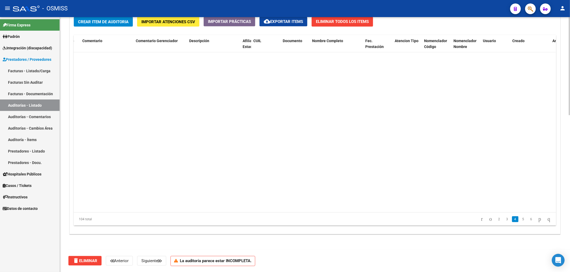
scroll to position [0, 257]
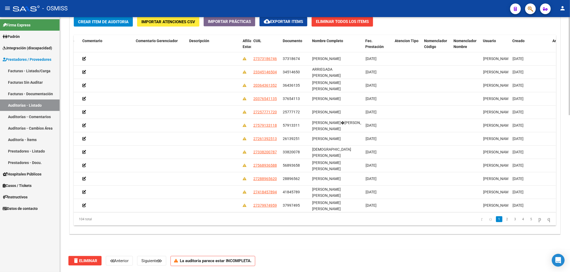
click at [256, 213] on div "104 total 1 2 3 4 5" at bounding box center [315, 219] width 482 height 13
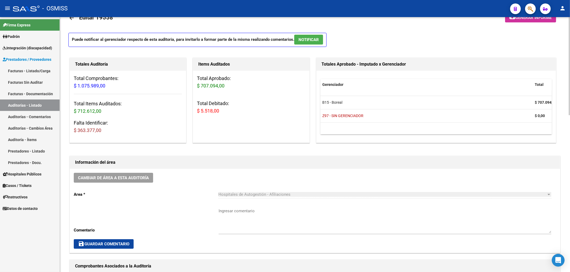
scroll to position [16, 0]
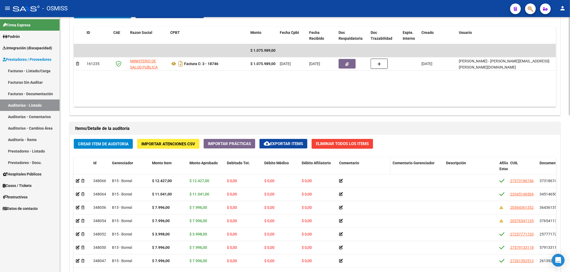
click at [356, 165] on span "Comentario" at bounding box center [349, 163] width 20 height 4
click at [353, 165] on span "Comentario" at bounding box center [349, 163] width 20 height 4
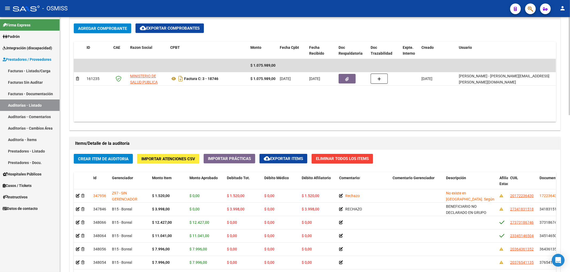
scroll to position [356, 0]
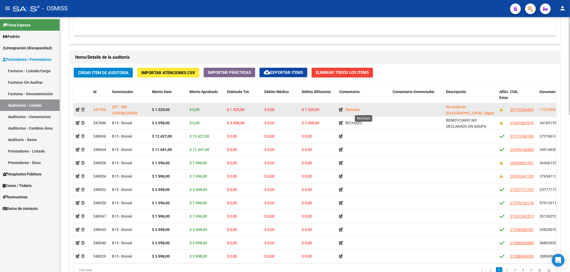
click at [342, 111] on icon at bounding box center [341, 110] width 4 height 4
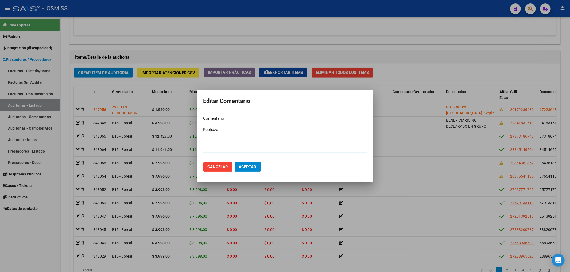
drag, startPoint x: 201, startPoint y: 126, endPoint x: 164, endPoint y: 126, distance: 37.4
click at [164, 126] on div "Editar Comentario Comentario Rechazo Ingresar el comentario Cancelar Aceptar" at bounding box center [285, 136] width 570 height 272
type textarea "RECHAZO"
click at [252, 165] on span "Aceptar" at bounding box center [248, 167] width 18 height 5
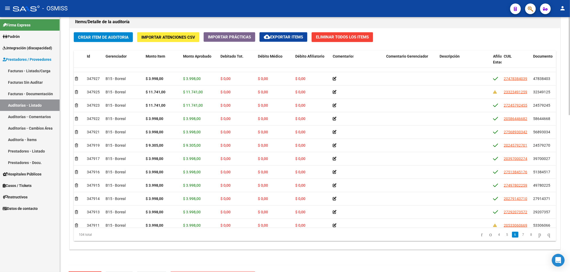
scroll to position [677, 0]
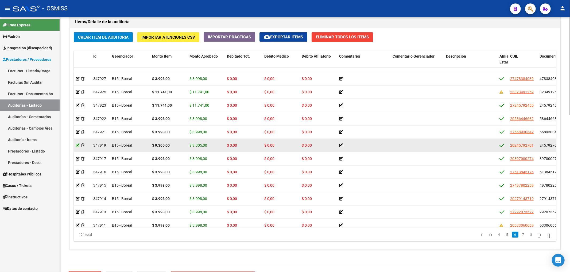
click at [76, 146] on icon at bounding box center [78, 146] width 4 height 4
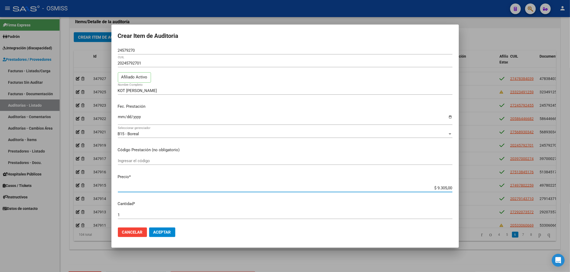
drag, startPoint x: 436, startPoint y: 188, endPoint x: 466, endPoint y: 188, distance: 30.2
click at [466, 188] on div "Crear Item de Auditoria 24579270 Nro Documento 20245792701 CUIL Afiliado Activo…" at bounding box center [285, 136] width 570 height 272
type input "$ 0,99"
type input "$ 9,90"
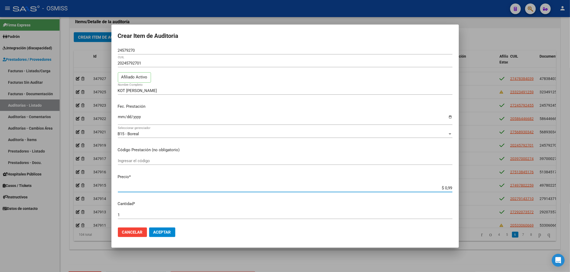
type input "$ 9,90"
type input "$ 99,06"
type input "$ 990,60"
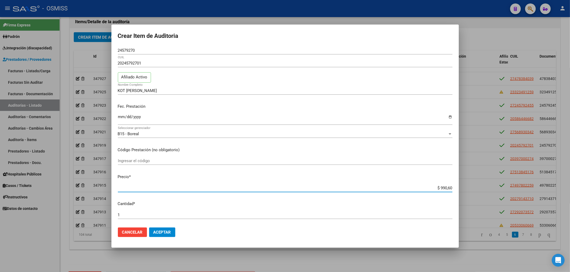
type input "$ 9.906,00"
type input "$ 99.060,00"
type input "$ 9.906,00"
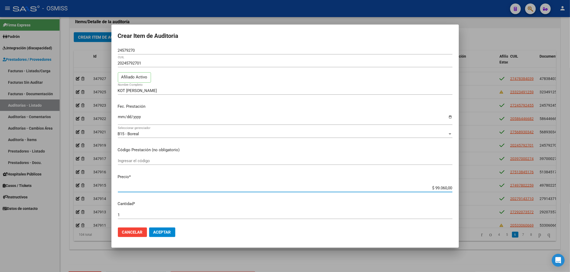
type input "$ 9.906,00"
click at [170, 231] on span "Aceptar" at bounding box center [162, 232] width 18 height 5
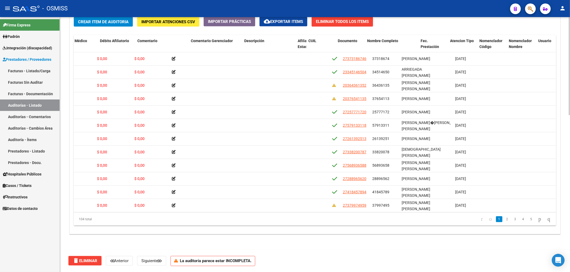
scroll to position [0, 219]
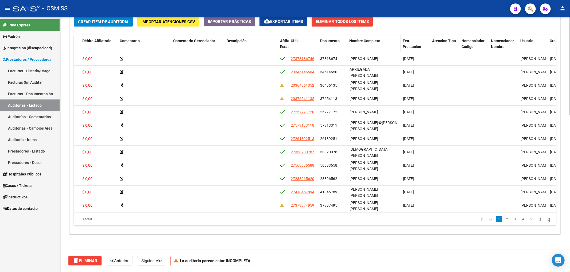
click at [370, 39] on span "Nombre Completo" at bounding box center [364, 41] width 31 height 4
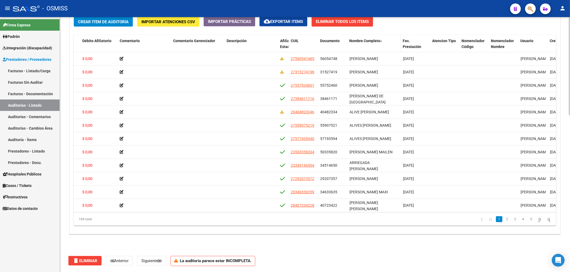
click at [370, 39] on span "Nombre Completo" at bounding box center [364, 41] width 31 height 4
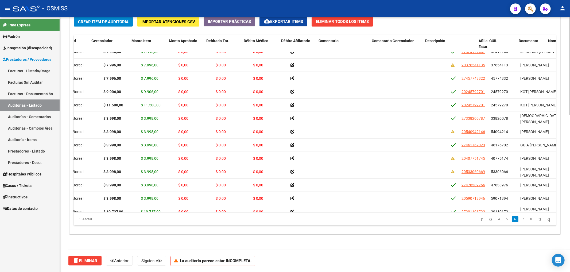
scroll to position [661, 0]
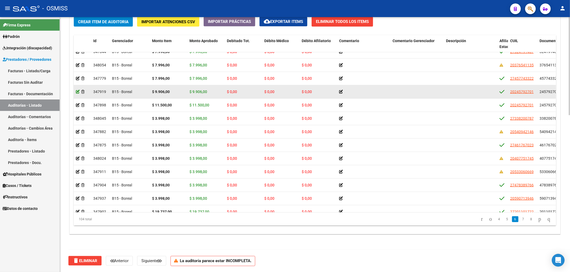
click at [78, 93] on icon at bounding box center [78, 92] width 4 height 4
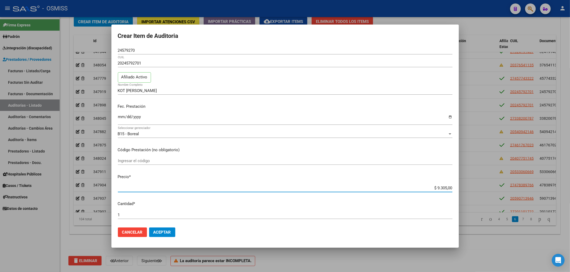
drag, startPoint x: 431, startPoint y: 188, endPoint x: 491, endPoint y: 189, distance: 60.6
click at [491, 189] on div "Crear Item de Auditoria 24579270 Nro Documento 20245792701 CUIL Afiliado Activo…" at bounding box center [285, 136] width 570 height 272
type input "$ 0,09"
type input "$ 0,93"
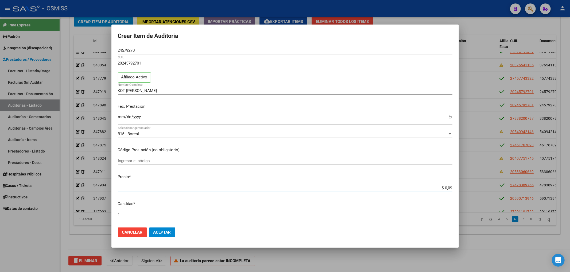
type input "$ 0,93"
type input "$ 9,30"
type input "$ 93,05"
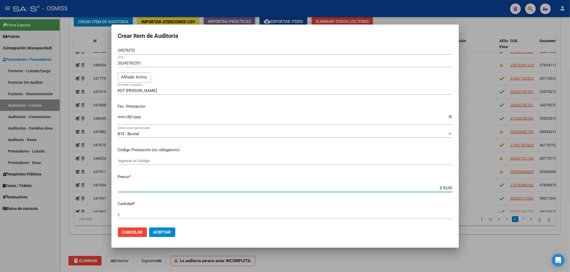
type input "$ 930,50"
type input "$ 9.305,00"
click at [163, 235] on button "Aceptar" at bounding box center [162, 233] width 26 height 10
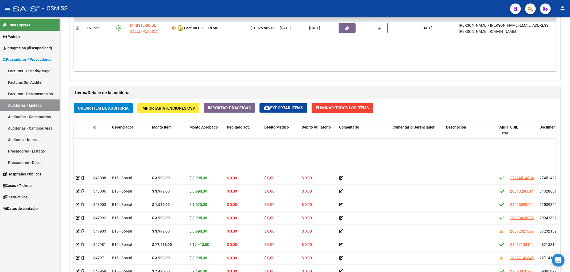
scroll to position [285, 0]
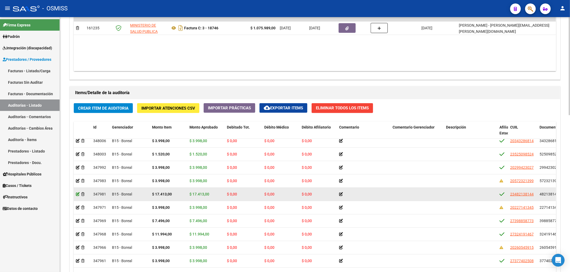
click at [77, 196] on icon at bounding box center [78, 195] width 4 height 4
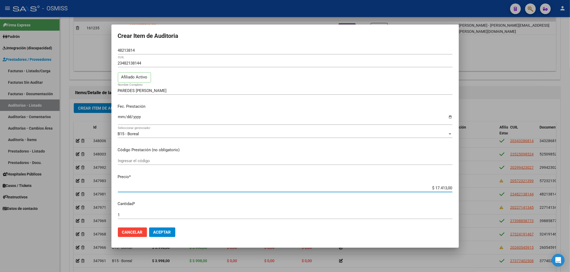
drag, startPoint x: 429, startPoint y: 188, endPoint x: 481, endPoint y: 189, distance: 51.8
click at [477, 189] on div "Crear Item de Auditoria 48213814 Nro Documento 23482138144 CUIL Afiliado Activo…" at bounding box center [285, 136] width 570 height 272
type input "$ 0,01"
type input "$ 0,16"
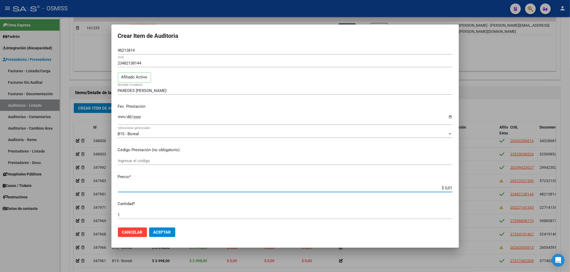
type input "$ 0,16"
type input "$ 1,68"
type input "$ 16,81"
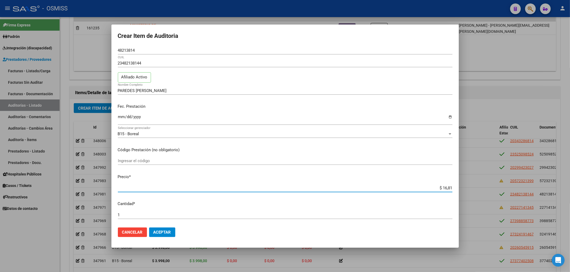
type input "$ 168,12"
type input "$ 1.681,20"
type input "$ 16.812,00"
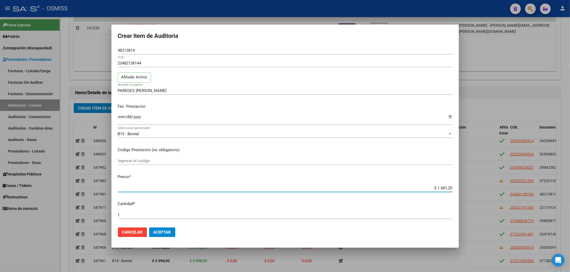
type input "$ 16.812,00"
click at [162, 231] on span "Aceptar" at bounding box center [162, 232] width 18 height 5
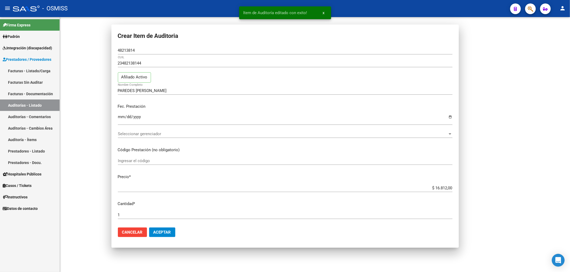
scroll to position [0, 0]
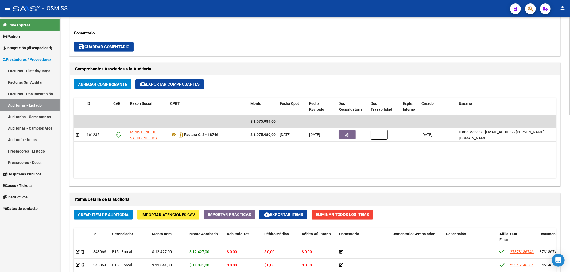
scroll to position [36, 0]
